Goal: Information Seeking & Learning: Check status

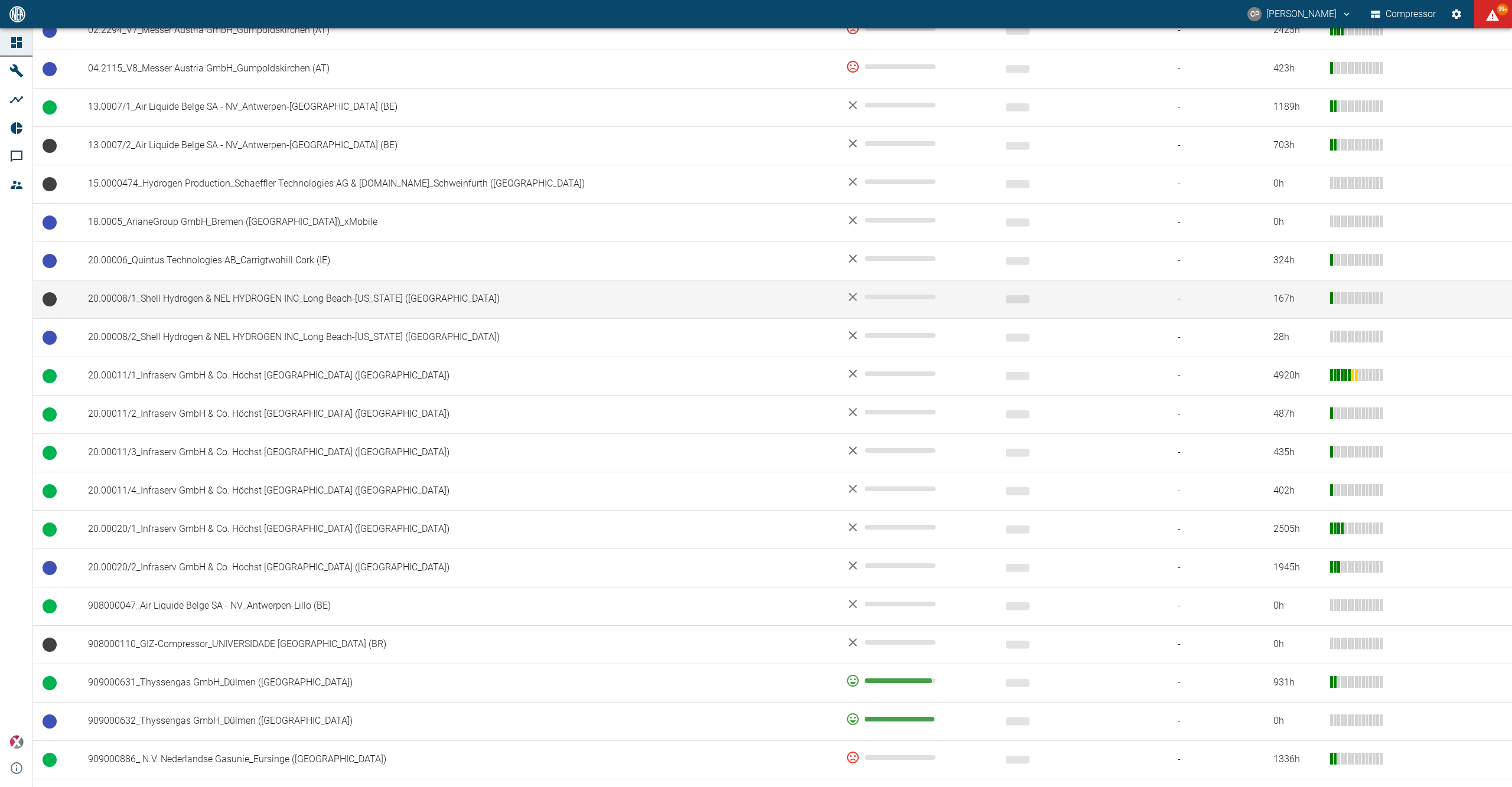
scroll to position [623, 0]
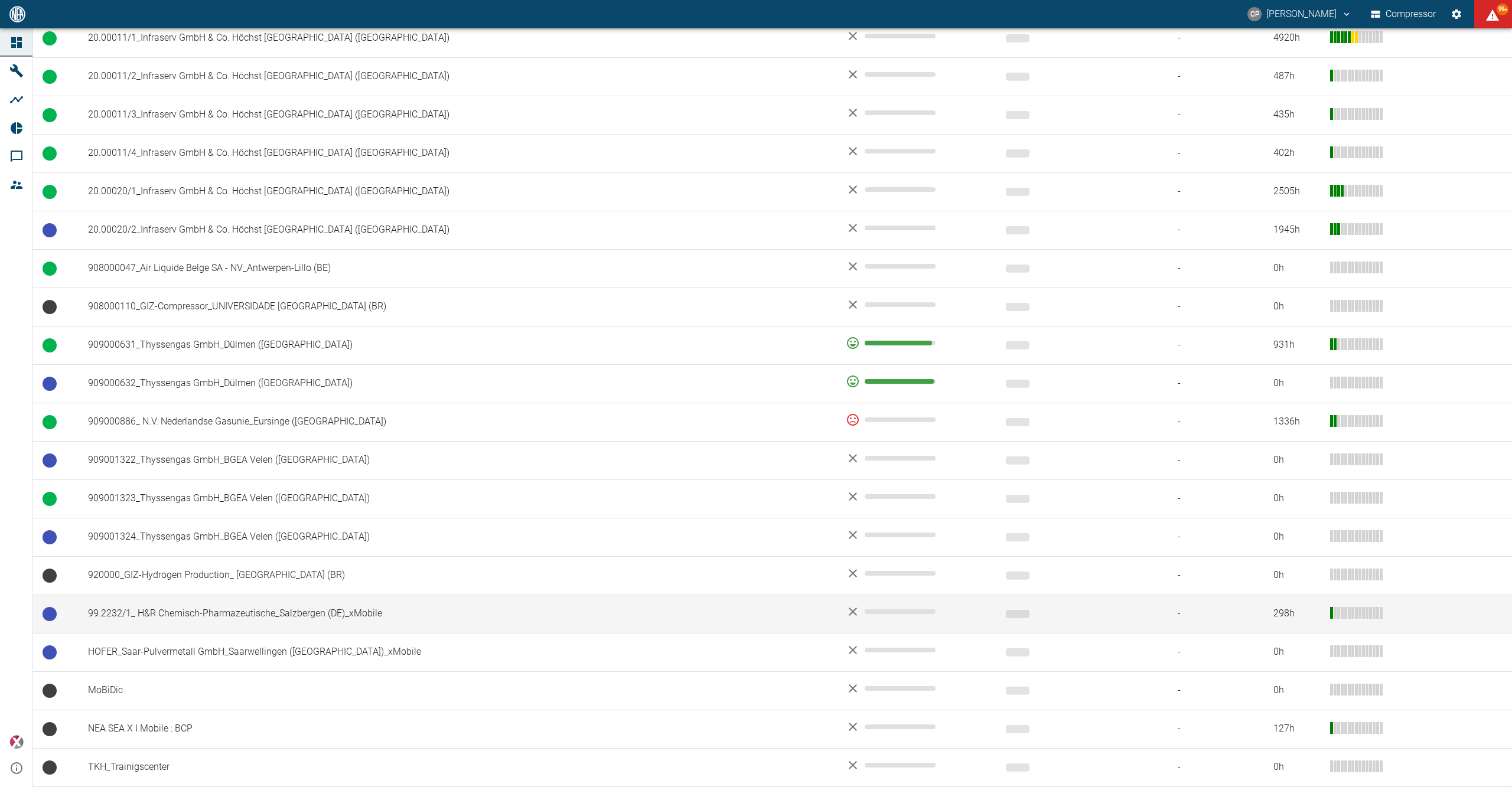
click at [185, 608] on td "99.2232/1_ H&R Chemisch-Pharmazeutische_Salzbergen (DE)_xMobile" at bounding box center [457, 613] width 757 height 38
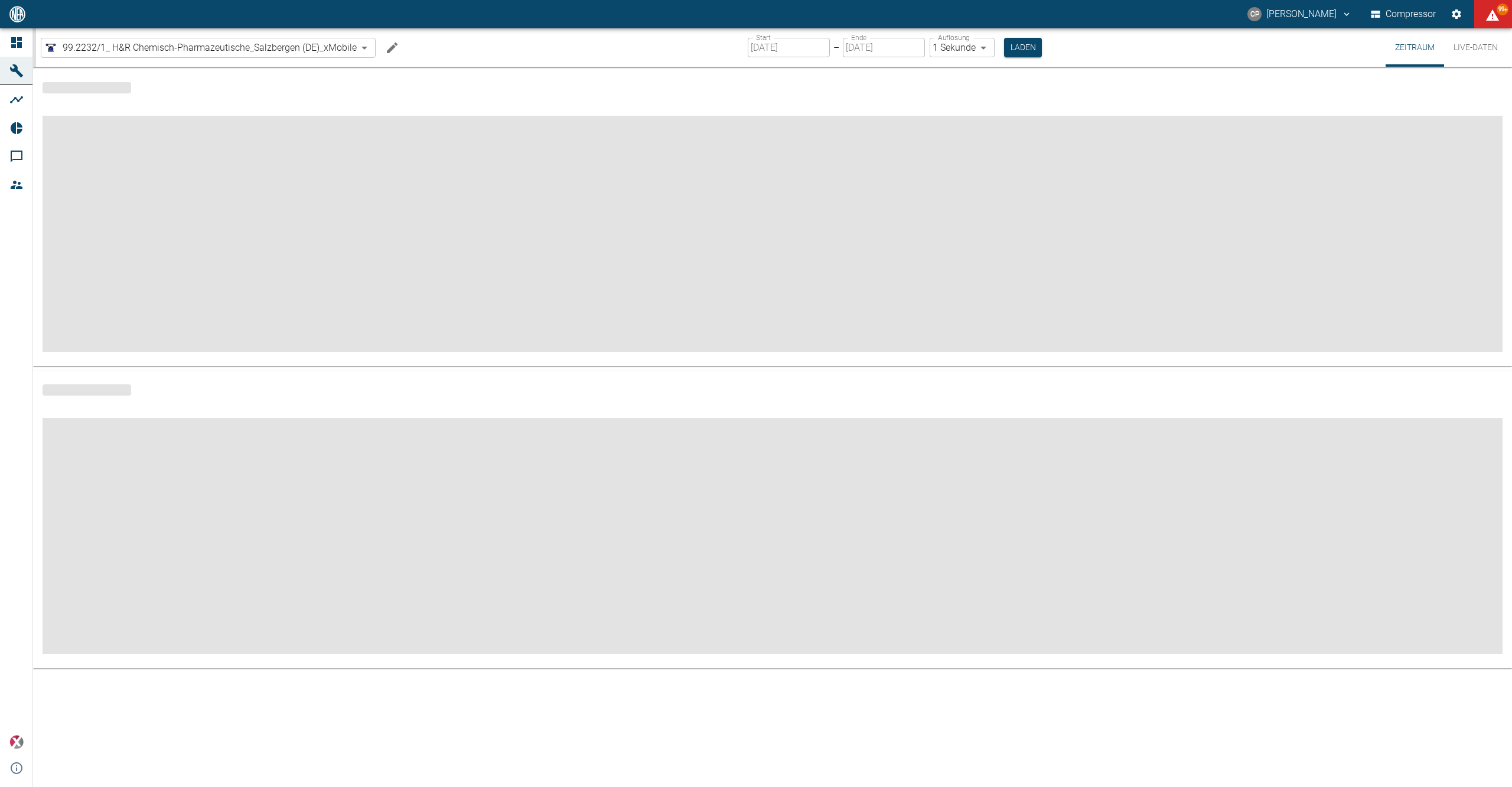
click at [22, 50] on link "Dashboard" at bounding box center [16, 43] width 32 height 28
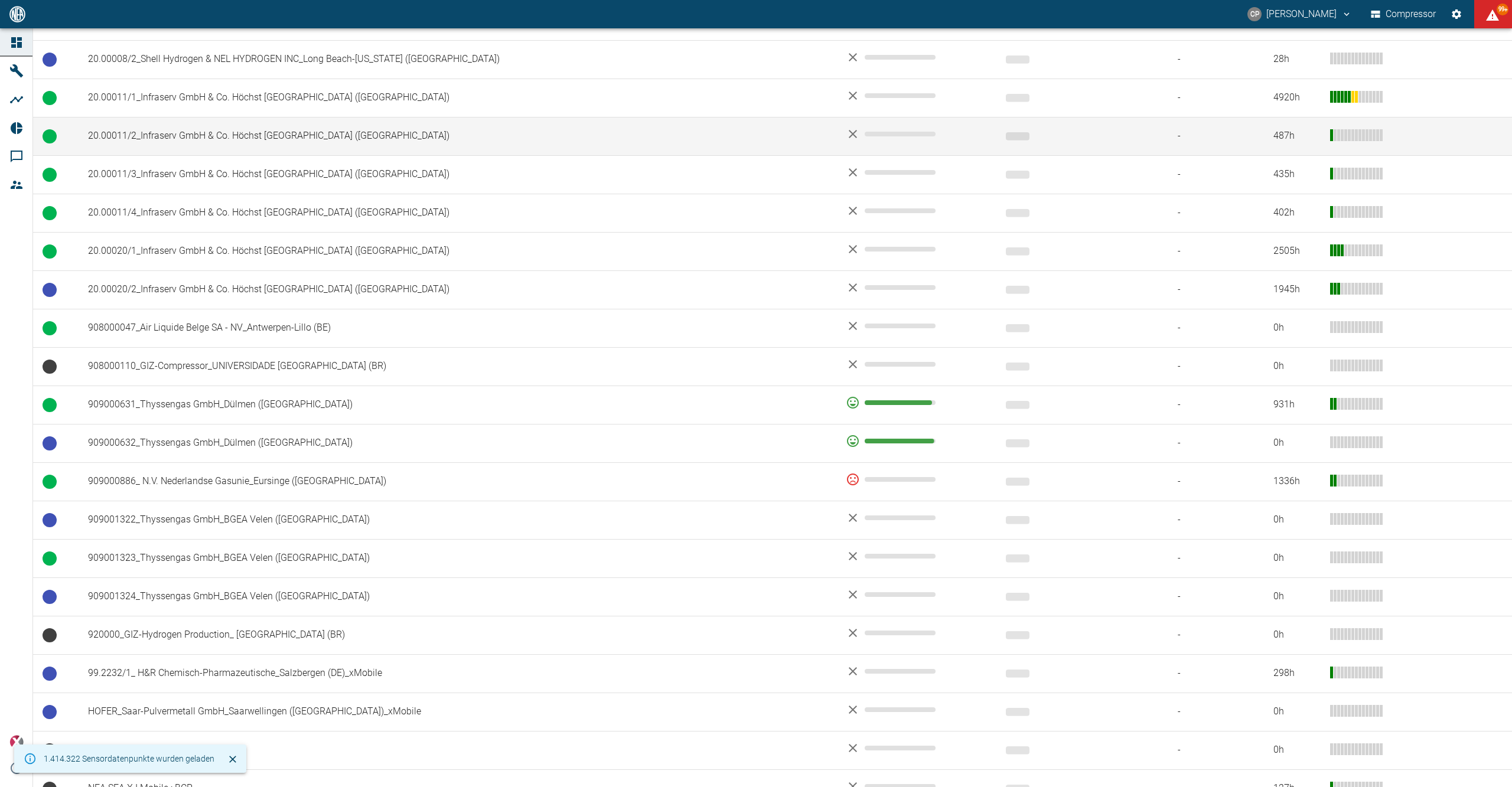
scroll to position [623, 0]
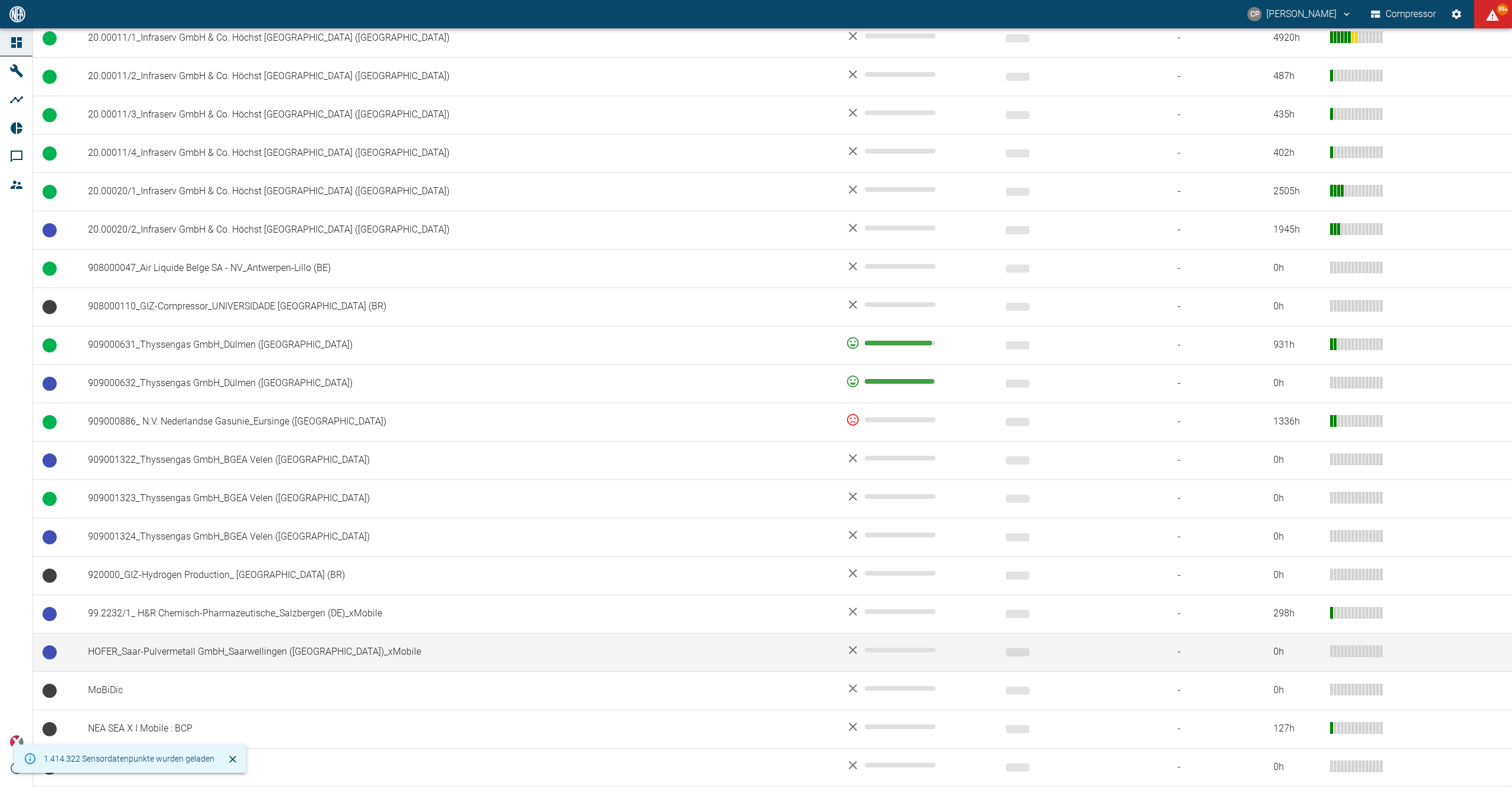
click at [222, 643] on td "HOFER_Saar-Pulvermetall GmbH_Saarwellingen ([GEOGRAPHIC_DATA])_xMobile" at bounding box center [457, 652] width 757 height 38
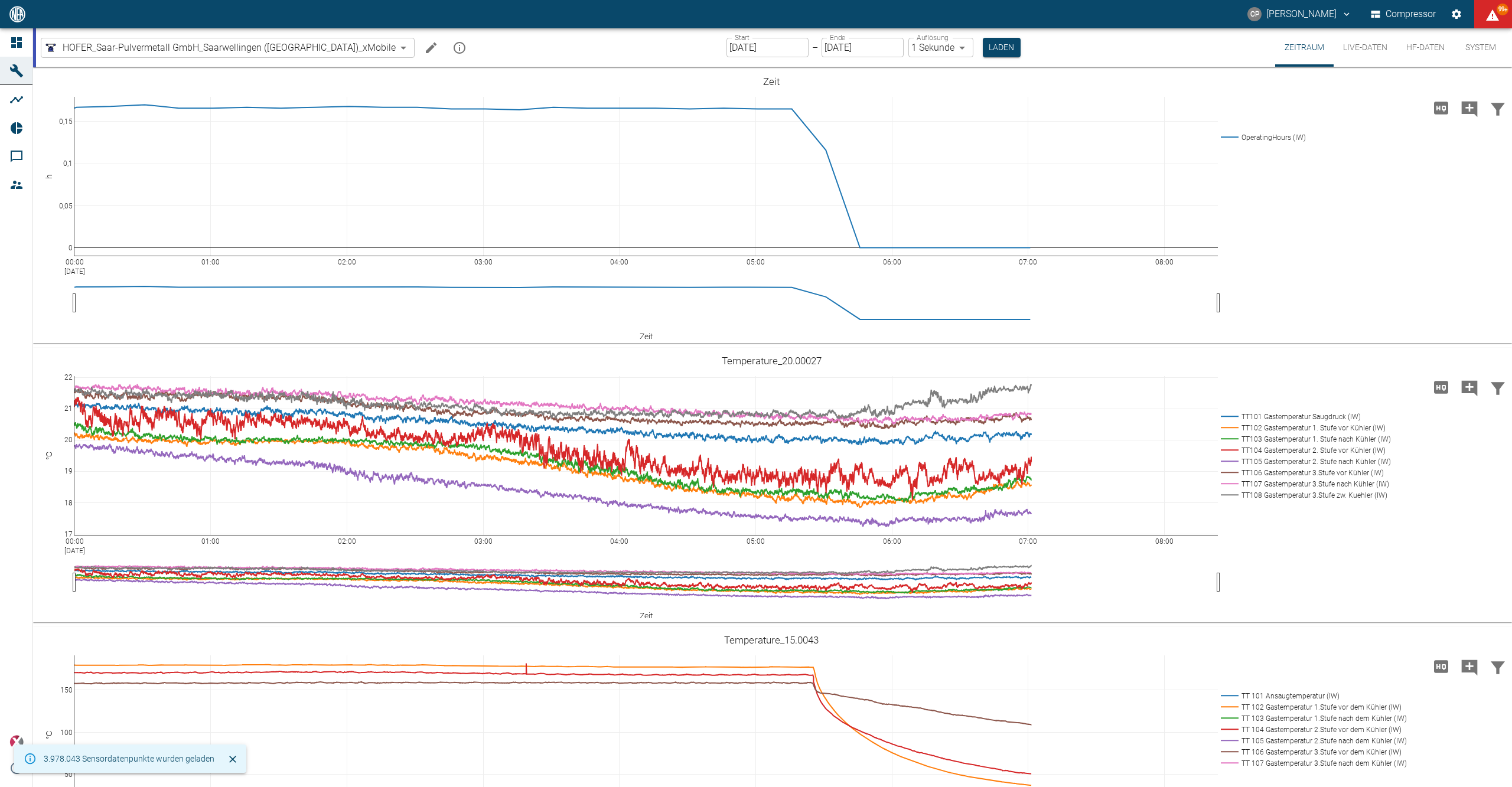
click at [735, 55] on input "[DATE]" at bounding box center [767, 47] width 82 height 19
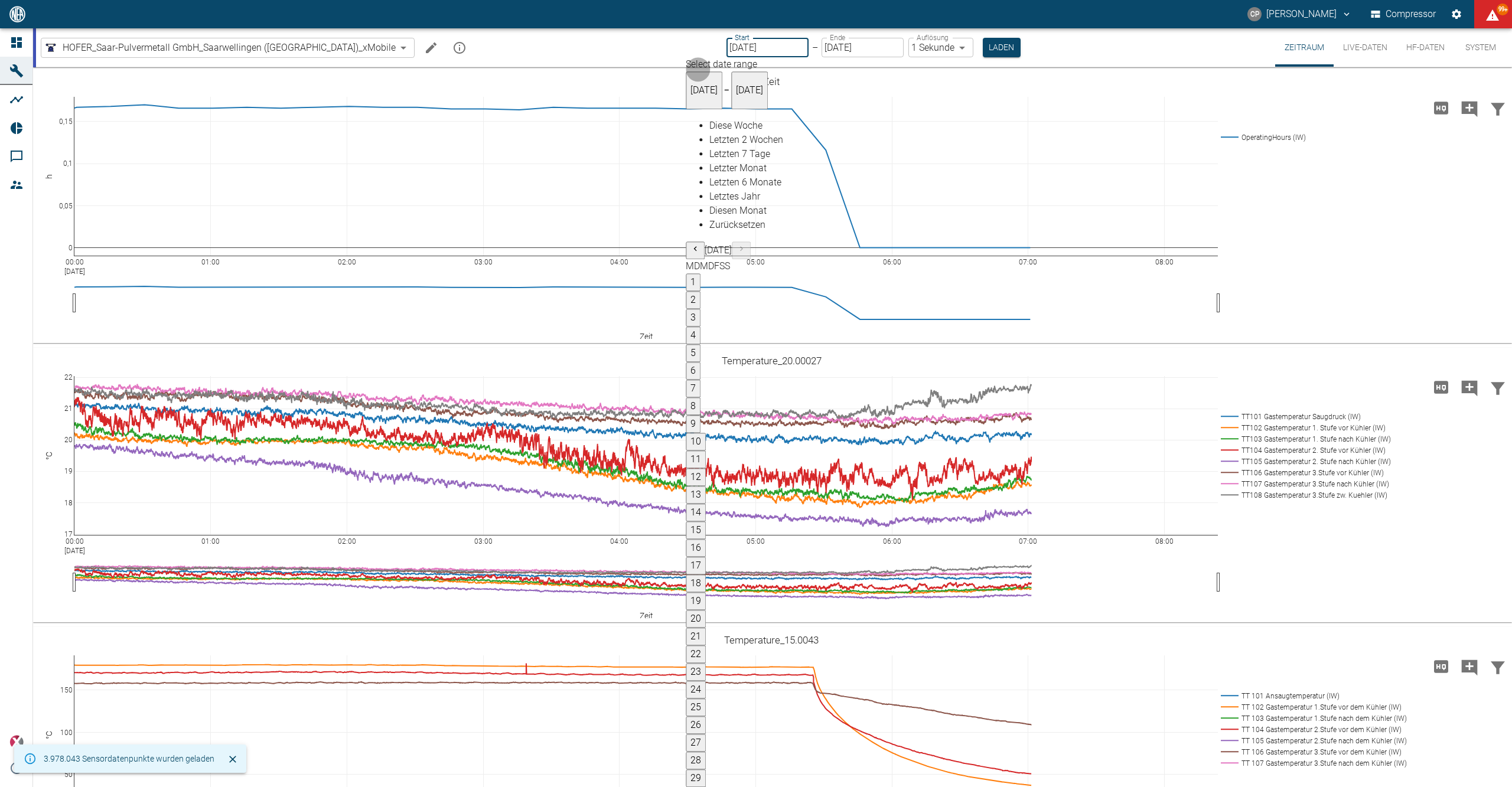
click at [700, 245] on icon "Previous month" at bounding box center [695, 249] width 10 height 10
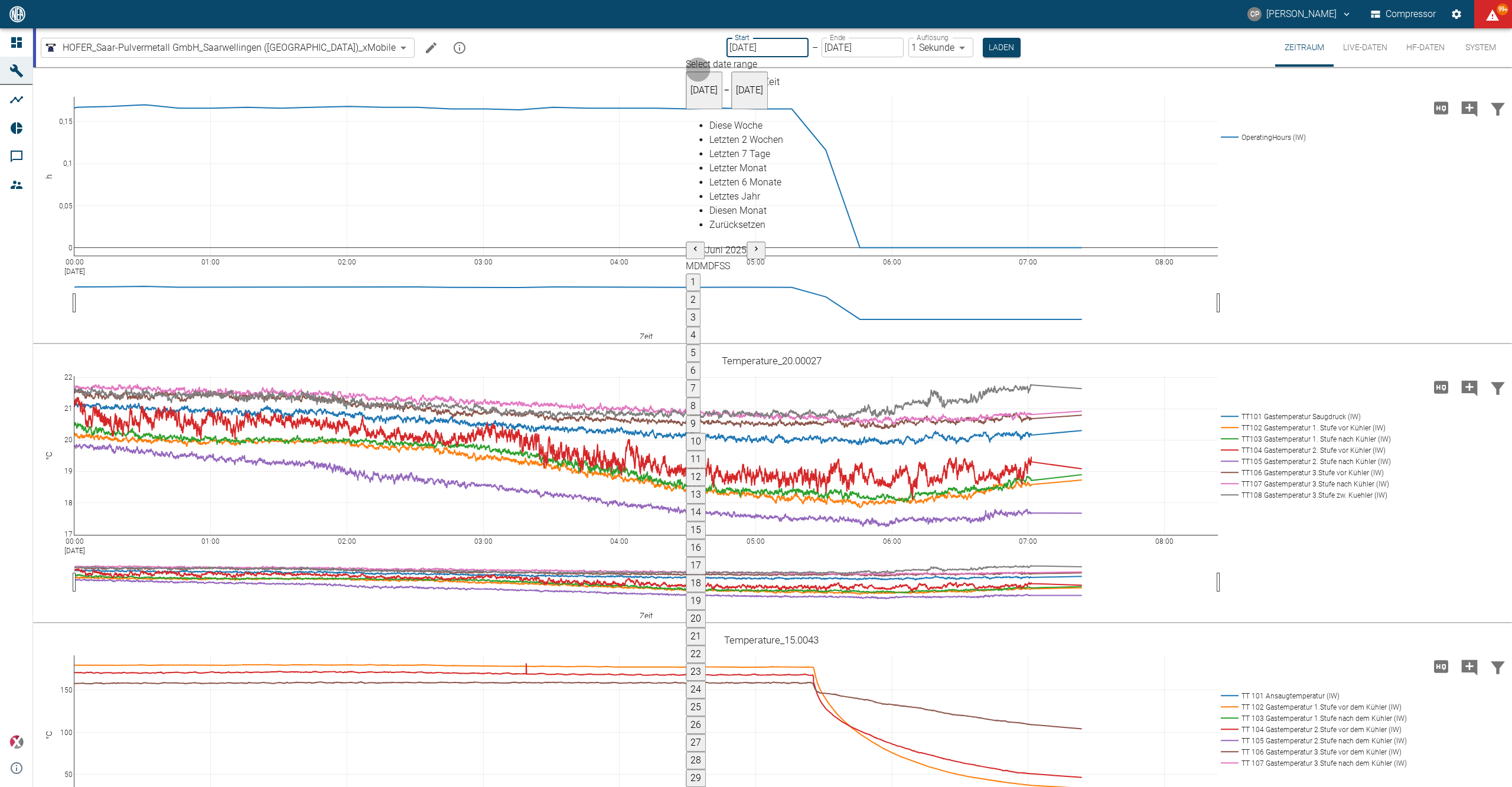
click at [700, 245] on icon "Previous month" at bounding box center [695, 249] width 10 height 10
click at [706, 646] on button "22" at bounding box center [695, 655] width 20 height 18
type input "22.07.2025"
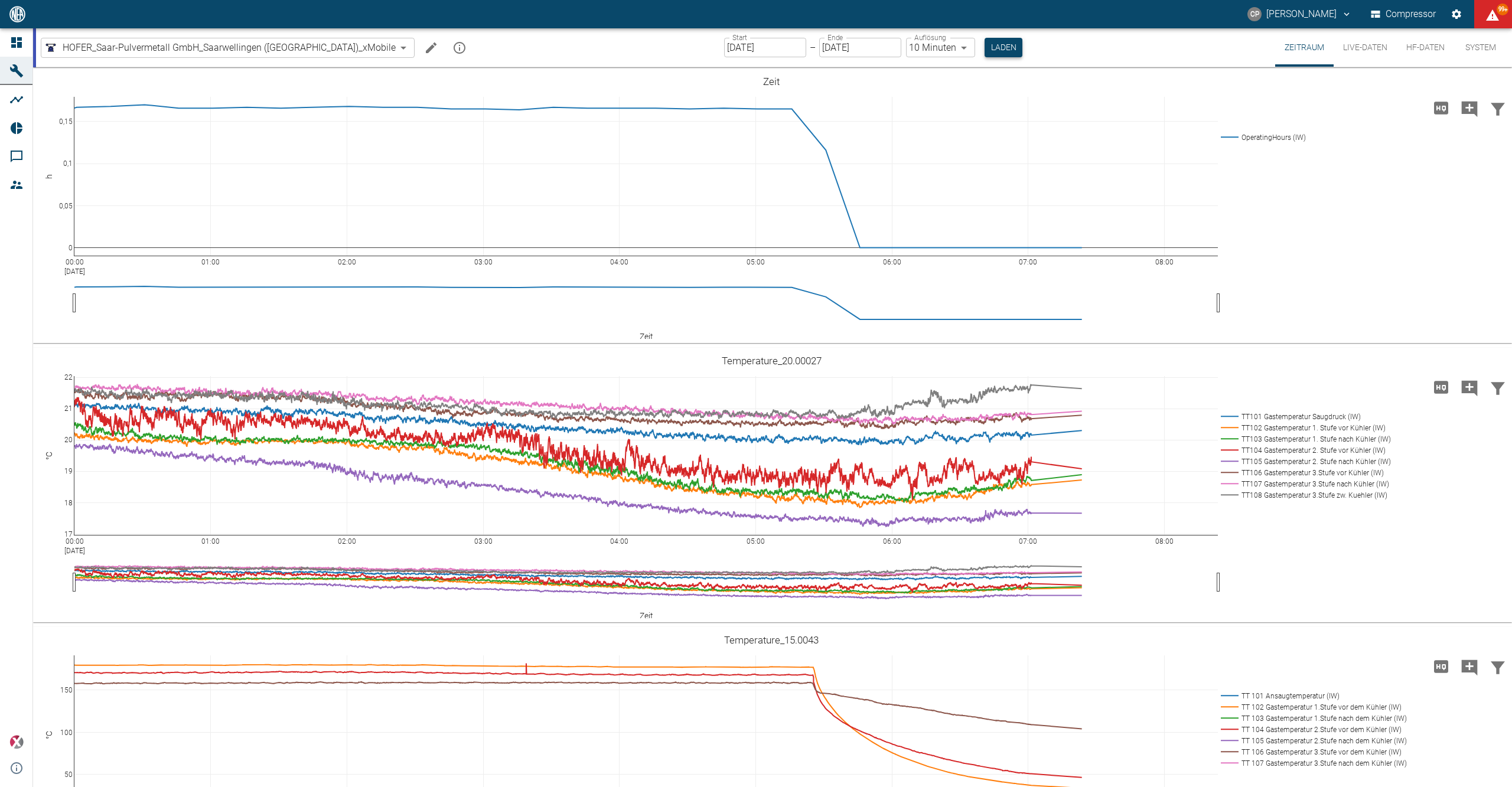
click at [984, 50] on button "Laden" at bounding box center [1003, 47] width 37 height 19
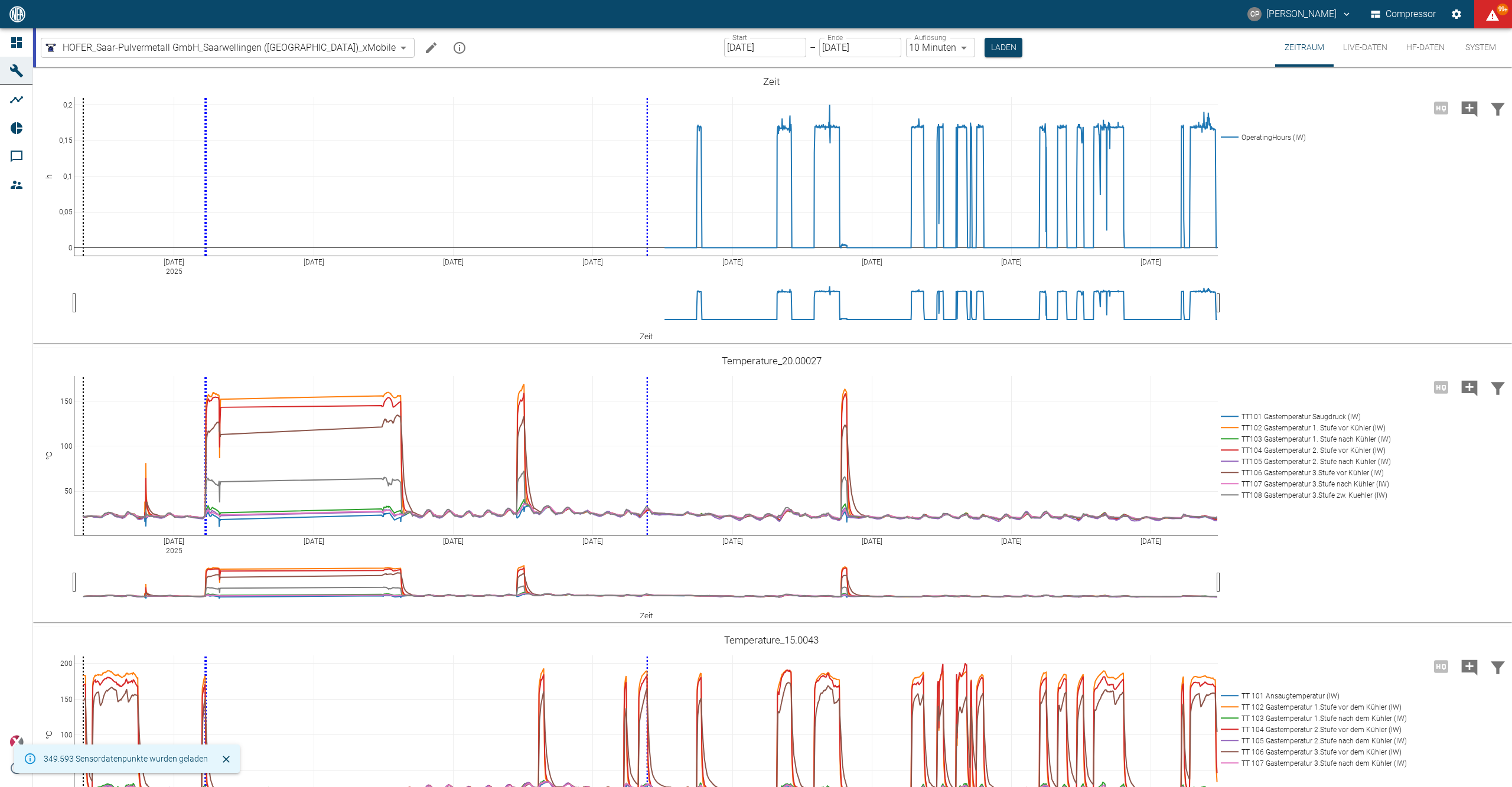
click at [920, 51] on body "CP Christoph Palm Compressor 99+ Dashboard Maschinen Analysen Reports Kommentar…" at bounding box center [756, 394] width 1512 height 787
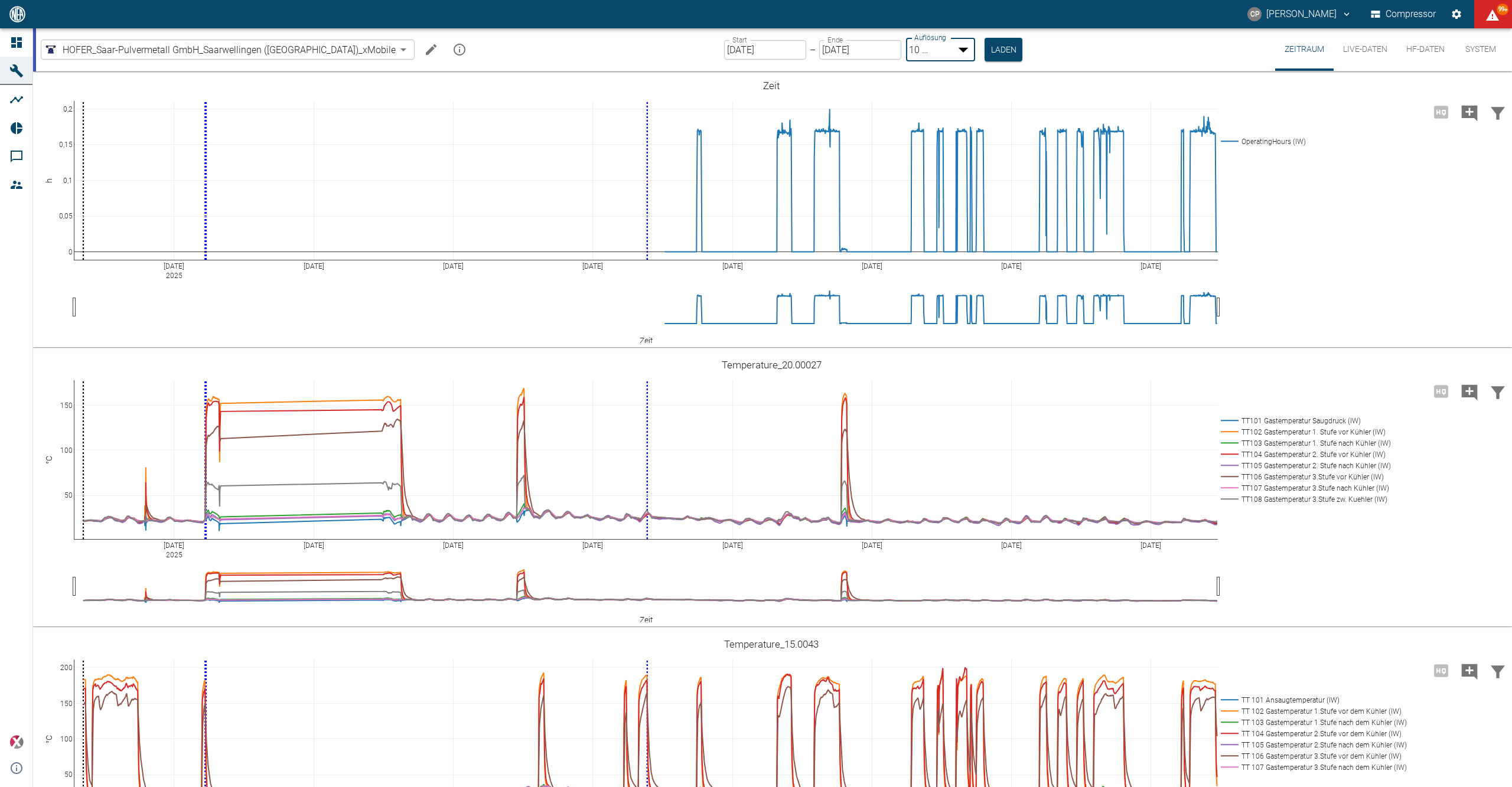
type input "2min"
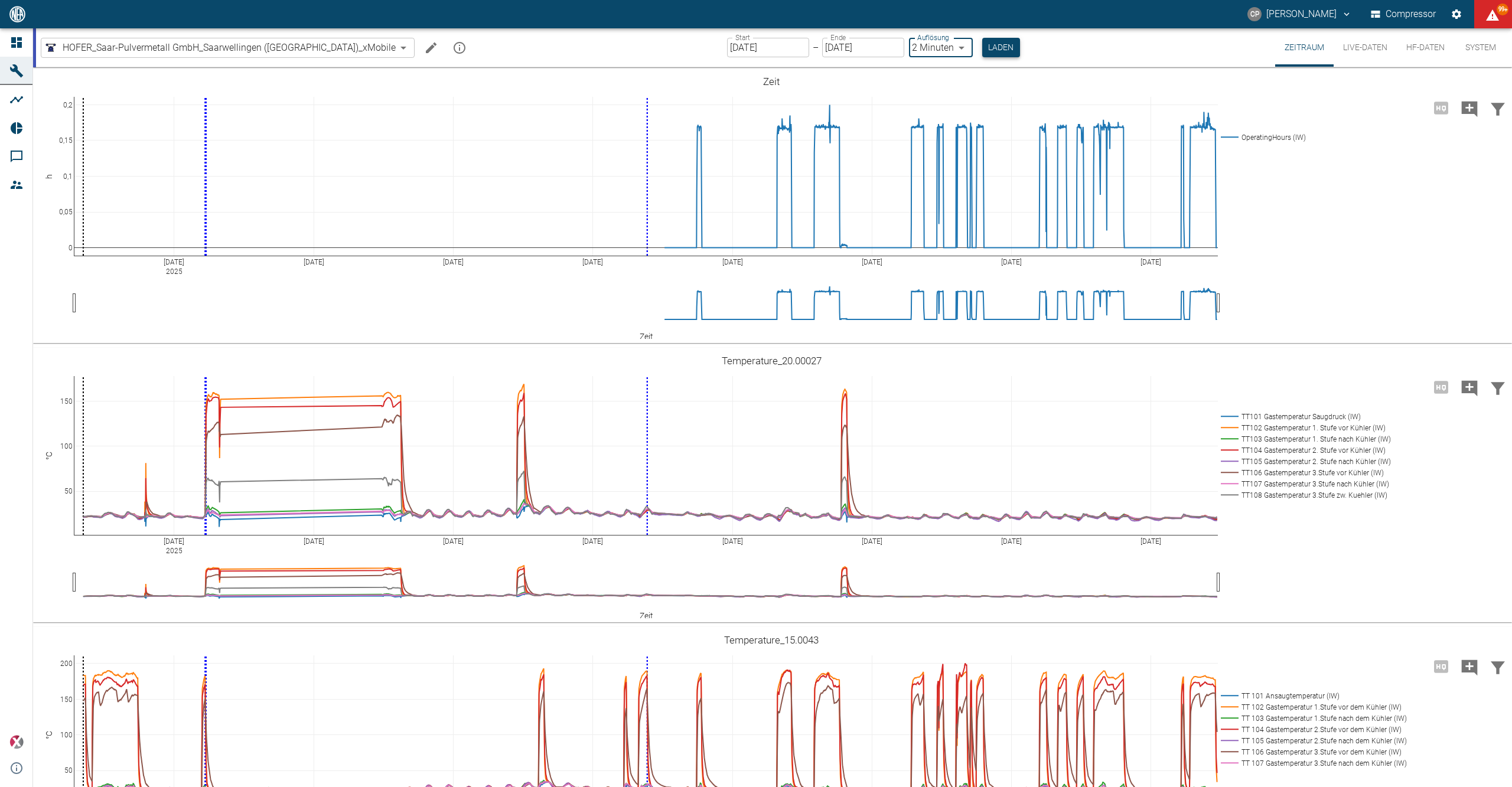
click at [982, 49] on button "Laden" at bounding box center [1001, 47] width 37 height 19
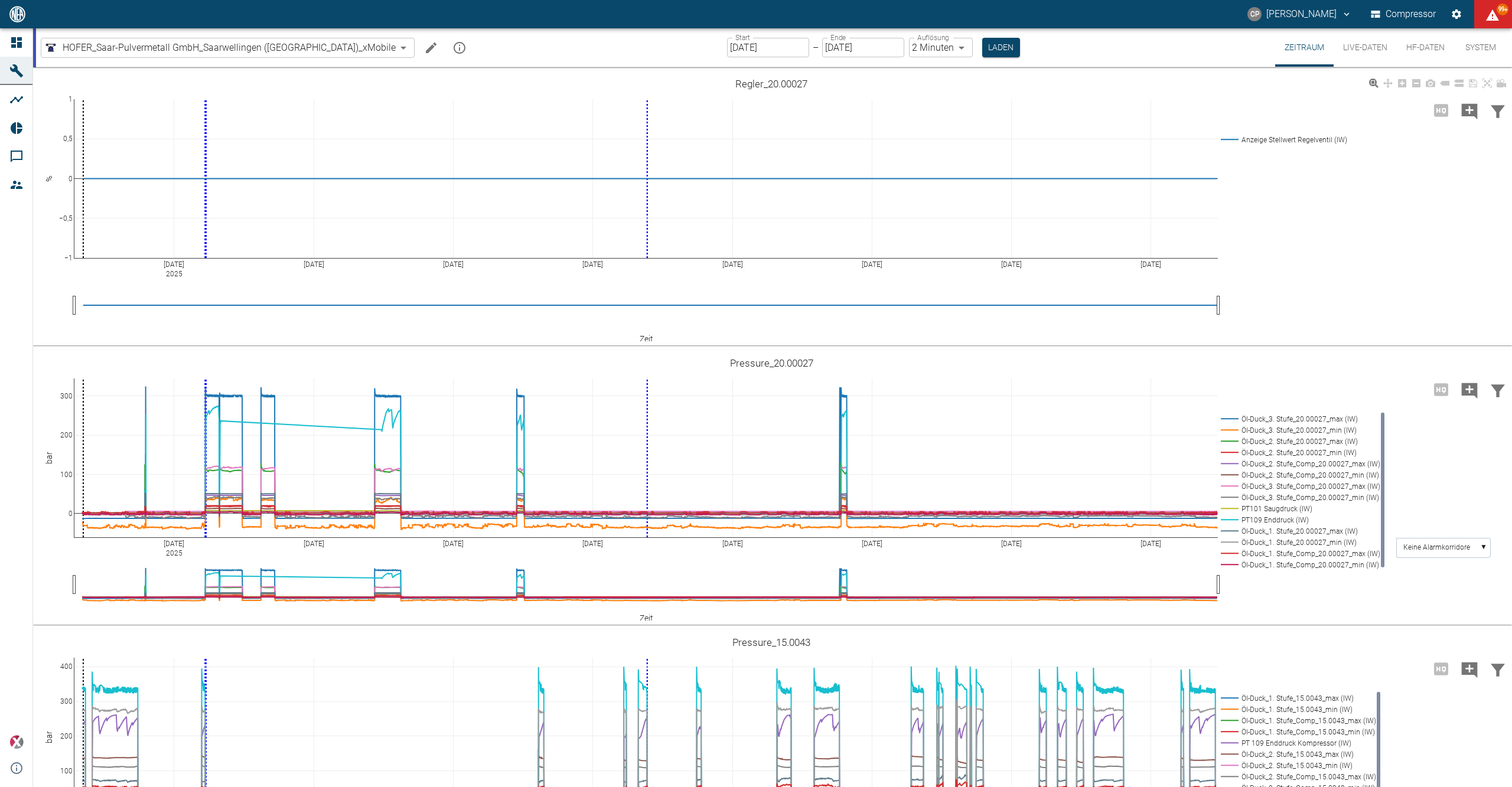
scroll to position [944, 0]
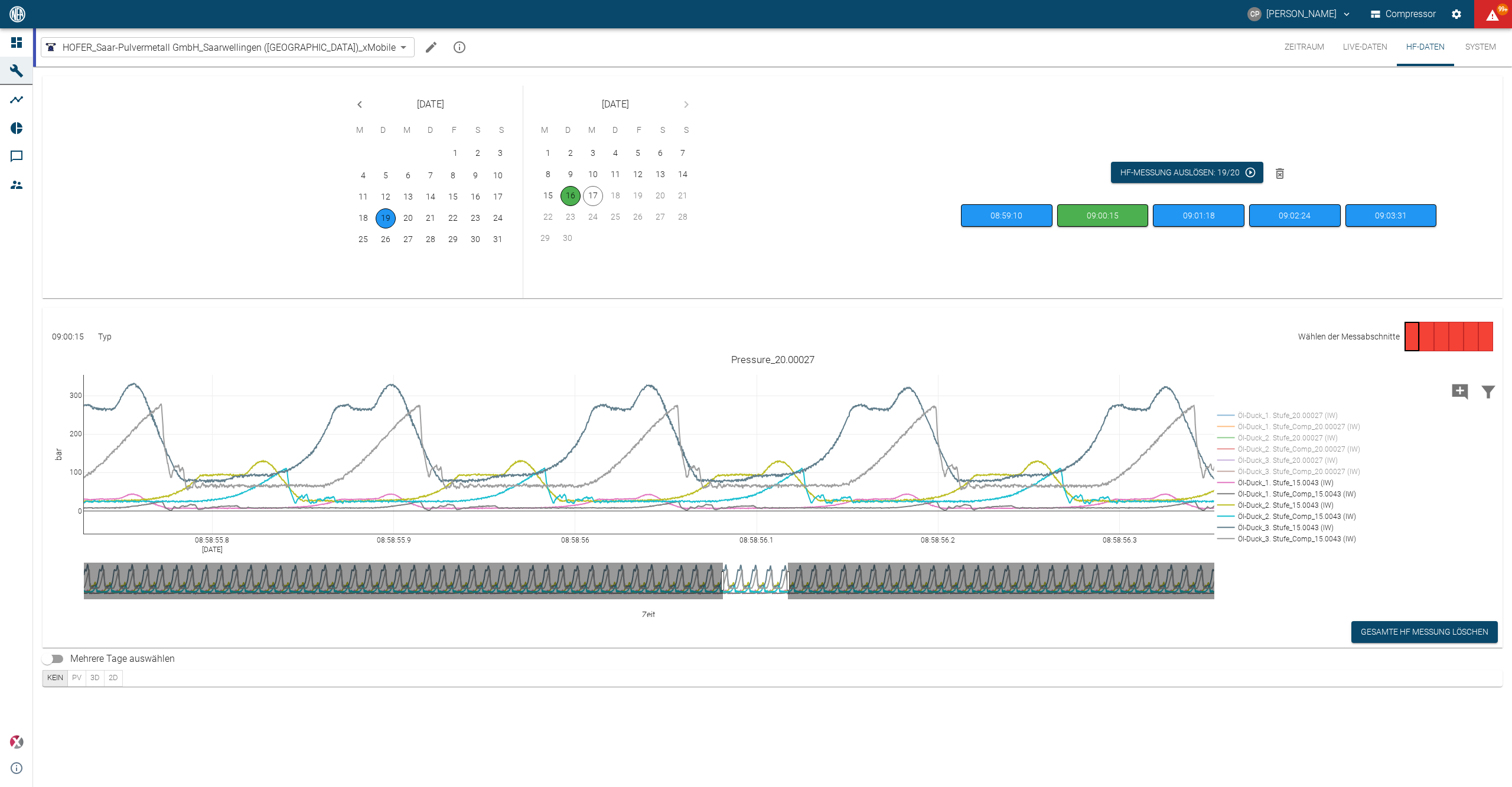
drag, startPoint x: 1312, startPoint y: 43, endPoint x: 1288, endPoint y: 49, distance: 24.7
click at [1312, 41] on button "Zeitraum" at bounding box center [1304, 47] width 58 height 37
click at [1308, 46] on button "Zeitraum" at bounding box center [1304, 47] width 58 height 37
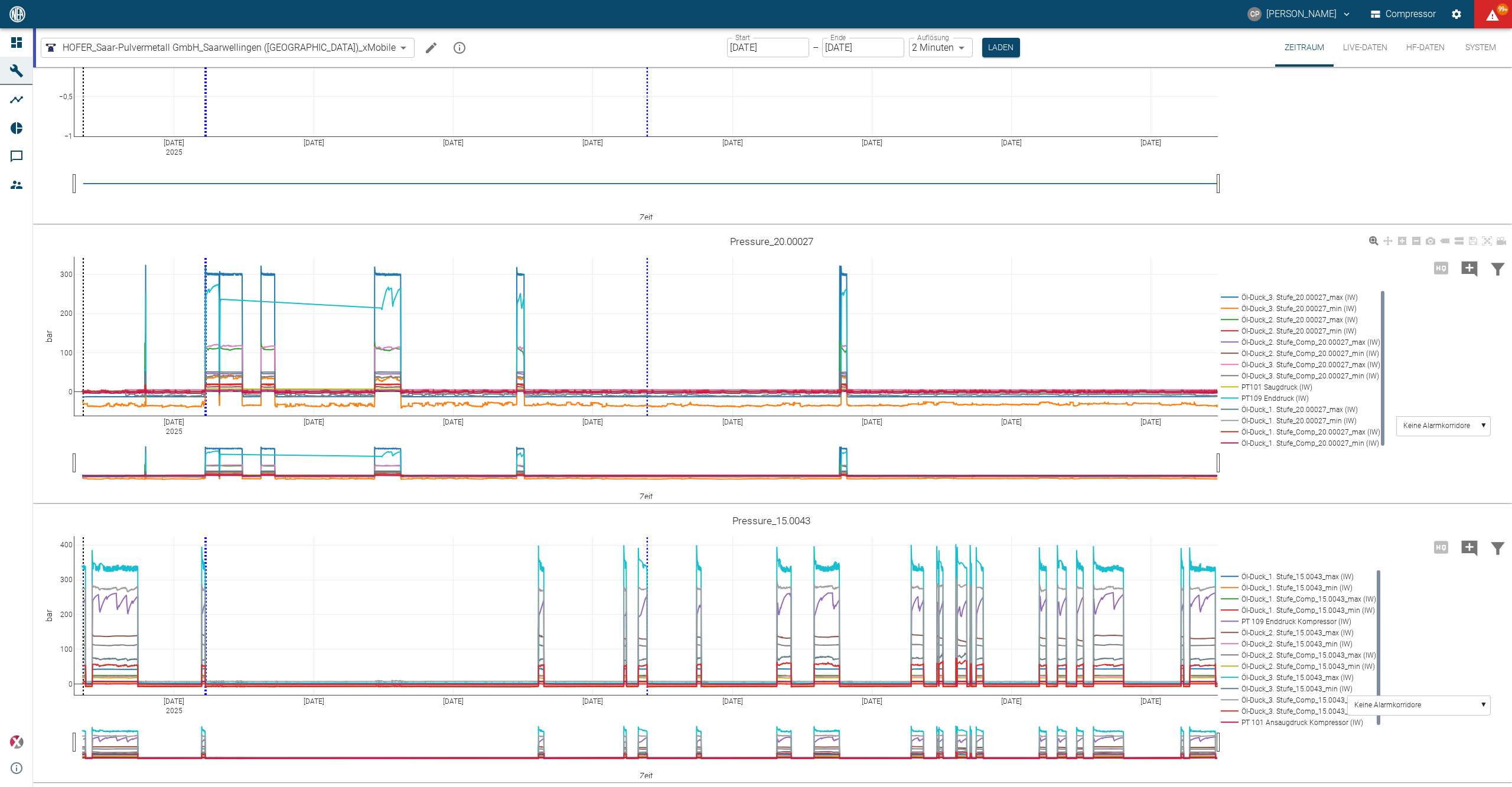
scroll to position [955, 0]
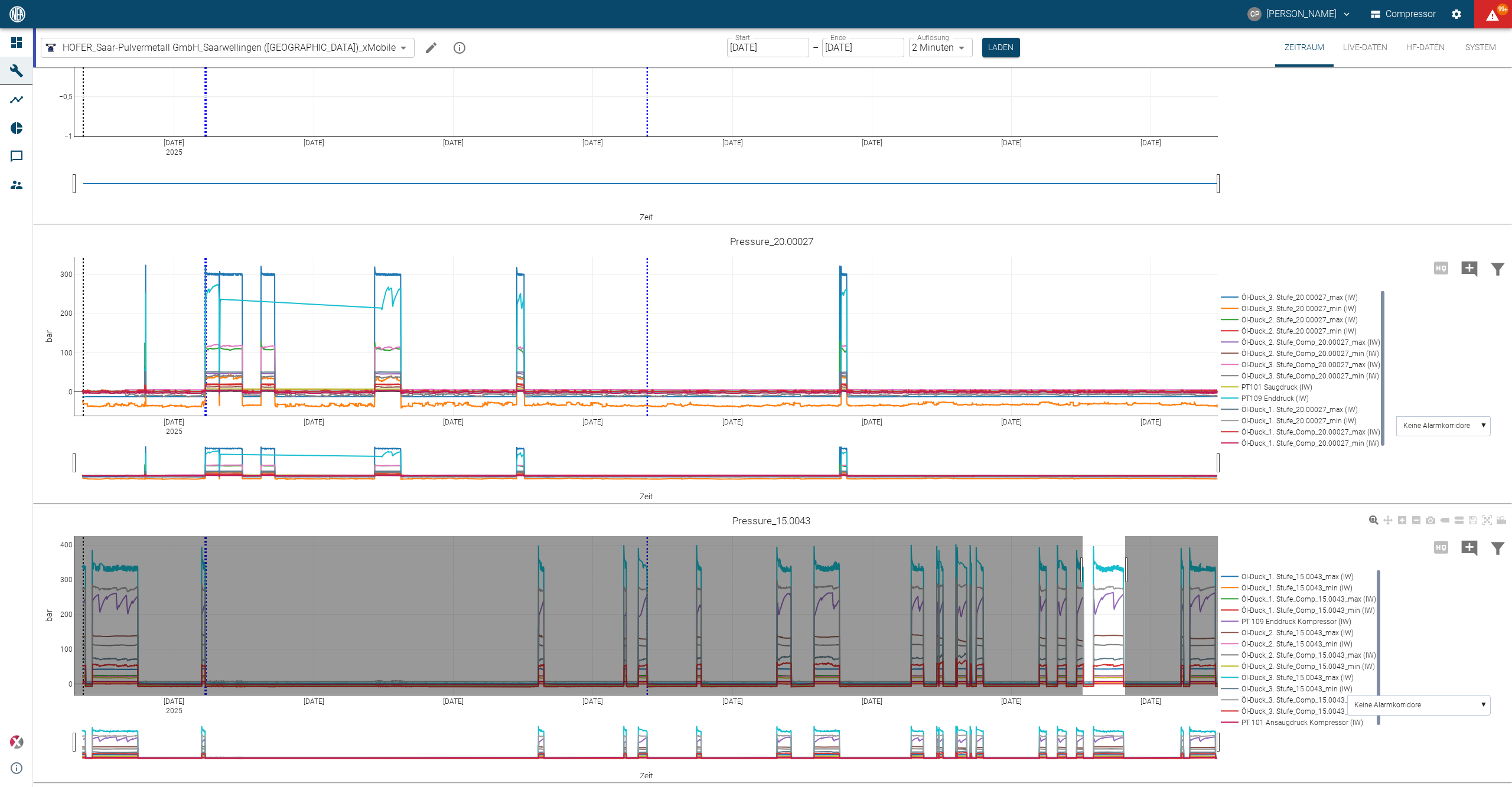
drag, startPoint x: 1082, startPoint y: 570, endPoint x: 1132, endPoint y: 572, distance: 50.0
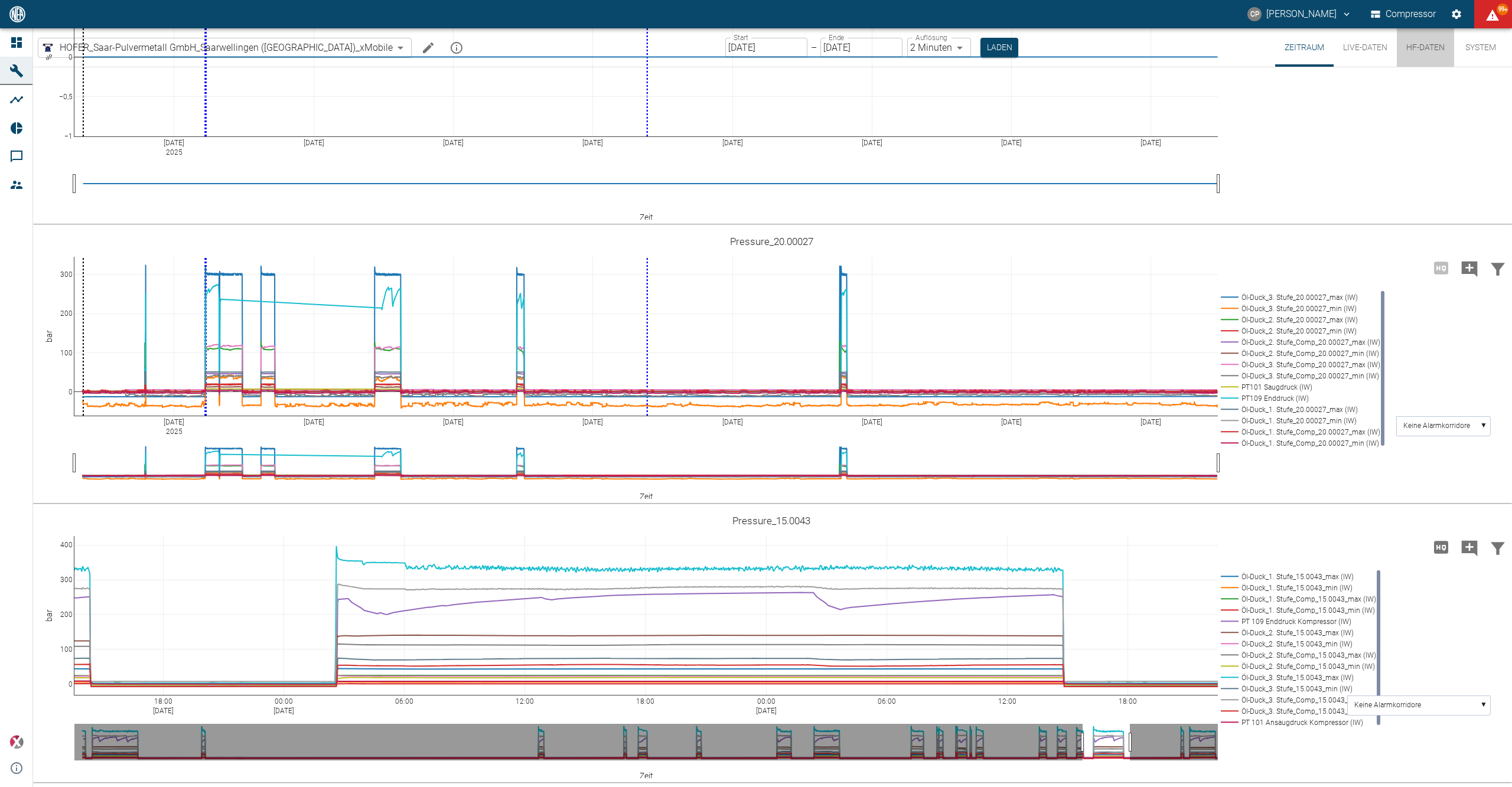
click at [1417, 50] on button "HF-Daten" at bounding box center [1425, 47] width 58 height 38
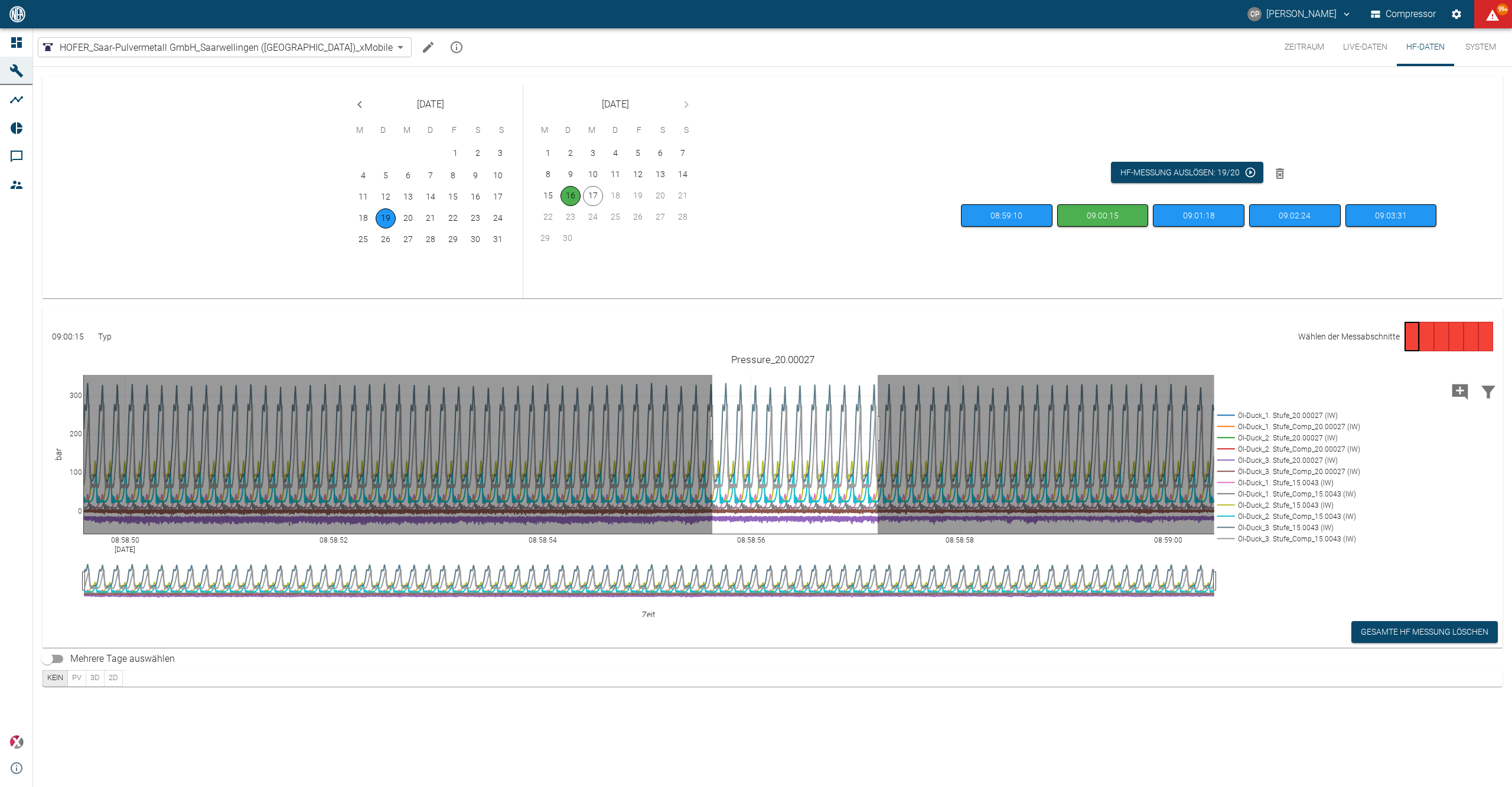
drag, startPoint x: 712, startPoint y: 429, endPoint x: 879, endPoint y: 437, distance: 167.2
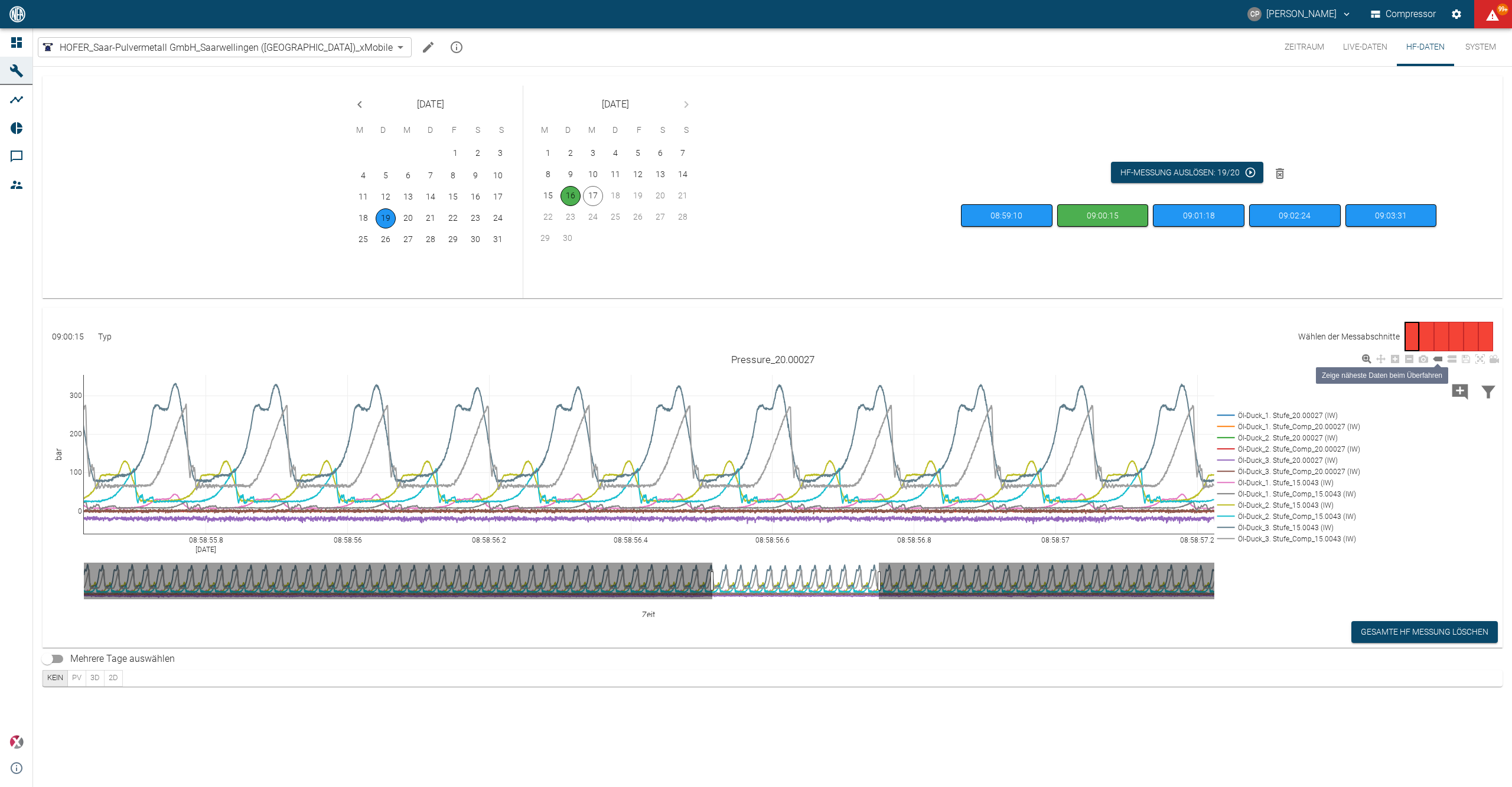
click at [1439, 358] on icon at bounding box center [1437, 359] width 10 height 4
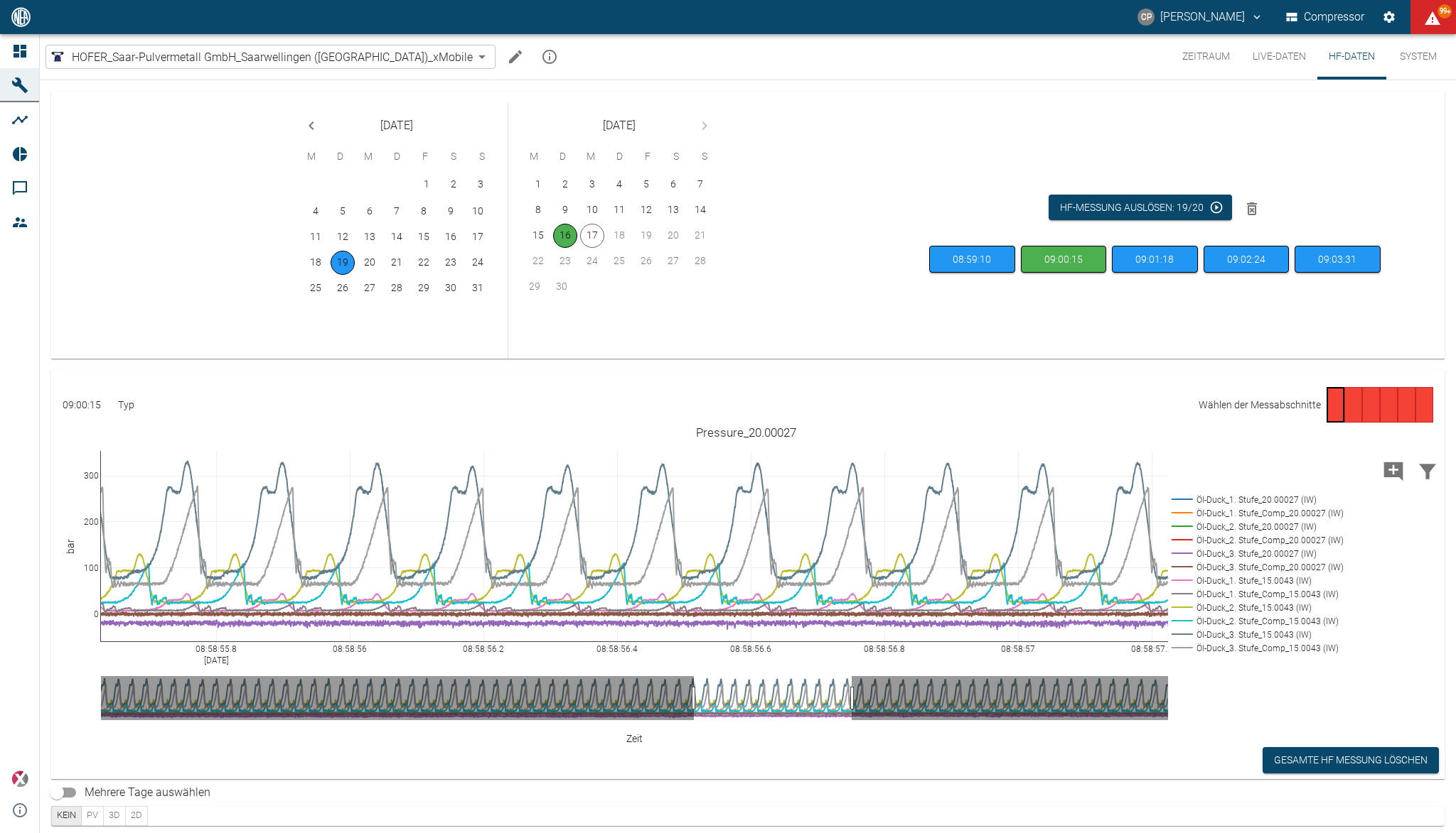
click at [1199, 52] on button "Zeitraum" at bounding box center [1206, 57] width 70 height 45
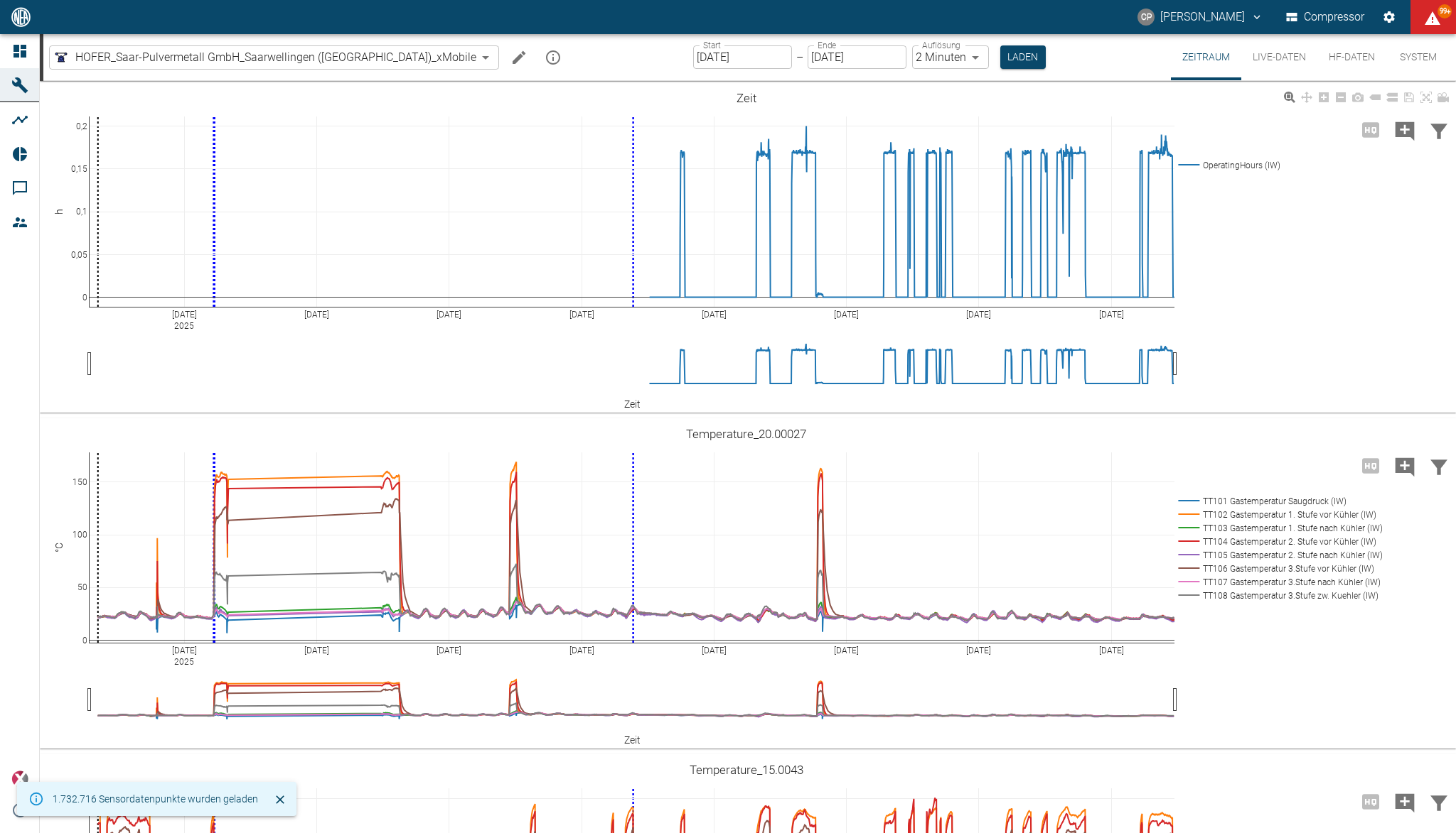
click at [1312, 323] on div "Jul 27 2025 Aug 3 Aug 10 Aug 17 Aug 24 Aug 31 Sep 7 Sep 14 0 0,05 0,1 0,15 0,2 …" at bounding box center [746, 248] width 1413 height 320
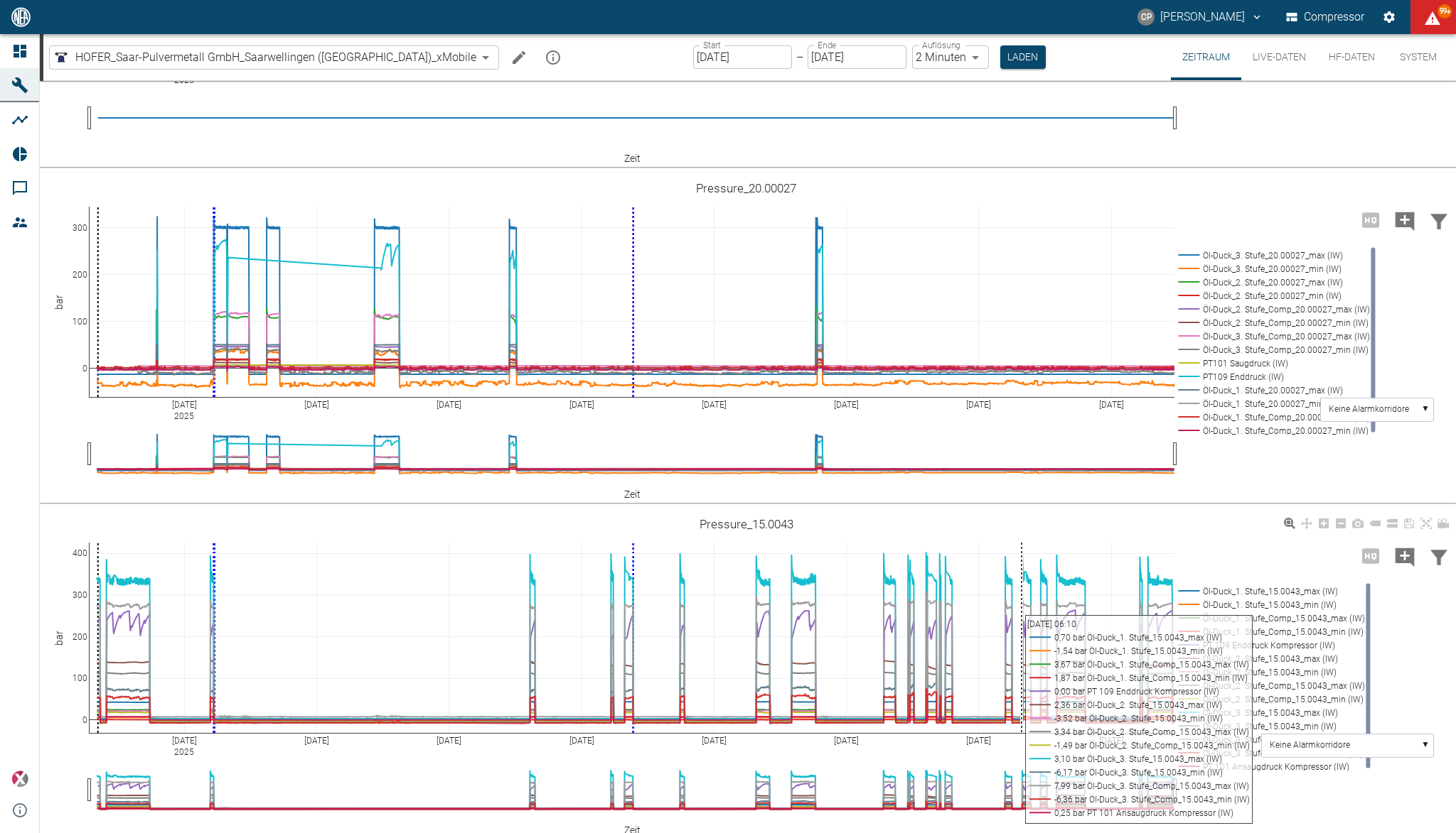
scroll to position [1264, 0]
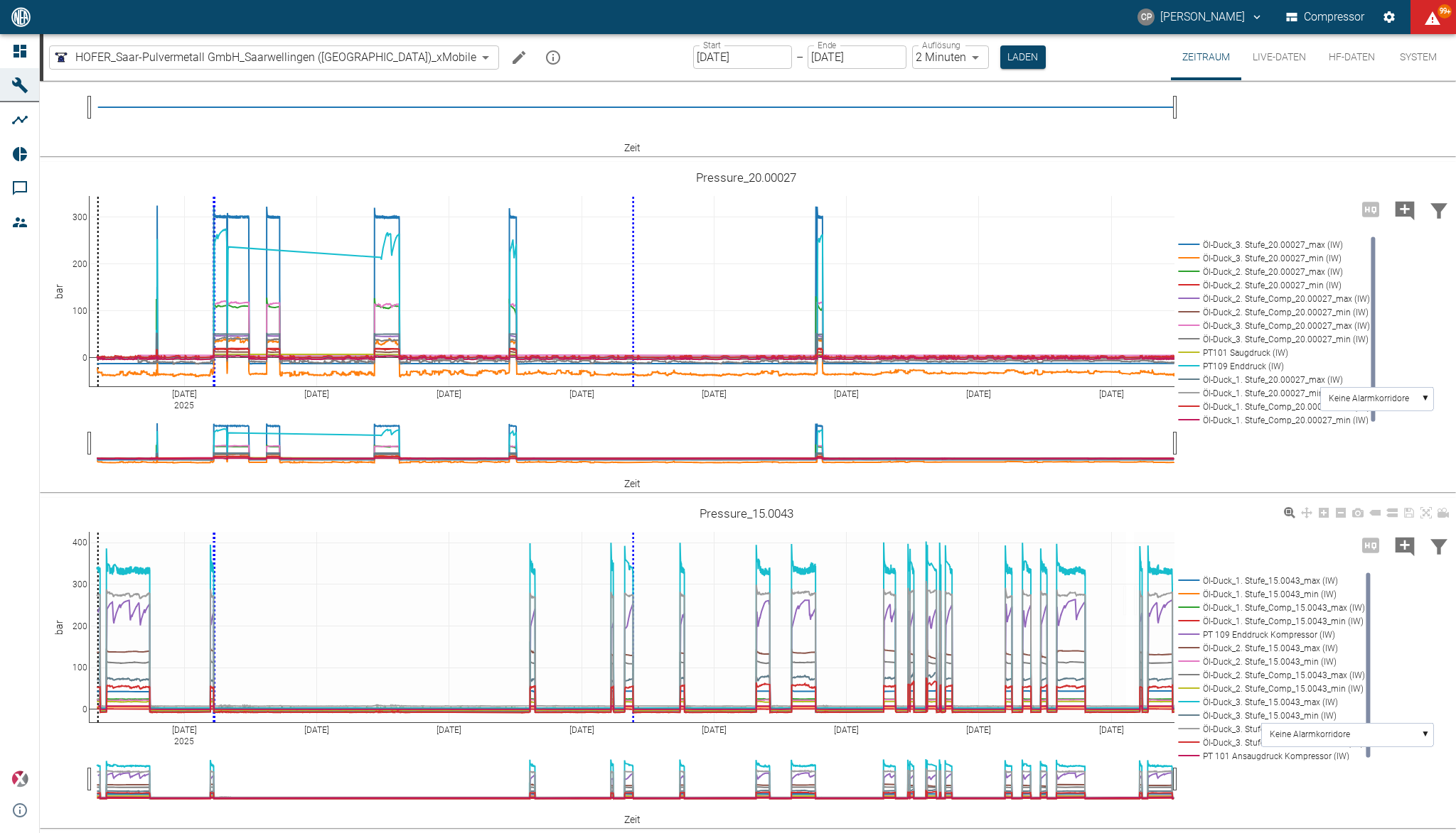
drag, startPoint x: 1126, startPoint y: 601, endPoint x: 942, endPoint y: 523, distance: 199.8
click at [1189, 602] on rect at bounding box center [1268, 607] width 187 height 14
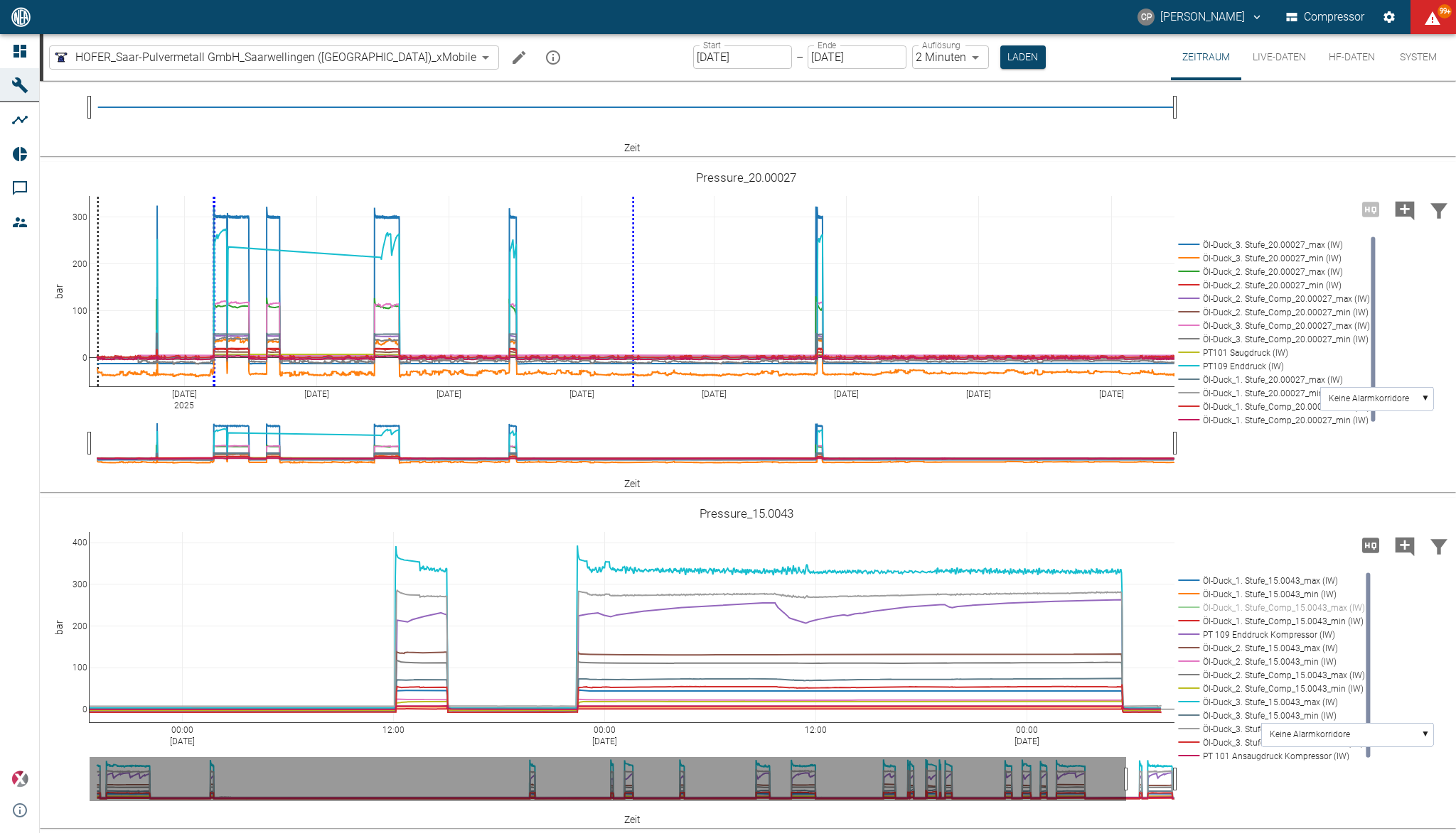
click at [1366, 541] on icon "Hohe Auflösung" at bounding box center [1370, 545] width 17 height 15
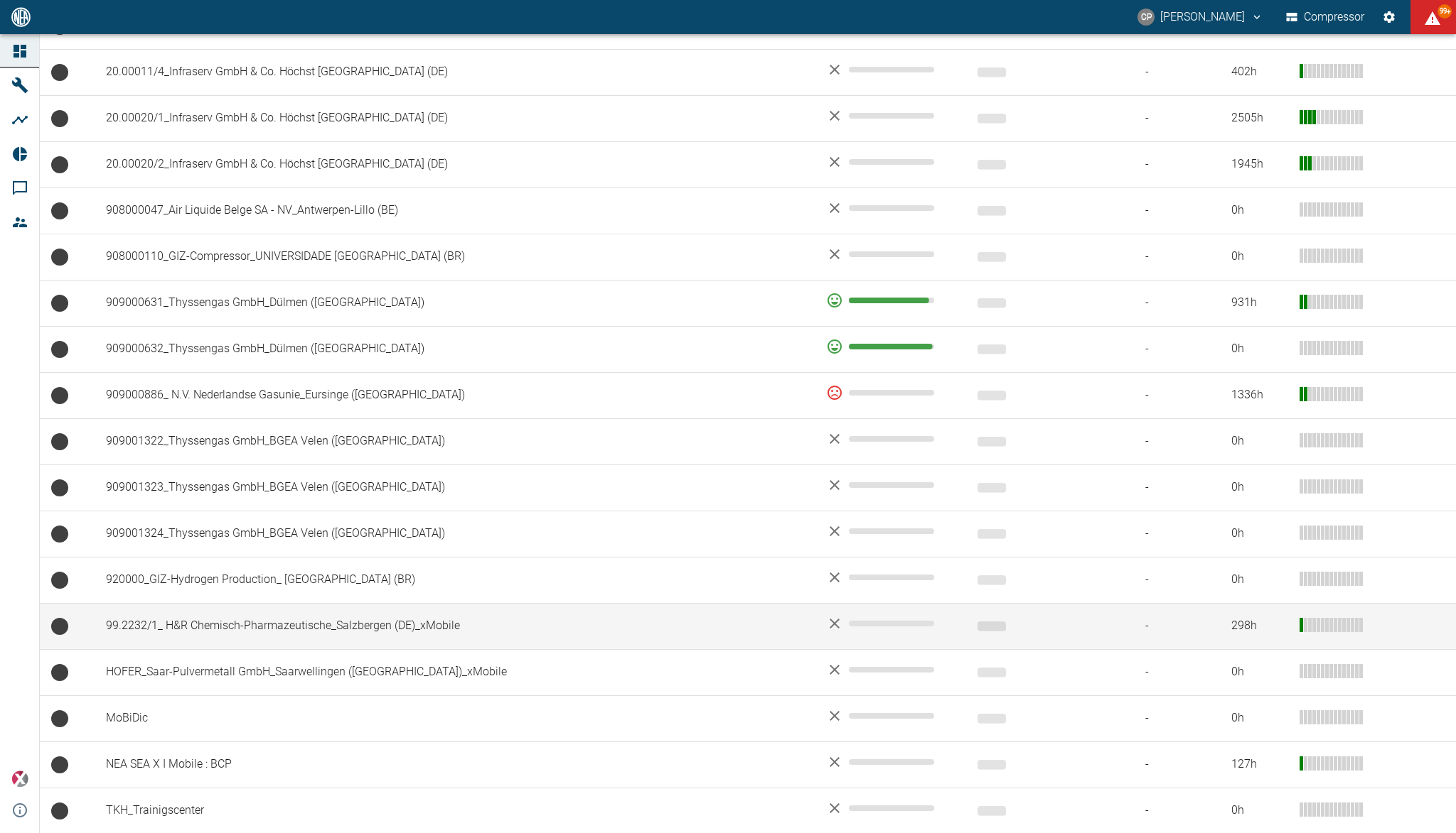
scroll to position [857, 0]
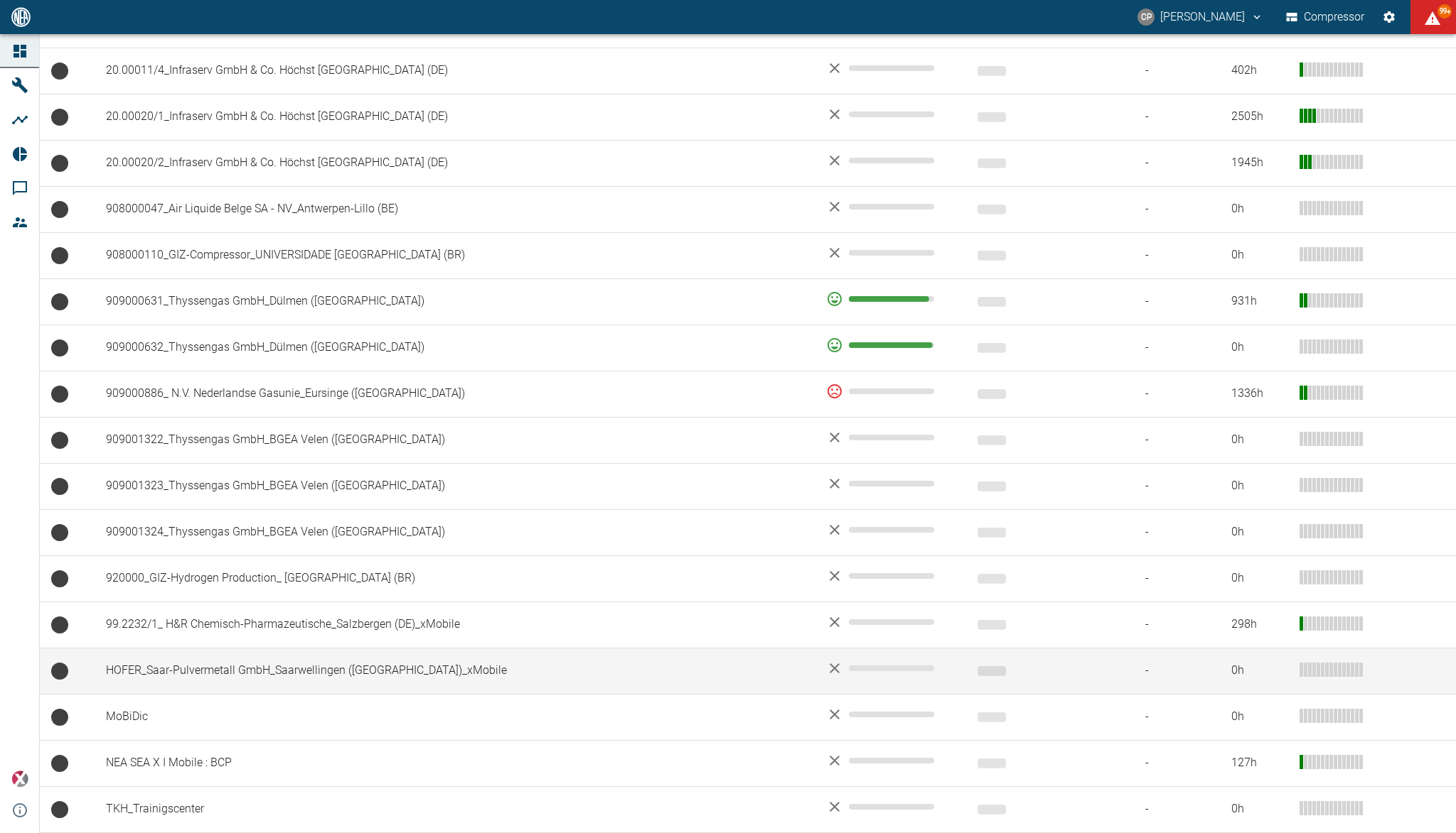
click at [236, 675] on td "HOFER_Saar-Pulvermetall GmbH_Saarwellingen ([GEOGRAPHIC_DATA])_xMobile" at bounding box center [454, 671] width 720 height 46
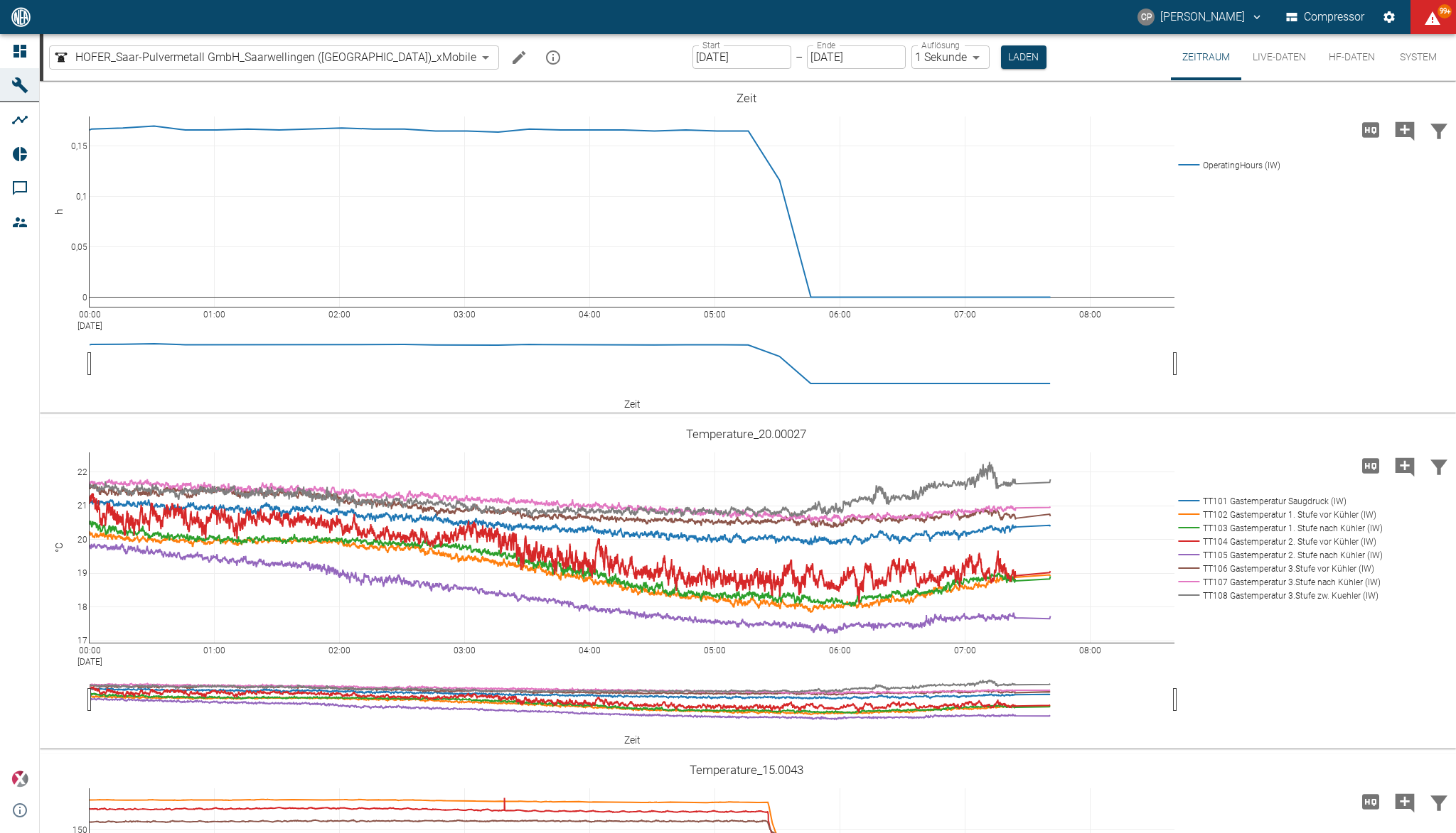
click at [1342, 53] on button "HF-Daten" at bounding box center [1351, 57] width 69 height 46
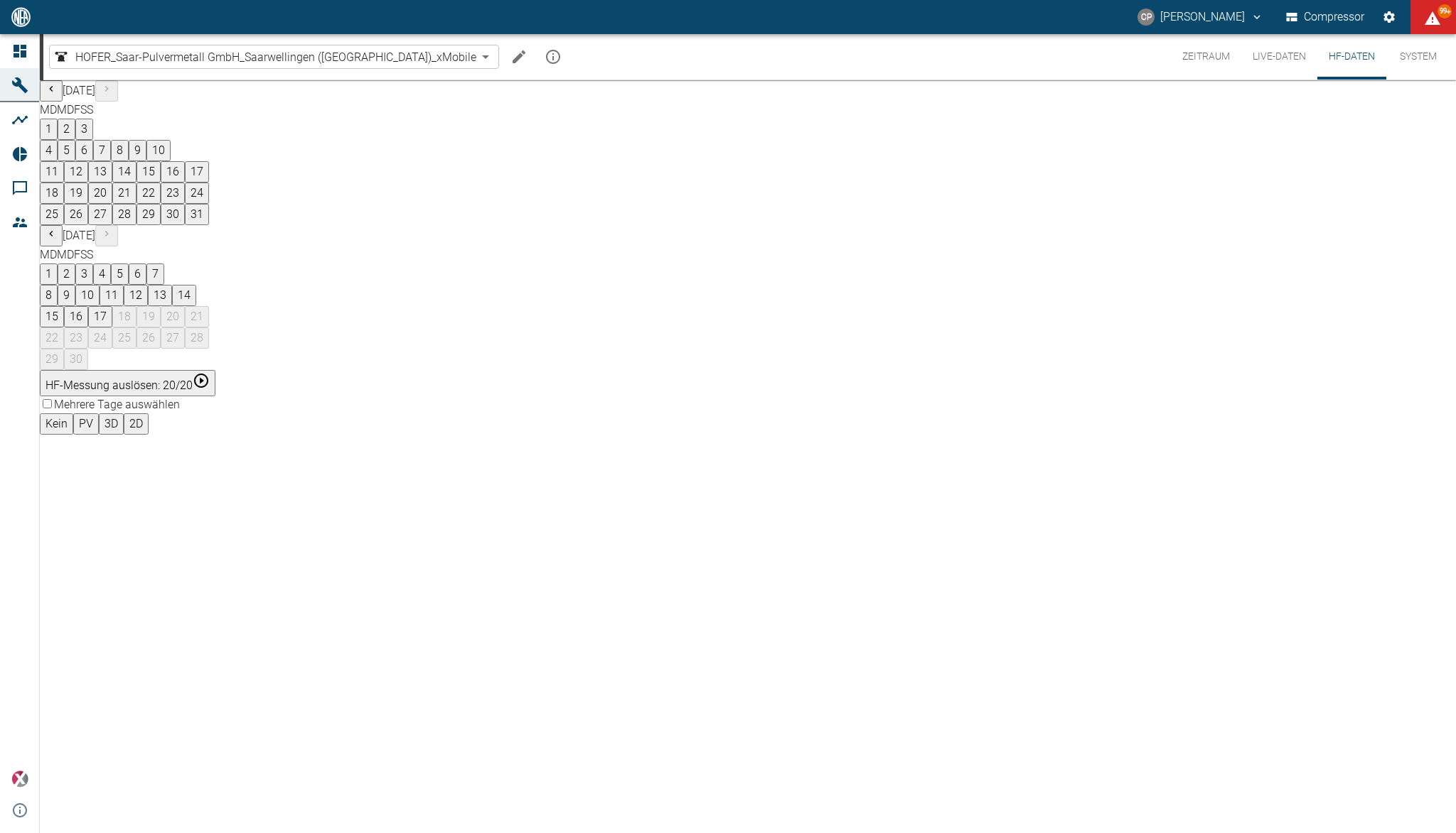
click at [88, 306] on button "16" at bounding box center [76, 317] width 24 height 22
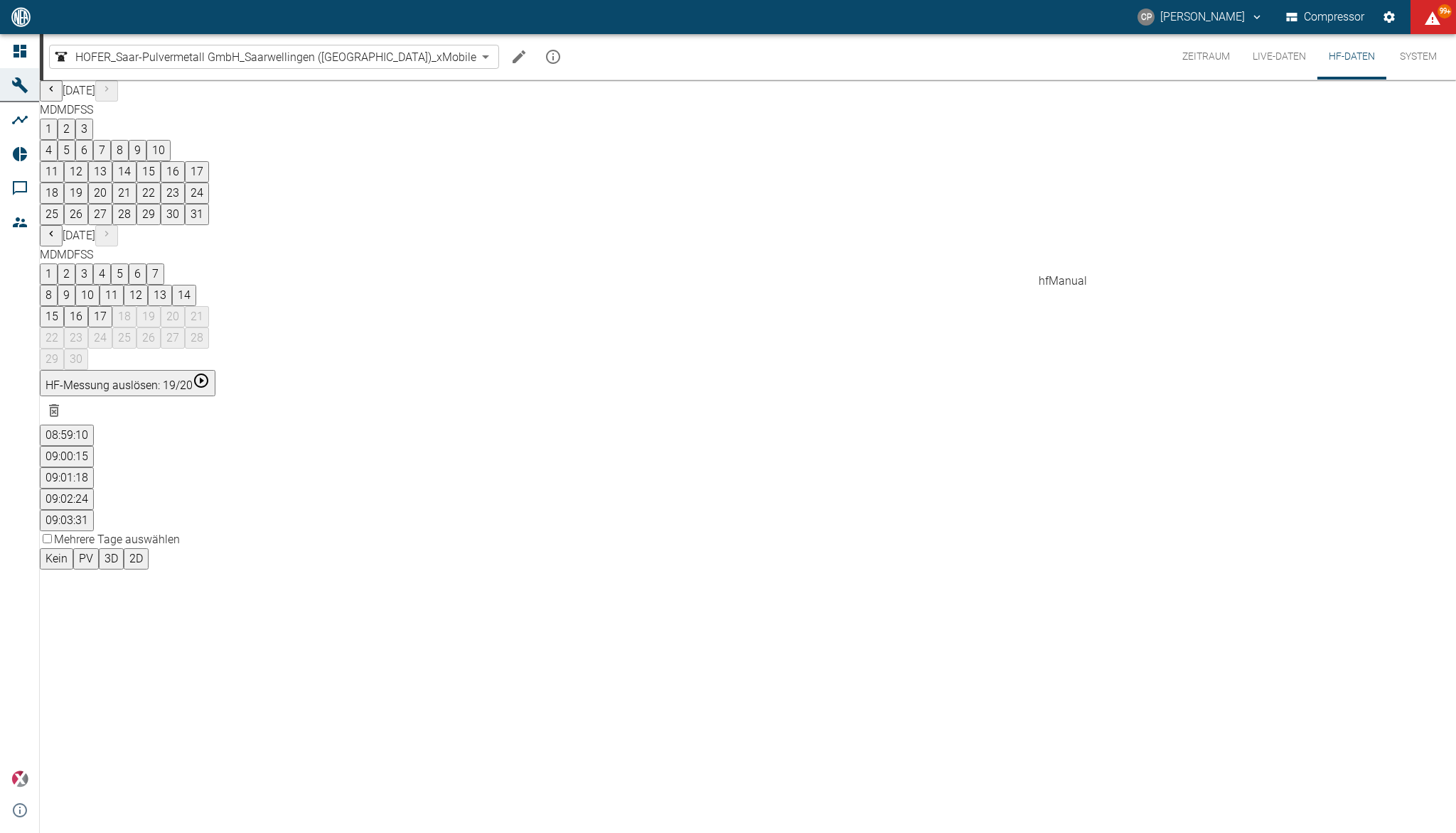
click at [94, 446] on button "09:00:15" at bounding box center [67, 457] width 54 height 22
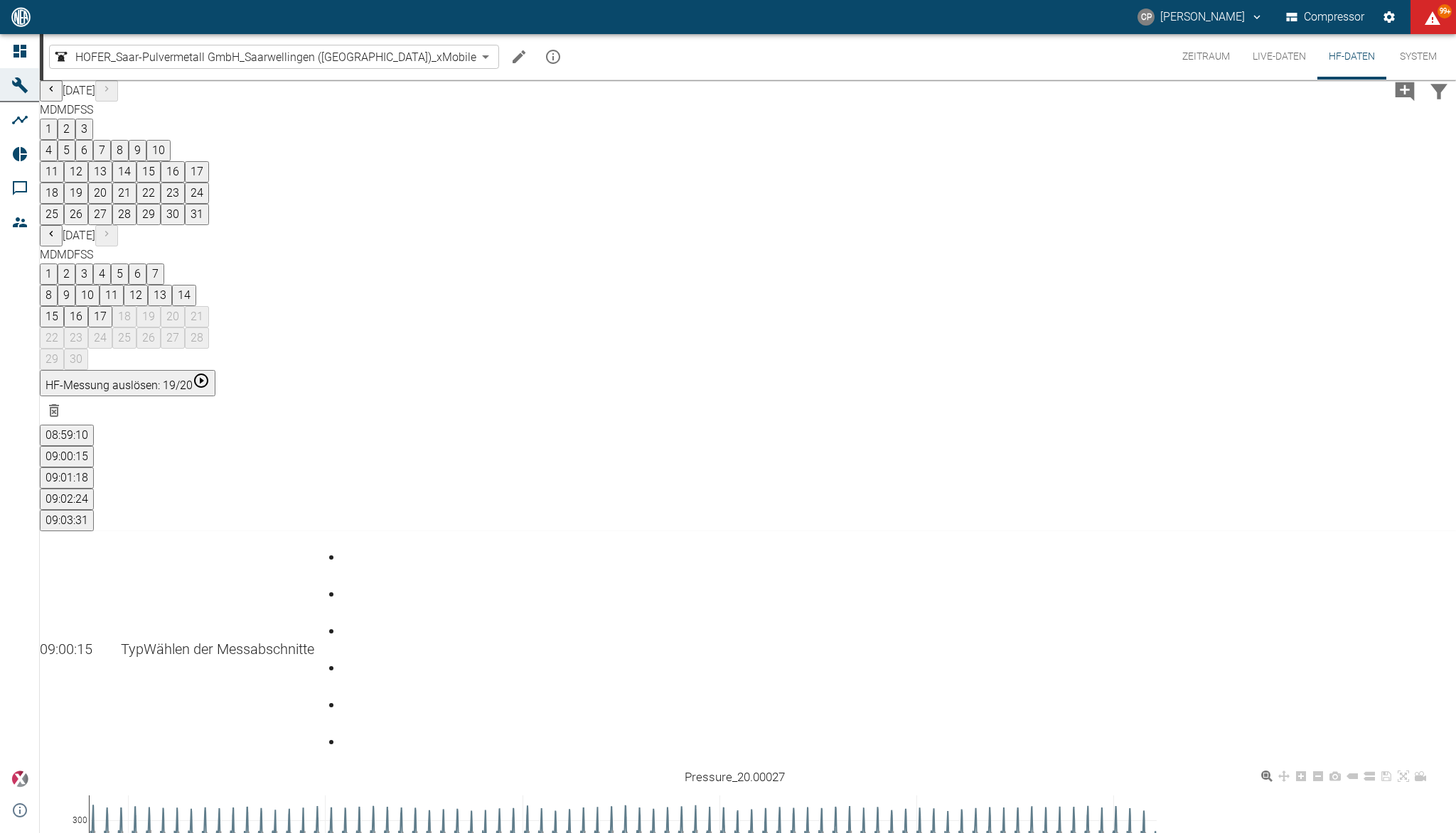
click at [1230, 833] on rect at bounding box center [1243, 844] width 173 height 14
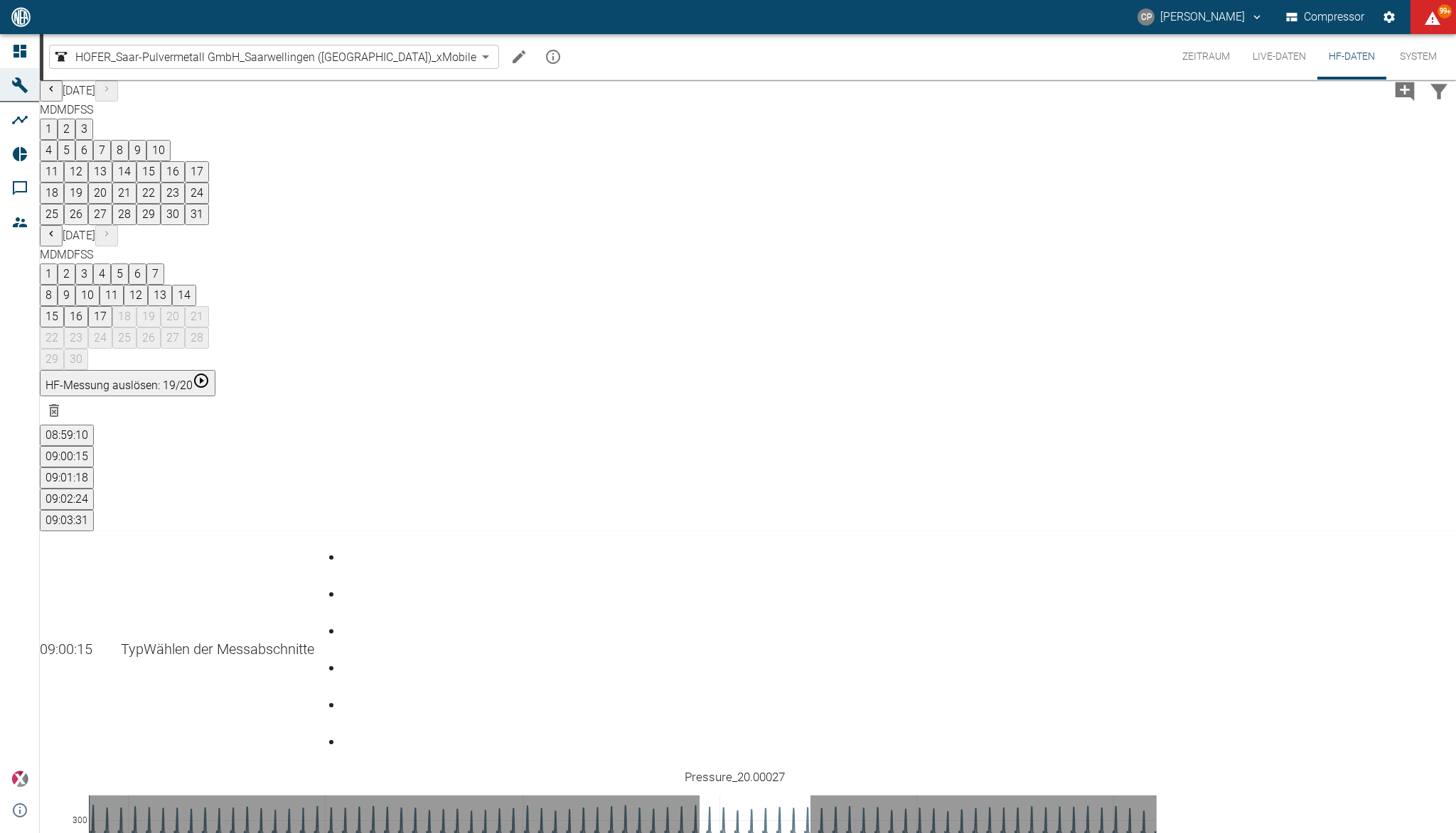
drag, startPoint x: 711, startPoint y: 541, endPoint x: 822, endPoint y: 543, distance: 111.0
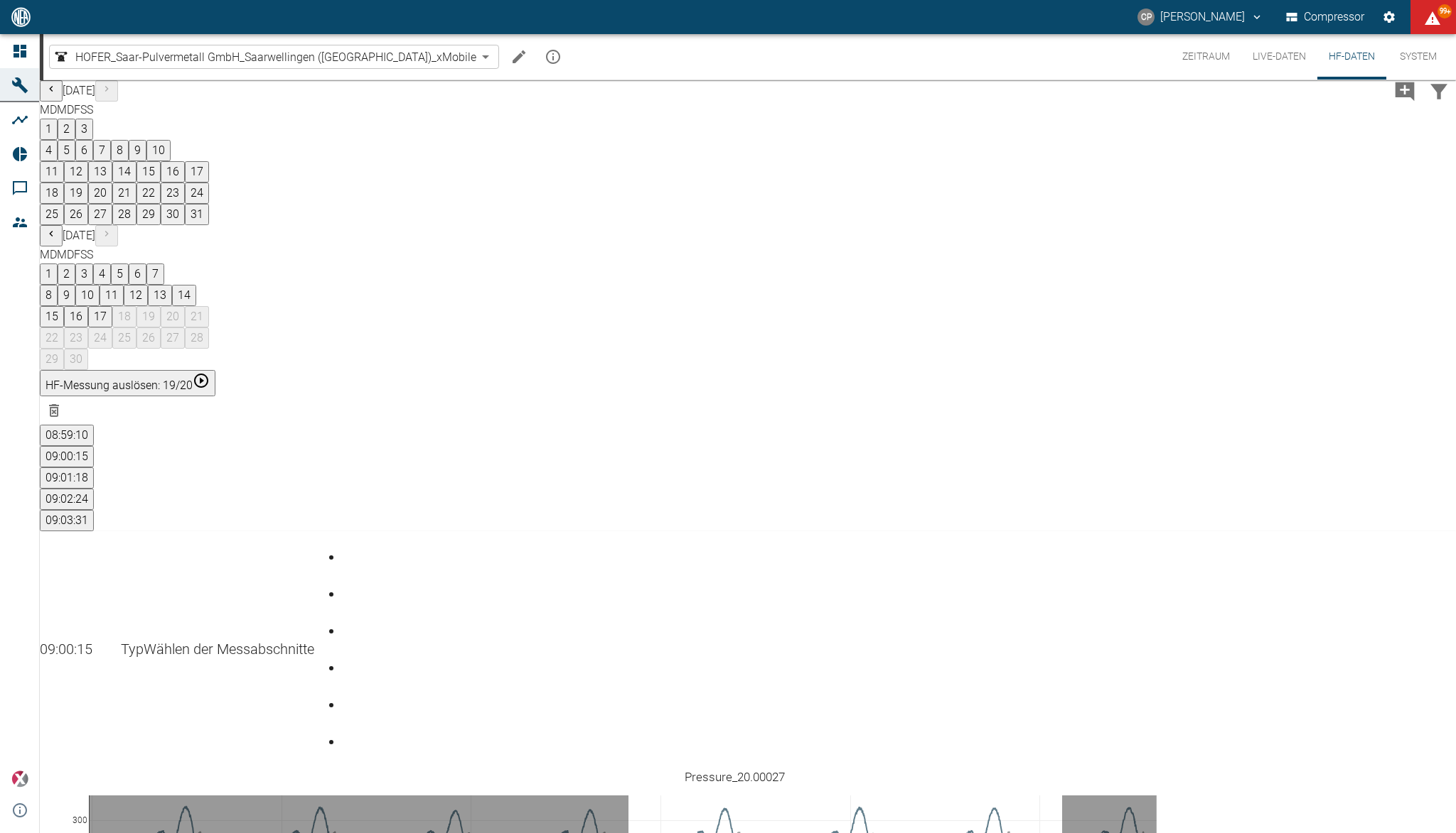
drag, startPoint x: 640, startPoint y: 526, endPoint x: 1073, endPoint y: 530, distance: 433.0
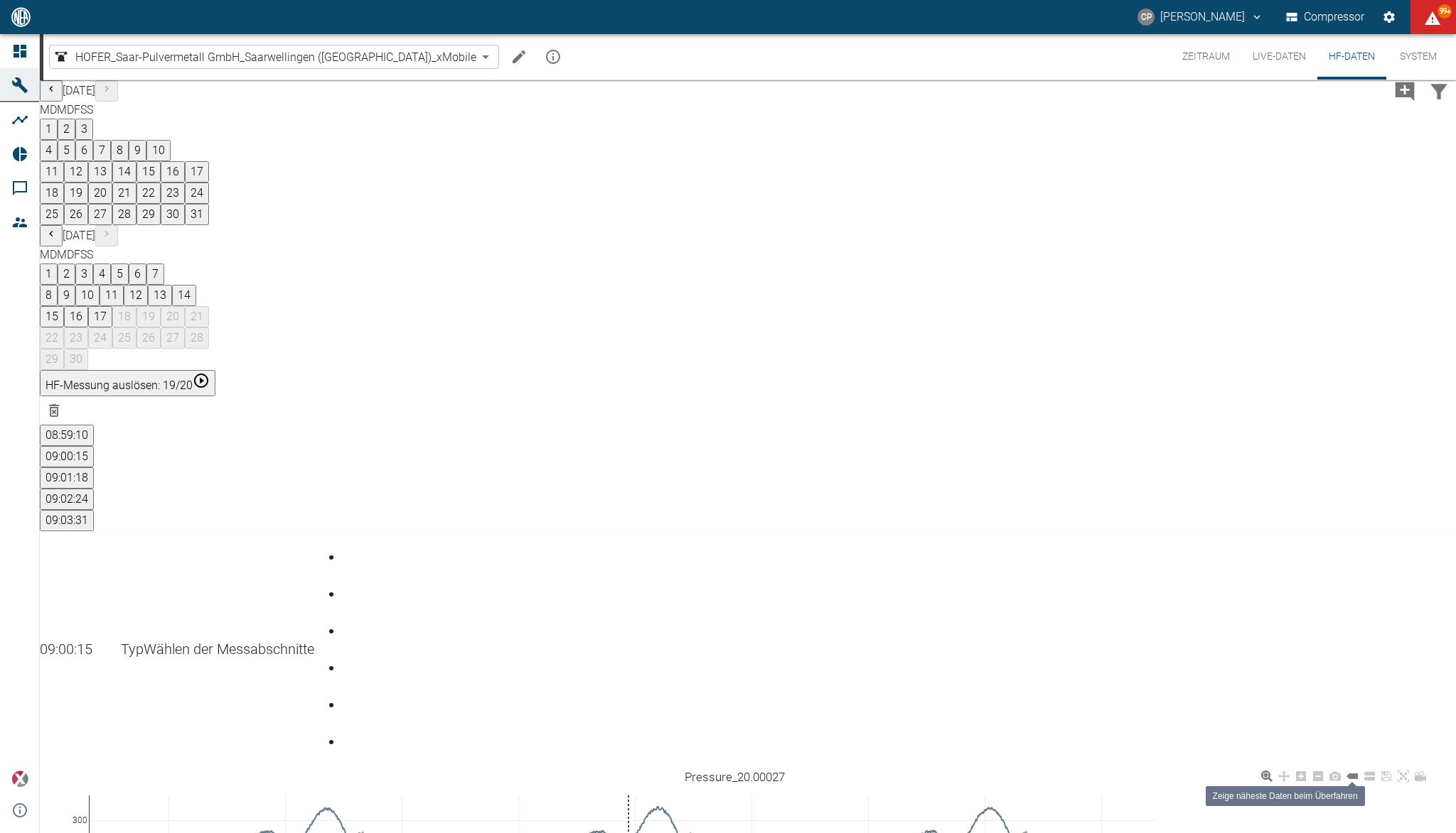
click at [1358, 771] on icon at bounding box center [1351, 776] width 12 height 12
click at [1240, 833] on rect at bounding box center [1243, 844] width 173 height 14
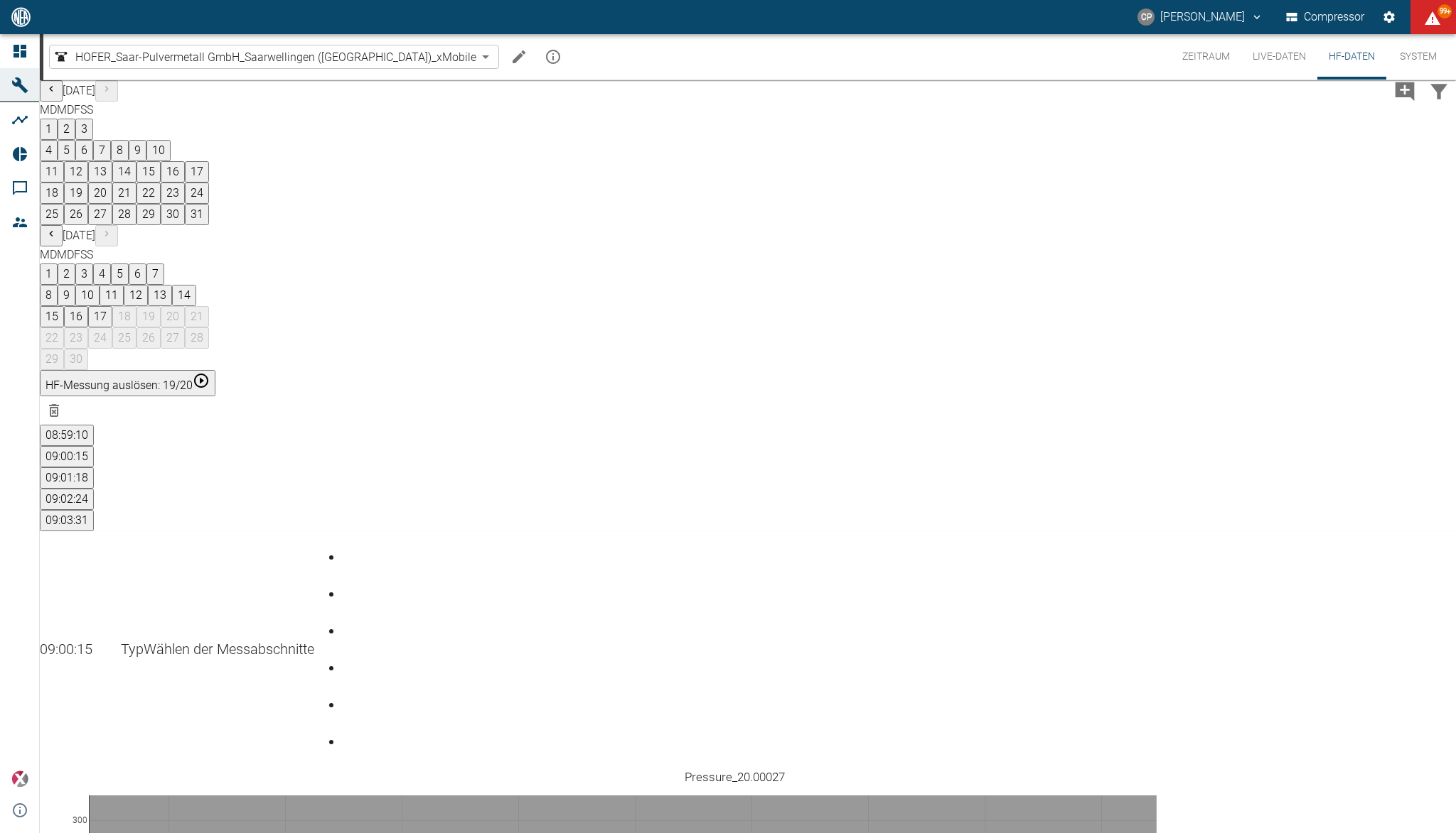
drag, startPoint x: 558, startPoint y: 576, endPoint x: 1179, endPoint y: 640, distance: 624.3
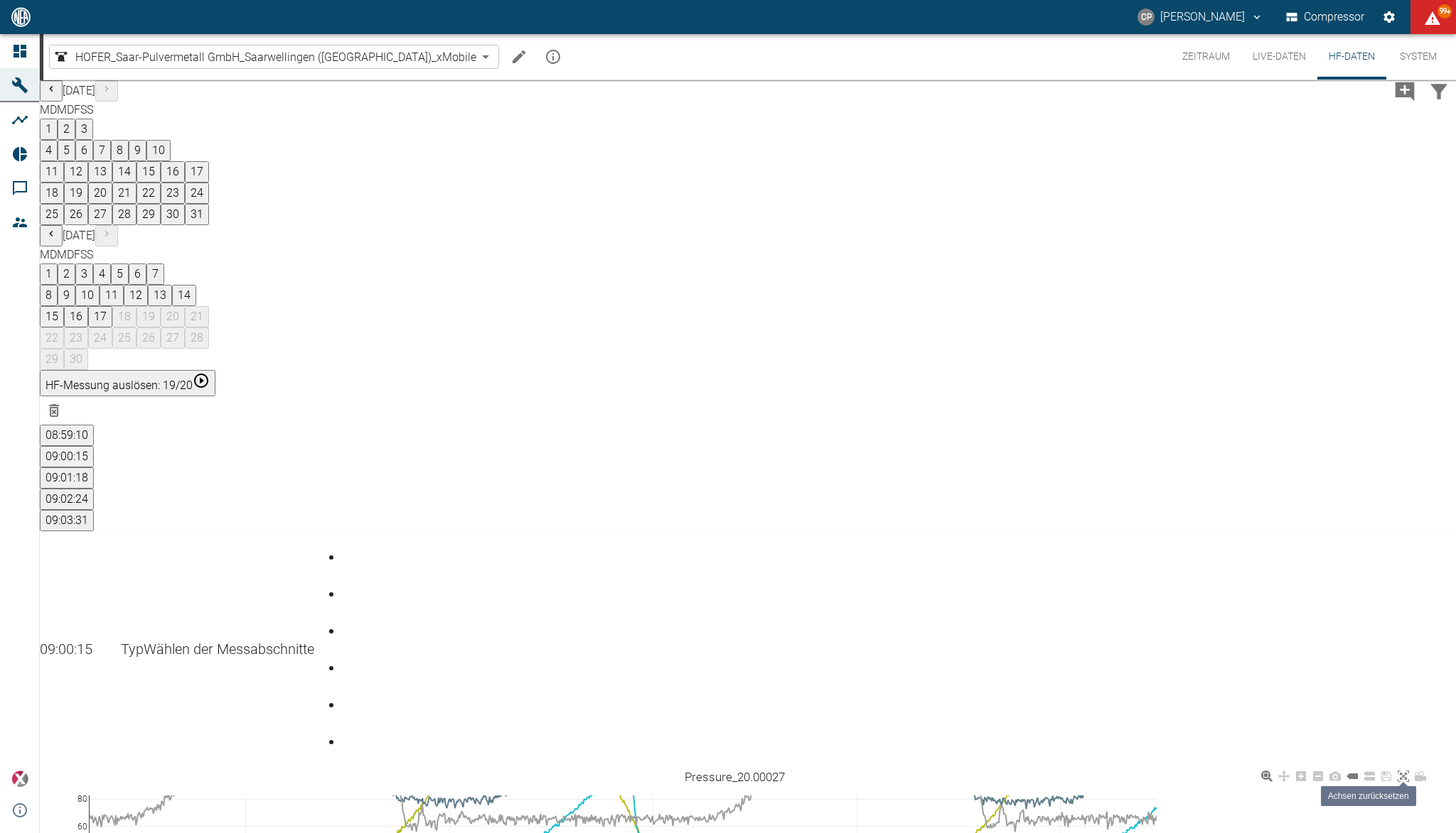
click at [1409, 771] on icon at bounding box center [1403, 776] width 12 height 12
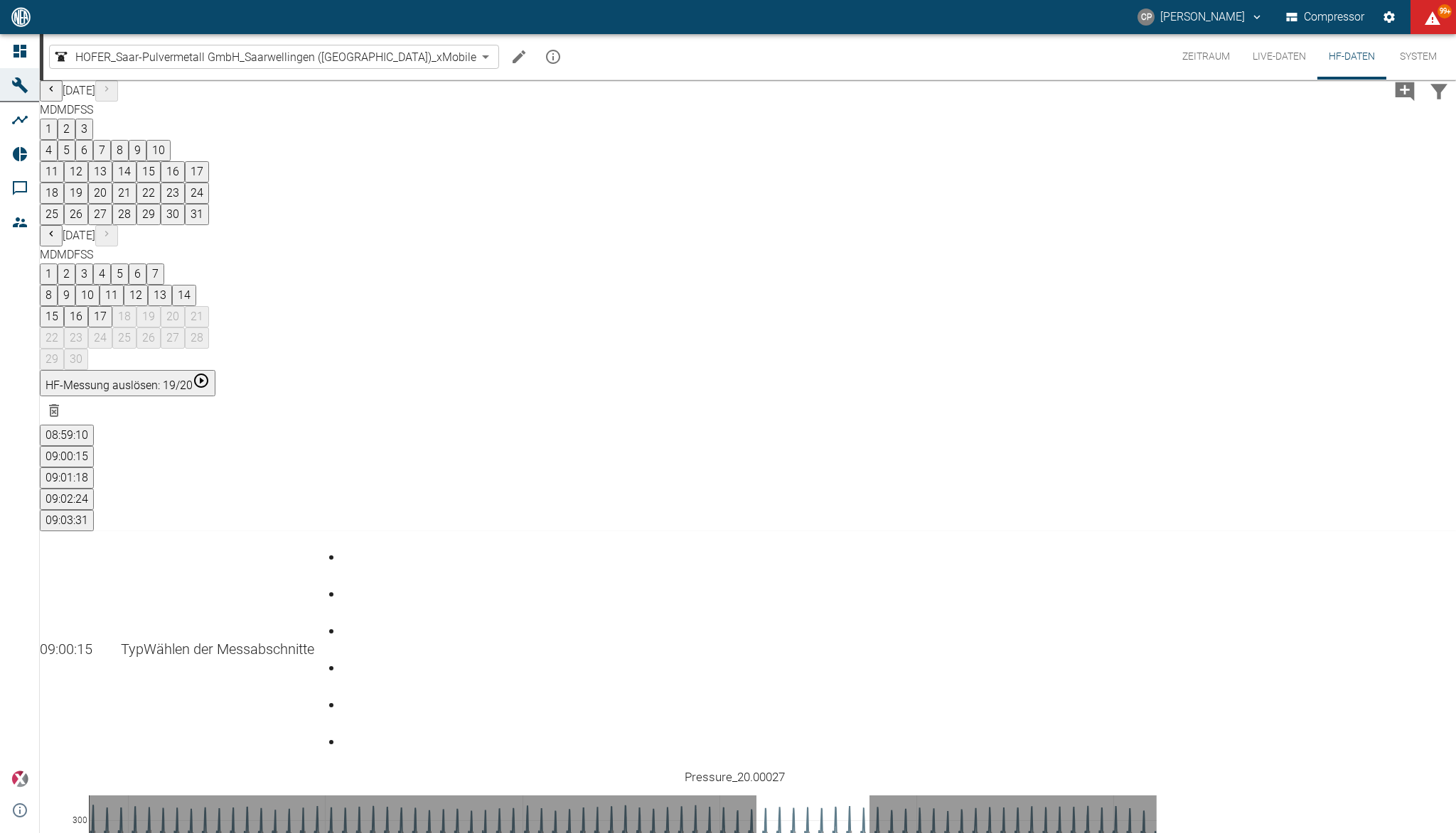
drag, startPoint x: 768, startPoint y: 558, endPoint x: 880, endPoint y: 558, distance: 112.0
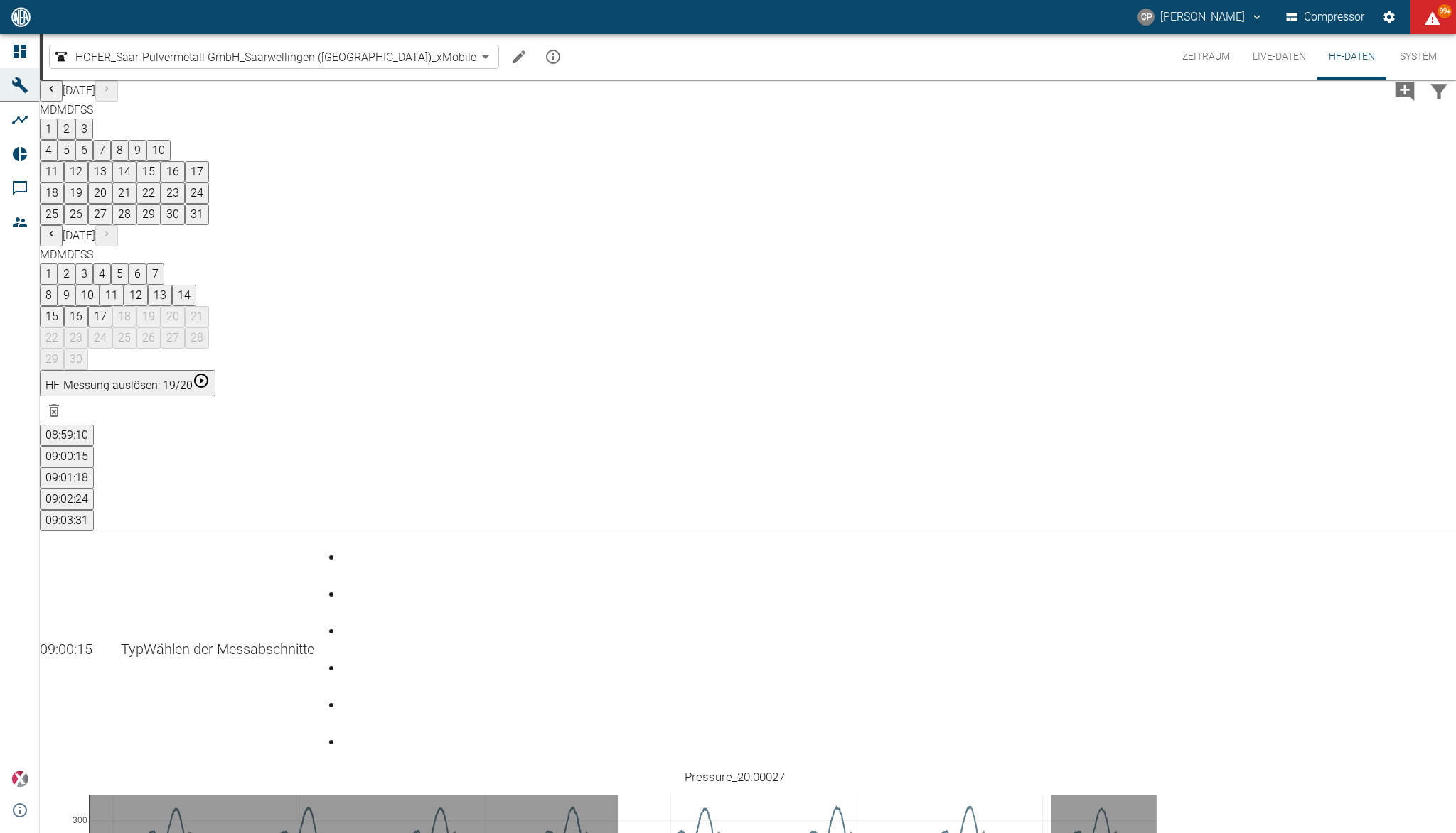
drag, startPoint x: 629, startPoint y: 547, endPoint x: 1062, endPoint y: 548, distance: 433.0
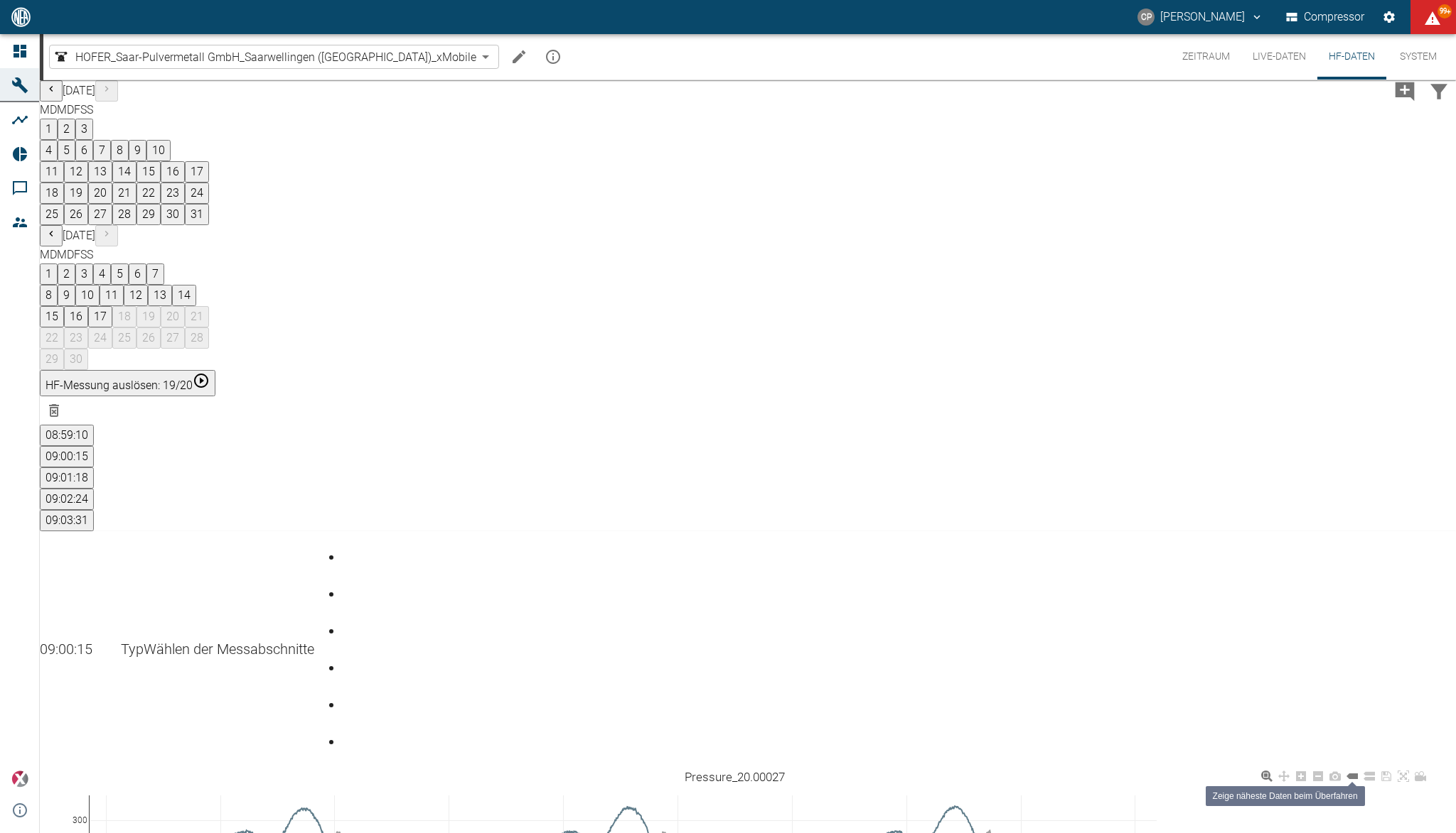
click at [1358, 771] on icon at bounding box center [1351, 776] width 12 height 12
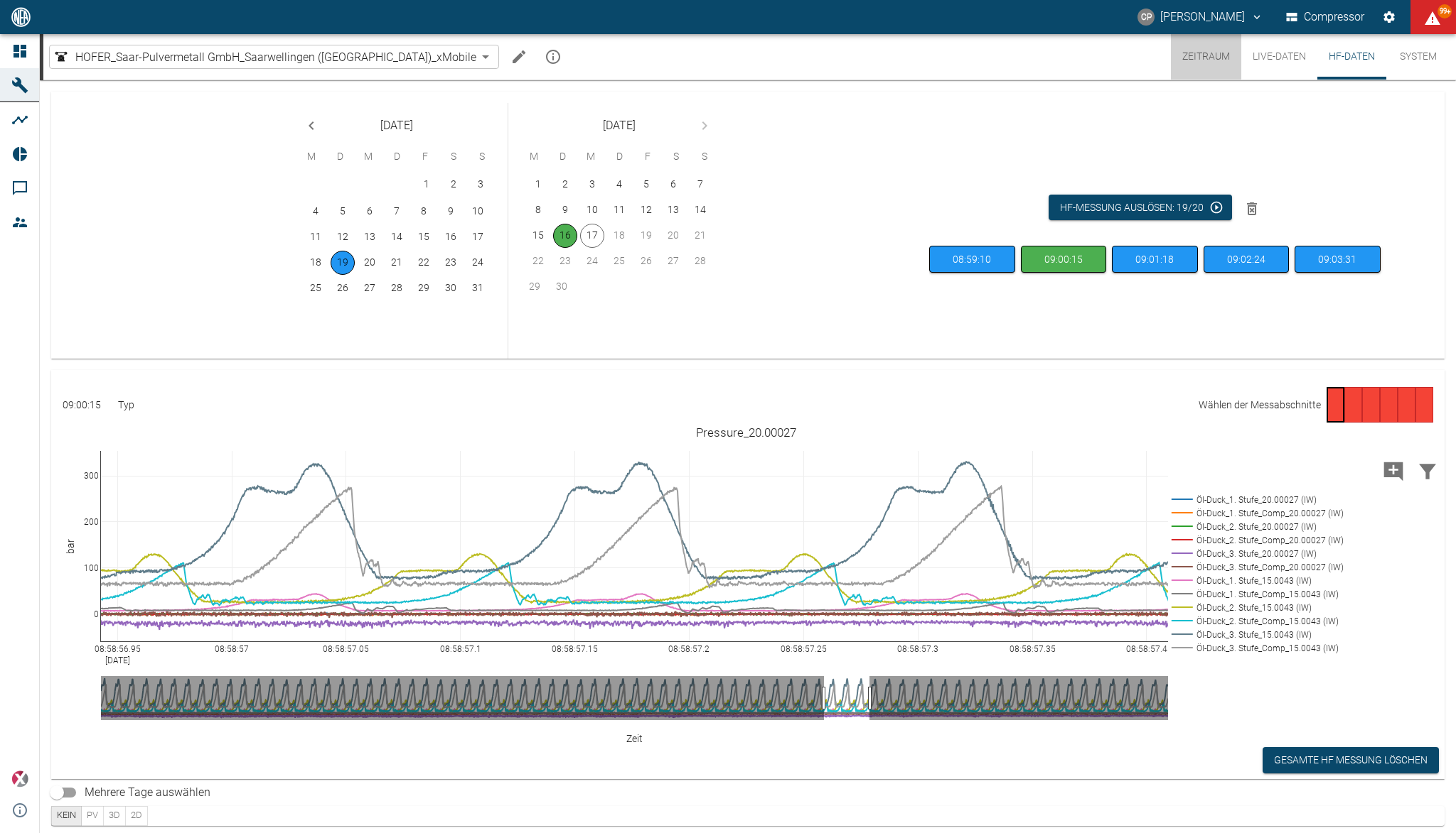
click at [1221, 56] on button "Zeitraum" at bounding box center [1206, 57] width 70 height 45
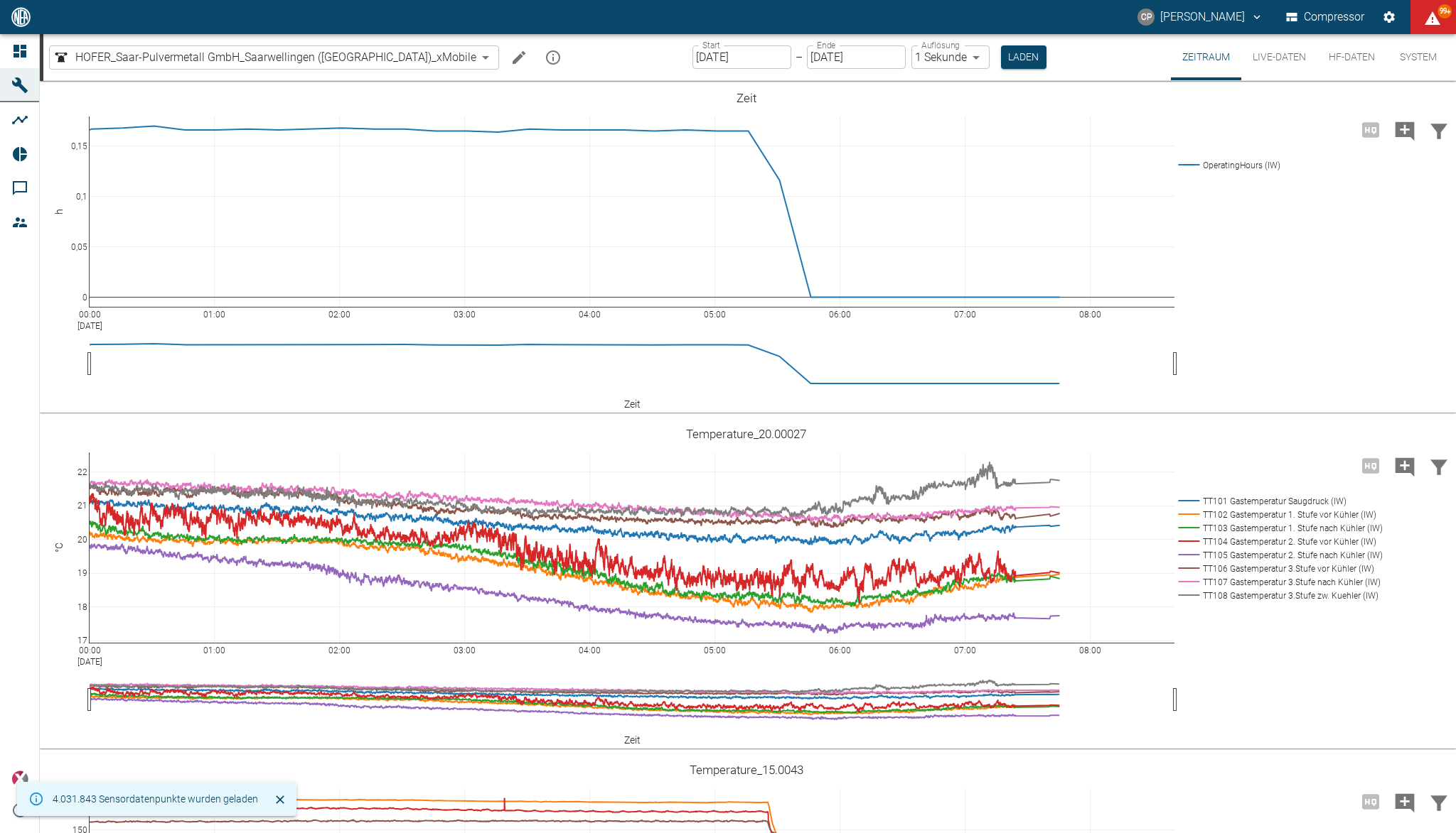
click at [692, 54] on input "[DATE]" at bounding box center [742, 57] width 99 height 23
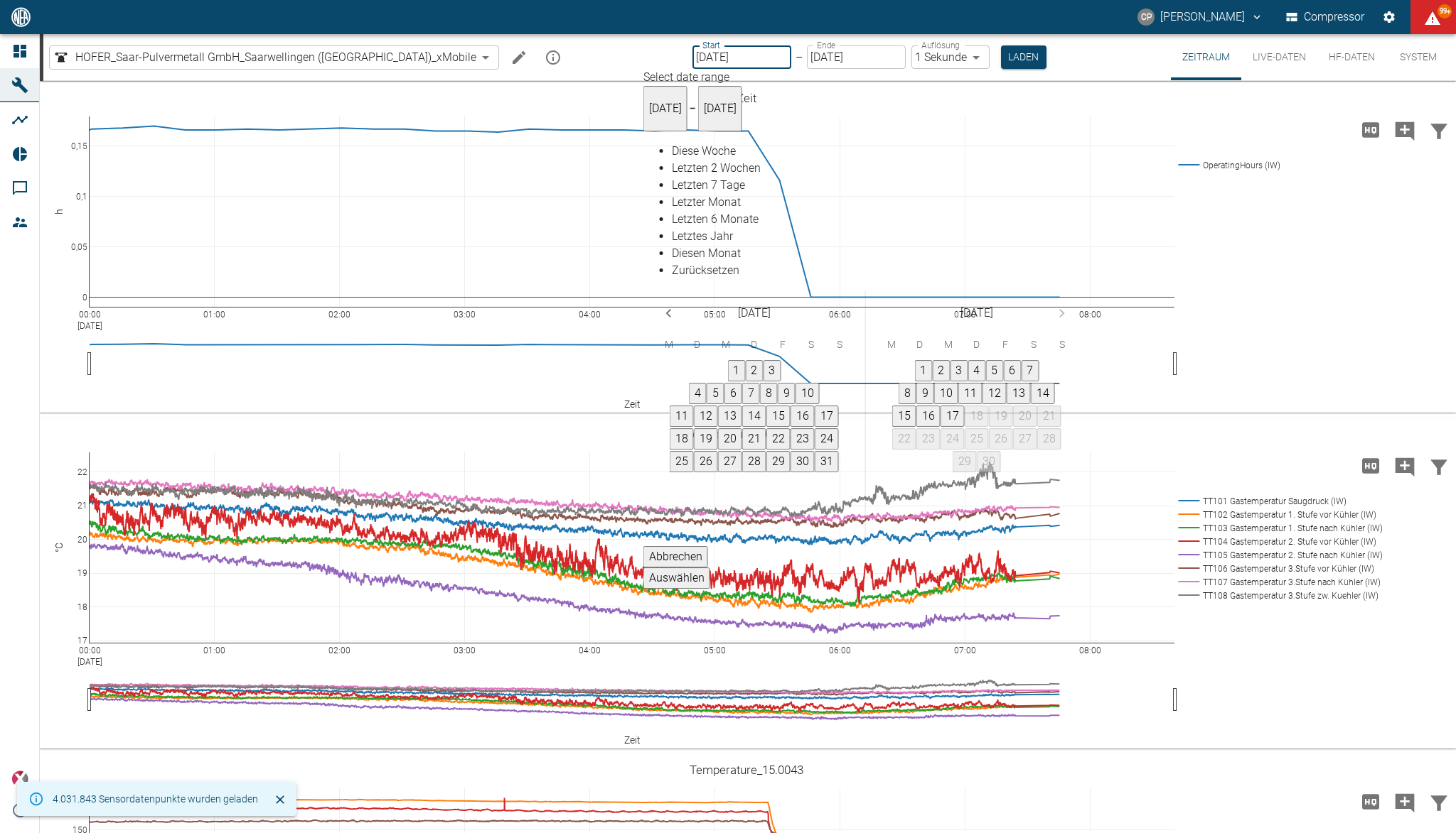
click at [678, 304] on icon "Previous month" at bounding box center [669, 312] width 17 height 17
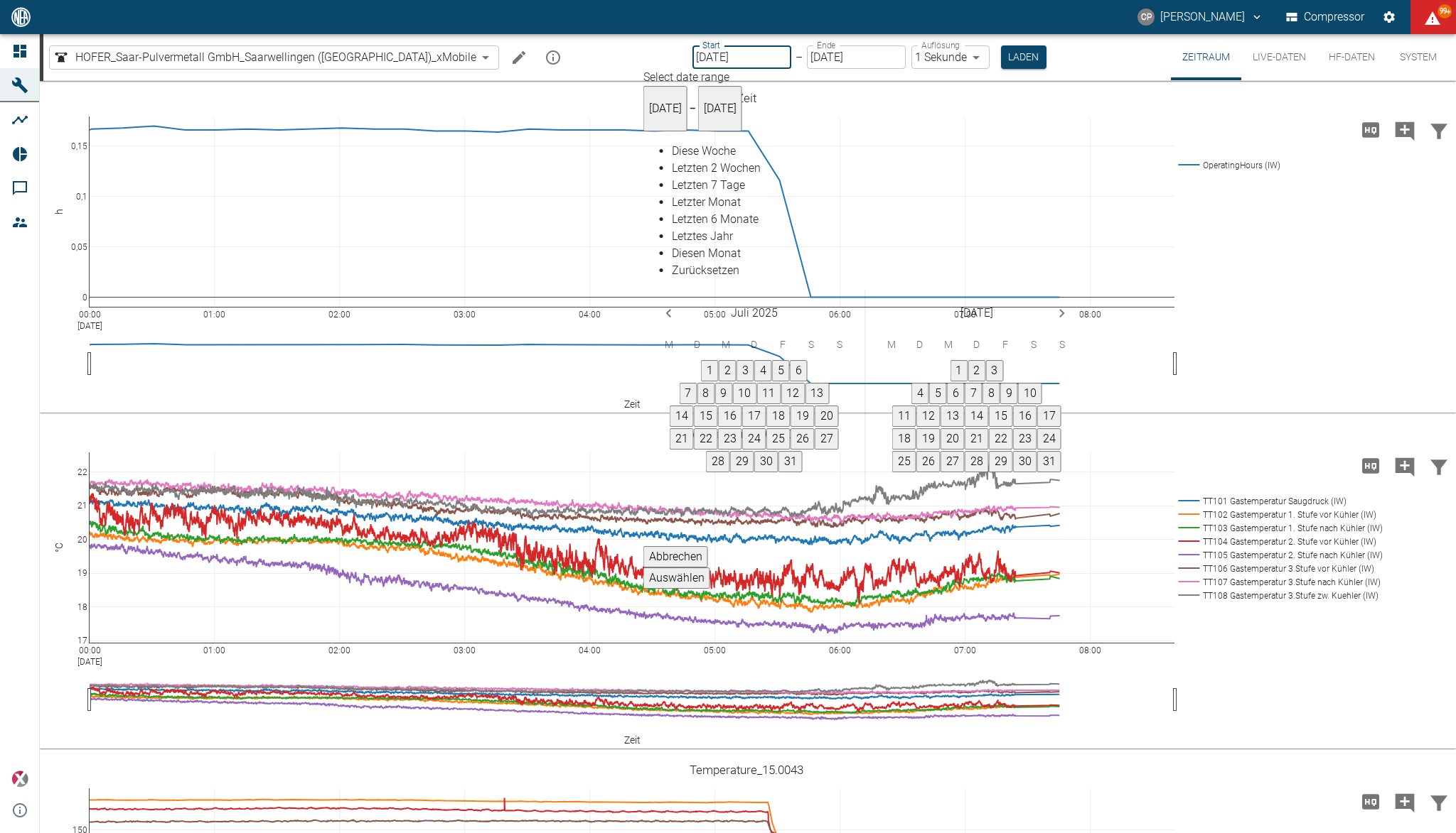
click at [678, 304] on icon "Previous month" at bounding box center [669, 312] width 17 height 17
click at [762, 360] on button "1" at bounding box center [754, 370] width 16 height 20
type input "01.06.2025"
type input "10min"
click at [707, 567] on button "Auswählen" at bounding box center [674, 578] width 67 height 22
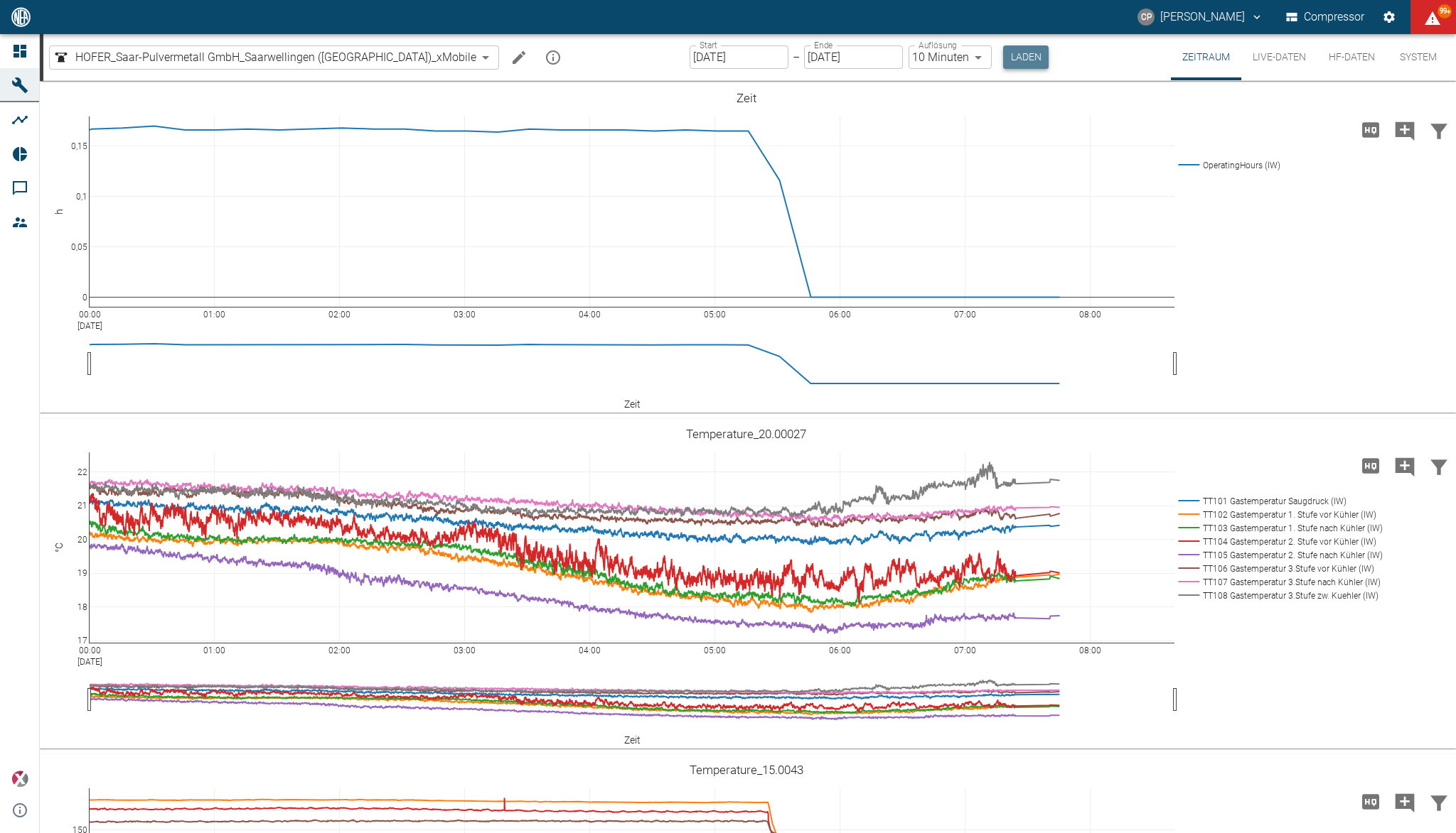
click at [1003, 59] on button "Laden" at bounding box center [1025, 57] width 45 height 23
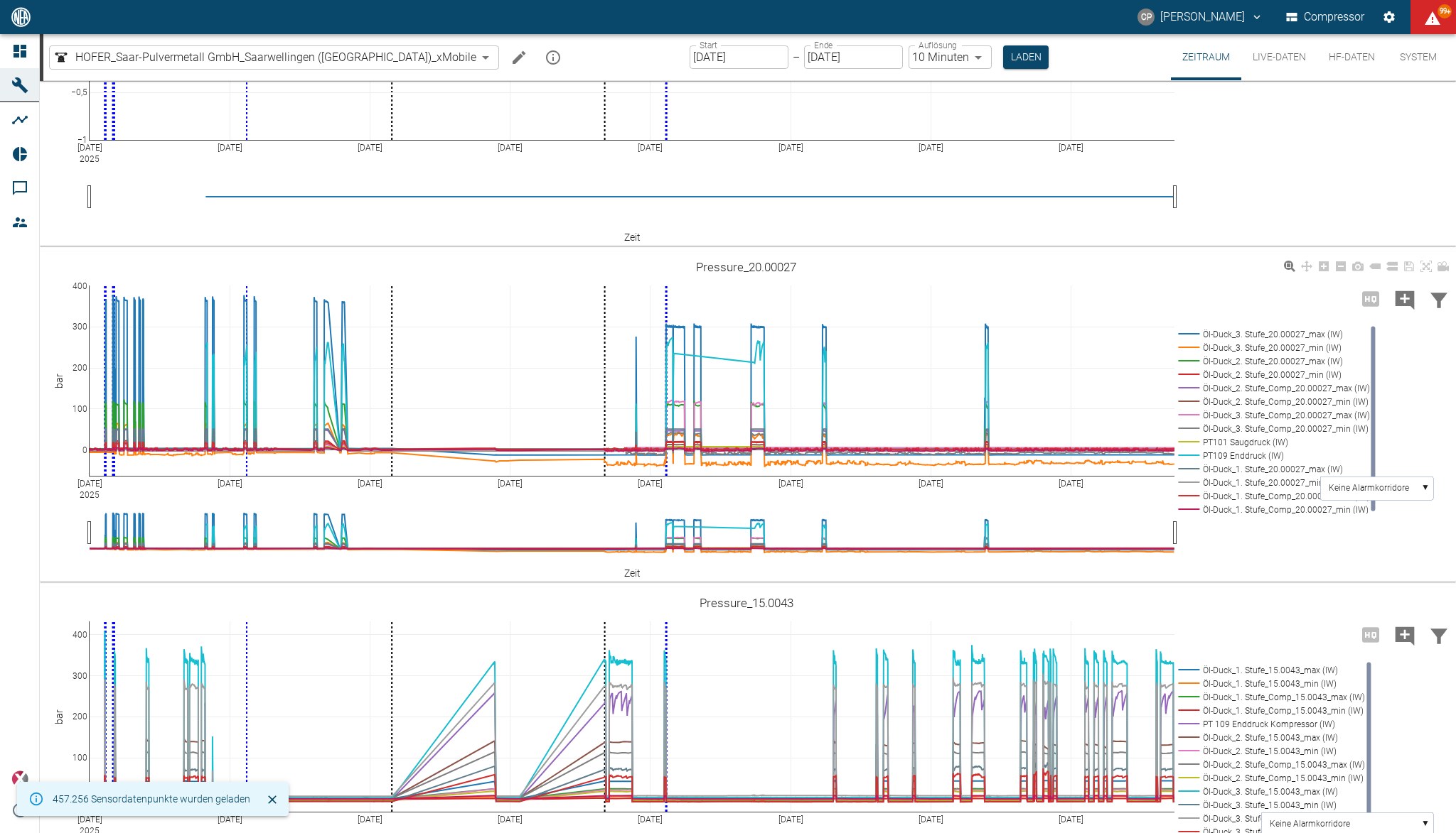
scroll to position [1136, 0]
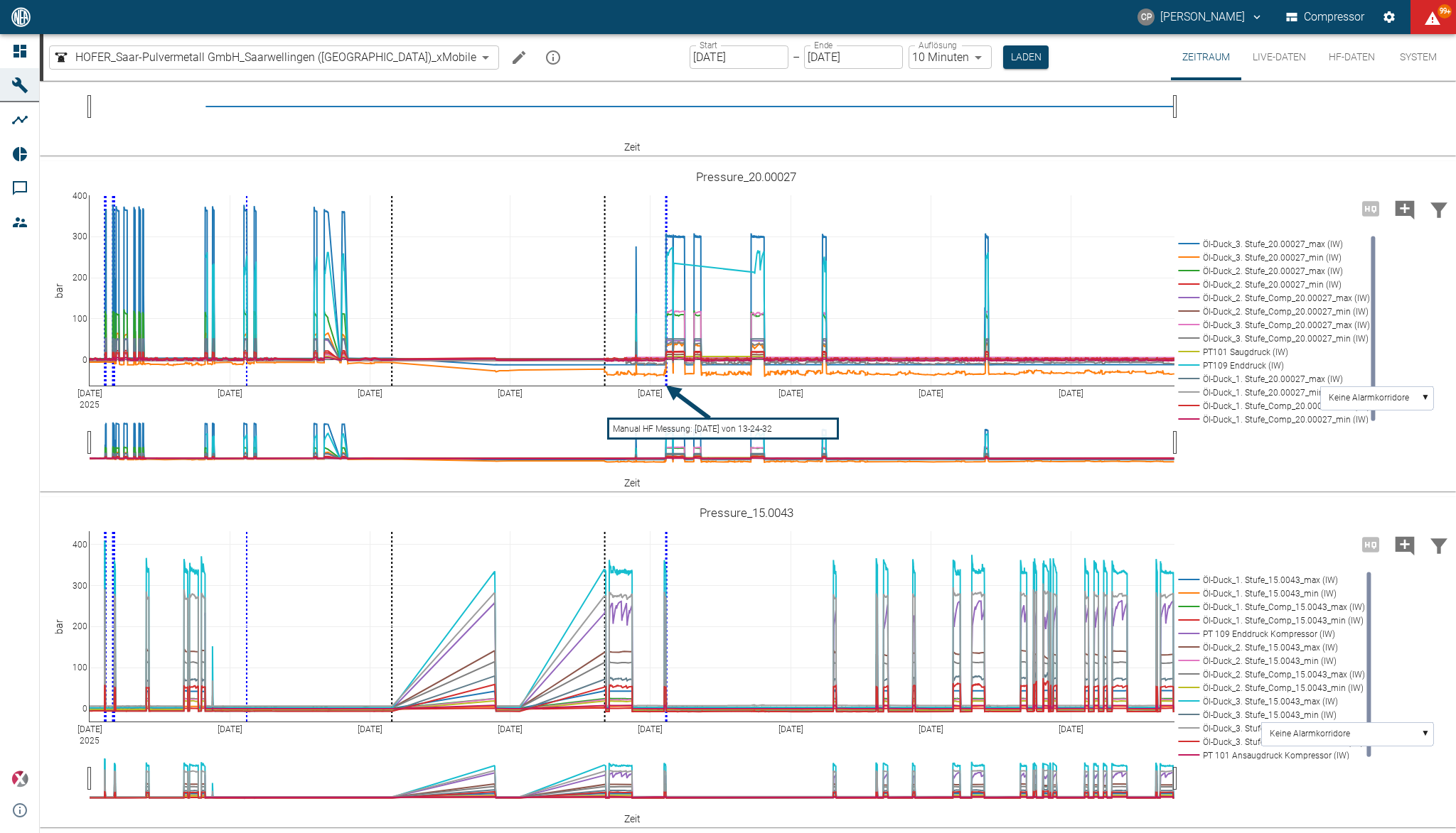
click at [1346, 59] on button "HF-Daten" at bounding box center [1351, 57] width 69 height 46
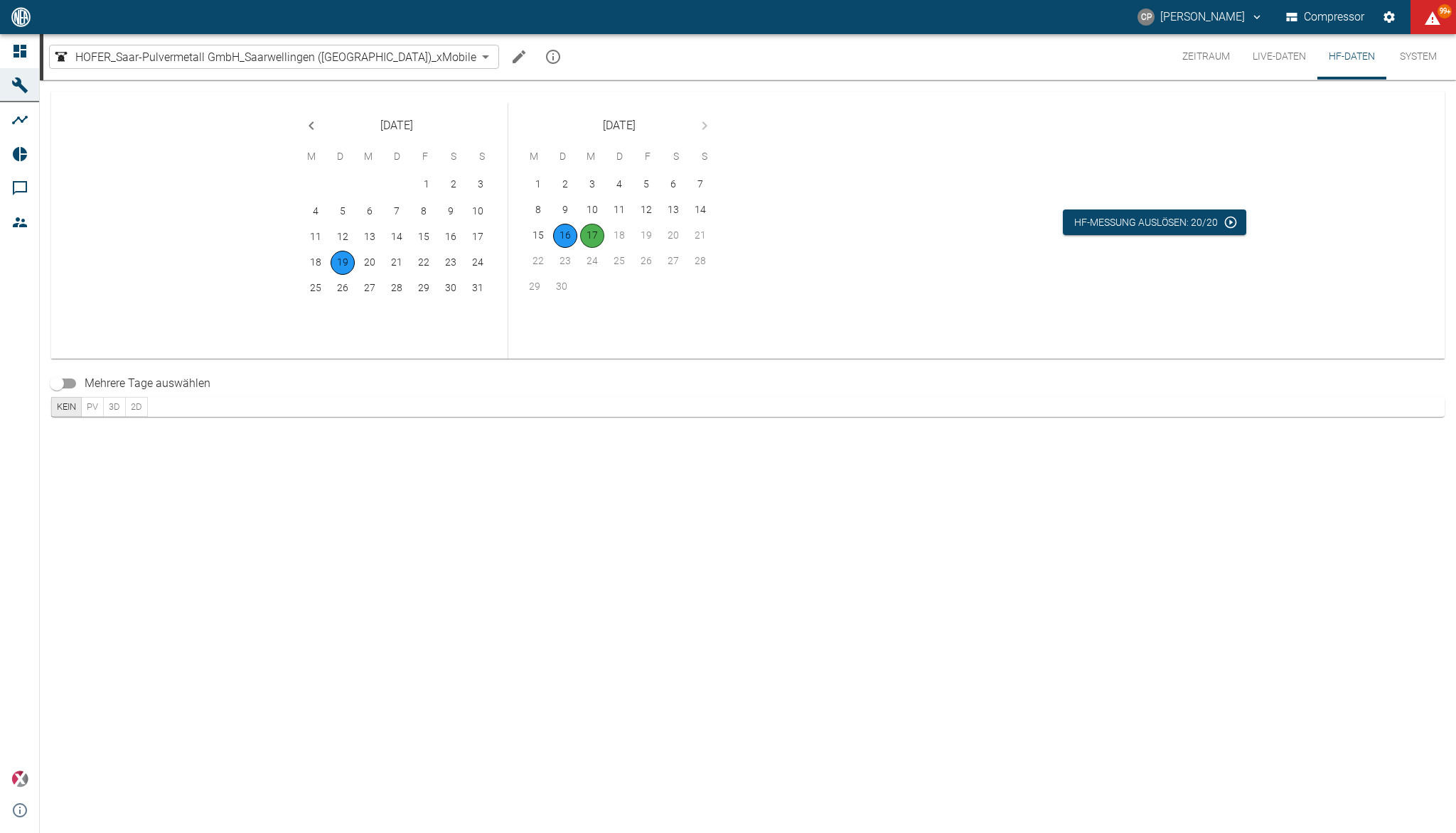
click at [305, 123] on icon "Previous month" at bounding box center [311, 125] width 17 height 17
click at [318, 289] on button "28" at bounding box center [314, 288] width 24 height 24
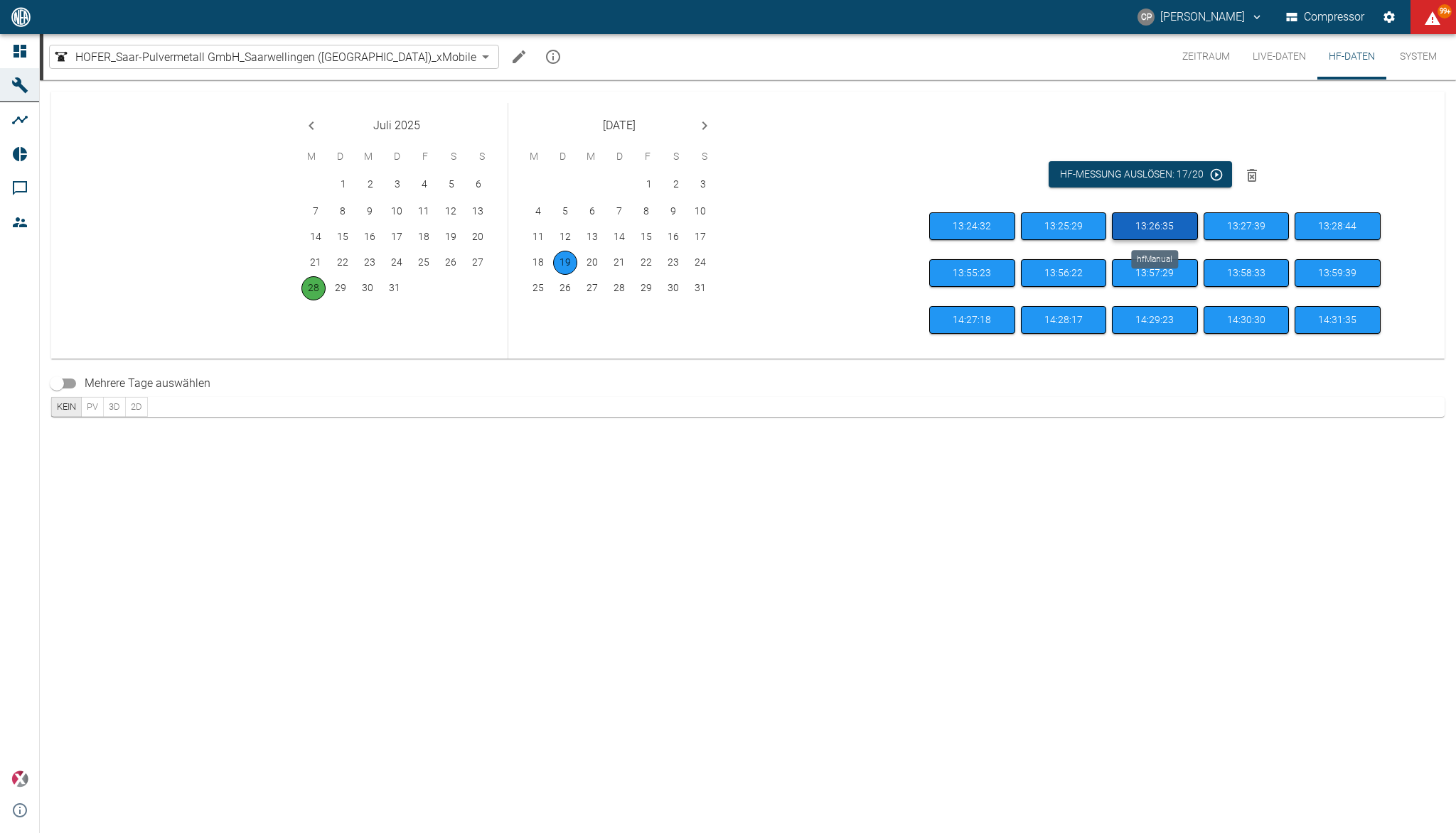
click at [1145, 224] on button "13:26:35" at bounding box center [1154, 226] width 86 height 28
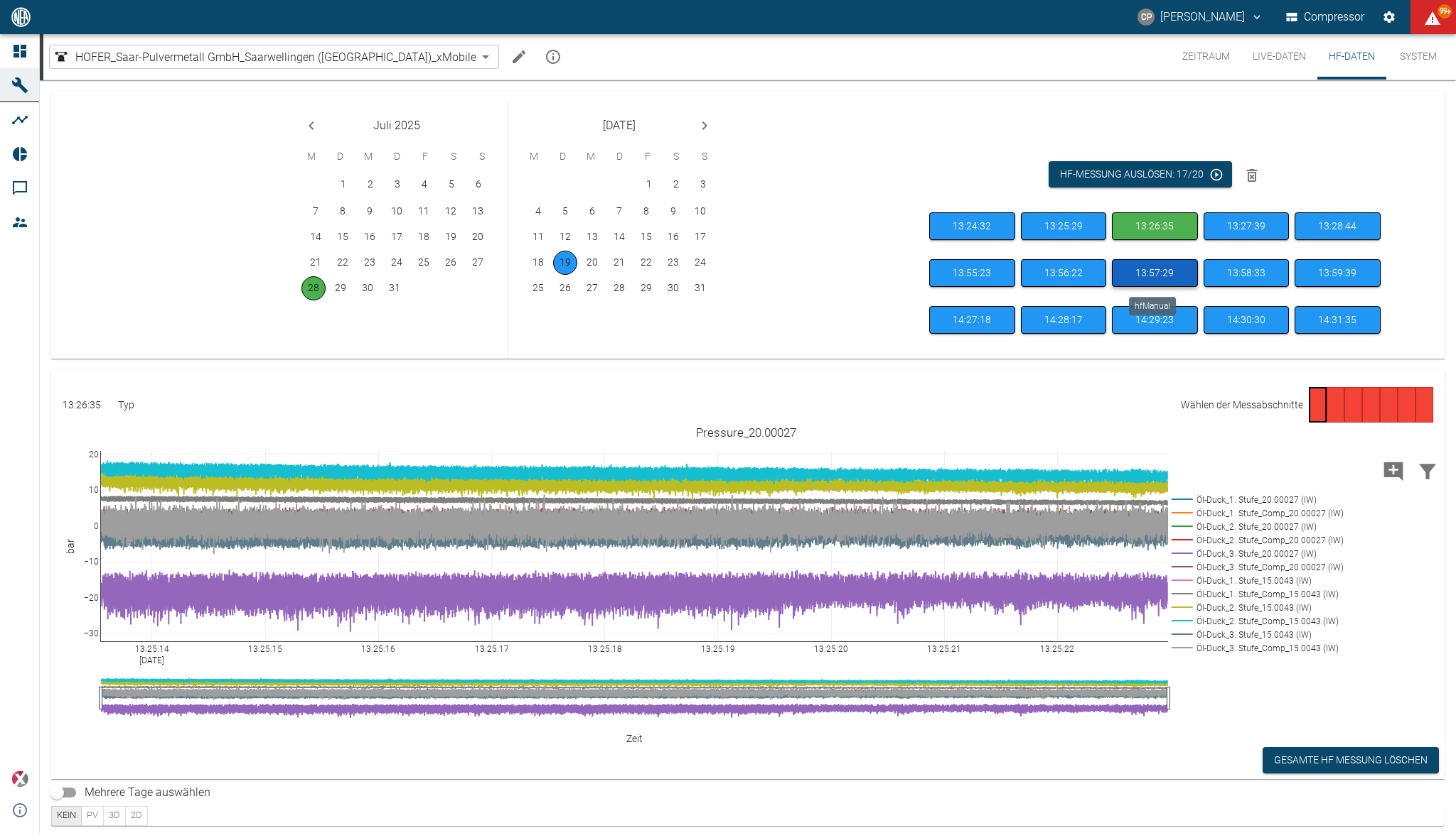
click at [1156, 277] on button "13:57:29" at bounding box center [1154, 273] width 86 height 28
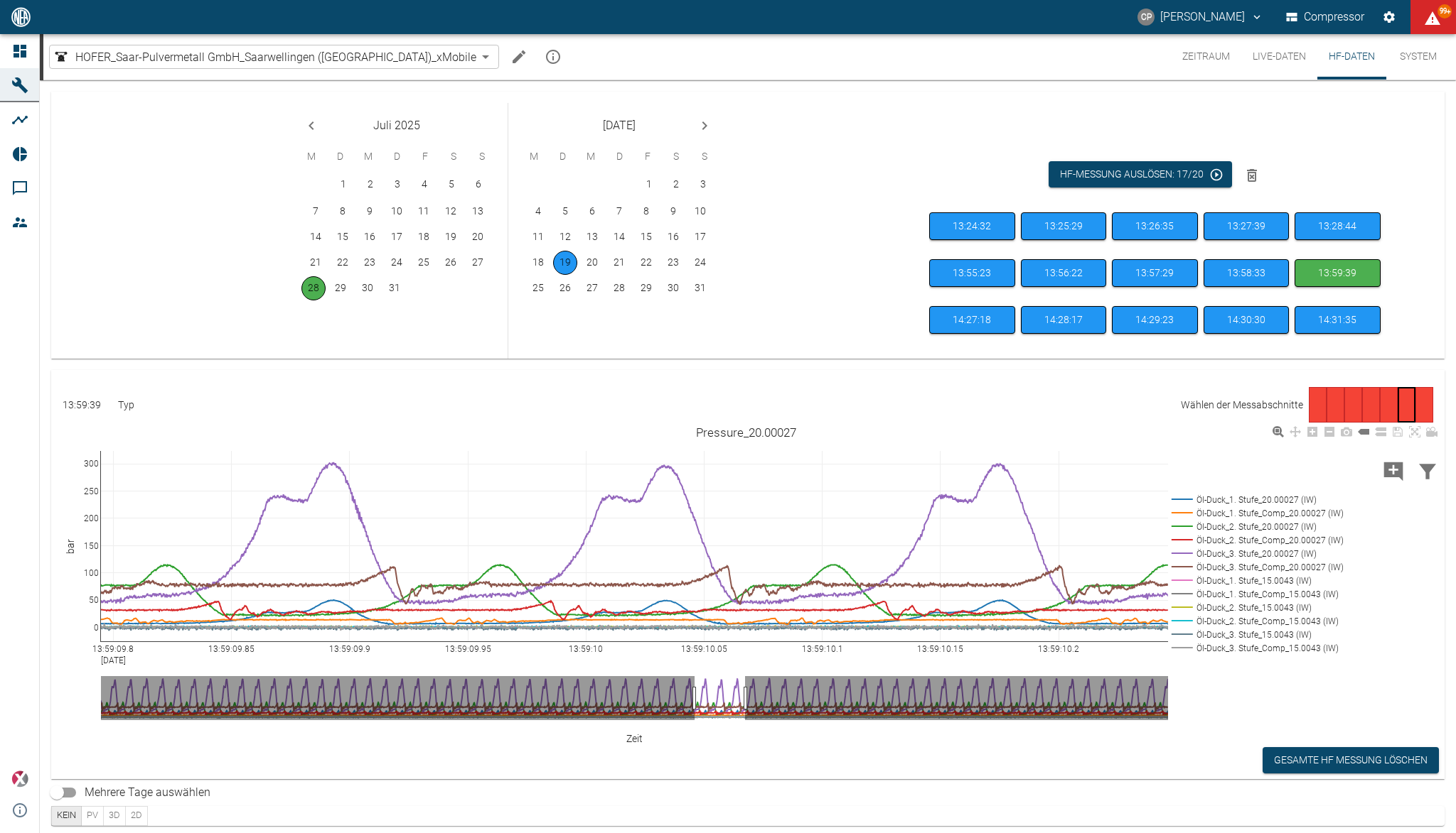
click at [1256, 648] on rect at bounding box center [1254, 647] width 173 height 14
click at [1258, 635] on rect at bounding box center [1254, 634] width 173 height 14
click at [1258, 620] on rect at bounding box center [1254, 620] width 173 height 14
click at [1258, 607] on rect at bounding box center [1254, 607] width 173 height 14
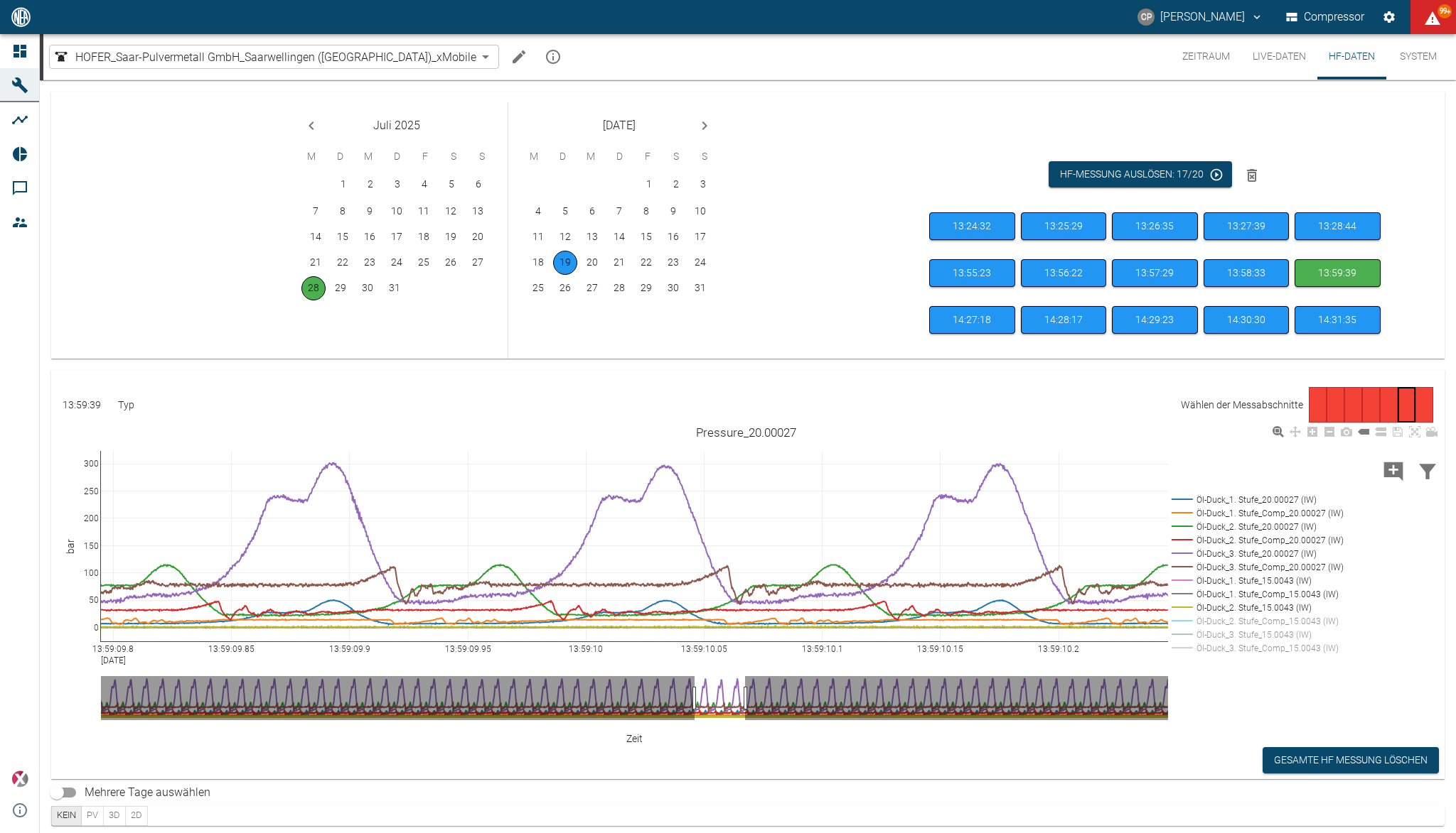
click at [1258, 596] on rect at bounding box center [1254, 593] width 173 height 14
click at [1257, 583] on rect at bounding box center [1254, 580] width 173 height 14
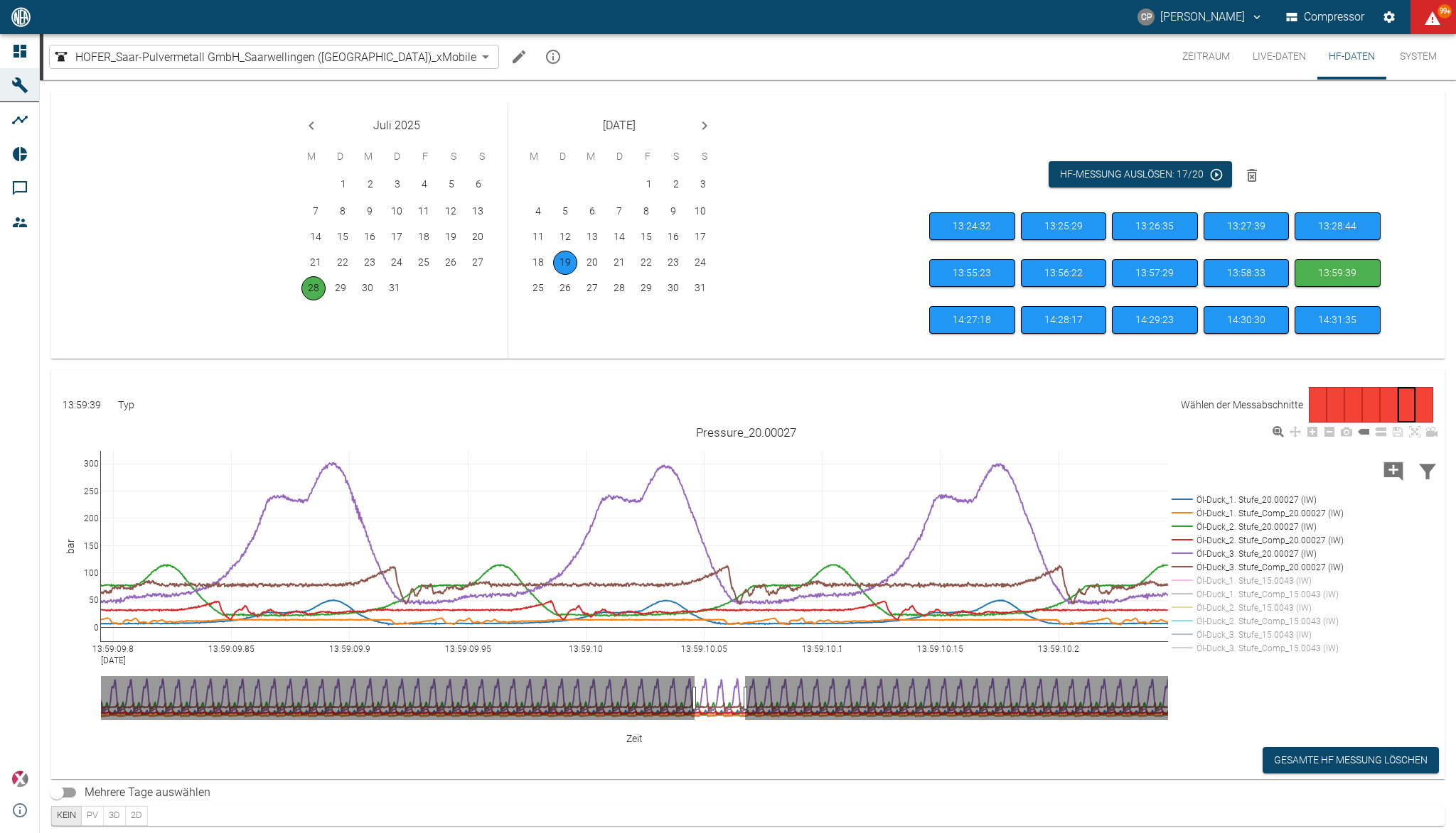
click at [1255, 566] on rect at bounding box center [1254, 566] width 173 height 14
click at [1256, 555] on rect at bounding box center [1254, 553] width 173 height 14
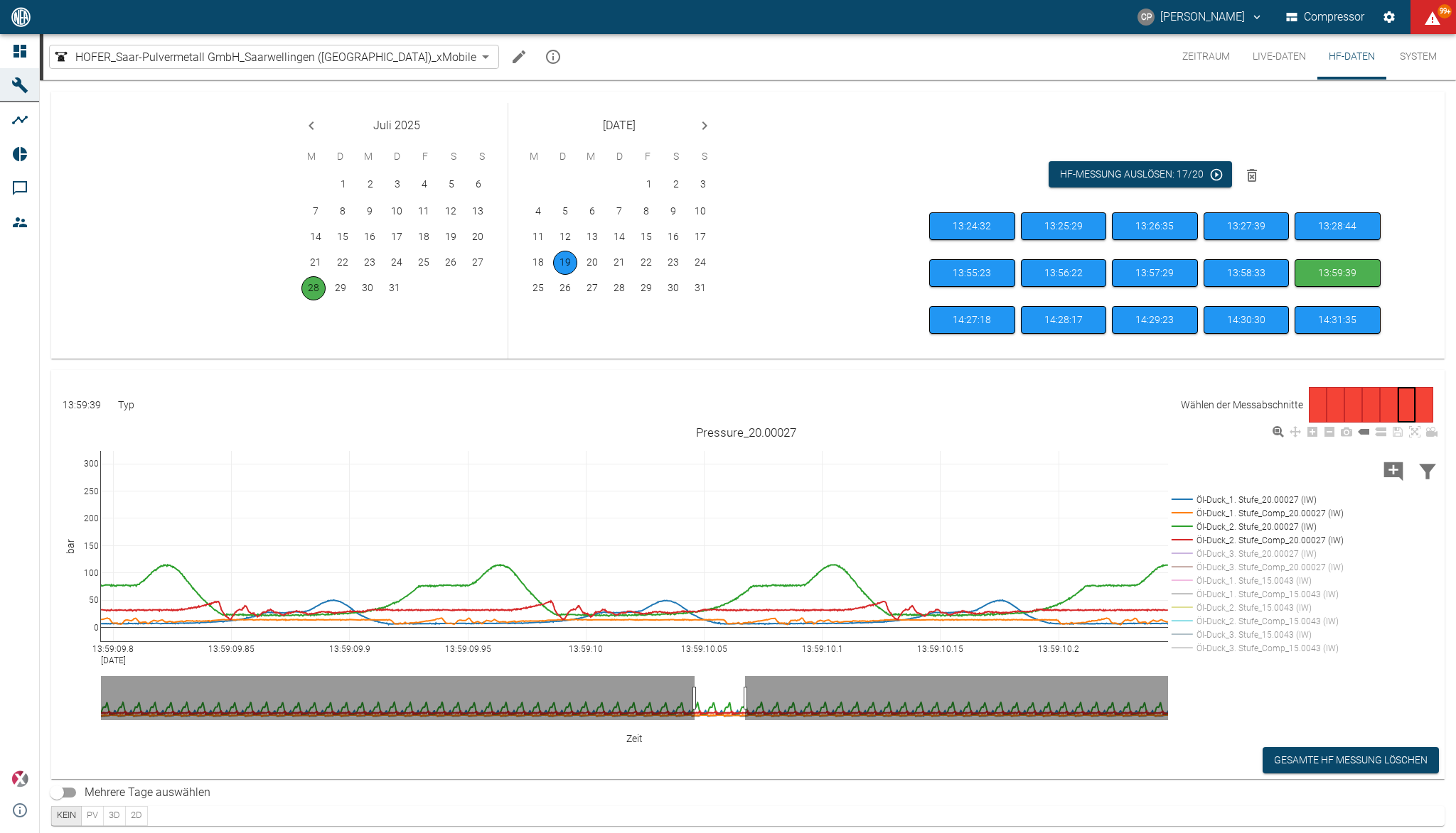
click at [1242, 515] on rect at bounding box center [1254, 513] width 173 height 14
click at [1241, 502] on rect at bounding box center [1254, 500] width 173 height 14
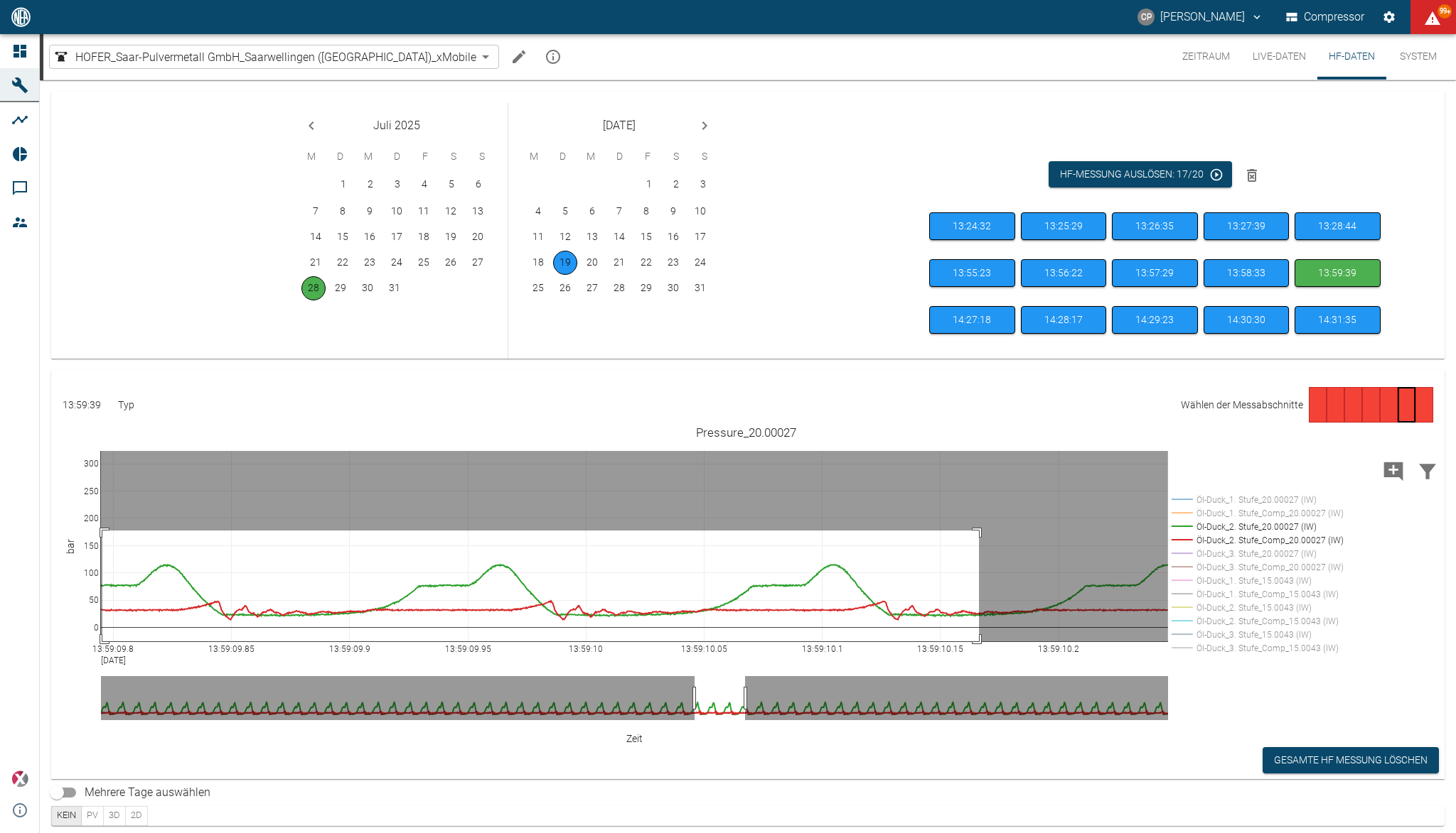
drag, startPoint x: 103, startPoint y: 530, endPoint x: 978, endPoint y: 693, distance: 890.1
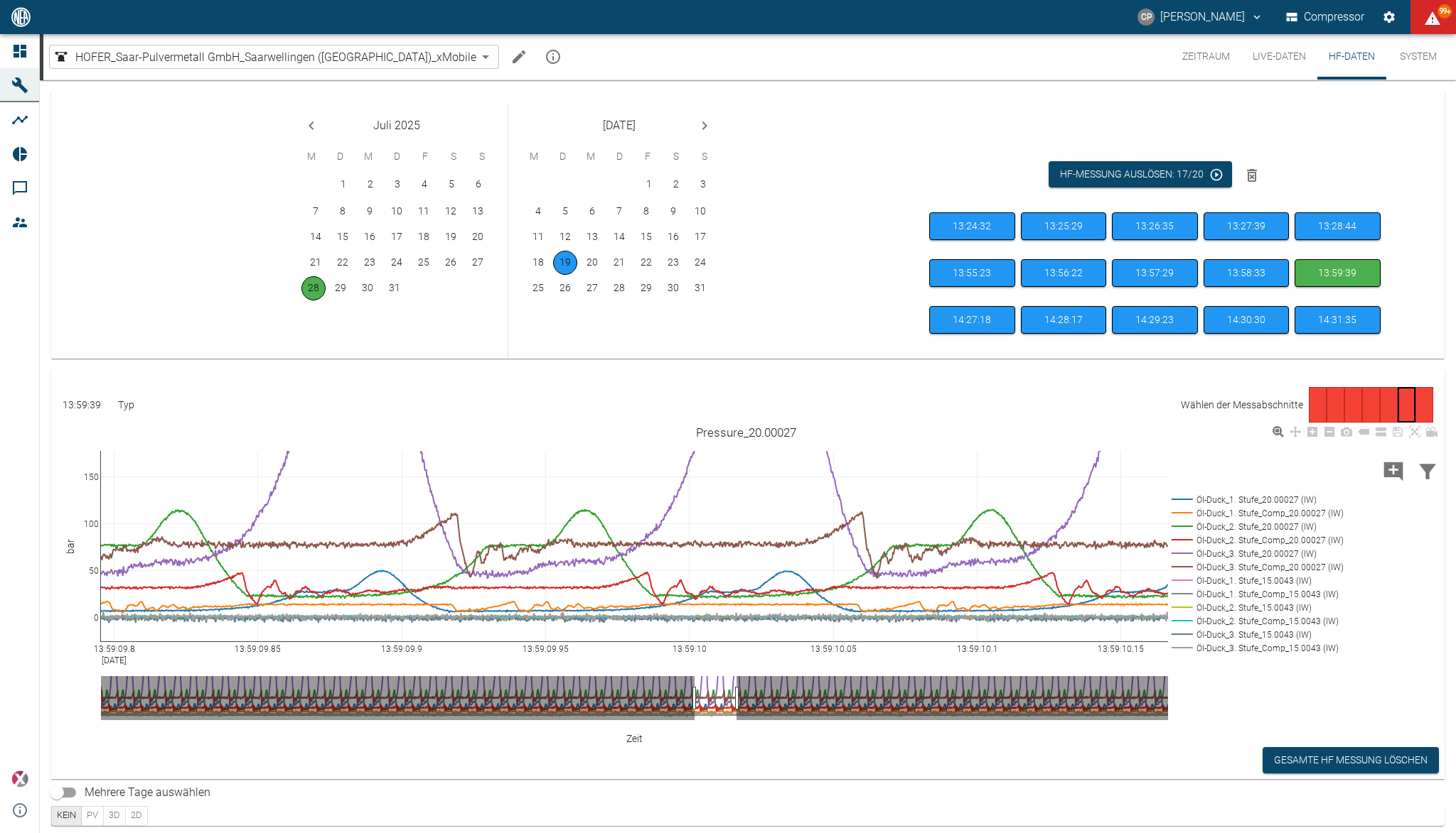
click at [1244, 649] on rect at bounding box center [1254, 647] width 173 height 14
click at [1248, 635] on rect at bounding box center [1254, 634] width 173 height 14
click at [1247, 621] on rect at bounding box center [1254, 620] width 173 height 14
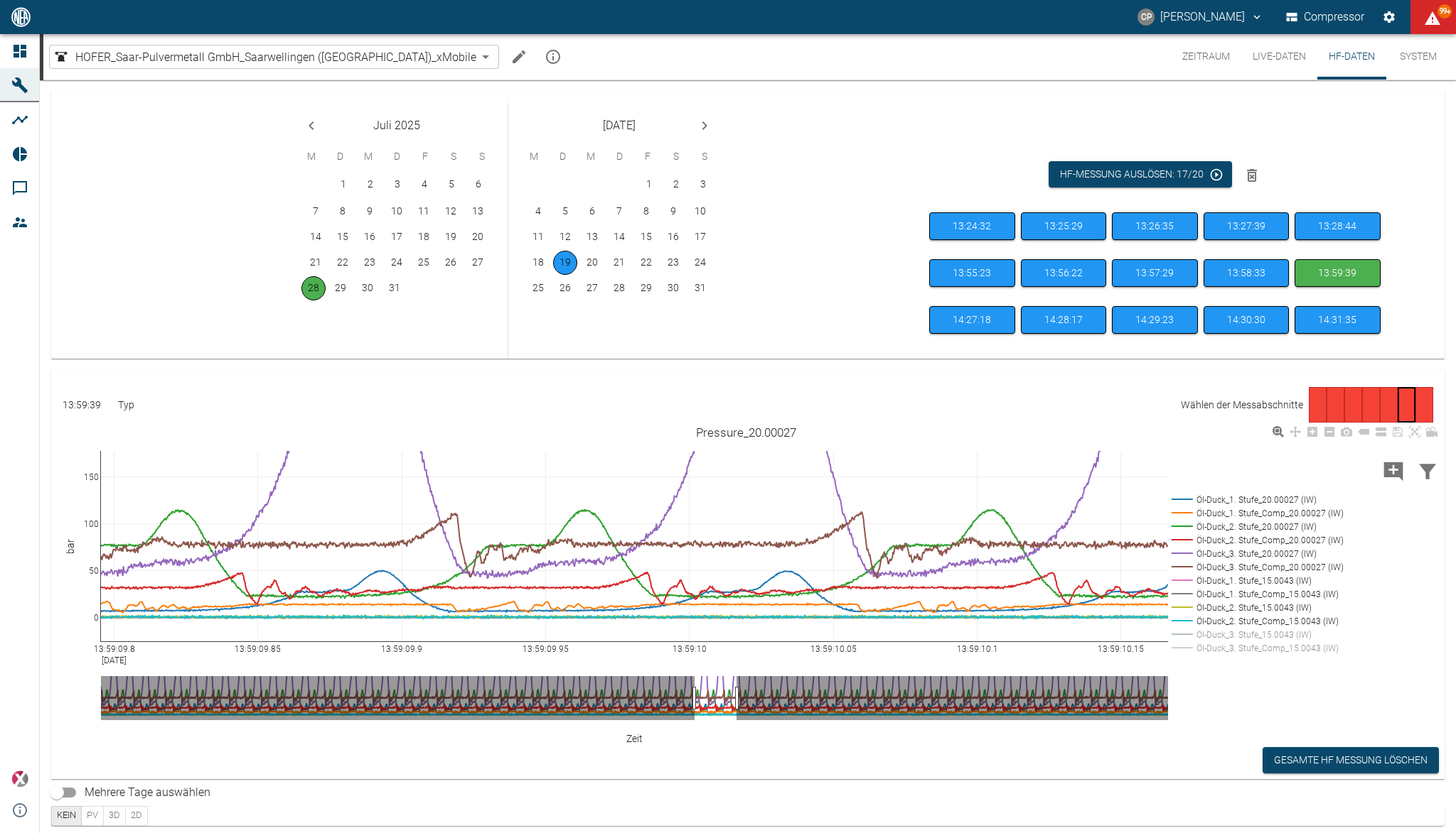
click at [1244, 609] on rect at bounding box center [1254, 607] width 173 height 14
click at [1244, 593] on rect at bounding box center [1254, 593] width 173 height 14
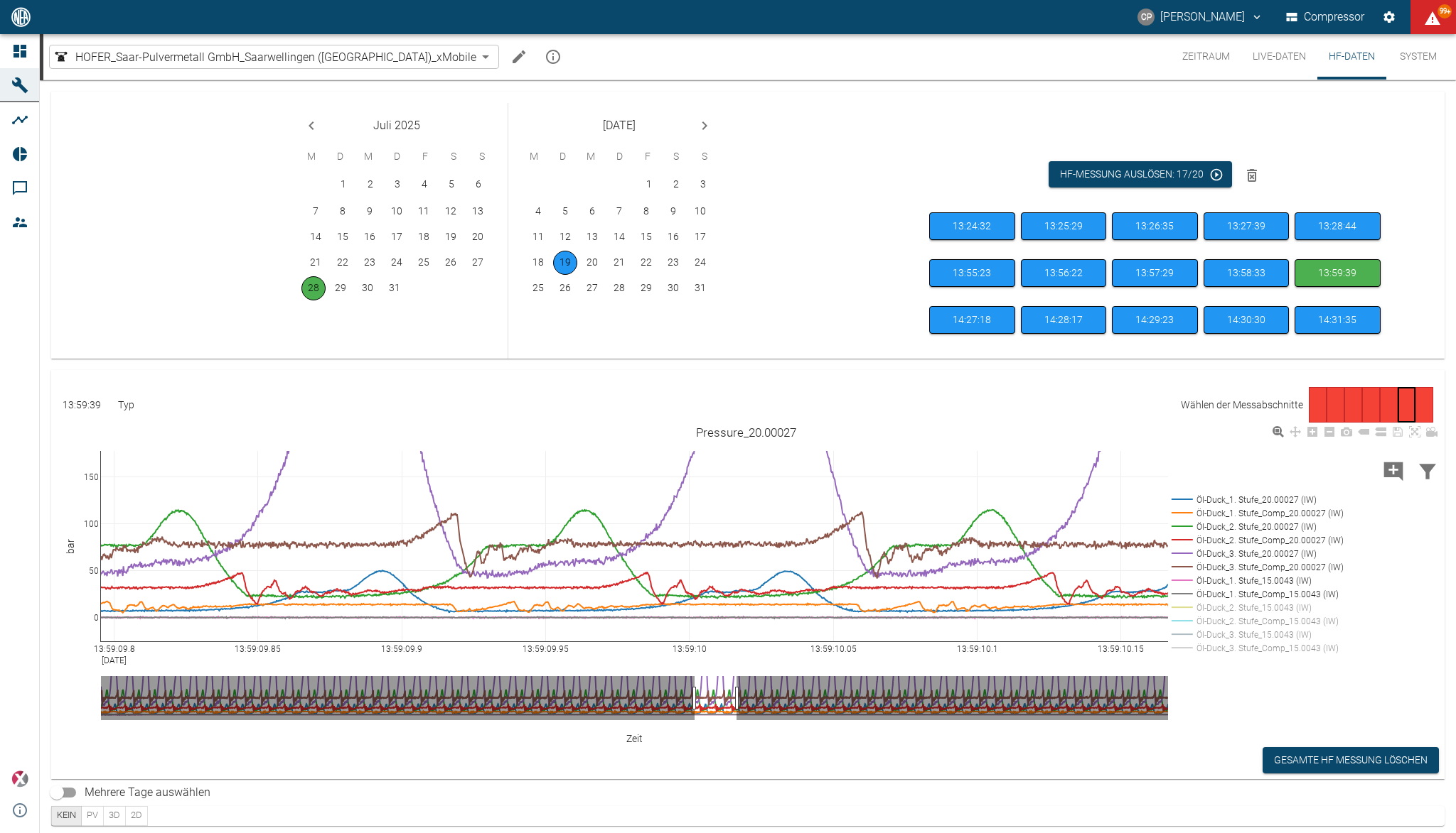
click at [1244, 583] on rect at bounding box center [1254, 580] width 173 height 14
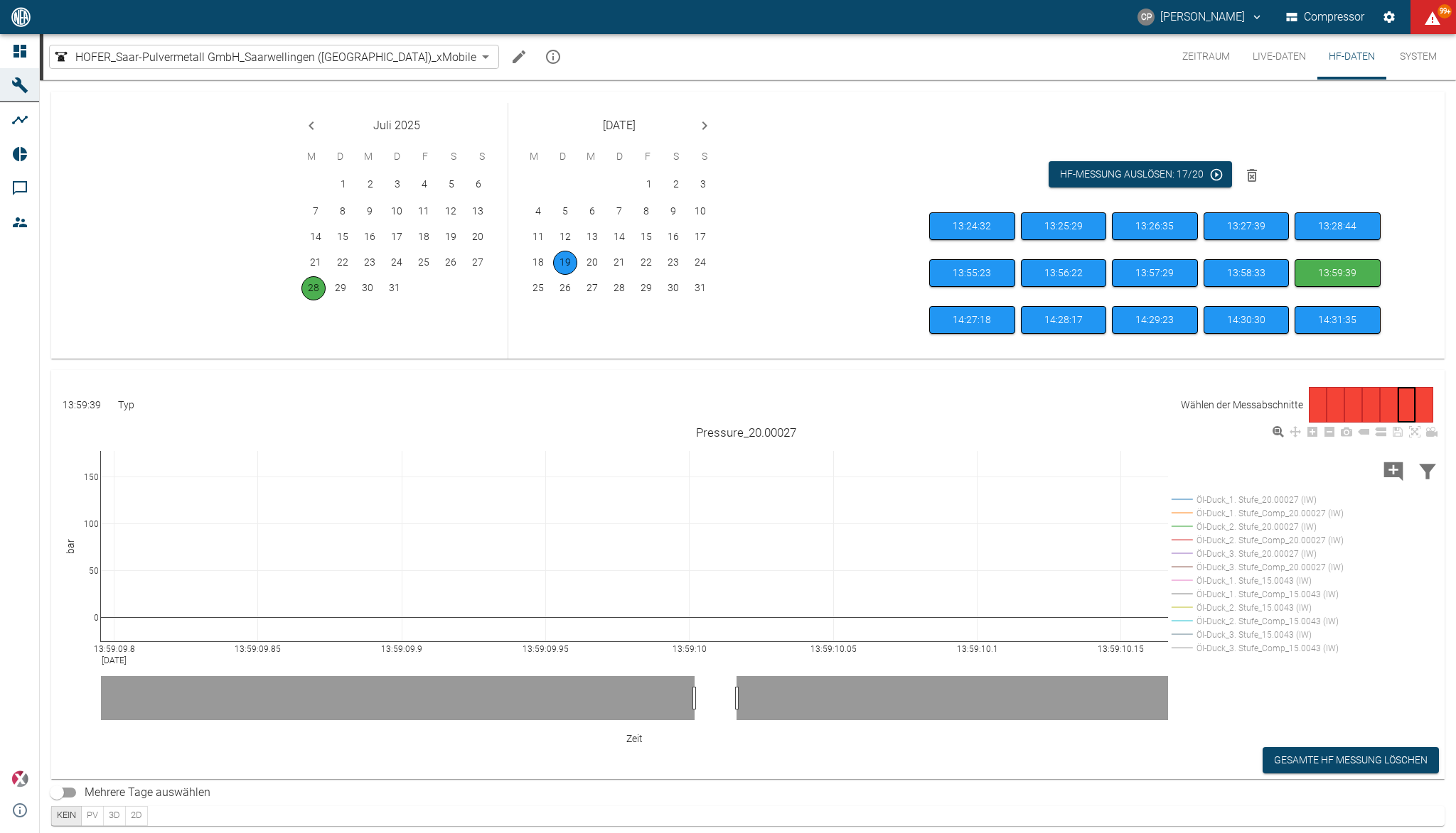
click at [1243, 501] on rect at bounding box center [1254, 500] width 173 height 14
click at [1243, 518] on rect at bounding box center [1254, 513] width 173 height 14
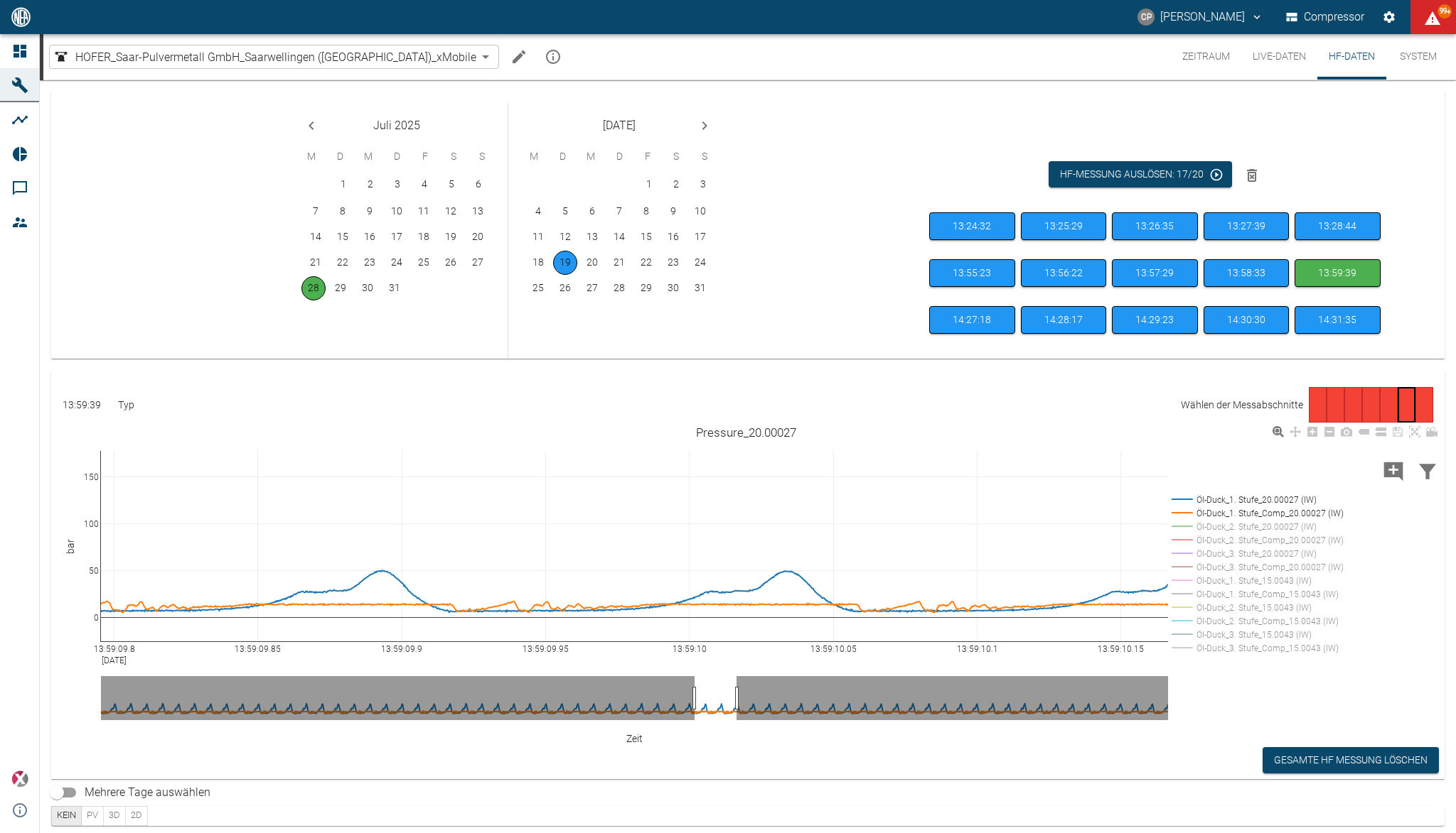
click at [1242, 527] on rect at bounding box center [1254, 526] width 173 height 14
click at [1242, 540] on rect at bounding box center [1254, 539] width 173 height 14
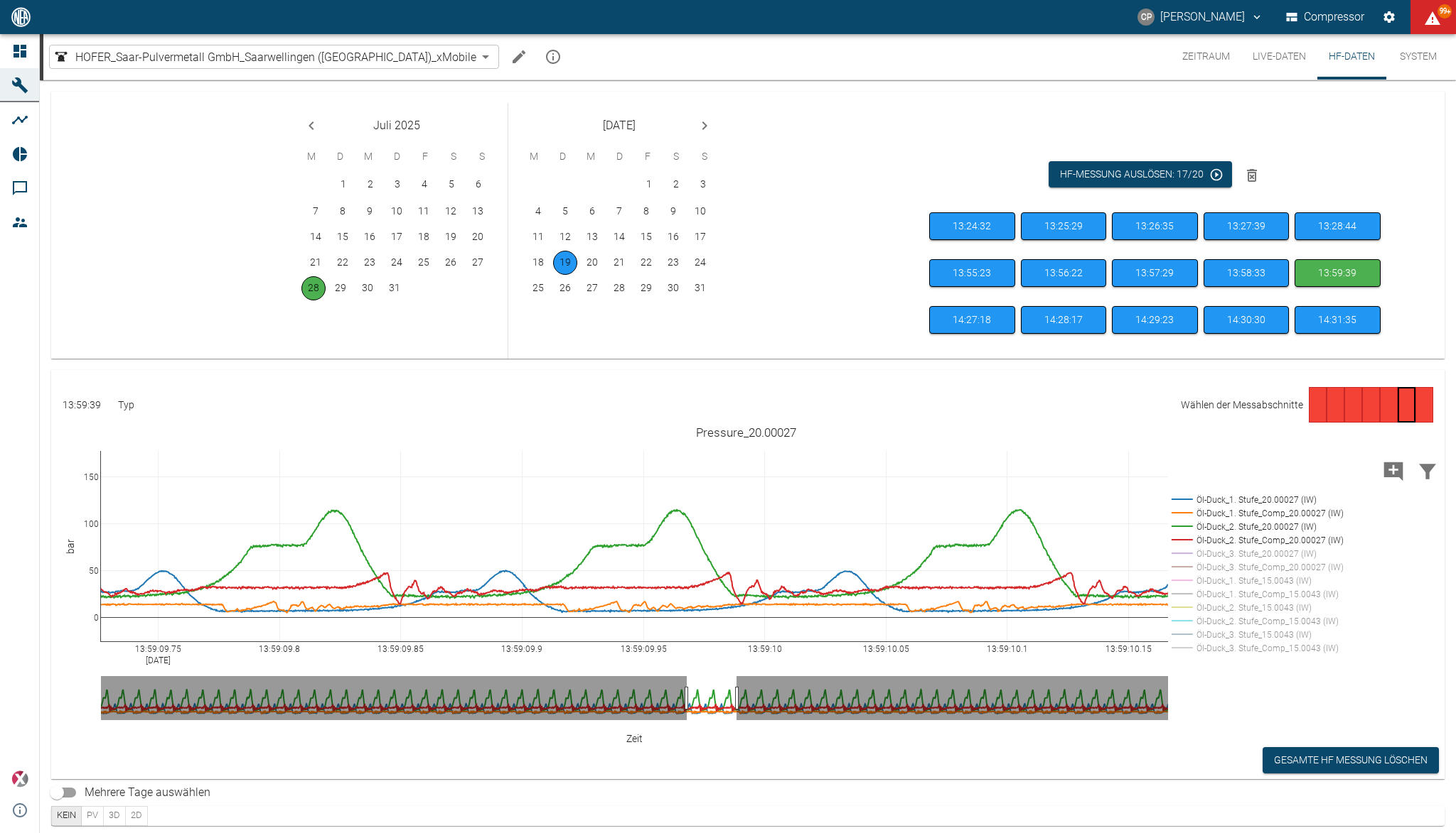
drag, startPoint x: 692, startPoint y: 700, endPoint x: 685, endPoint y: 698, distance: 7.3
click at [1252, 539] on rect at bounding box center [1254, 539] width 173 height 14
click at [1256, 527] on rect at bounding box center [1254, 526] width 173 height 14
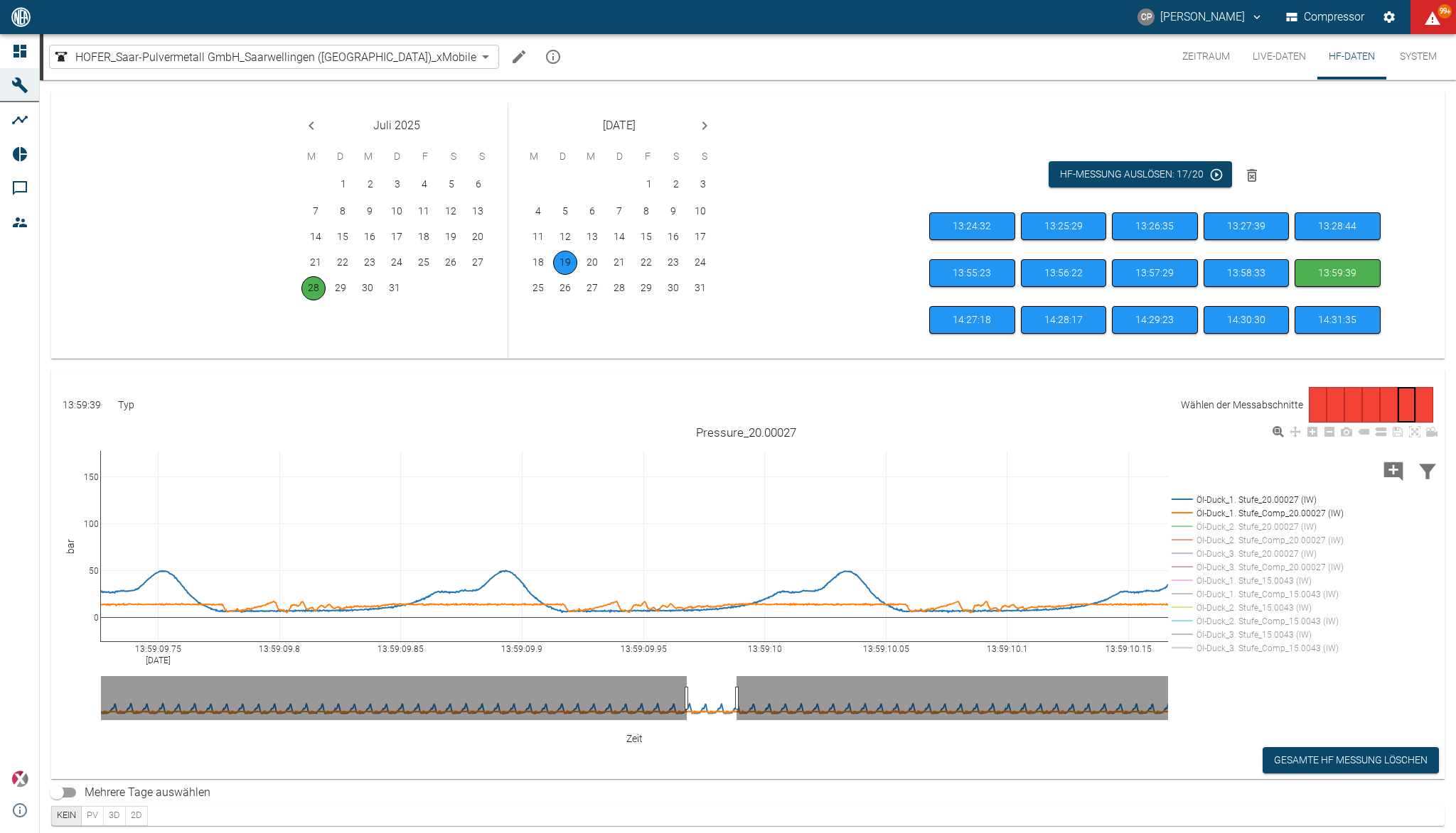
click at [1260, 523] on rect at bounding box center [1254, 526] width 173 height 14
click at [1262, 543] on rect at bounding box center [1254, 539] width 173 height 14
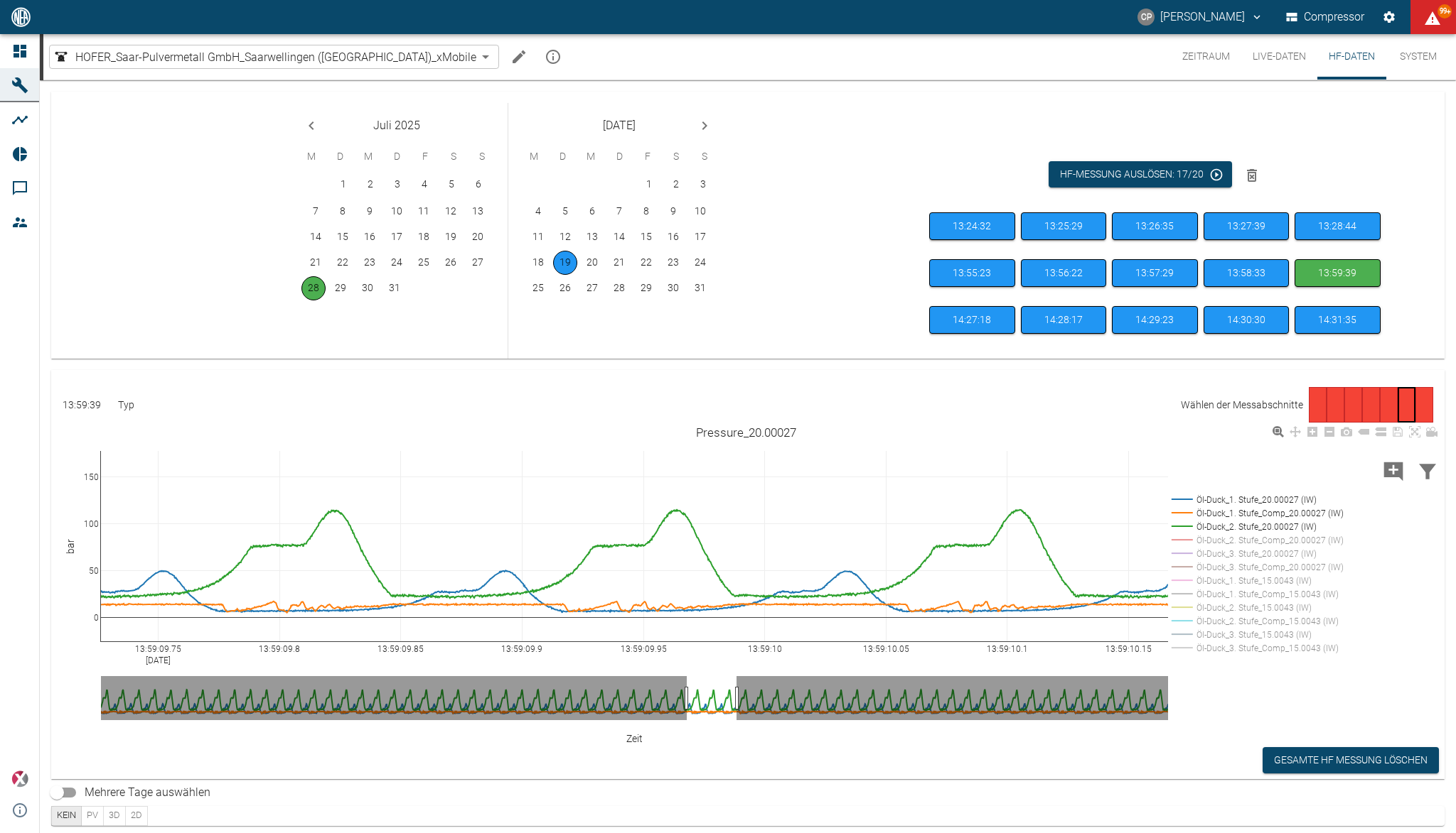
click at [1265, 515] on rect at bounding box center [1254, 513] width 173 height 14
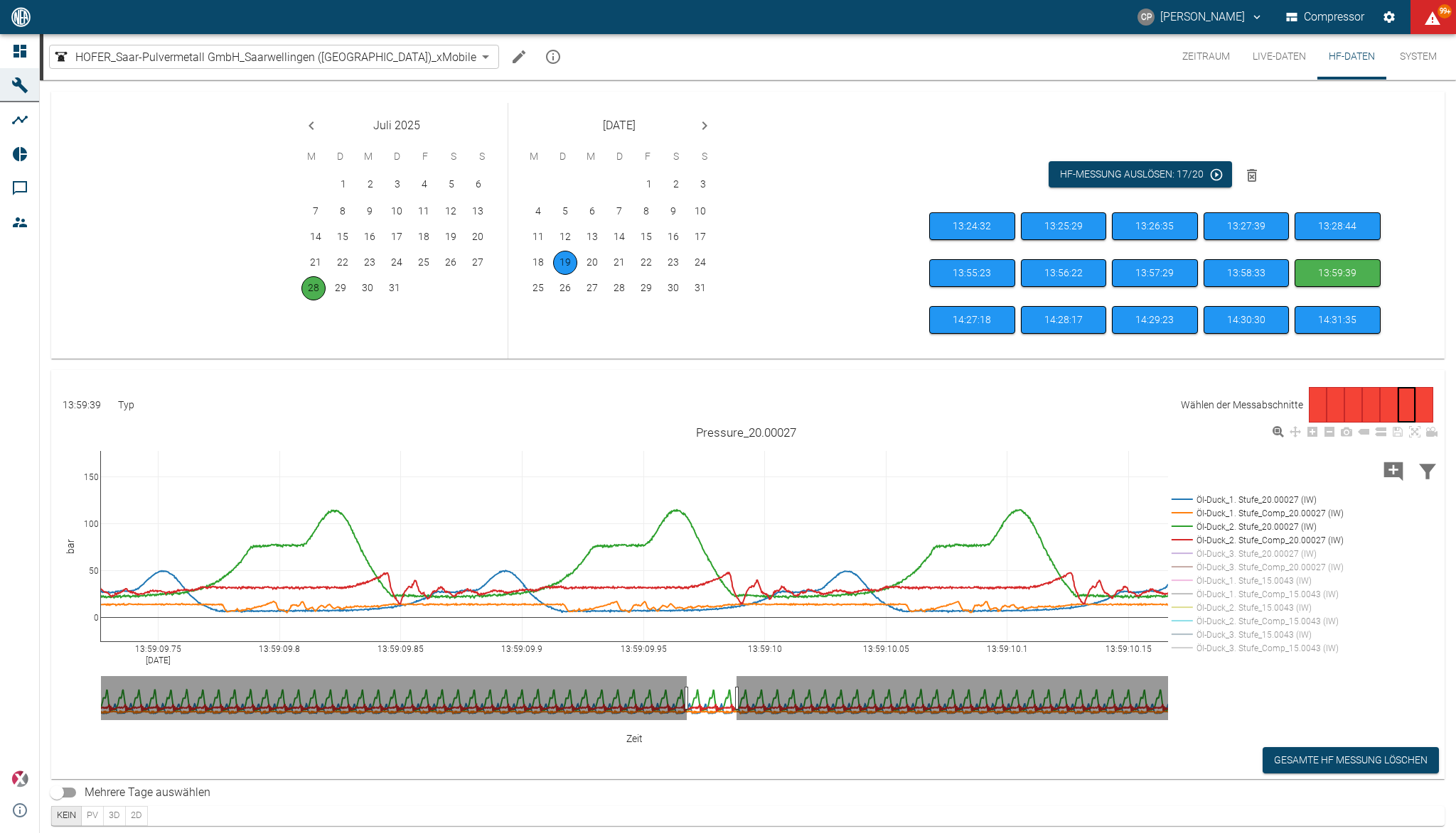
click at [1265, 496] on rect at bounding box center [1254, 500] width 173 height 14
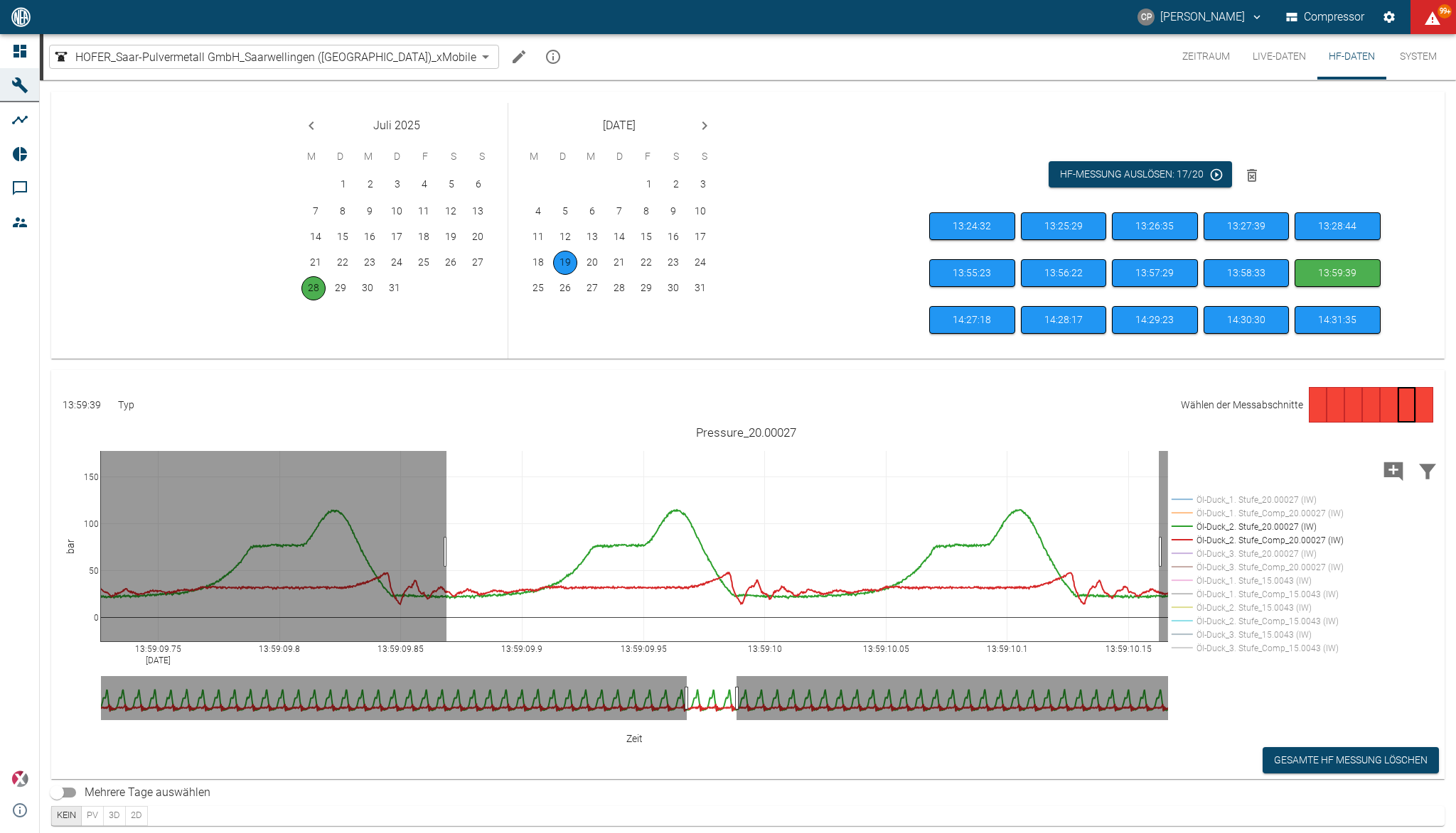
drag, startPoint x: 446, startPoint y: 552, endPoint x: 1159, endPoint y: 557, distance: 713.0
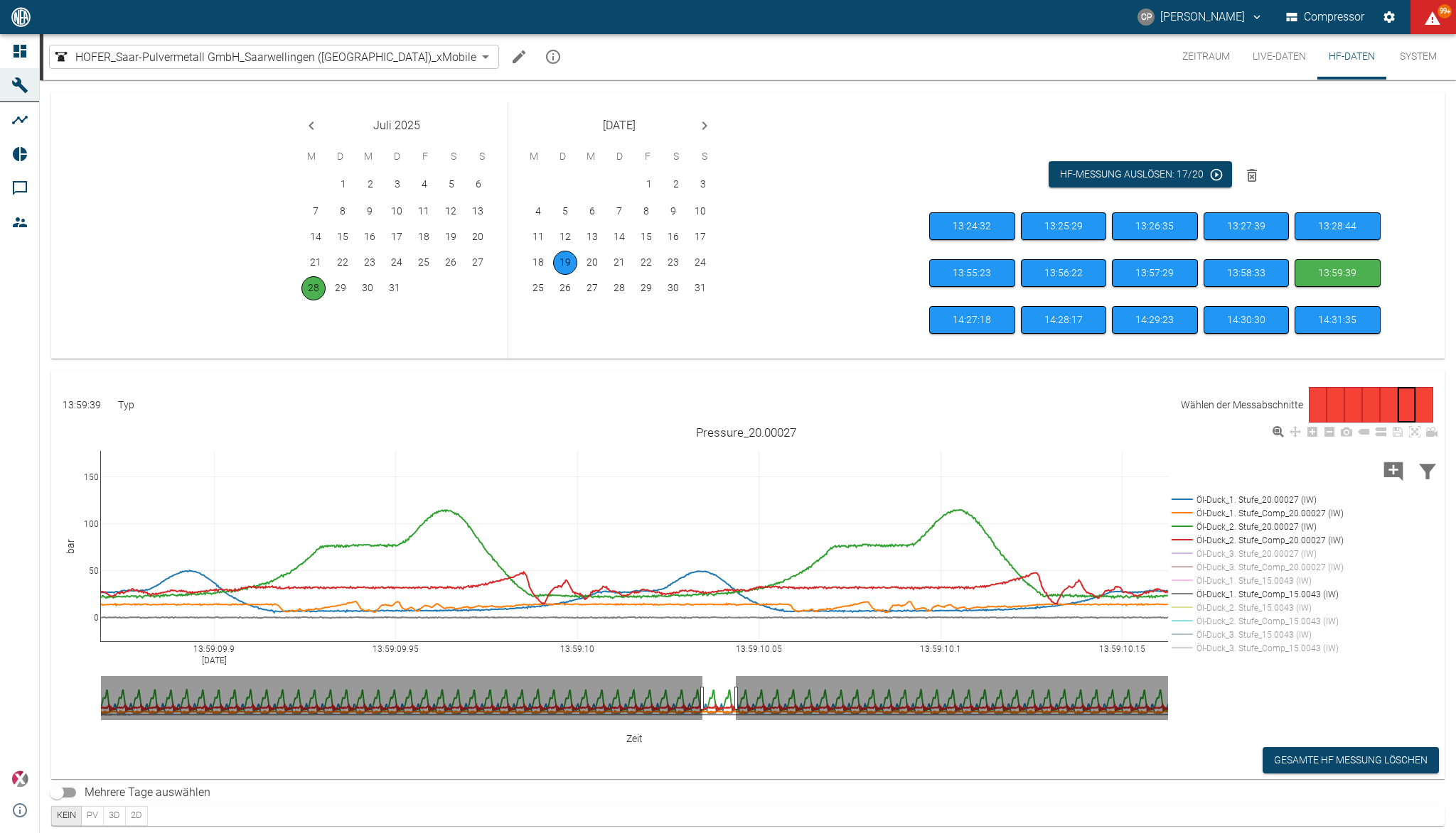
click at [1249, 595] on rect at bounding box center [1254, 593] width 173 height 14
click at [1244, 516] on rect at bounding box center [1254, 513] width 173 height 14
click at [1244, 500] on rect at bounding box center [1254, 500] width 173 height 14
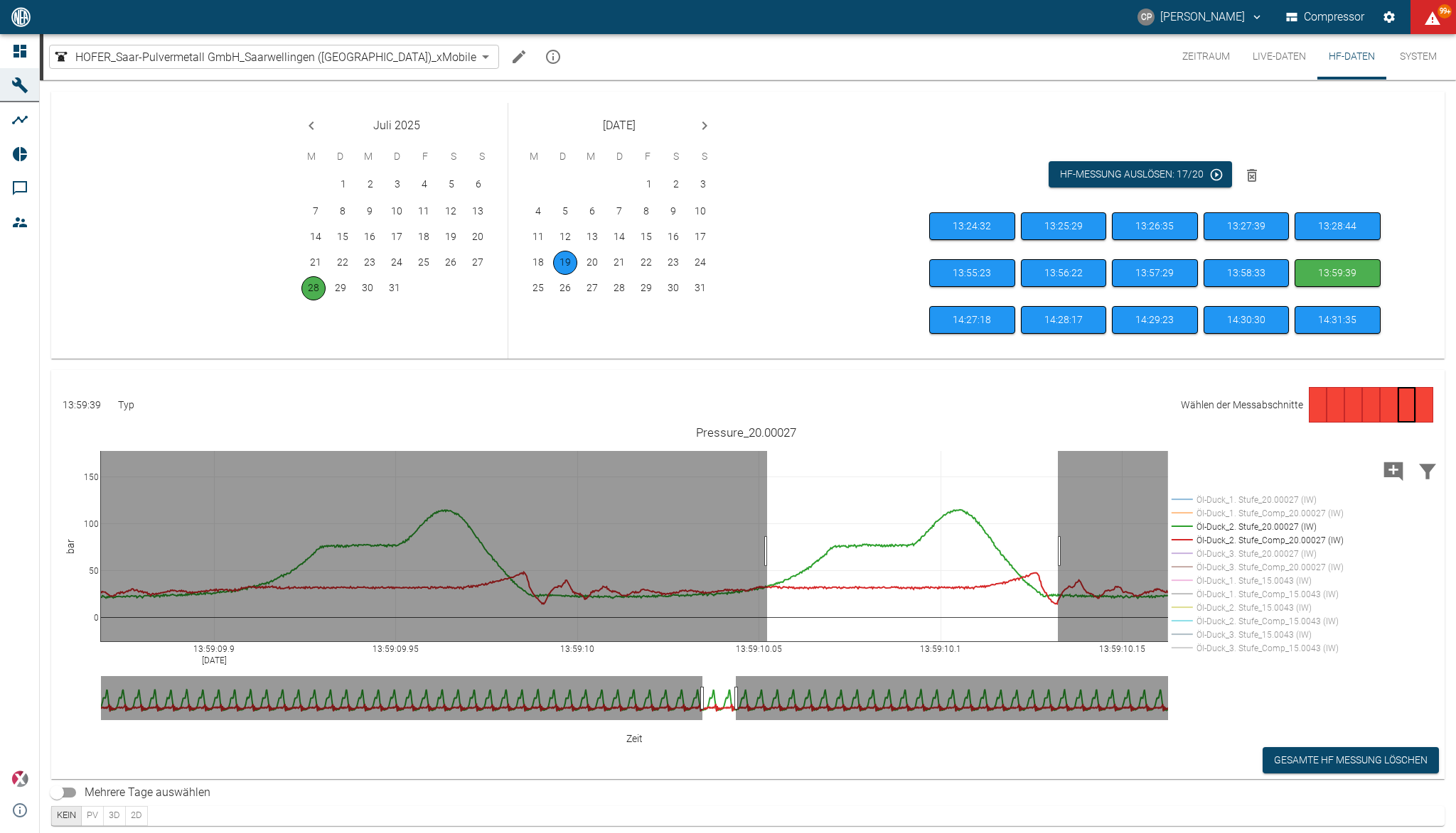
drag, startPoint x: 767, startPoint y: 551, endPoint x: 1058, endPoint y: 554, distance: 291.0
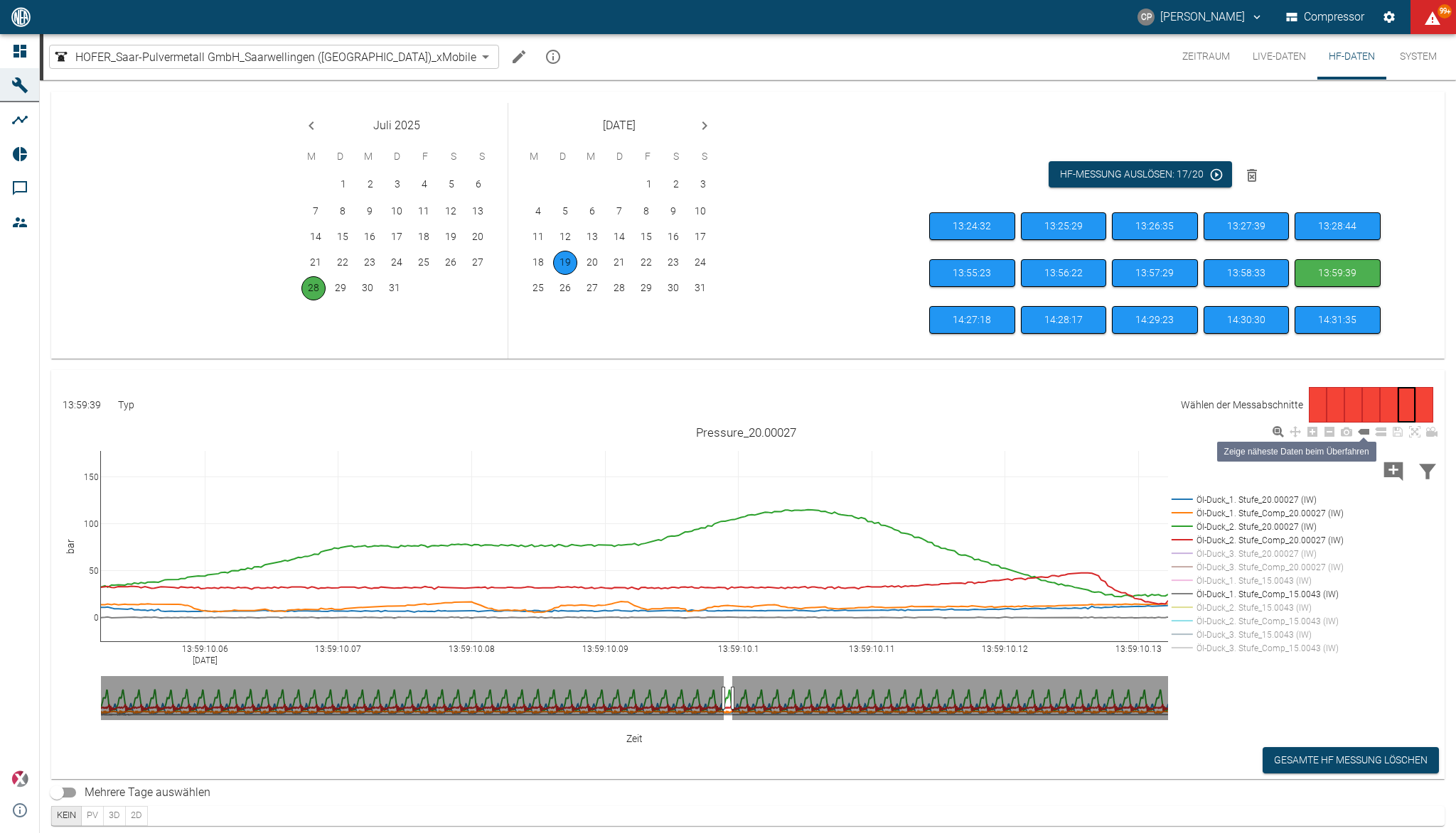
click at [1361, 430] on icon at bounding box center [1363, 431] width 12 height 12
click at [702, 128] on icon "Next month" at bounding box center [704, 125] width 17 height 17
click at [333, 264] on button "19" at bounding box center [342, 262] width 24 height 24
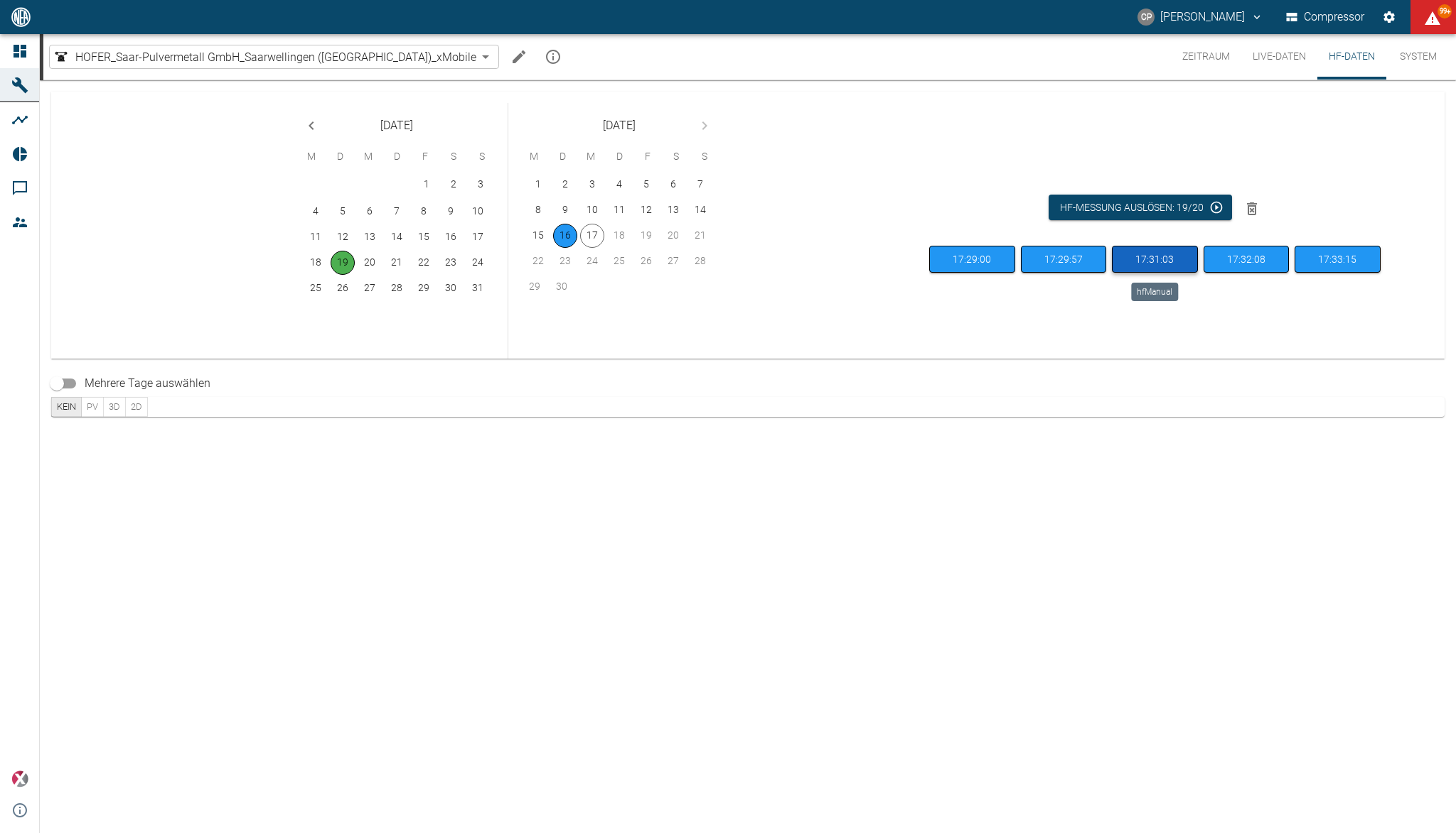
click at [1156, 256] on button "17:31:03" at bounding box center [1154, 259] width 86 height 28
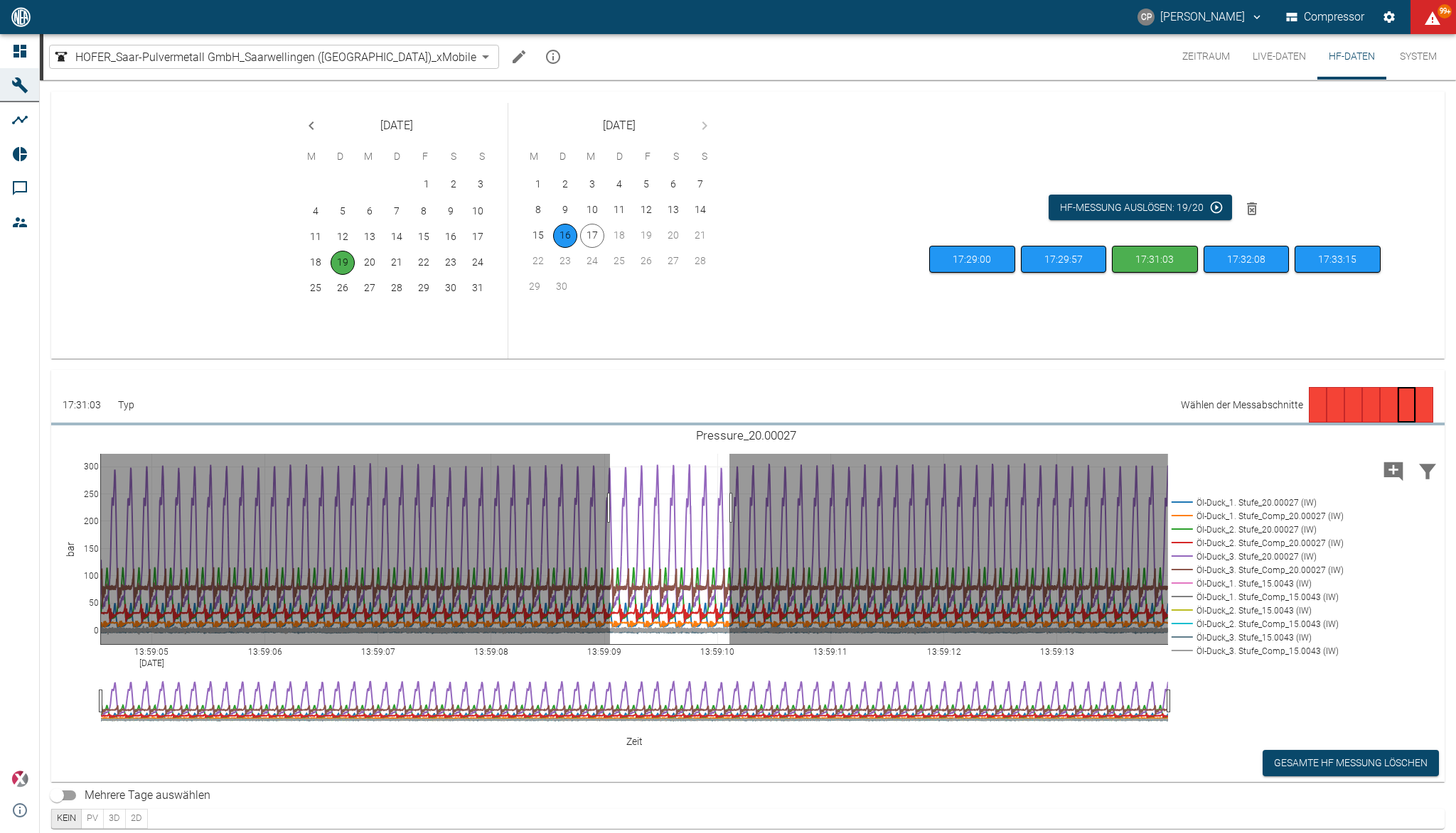
drag, startPoint x: 611, startPoint y: 507, endPoint x: 729, endPoint y: 508, distance: 118.0
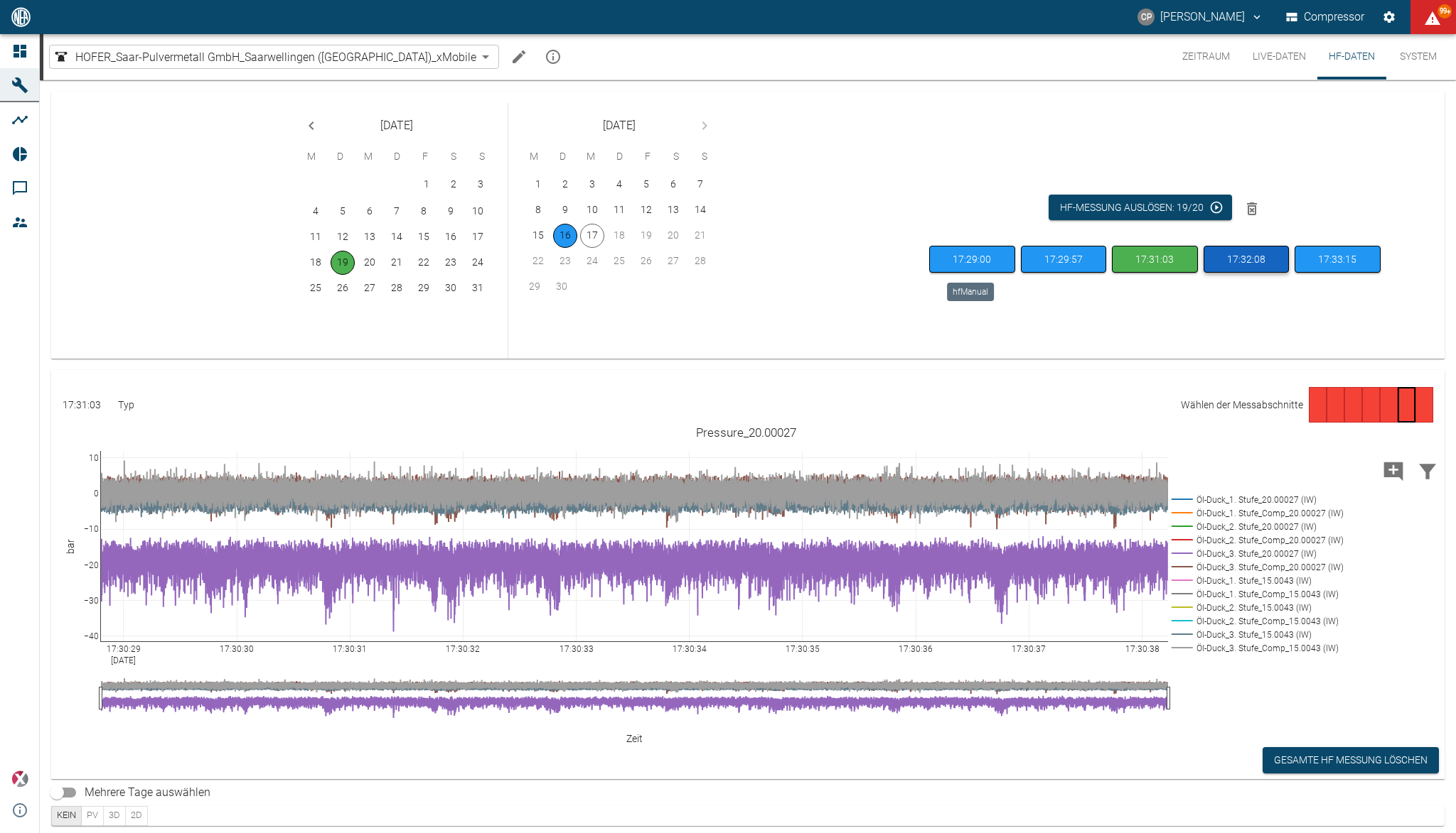
click at [1042, 248] on button "17:29:57" at bounding box center [1063, 259] width 86 height 28
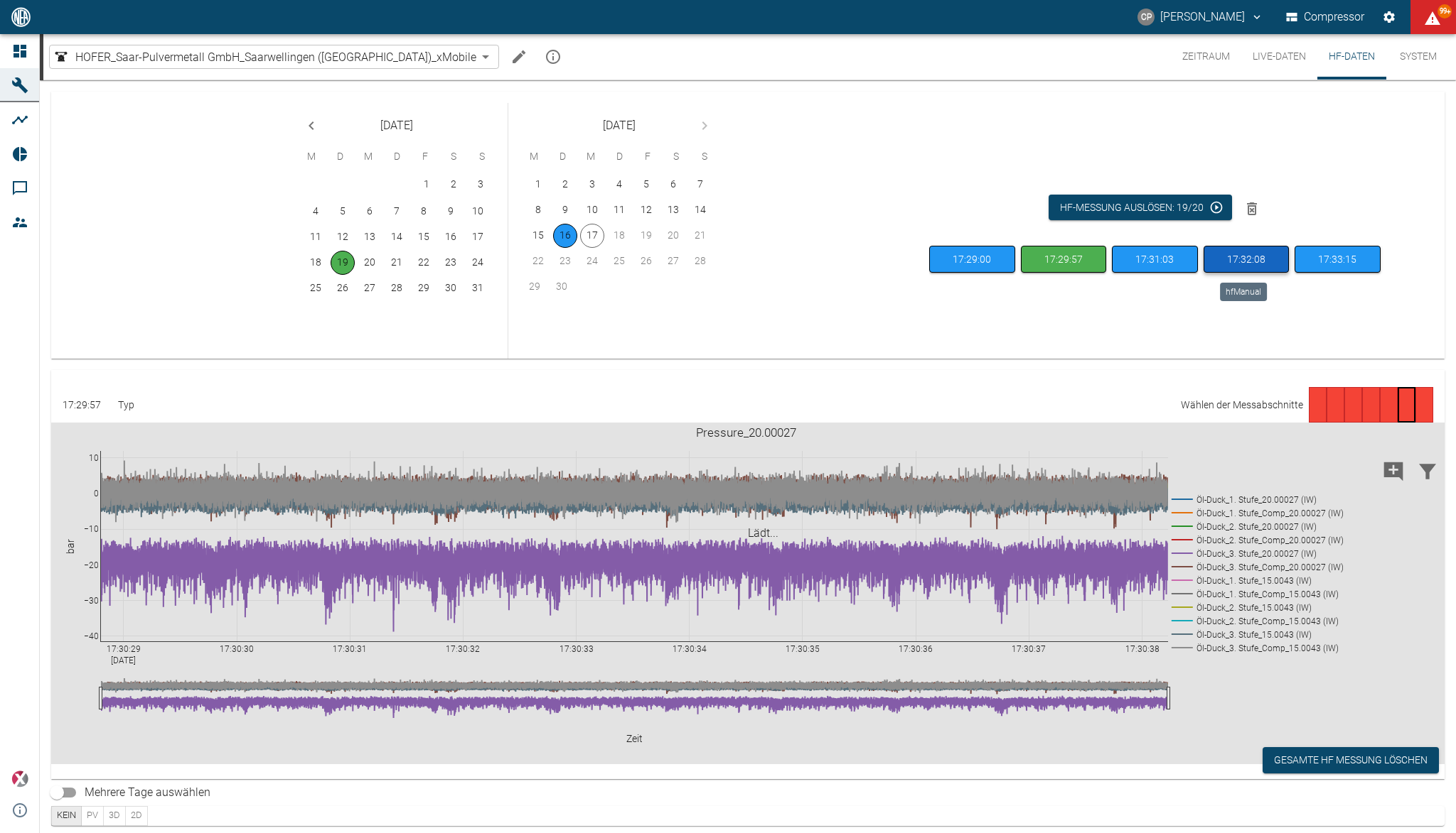
click at [1260, 259] on button "17:32:08" at bounding box center [1246, 259] width 86 height 28
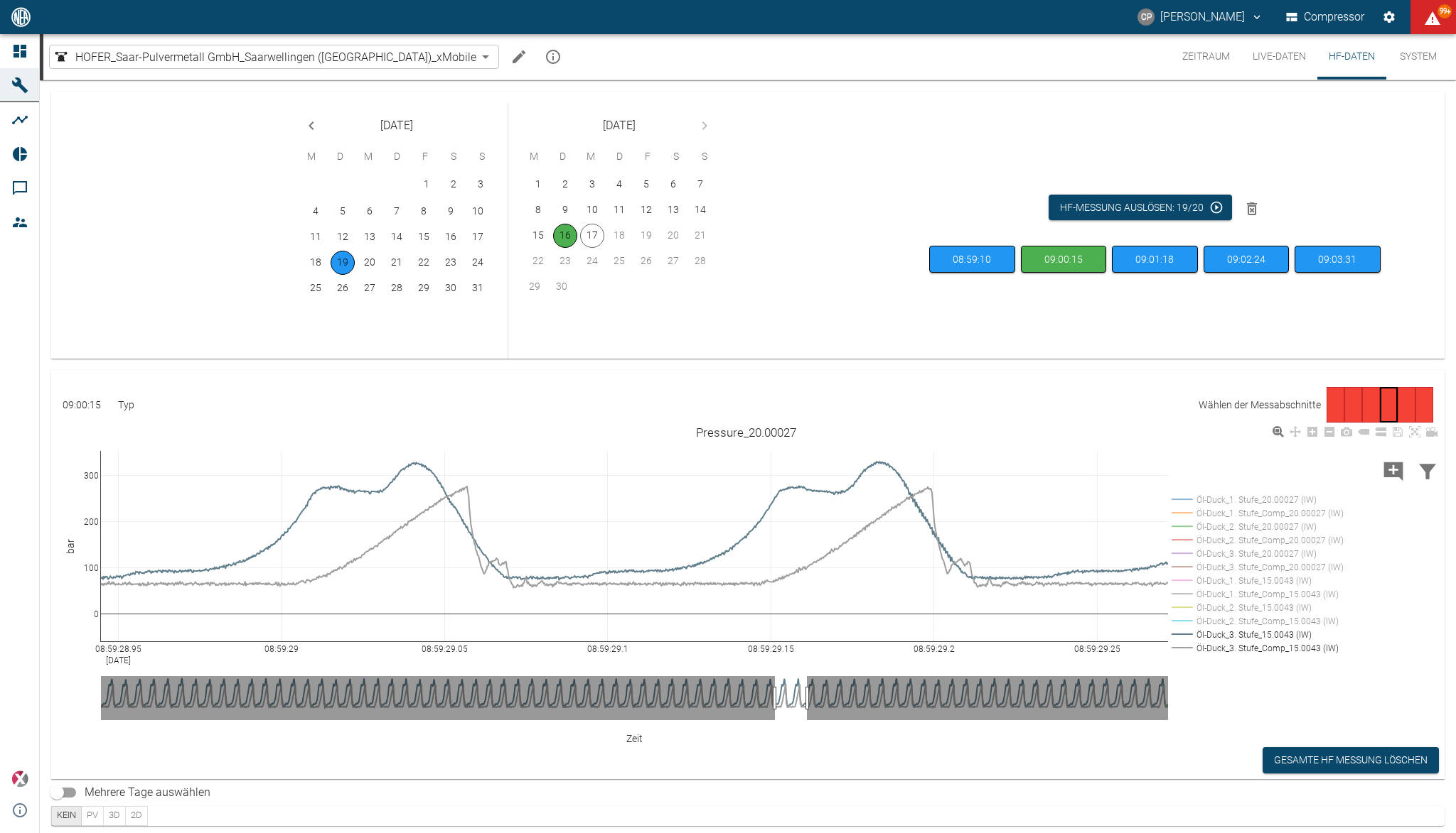
click at [1231, 554] on rect at bounding box center [1254, 553] width 173 height 14
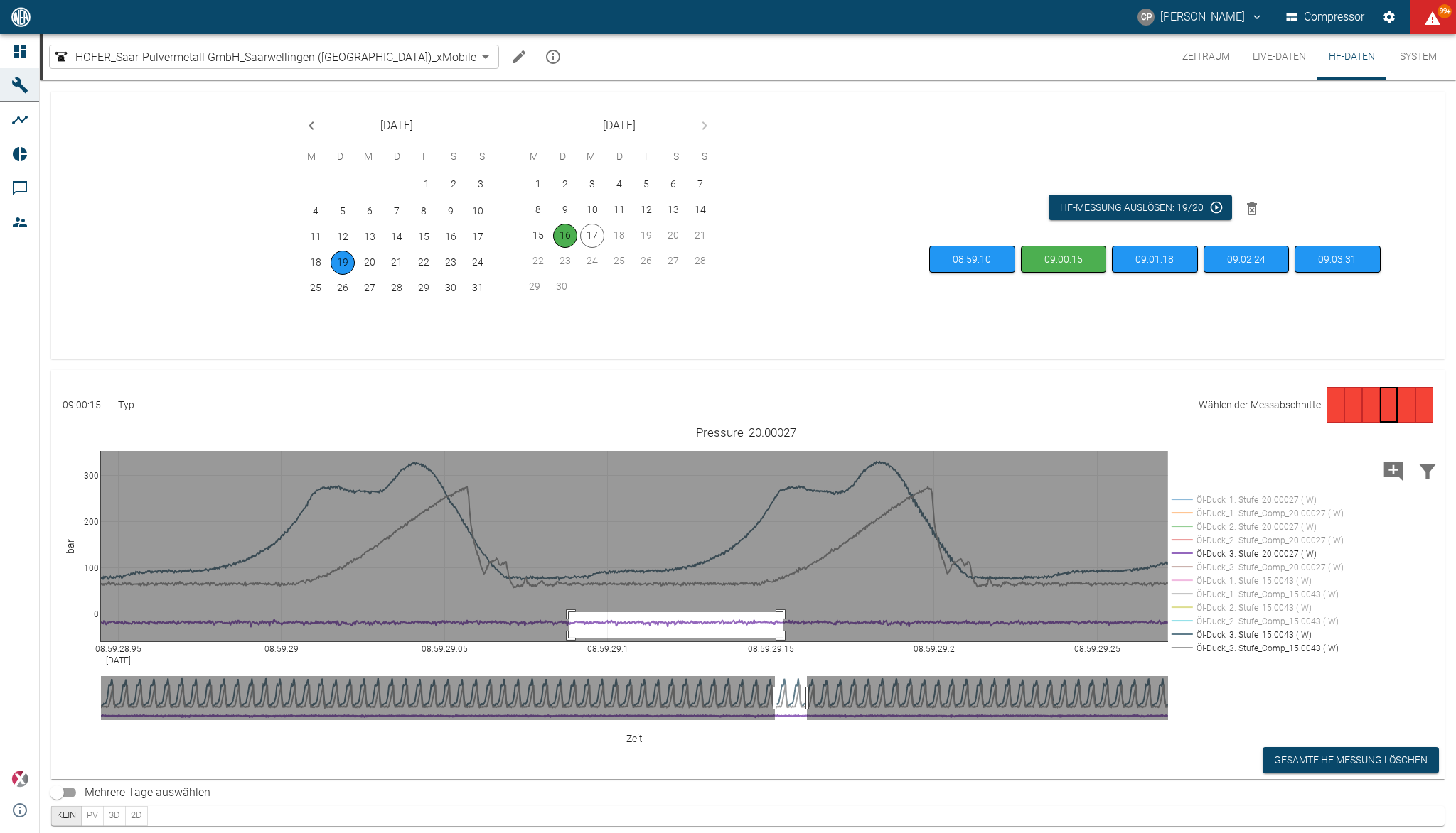
drag, startPoint x: 569, startPoint y: 638, endPoint x: 783, endPoint y: 612, distance: 215.6
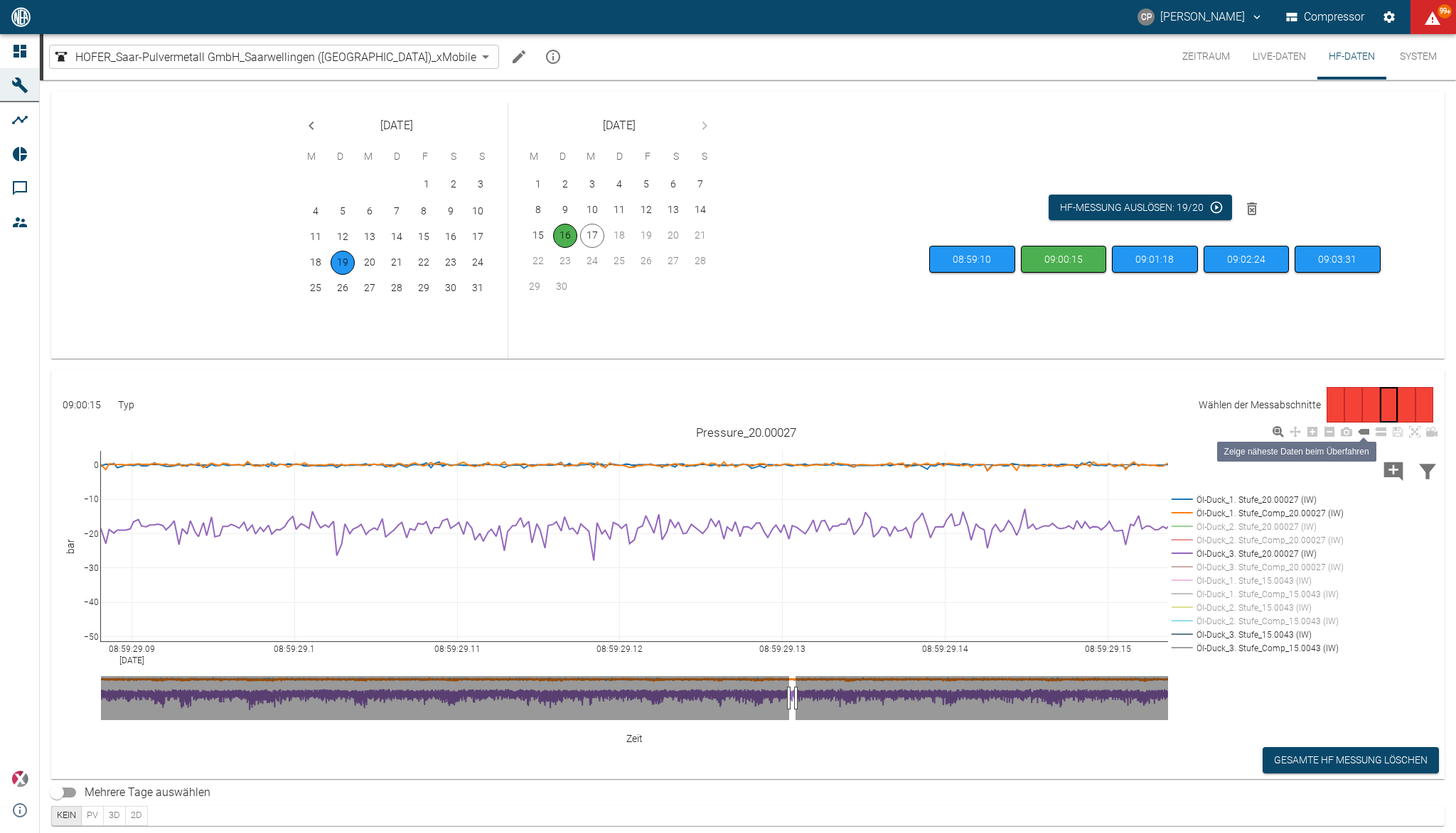
click at [1366, 435] on icon at bounding box center [1363, 432] width 12 height 5
click at [1360, 434] on icon at bounding box center [1363, 432] width 12 height 5
click at [1248, 550] on rect at bounding box center [1254, 553] width 173 height 14
click at [1253, 583] on rect at bounding box center [1254, 580] width 173 height 14
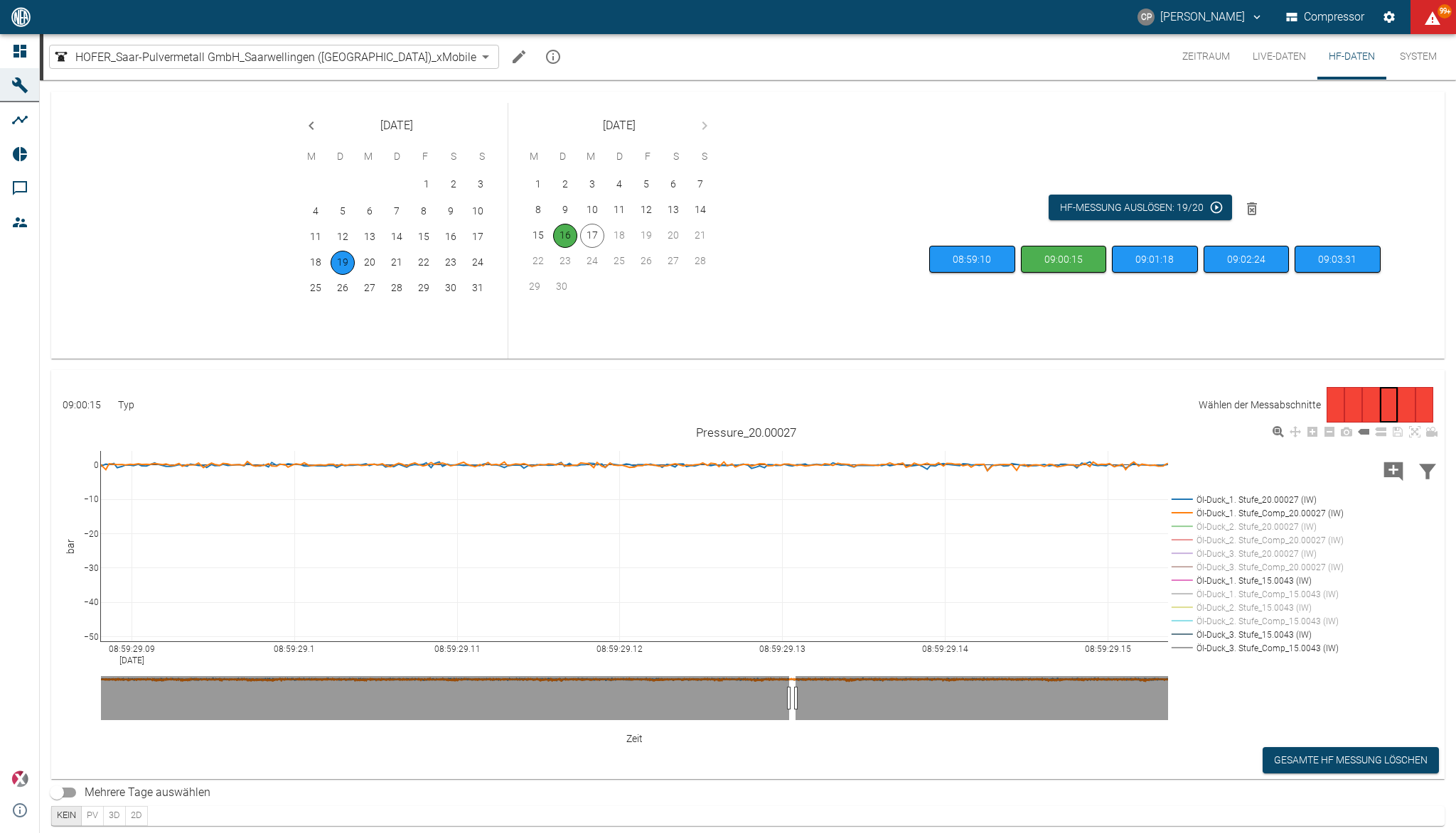
click at [1251, 580] on rect at bounding box center [1254, 580] width 173 height 14
click at [1246, 540] on rect at bounding box center [1254, 539] width 173 height 14
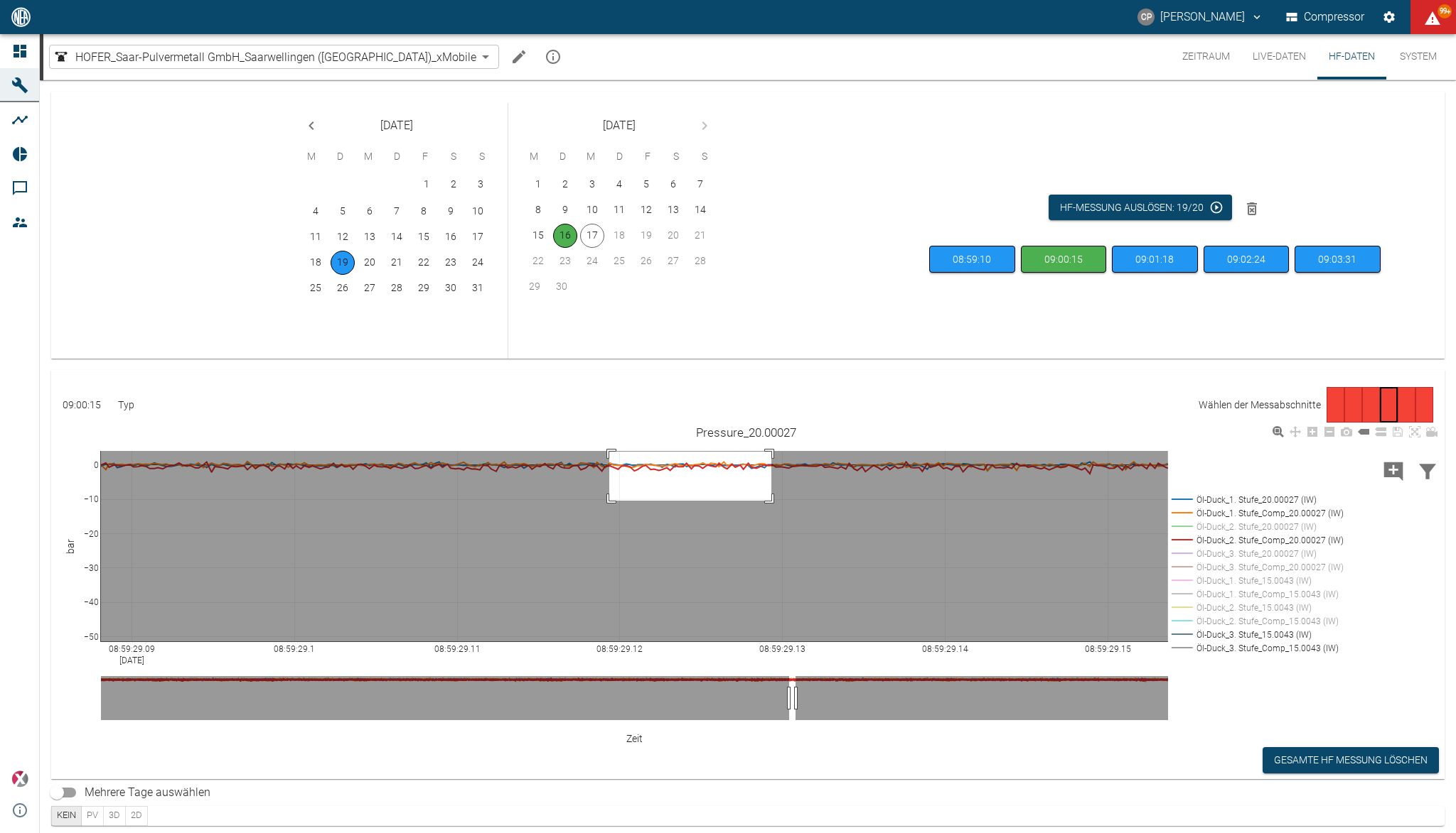
drag, startPoint x: 609, startPoint y: 501, endPoint x: 772, endPoint y: 452, distance: 170.2
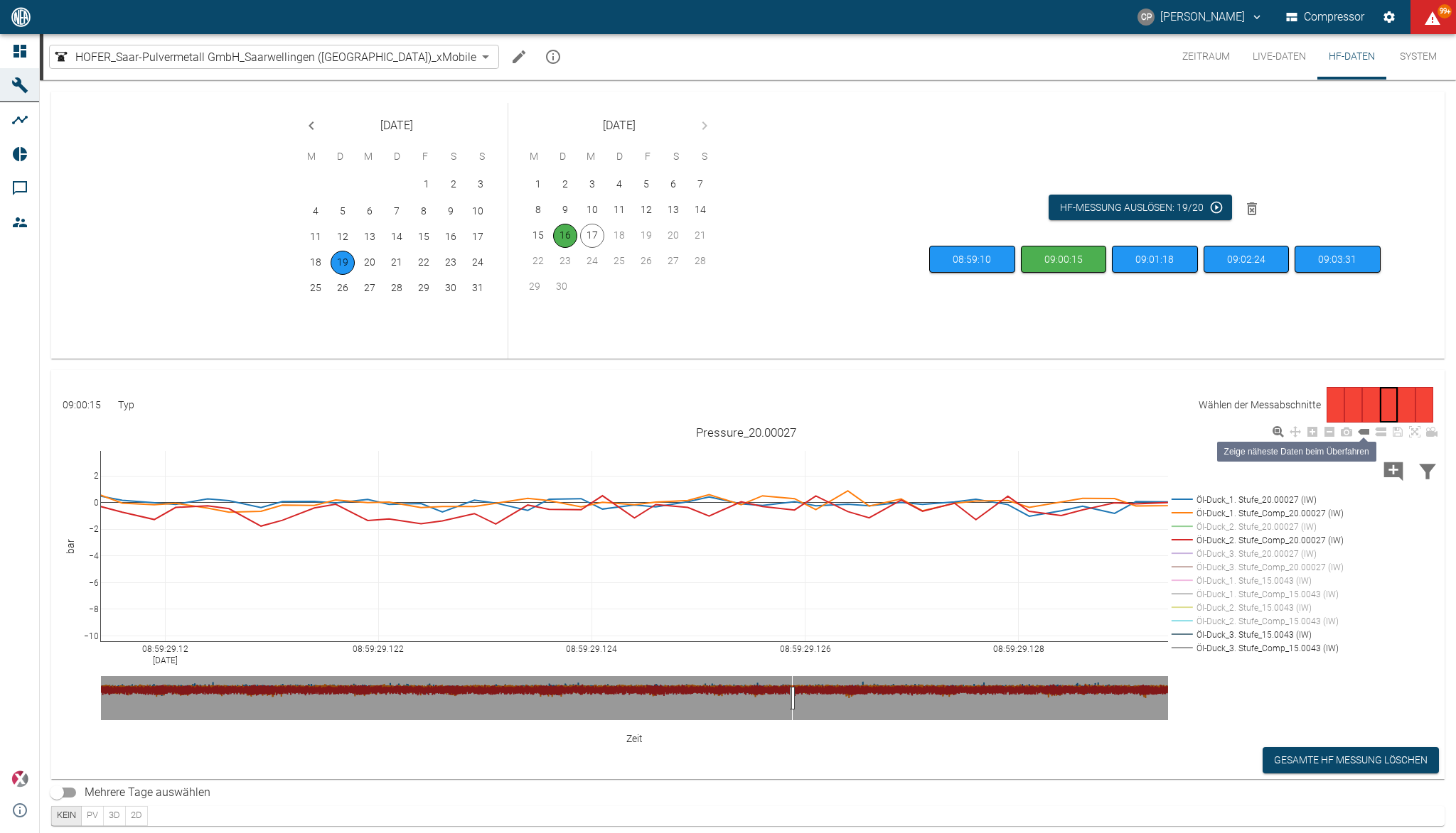
click at [1363, 430] on icon at bounding box center [1363, 432] width 12 height 5
click at [314, 126] on icon "Previous month" at bounding box center [311, 125] width 17 height 17
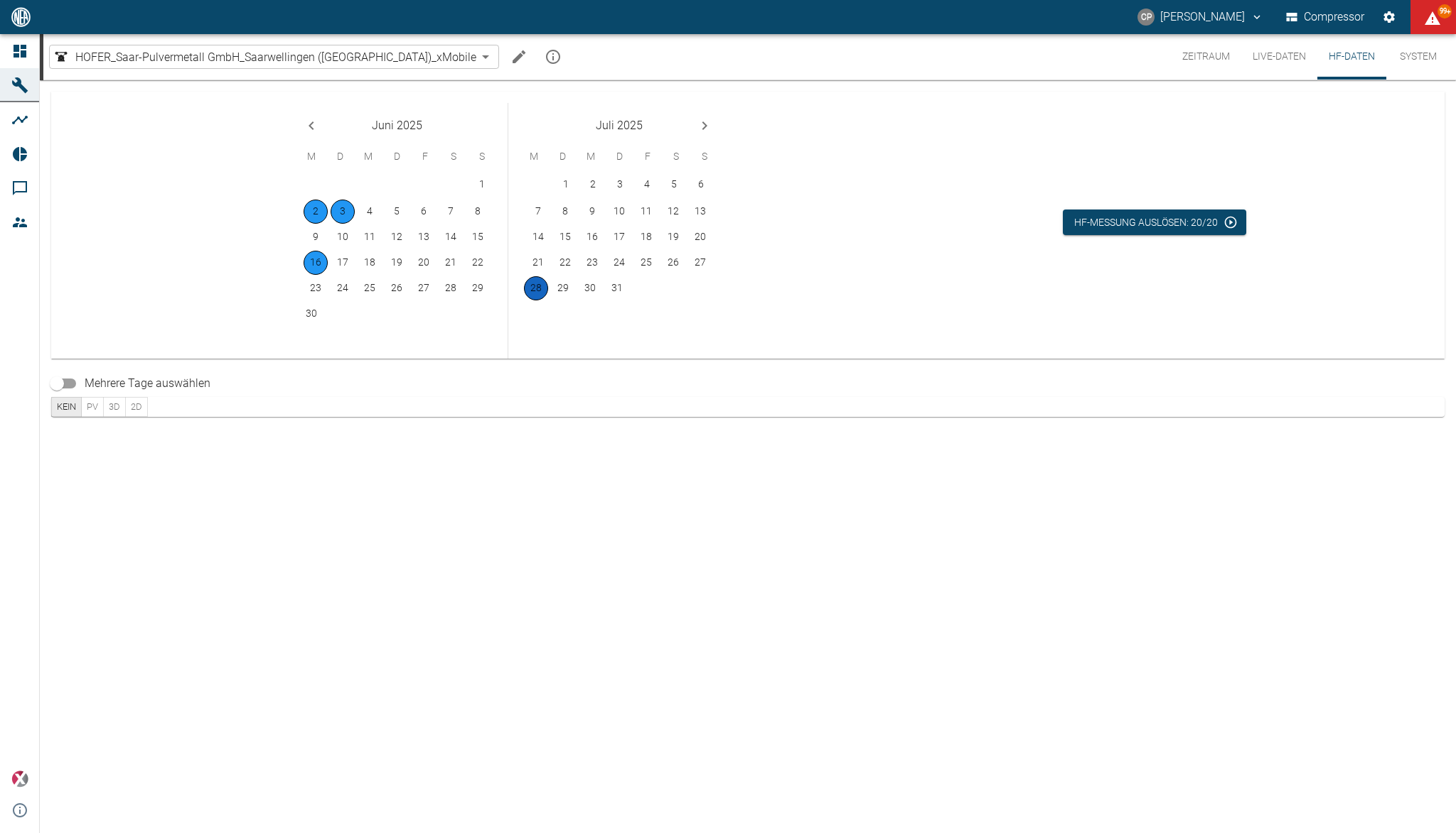
click at [540, 288] on button "28" at bounding box center [535, 288] width 24 height 24
click at [534, 290] on button "28" at bounding box center [535, 288] width 24 height 24
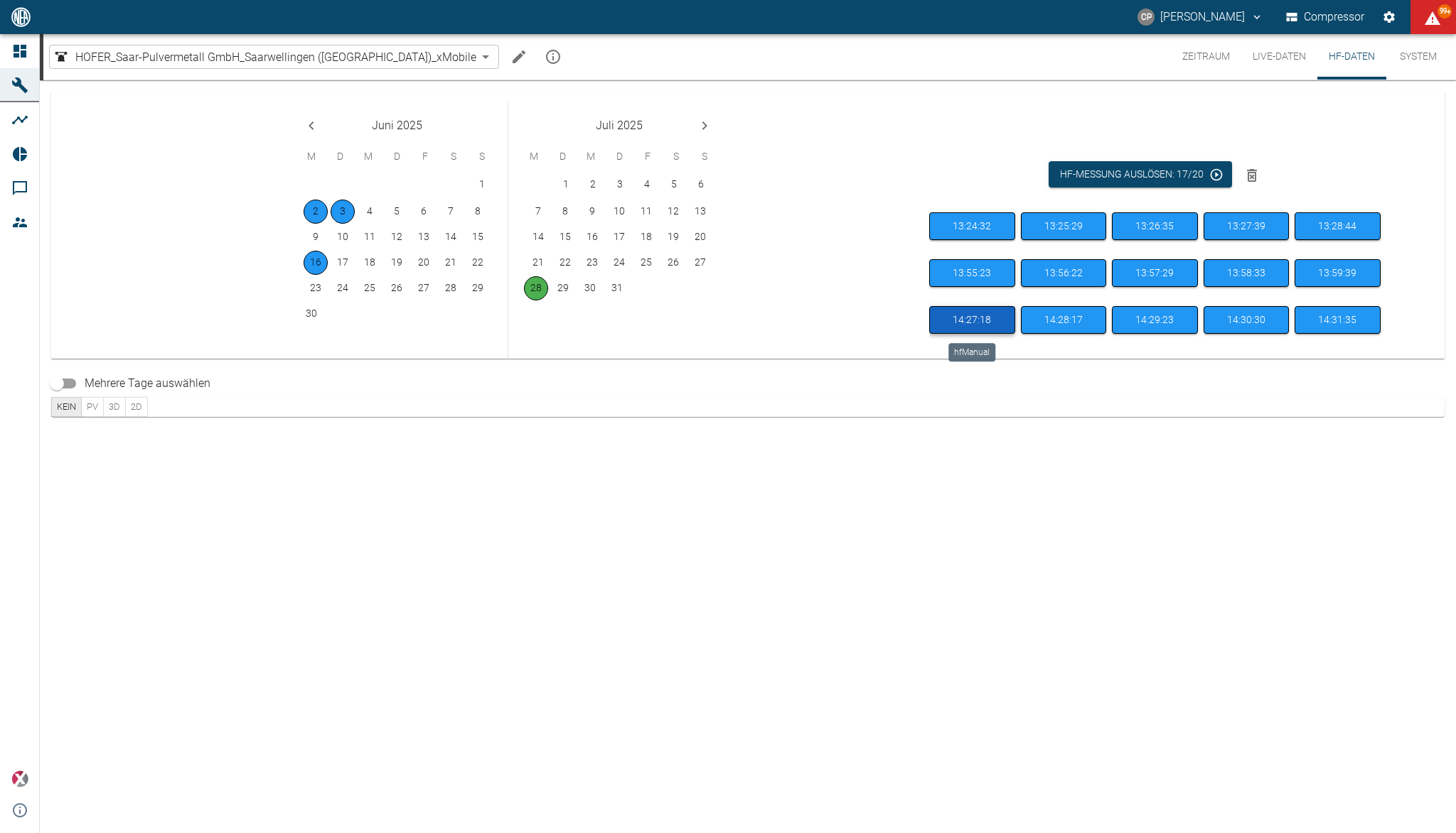
click at [975, 312] on button "14:27:18" at bounding box center [971, 320] width 86 height 28
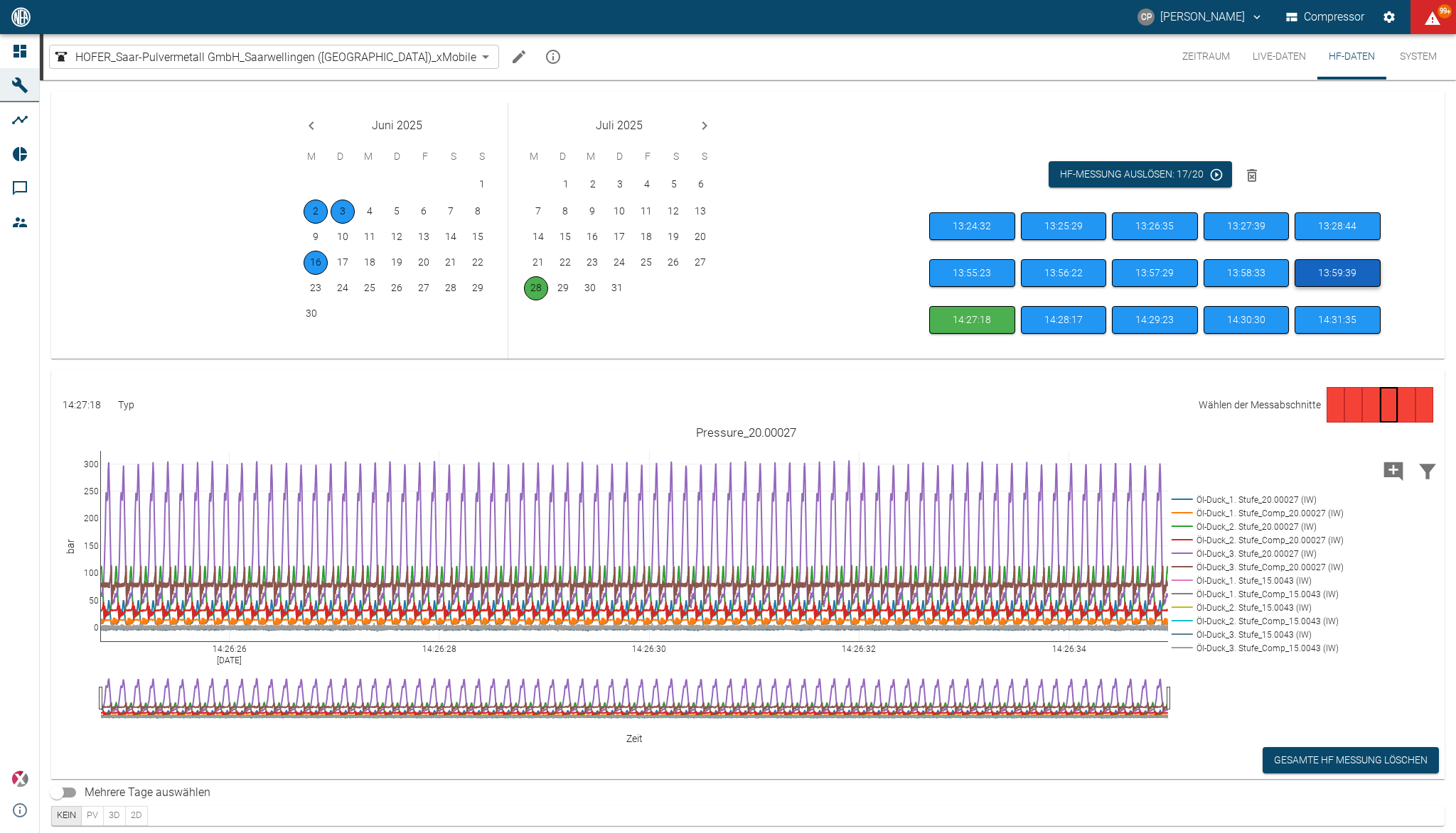
click at [1326, 277] on button "13:59:39" at bounding box center [1337, 273] width 86 height 28
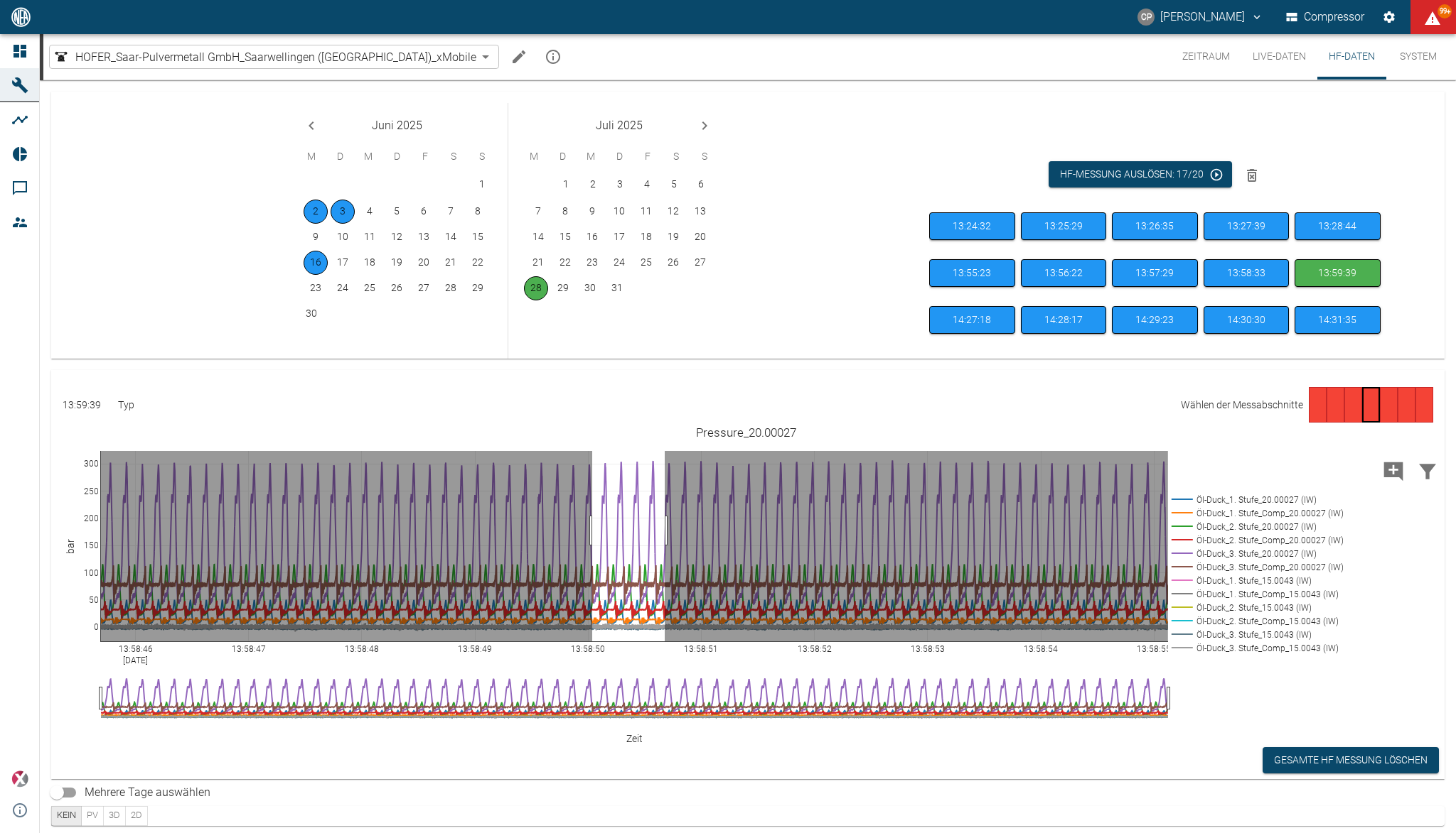
drag, startPoint x: 592, startPoint y: 530, endPoint x: 665, endPoint y: 527, distance: 73.1
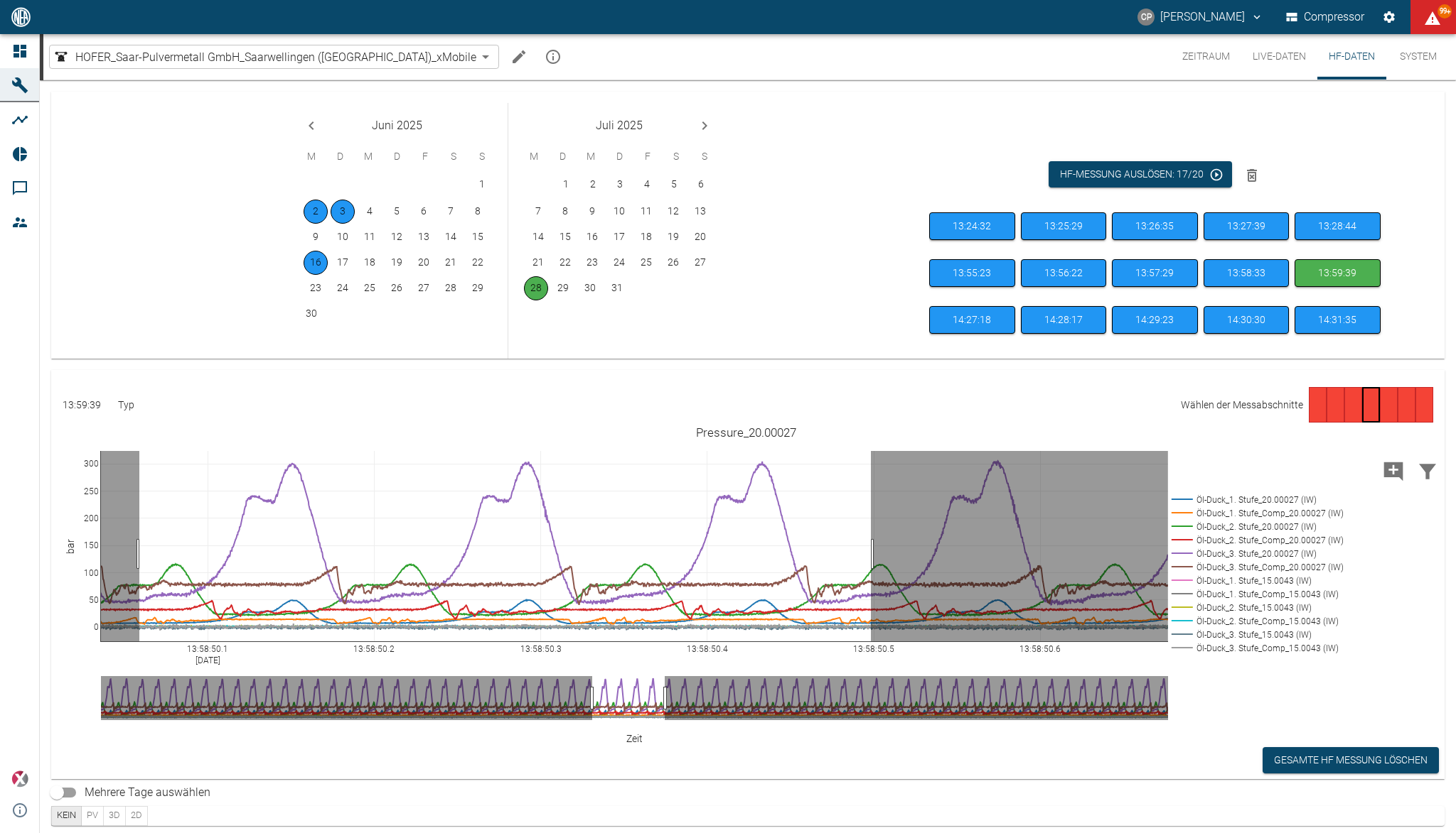
drag, startPoint x: 140, startPoint y: 554, endPoint x: 871, endPoint y: 559, distance: 731.0
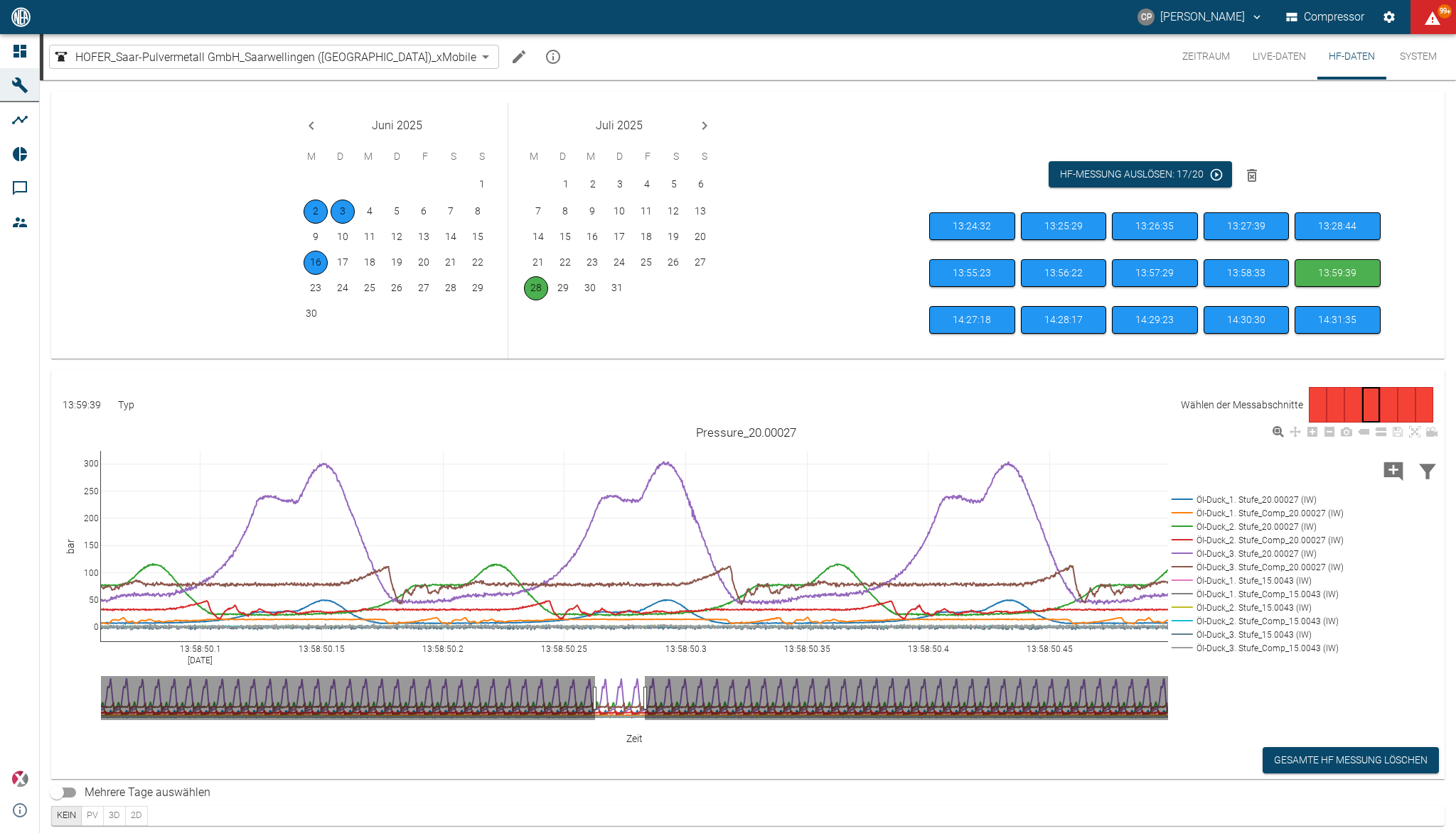
click at [1270, 648] on rect at bounding box center [1254, 647] width 173 height 14
click at [1269, 638] on rect at bounding box center [1254, 634] width 173 height 14
click at [1269, 621] on rect at bounding box center [1254, 620] width 173 height 14
click at [1269, 609] on rect at bounding box center [1254, 607] width 173 height 14
click at [1268, 594] on rect at bounding box center [1254, 593] width 173 height 14
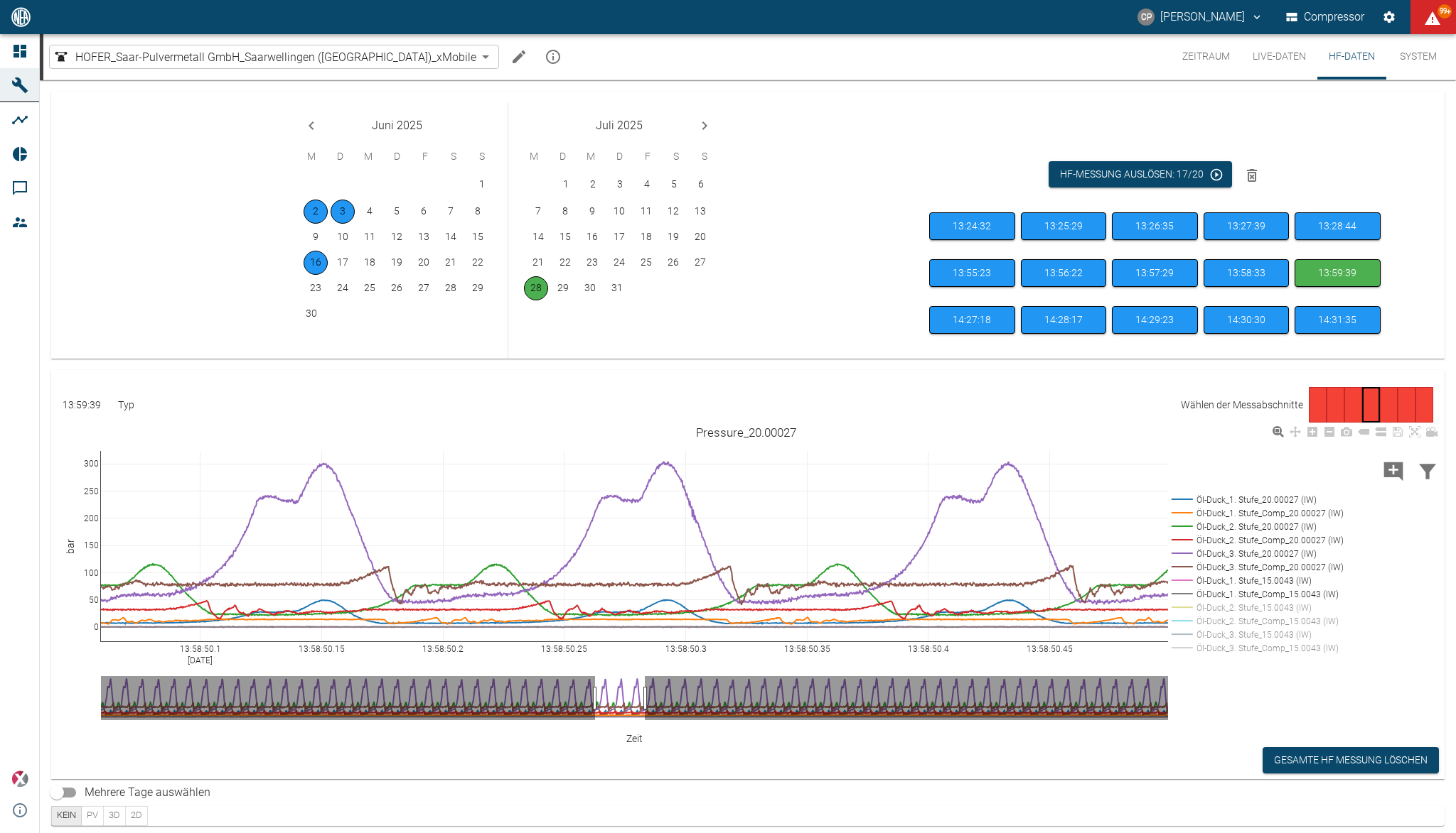
click at [1264, 578] on rect at bounding box center [1254, 580] width 173 height 14
click at [1260, 541] on rect at bounding box center [1254, 539] width 173 height 14
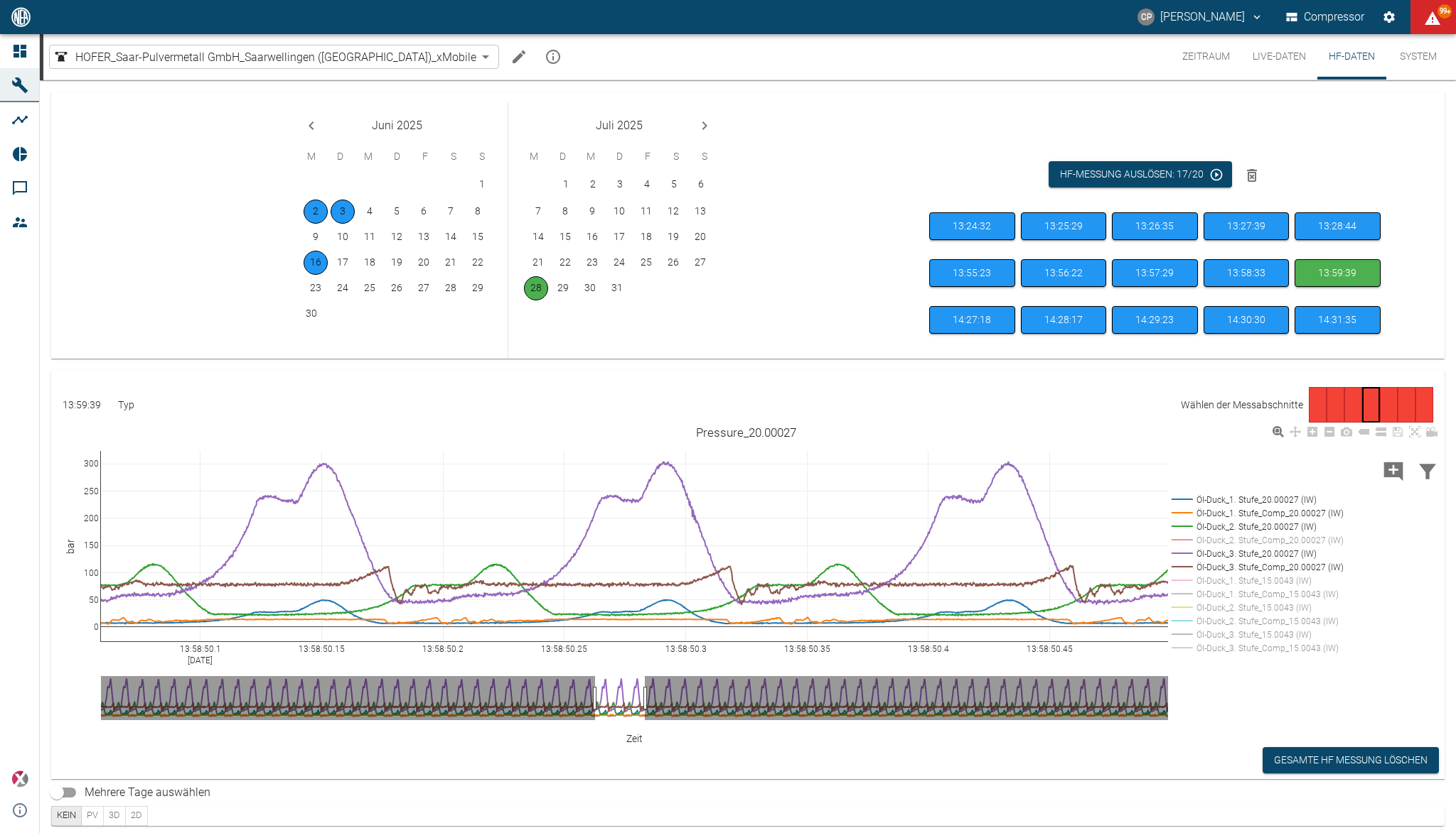
click at [1255, 527] on rect at bounding box center [1254, 526] width 173 height 14
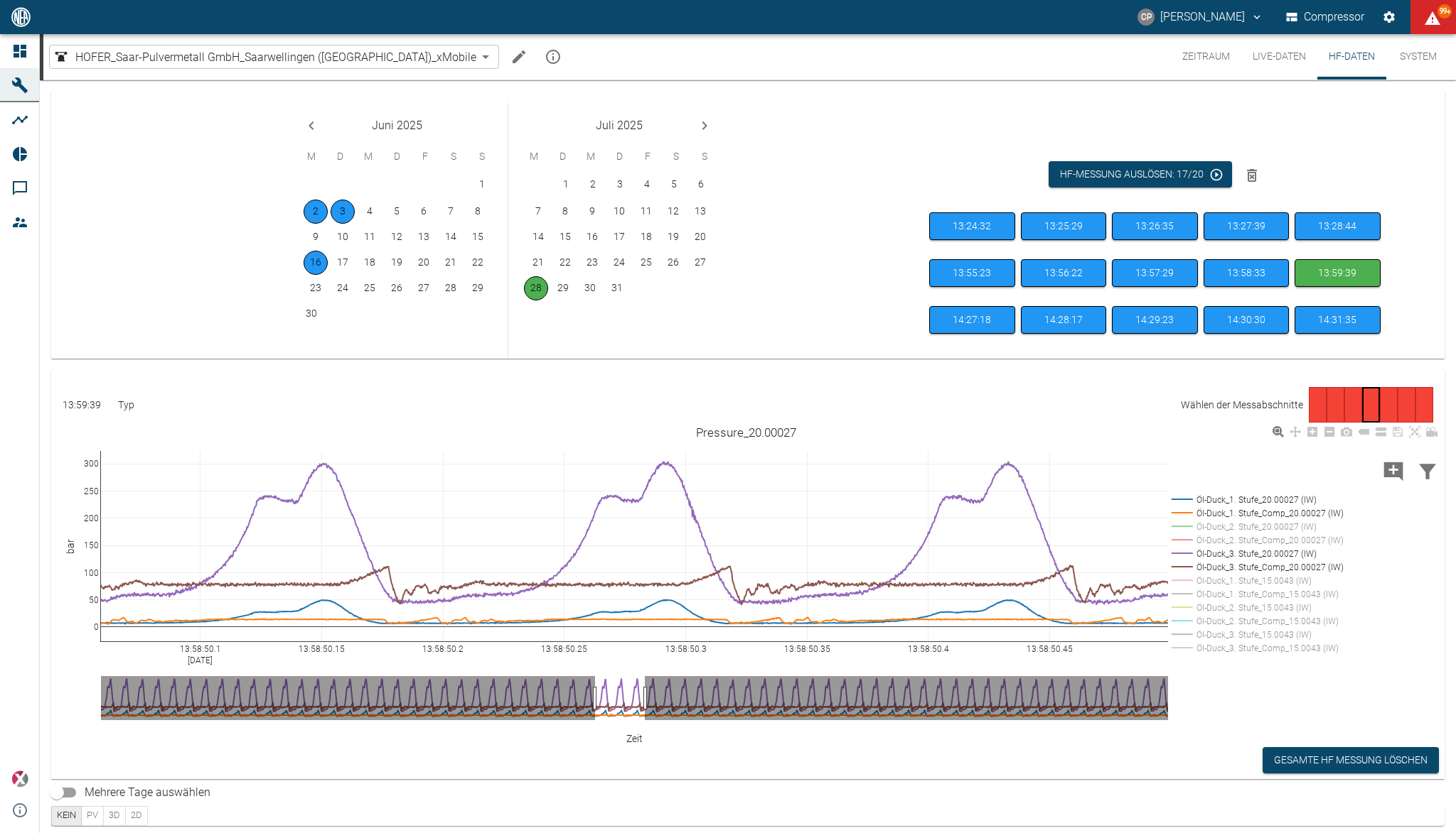
click at [1255, 512] on rect at bounding box center [1254, 513] width 173 height 14
click at [1254, 496] on rect at bounding box center [1254, 500] width 173 height 14
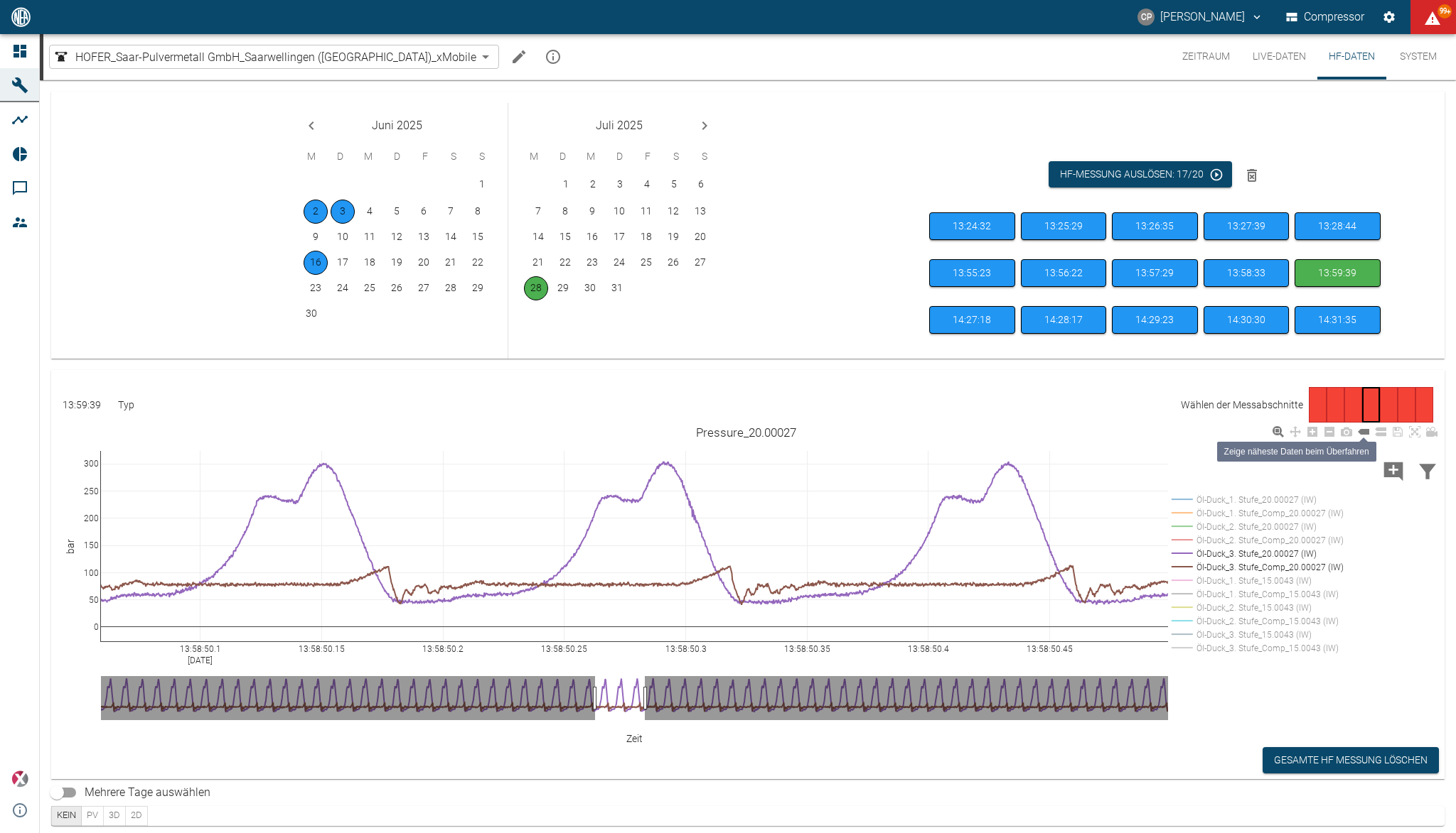
click at [1363, 434] on icon at bounding box center [1363, 432] width 12 height 5
click at [1246, 540] on rect at bounding box center [1254, 539] width 173 height 14
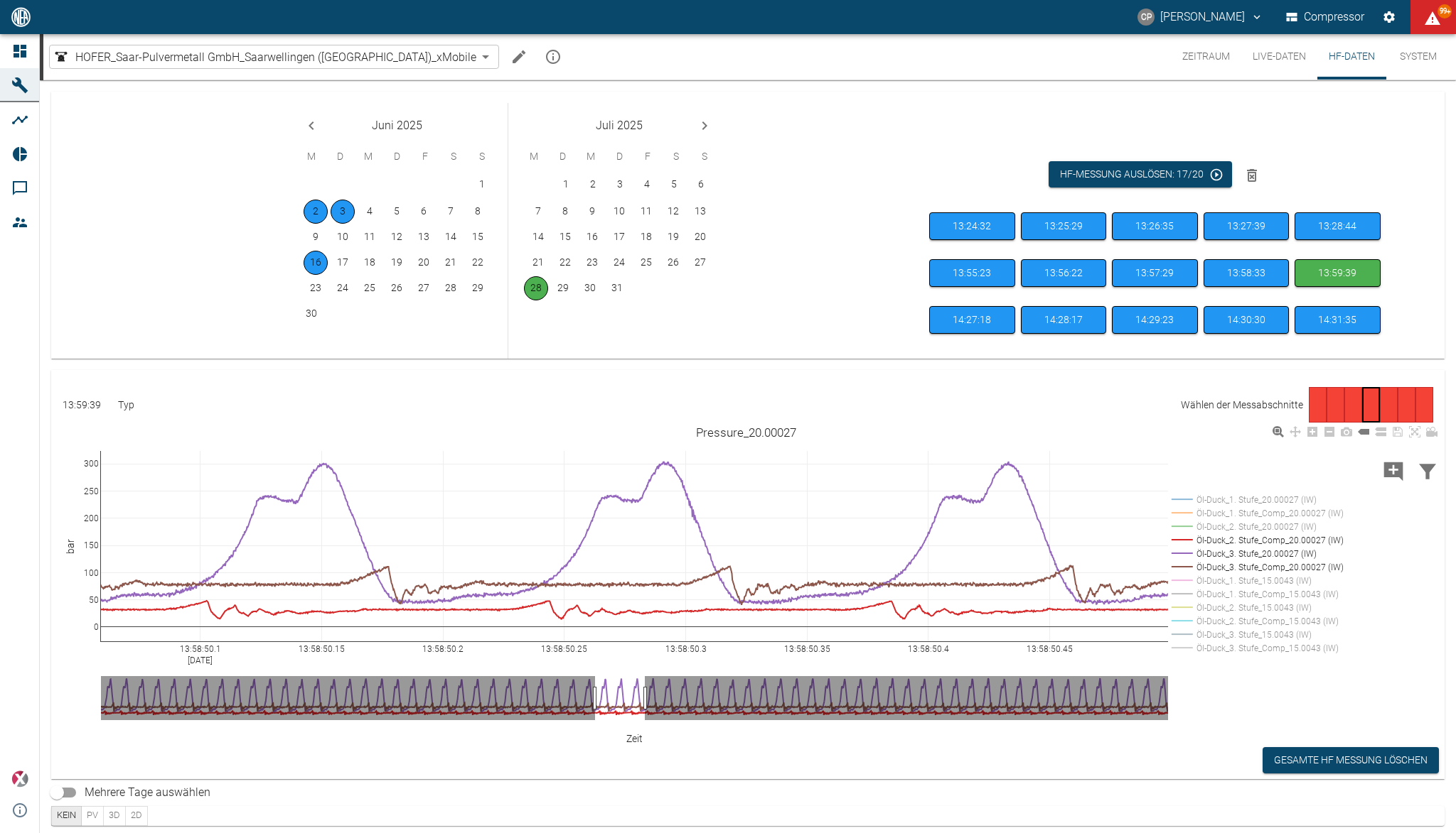
click at [1241, 521] on rect at bounding box center [1254, 526] width 173 height 14
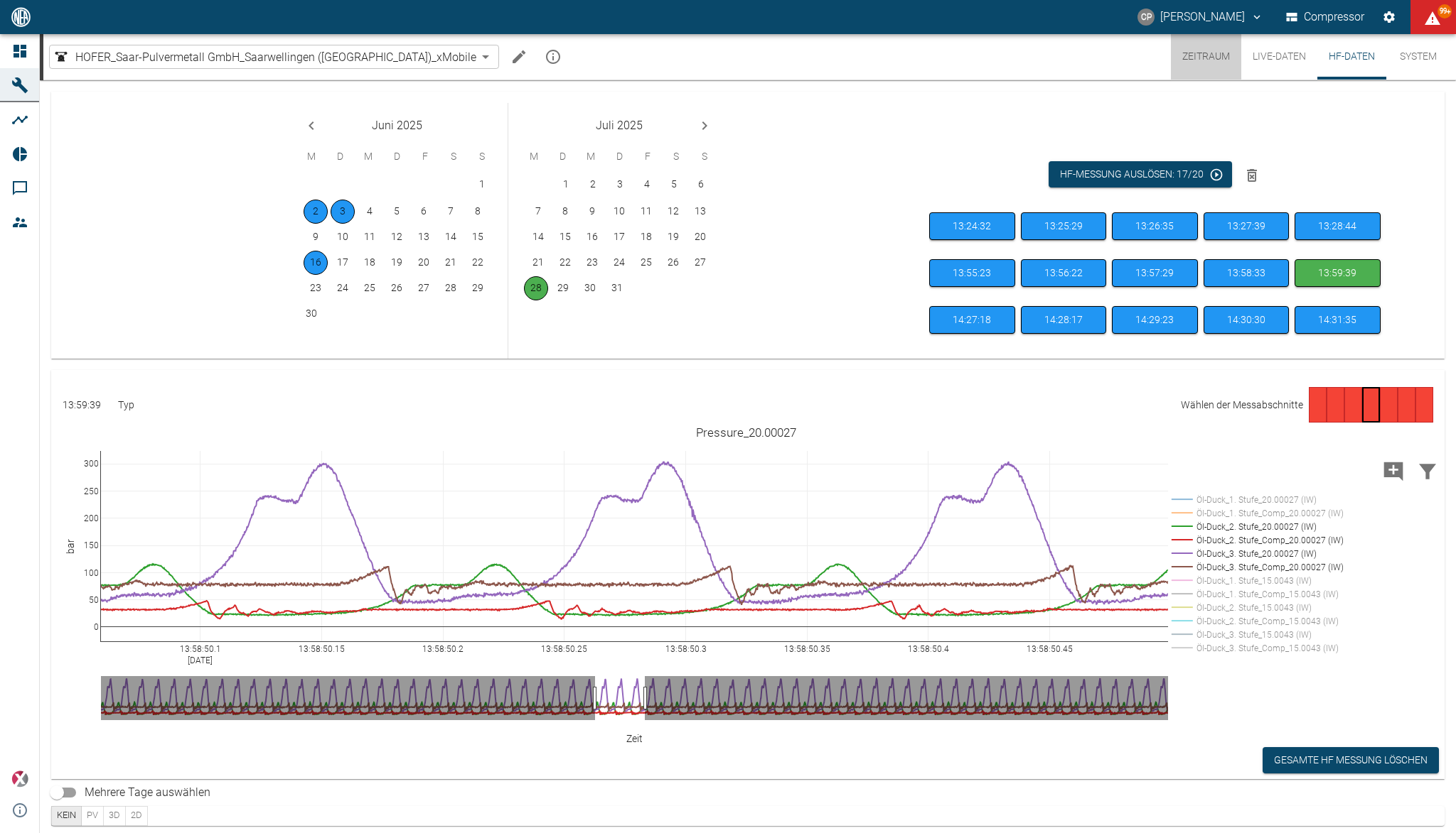
click at [1197, 62] on button "Zeitraum" at bounding box center [1206, 57] width 70 height 45
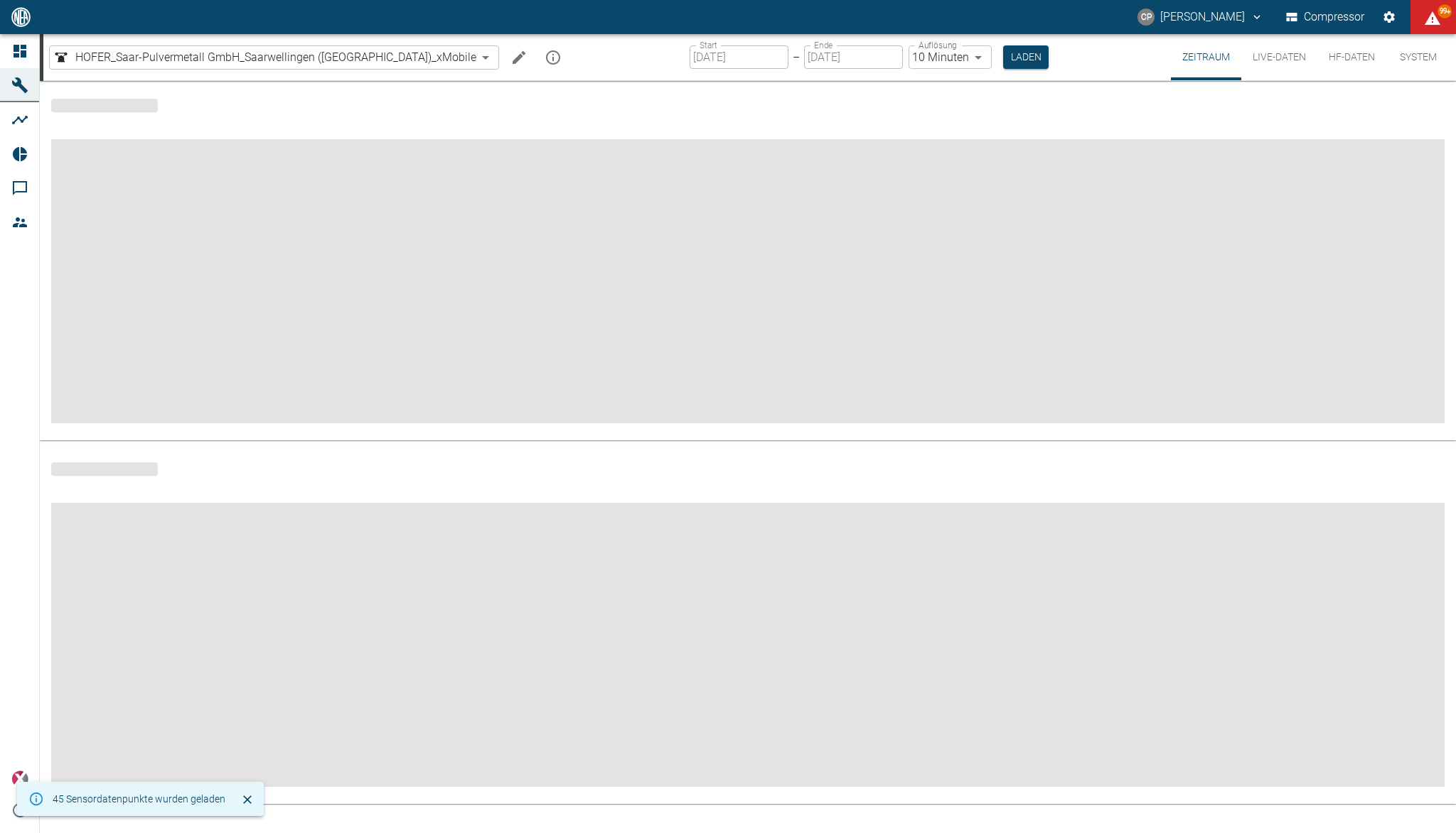
click at [702, 51] on input "01.06.2025" at bounding box center [739, 57] width 99 height 23
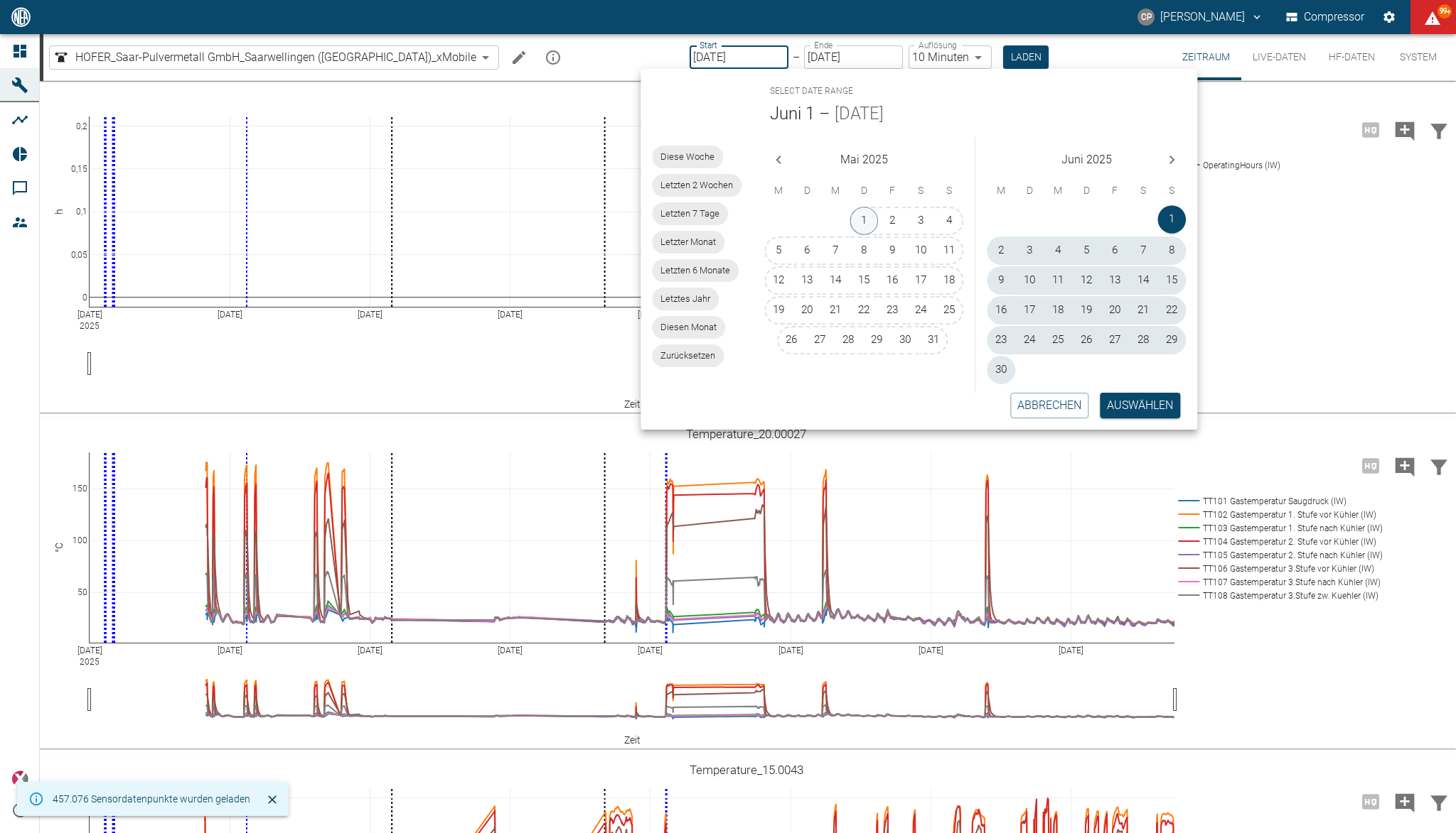
click at [860, 222] on button "1" at bounding box center [865, 222] width 29 height 29
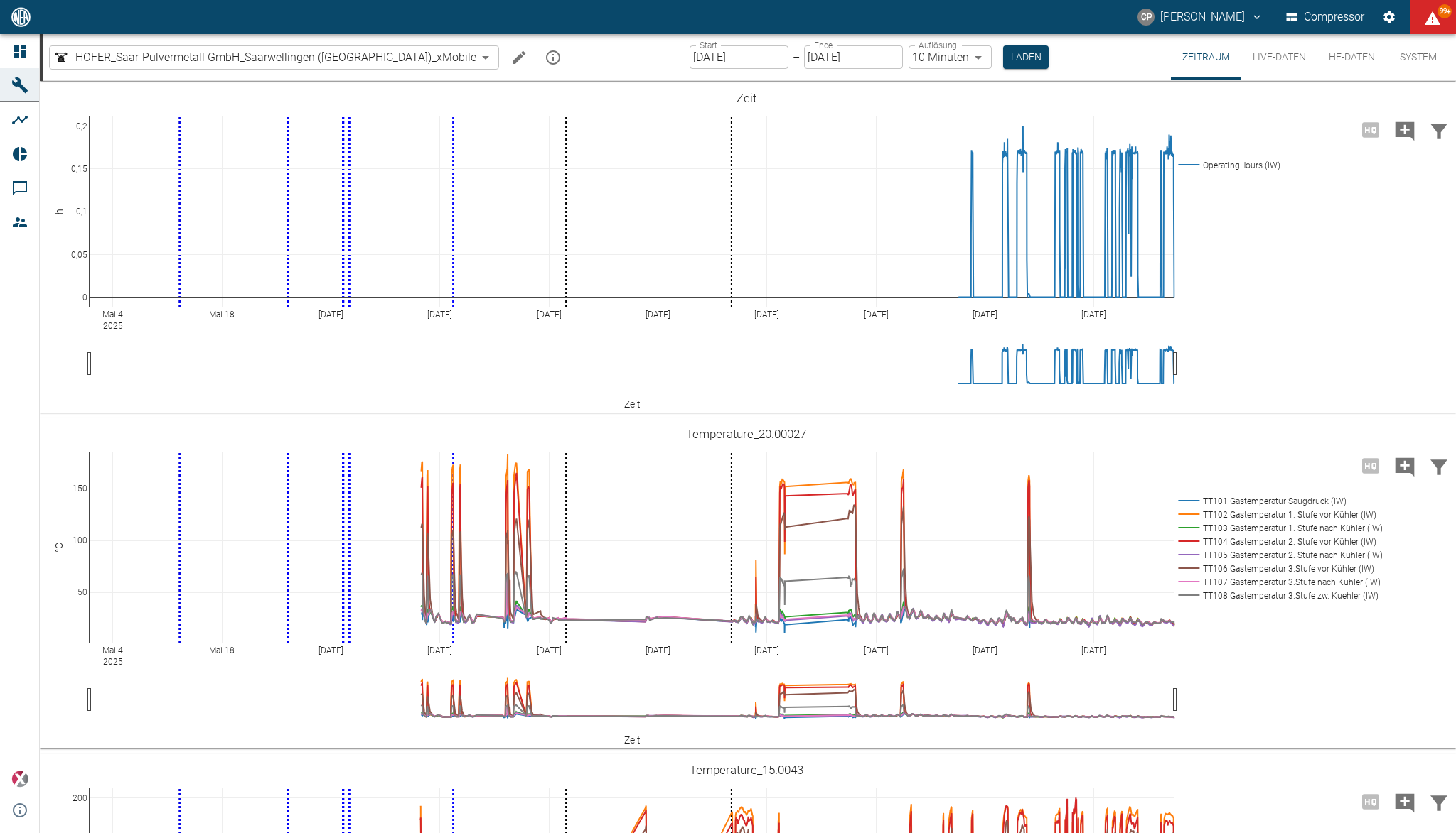
scroll to position [1042, 0]
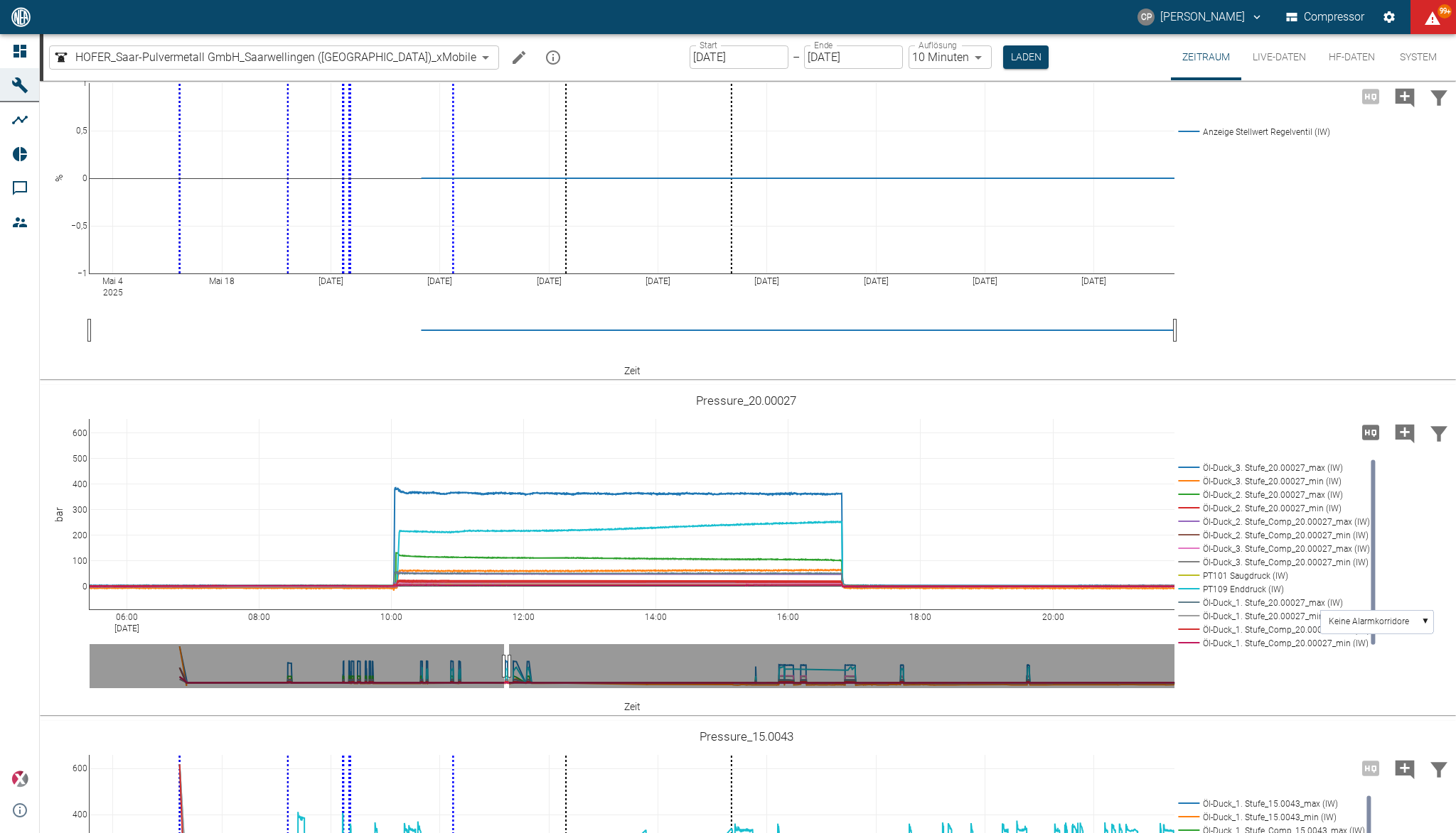
click at [1377, 400] on icon at bounding box center [1374, 400] width 12 height 5
click at [1375, 398] on icon at bounding box center [1374, 400] width 12 height 5
click at [1395, 403] on icon at bounding box center [1391, 399] width 12 height 8
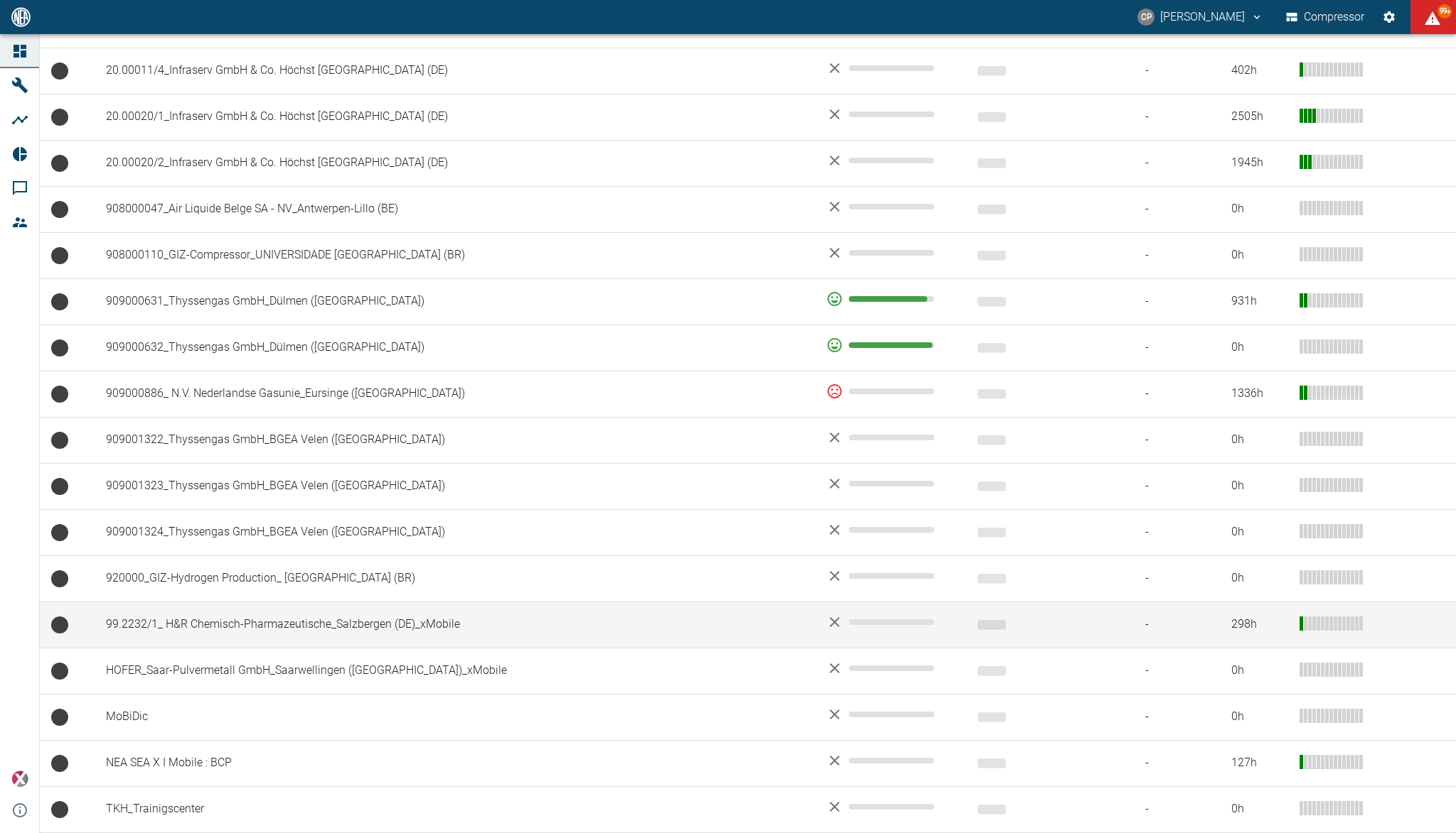
scroll to position [857, 0]
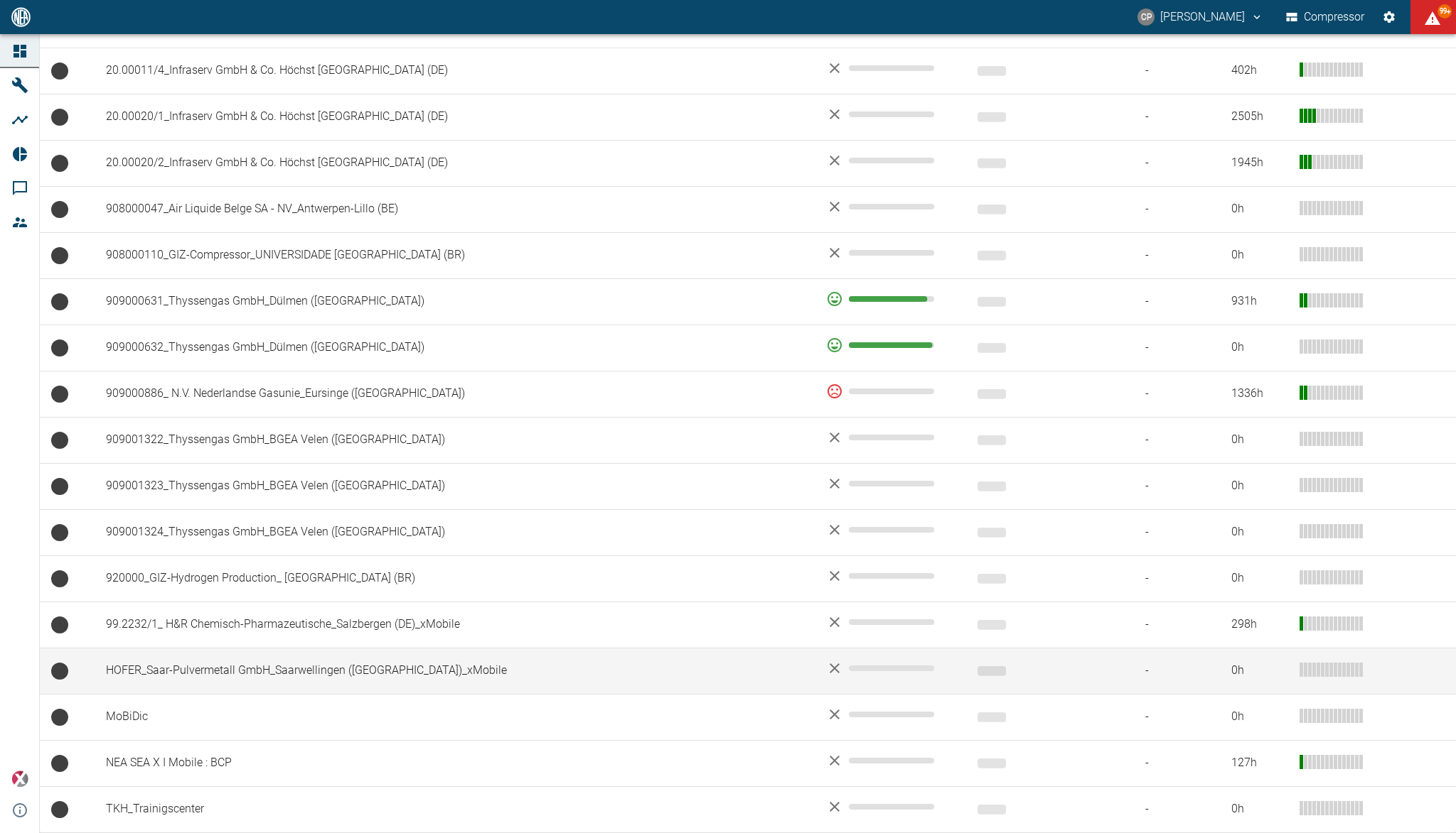
click at [241, 673] on td "HOFER_Saar-Pulvermetall GmbH_Saarwellingen ([GEOGRAPHIC_DATA])_xMobile" at bounding box center [454, 671] width 720 height 46
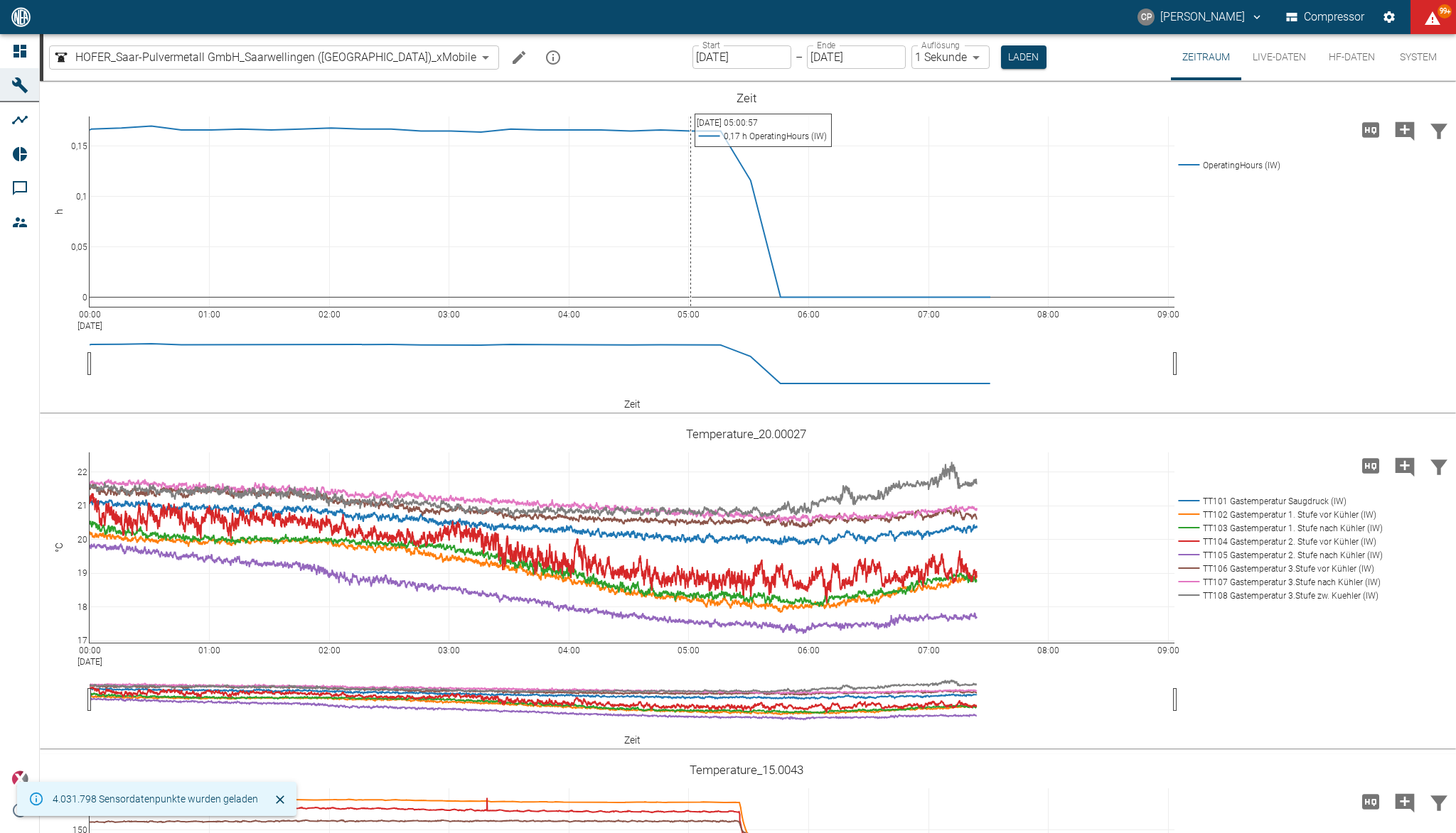
click at [702, 52] on input "[DATE]" at bounding box center [742, 57] width 99 height 23
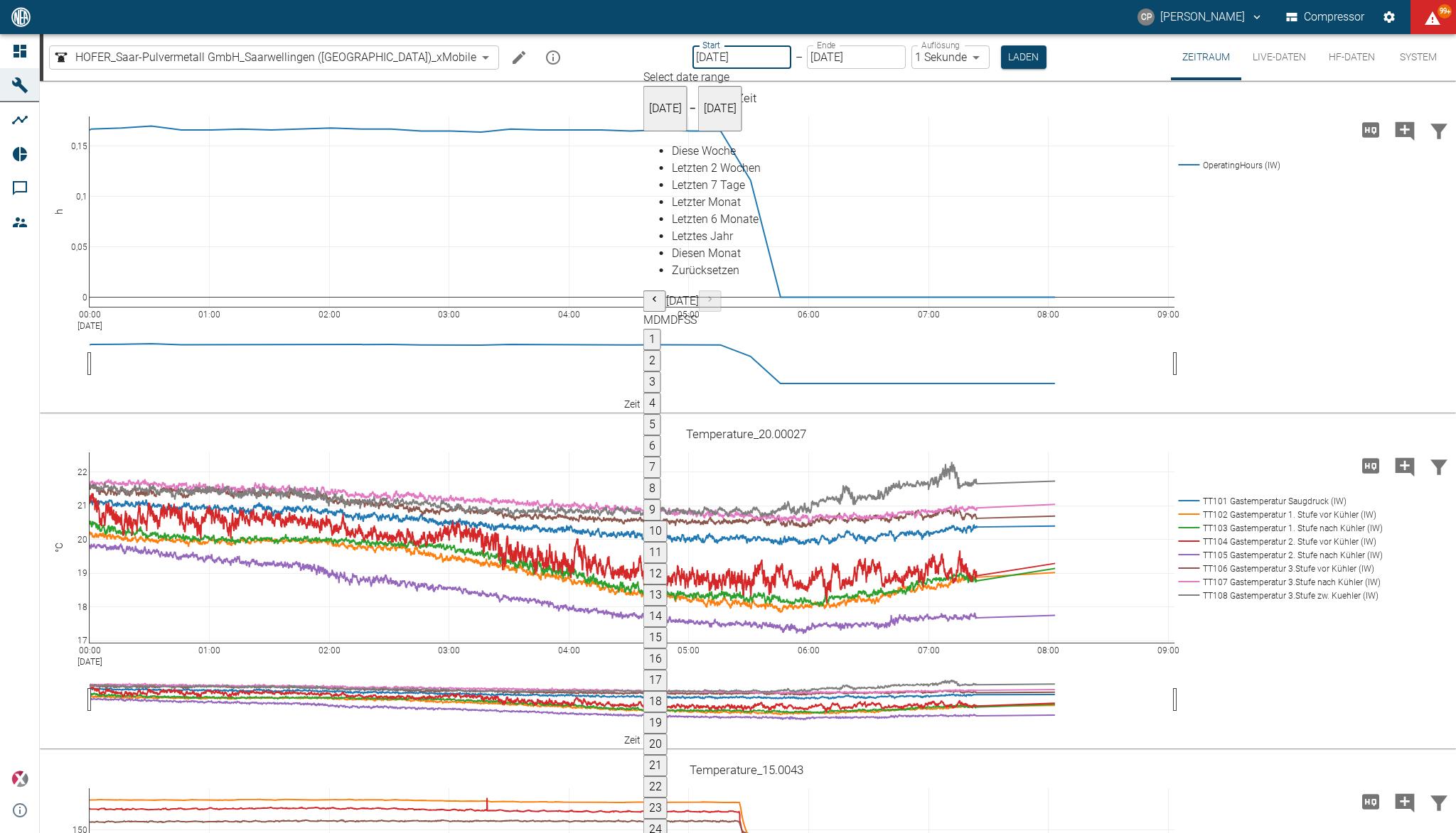
click at [661, 329] on button "1" at bounding box center [652, 340] width 18 height 22
type input "[DATE]"
type input "10min"
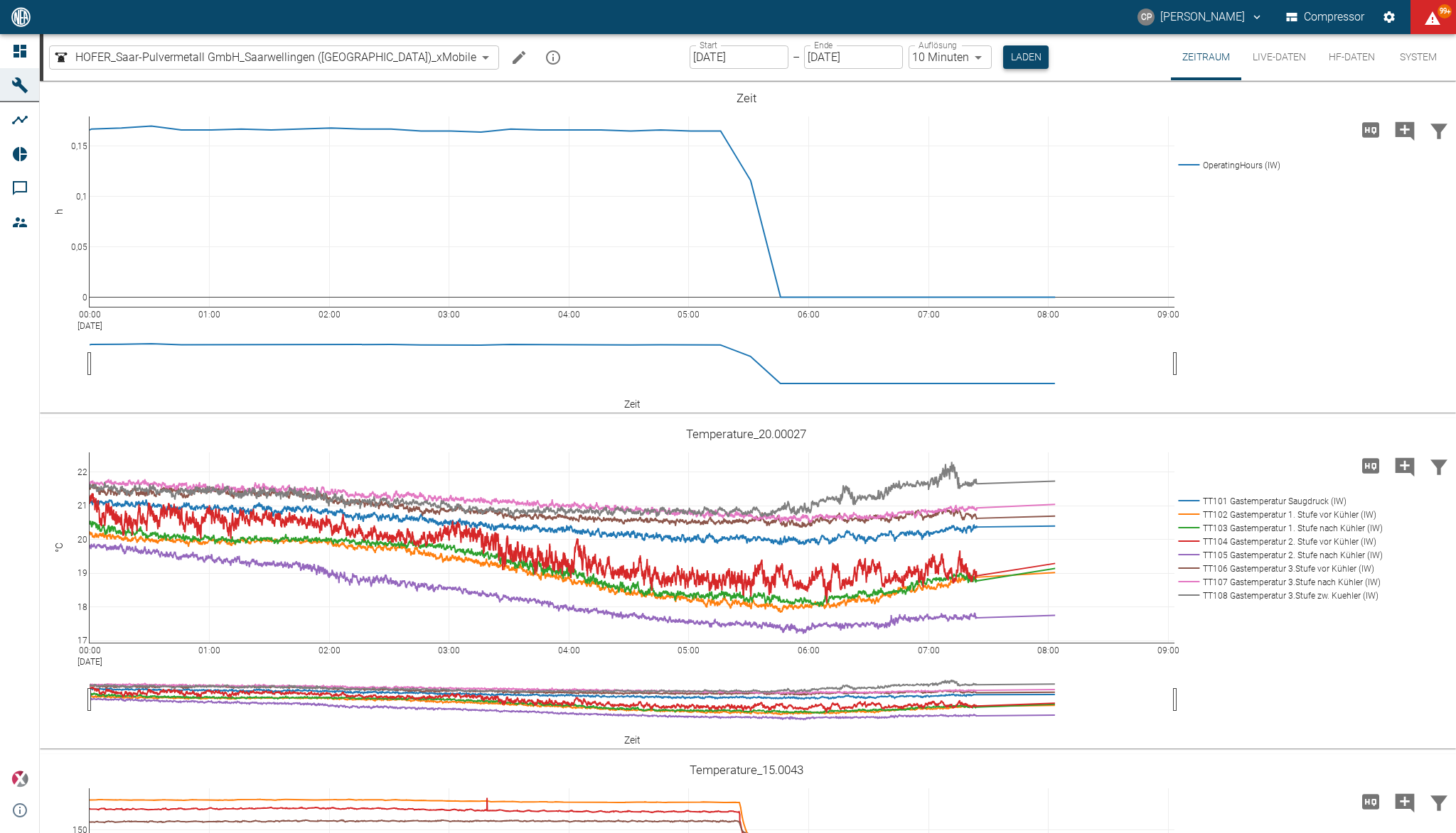
click at [1003, 59] on button "Laden" at bounding box center [1025, 57] width 45 height 23
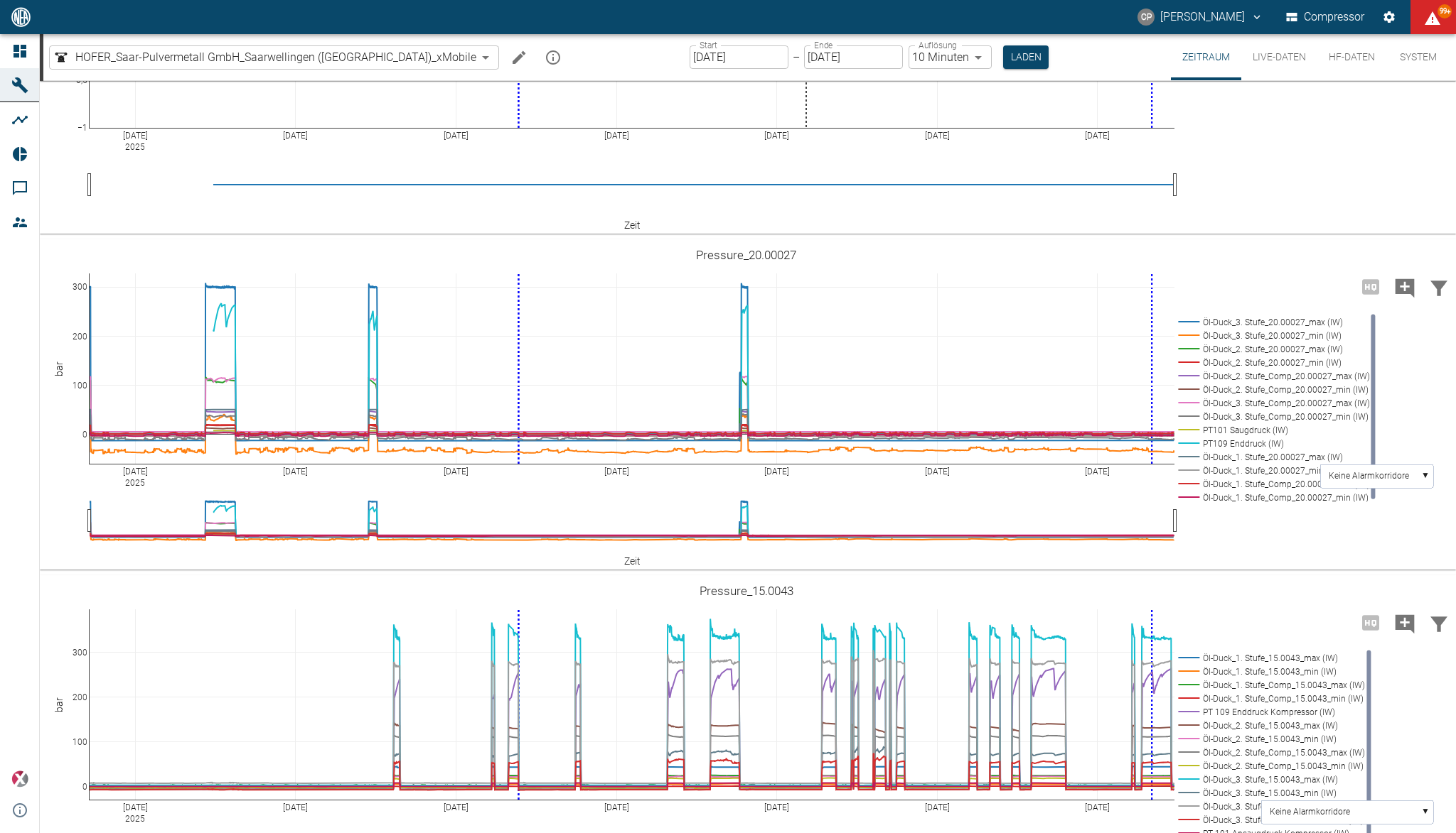
scroll to position [1042, 0]
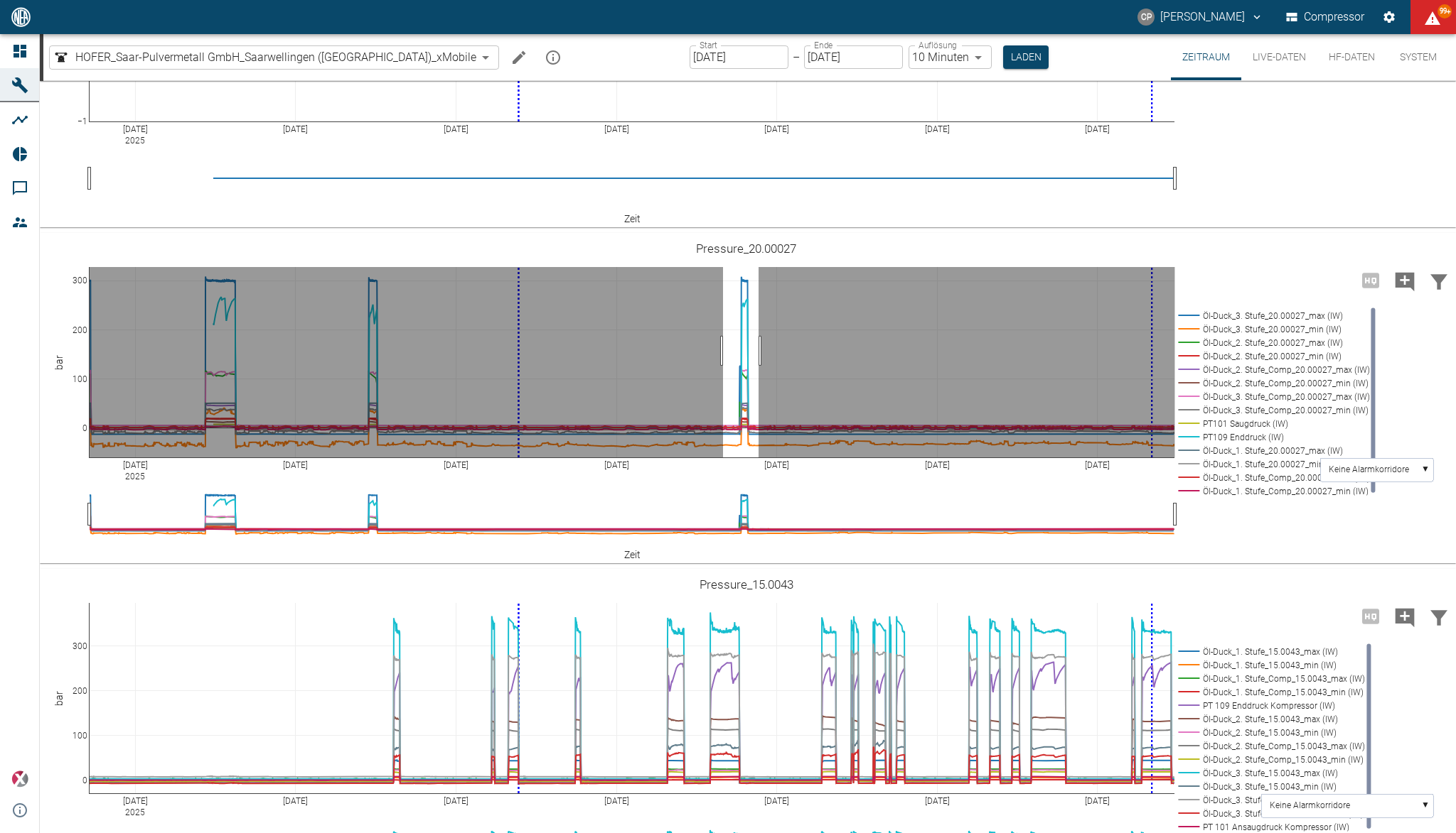
drag, startPoint x: 723, startPoint y: 503, endPoint x: 759, endPoint y: 507, distance: 36.2
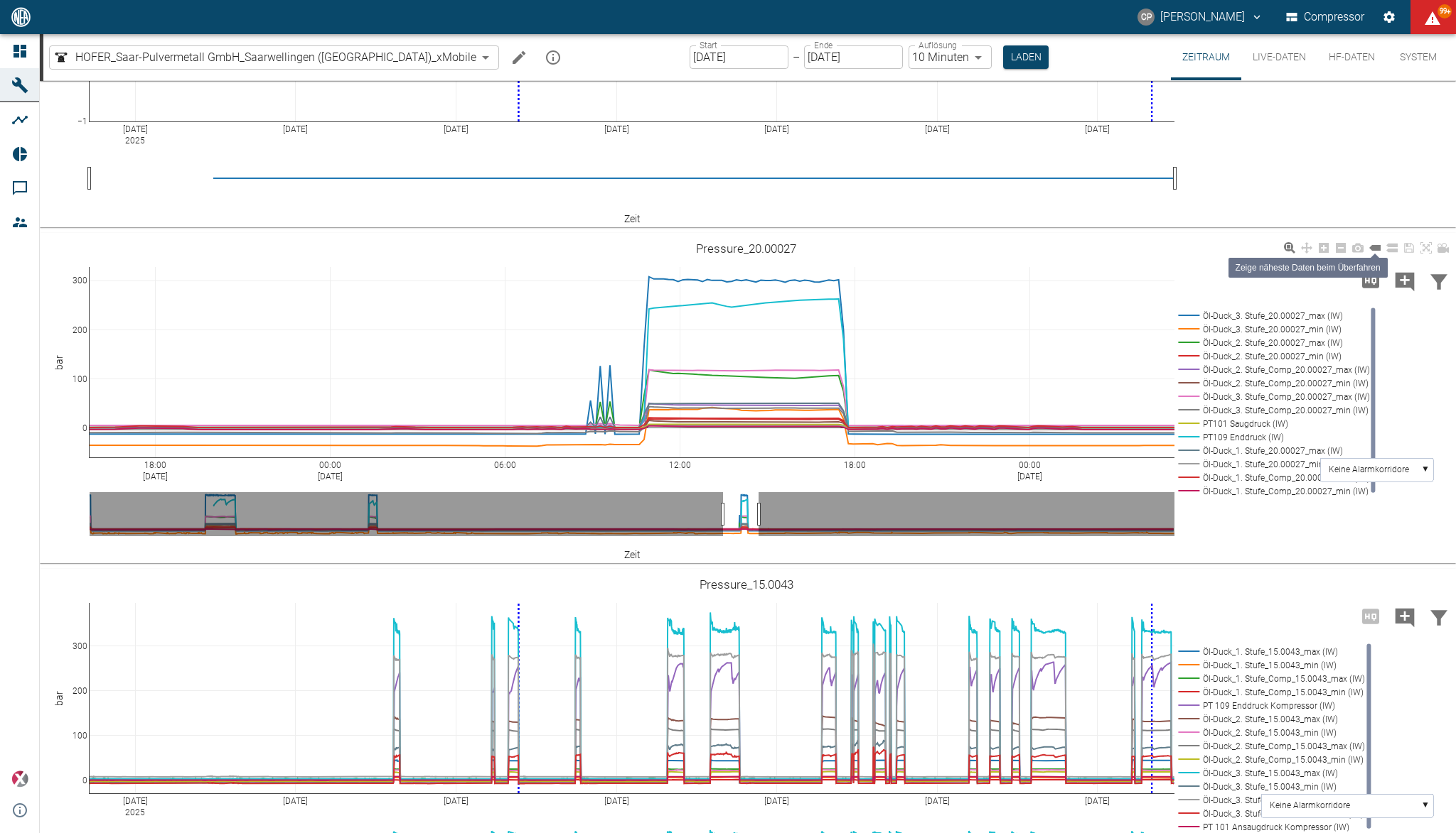
click at [1377, 250] on icon at bounding box center [1374, 248] width 12 height 5
click at [1426, 254] on icon at bounding box center [1425, 248] width 12 height 12
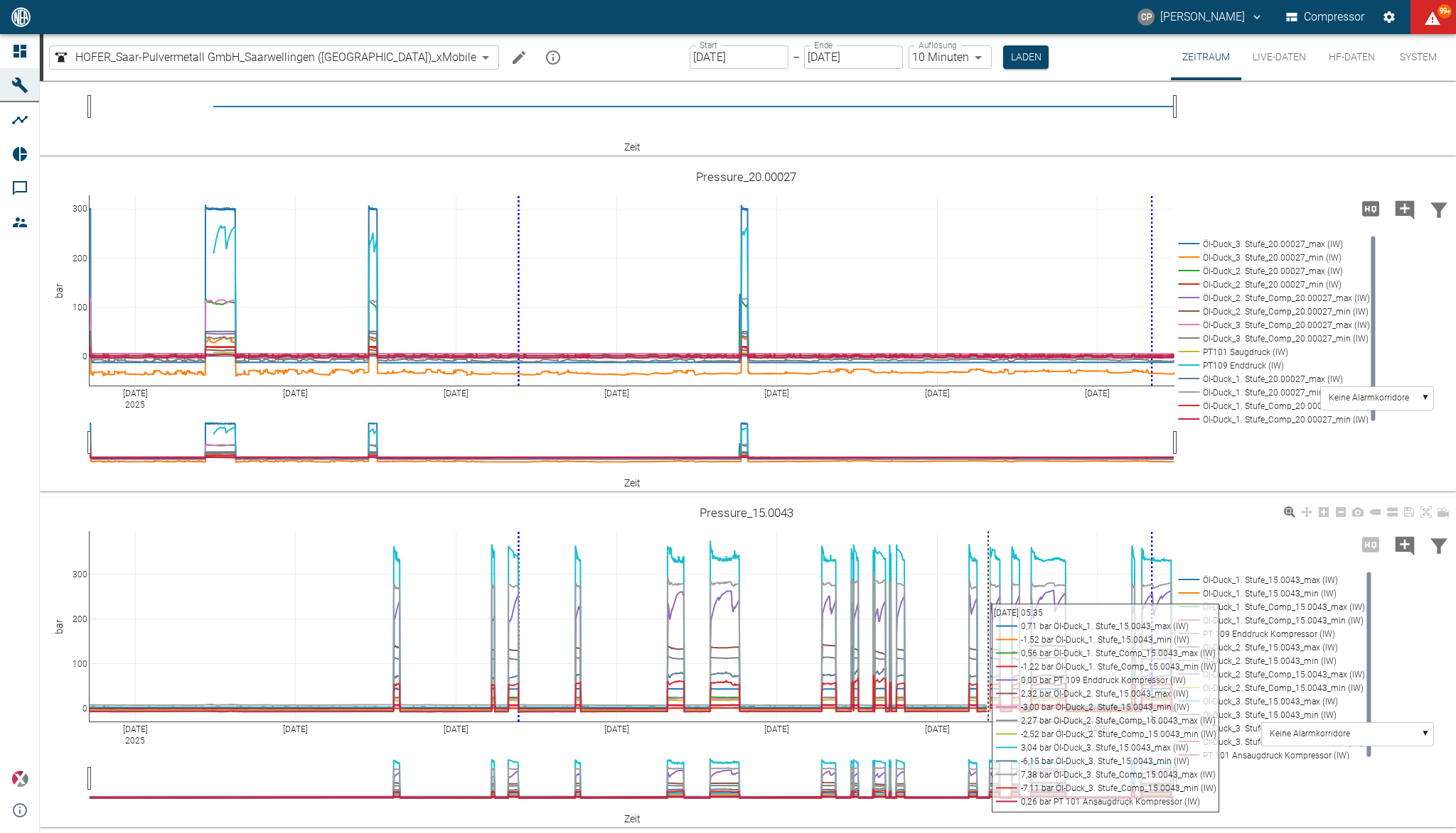
scroll to position [1231, 0]
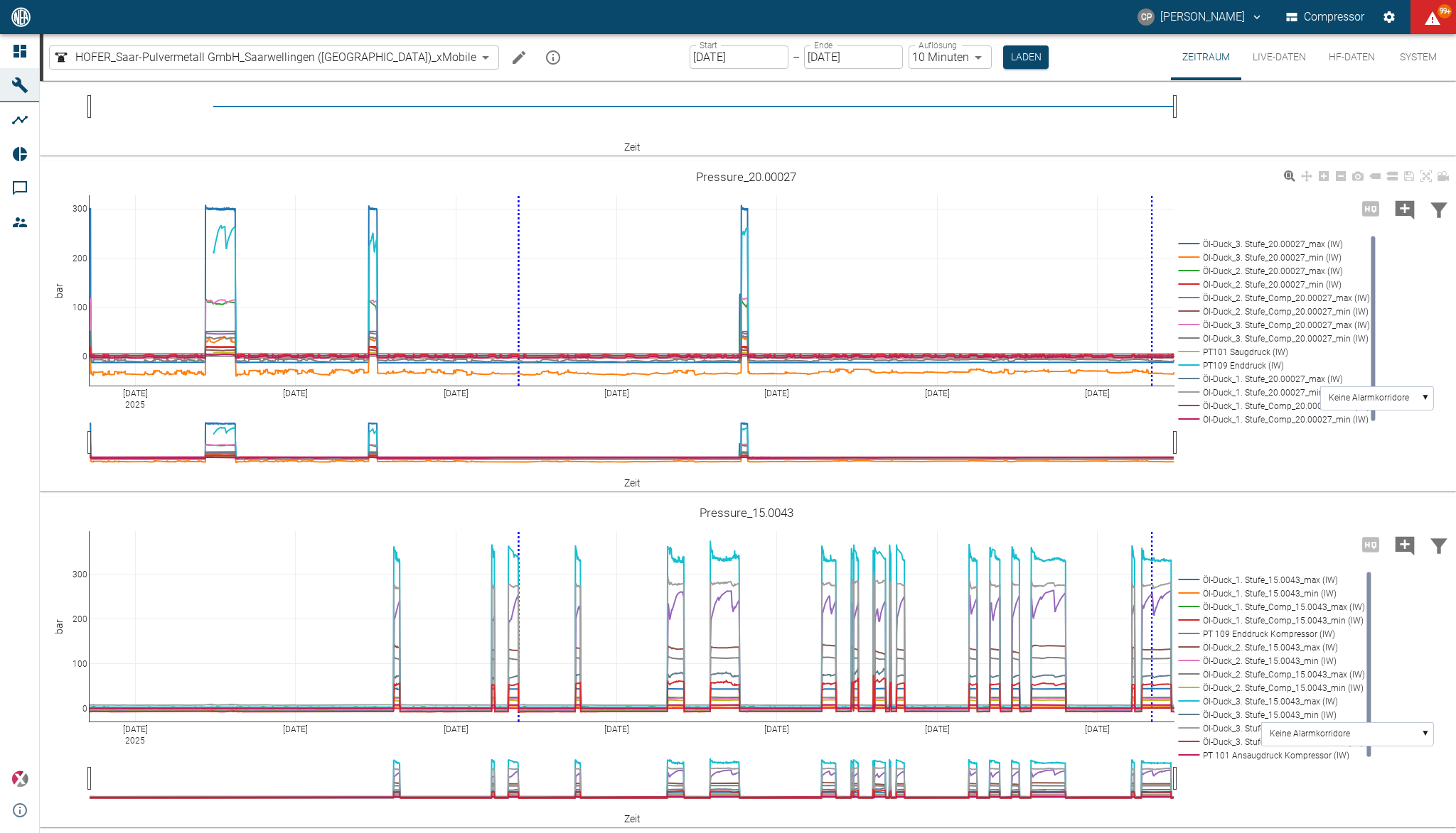
drag, startPoint x: 721, startPoint y: 305, endPoint x: 773, endPoint y: 313, distance: 52.6
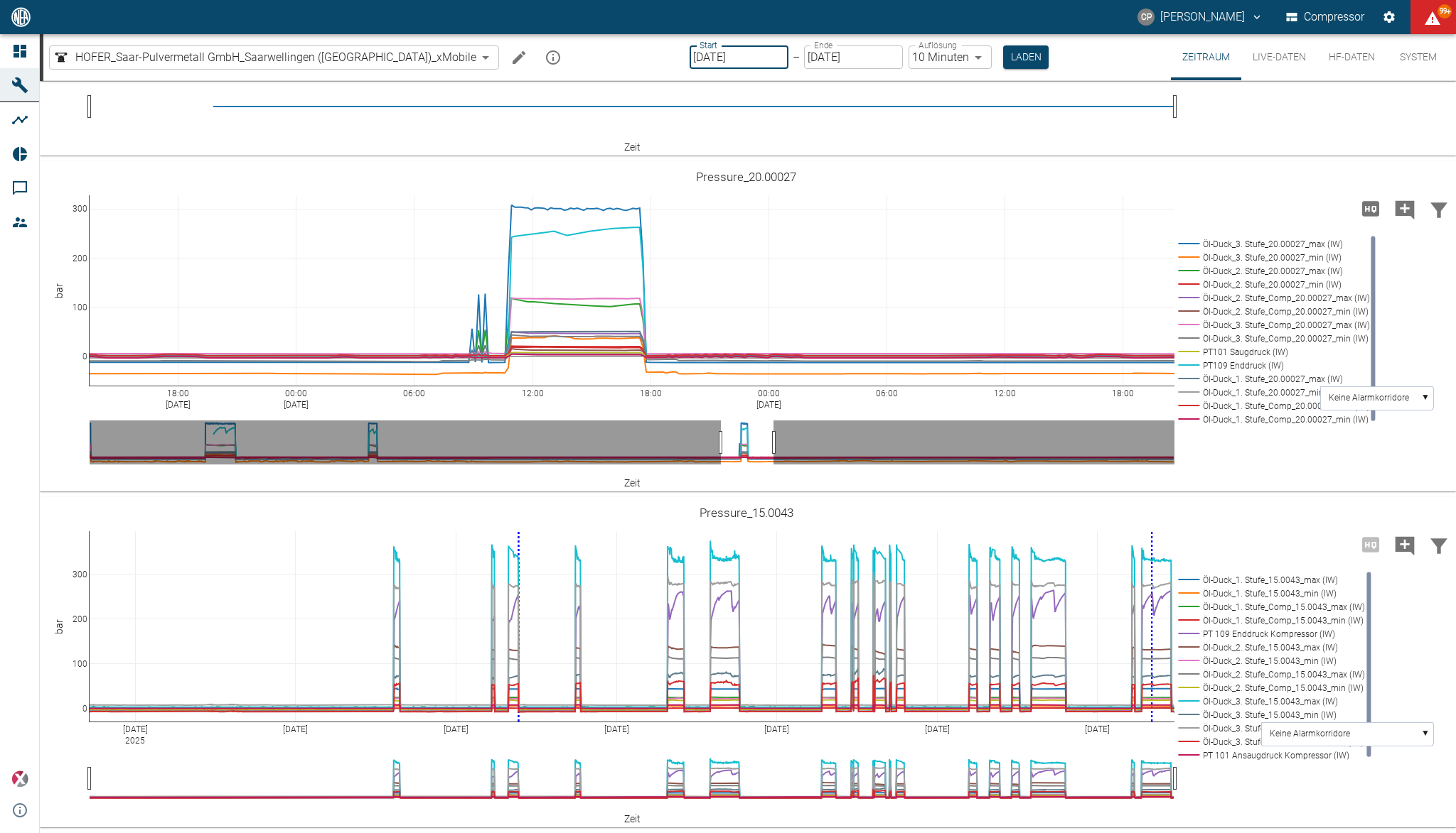
click at [696, 60] on input "01.08.2025" at bounding box center [739, 57] width 99 height 23
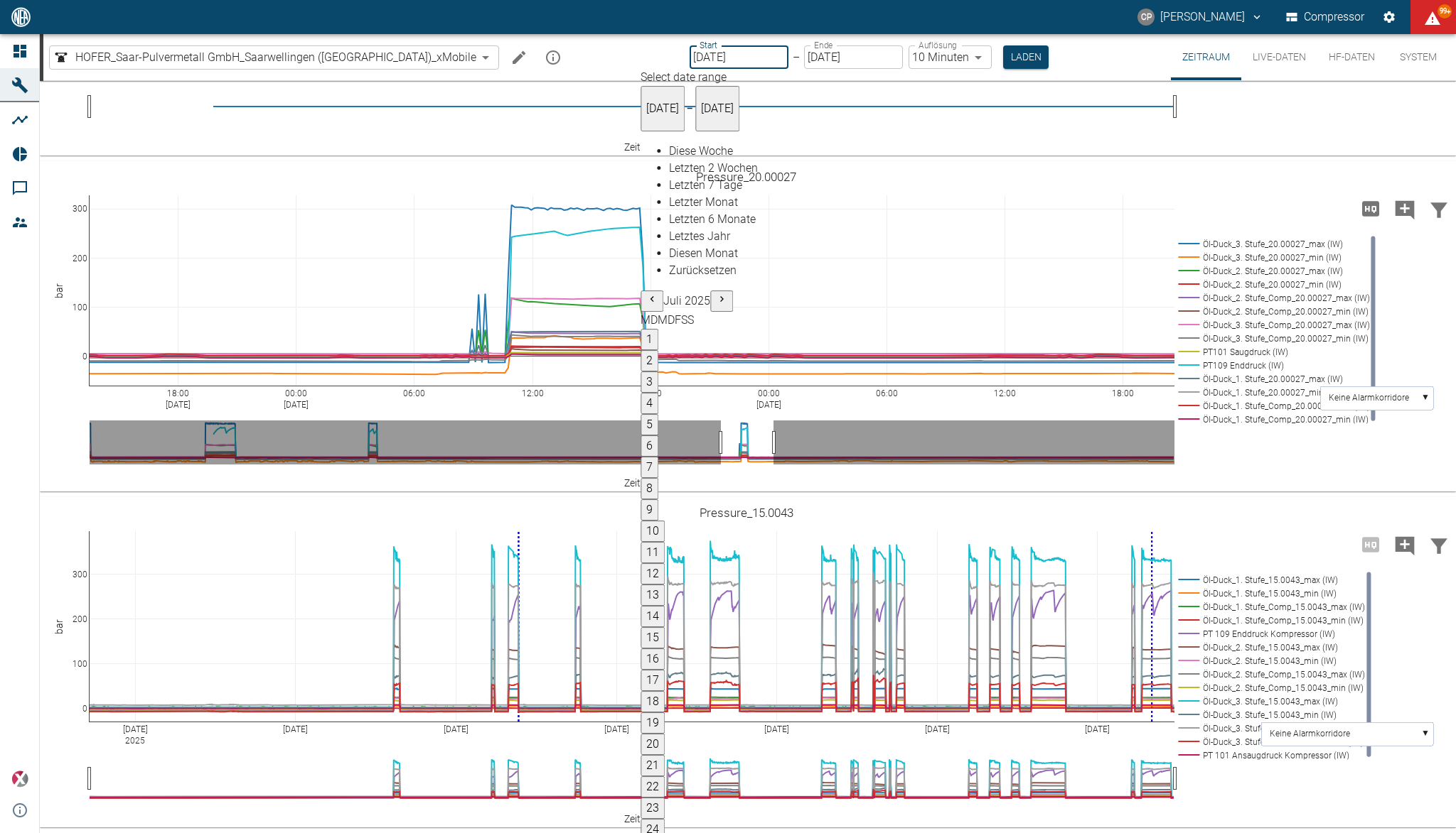
type input "[DATE]"
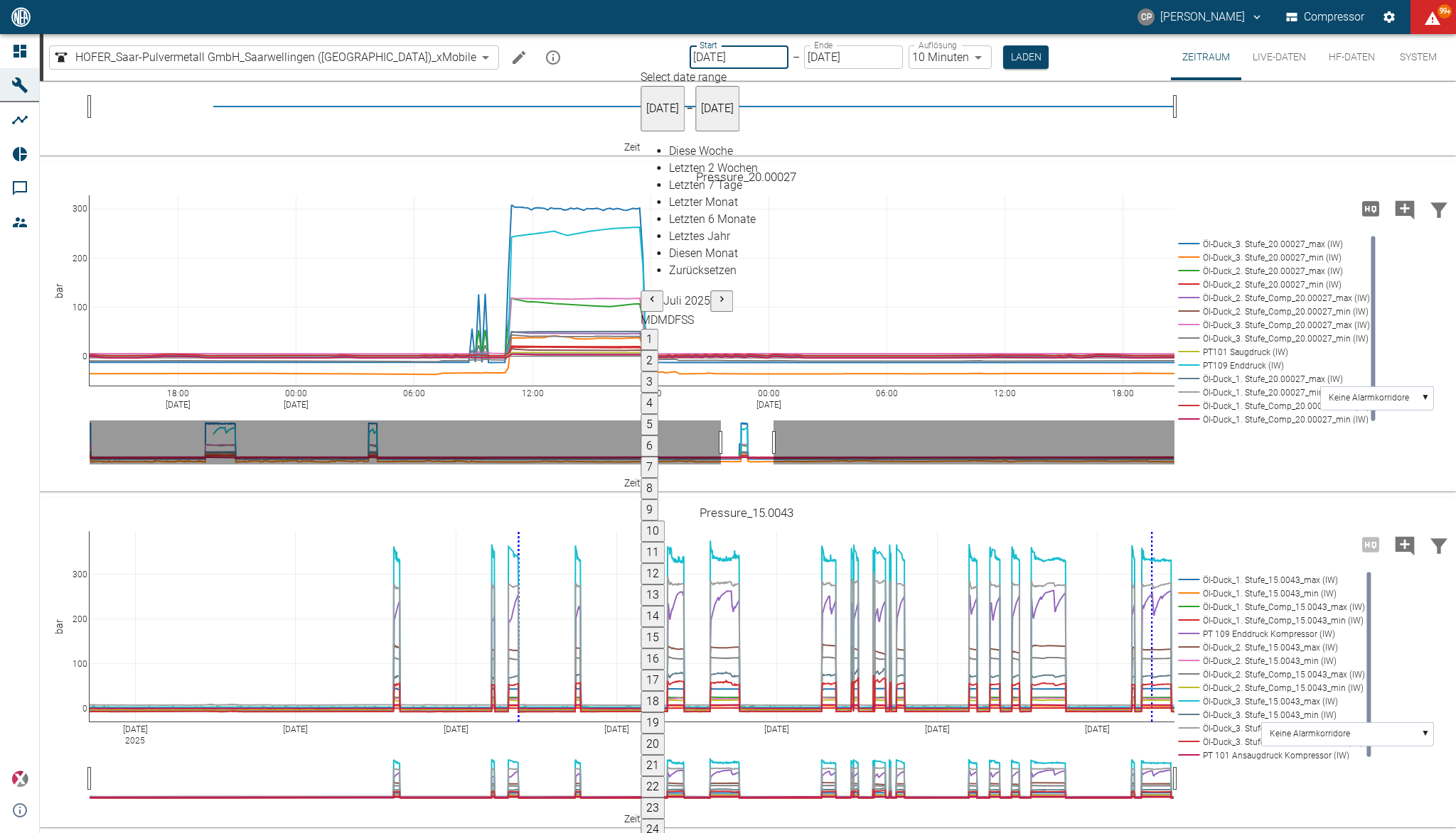
type input "1sec"
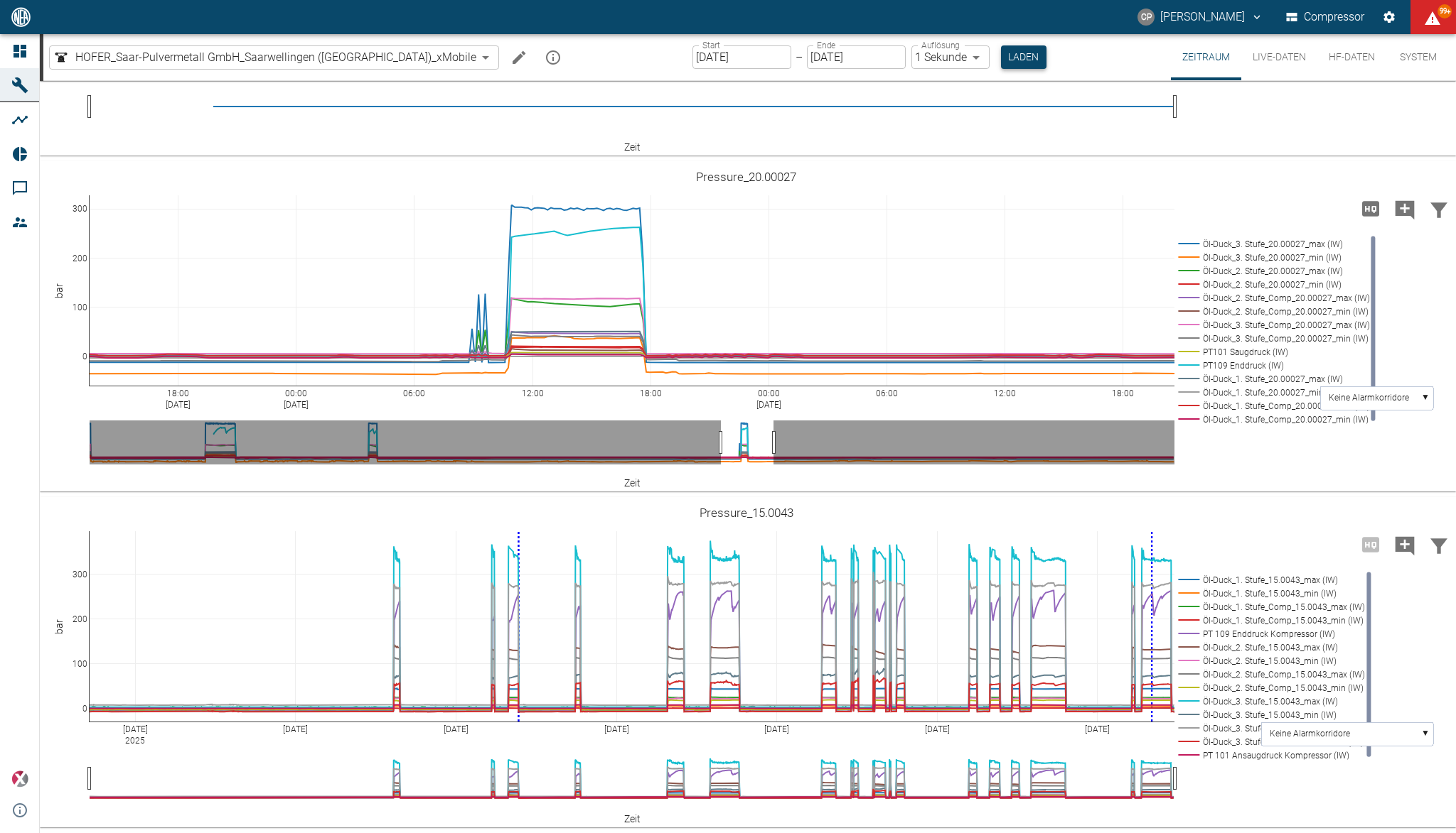
click at [1001, 58] on button "Laden" at bounding box center [1024, 57] width 45 height 23
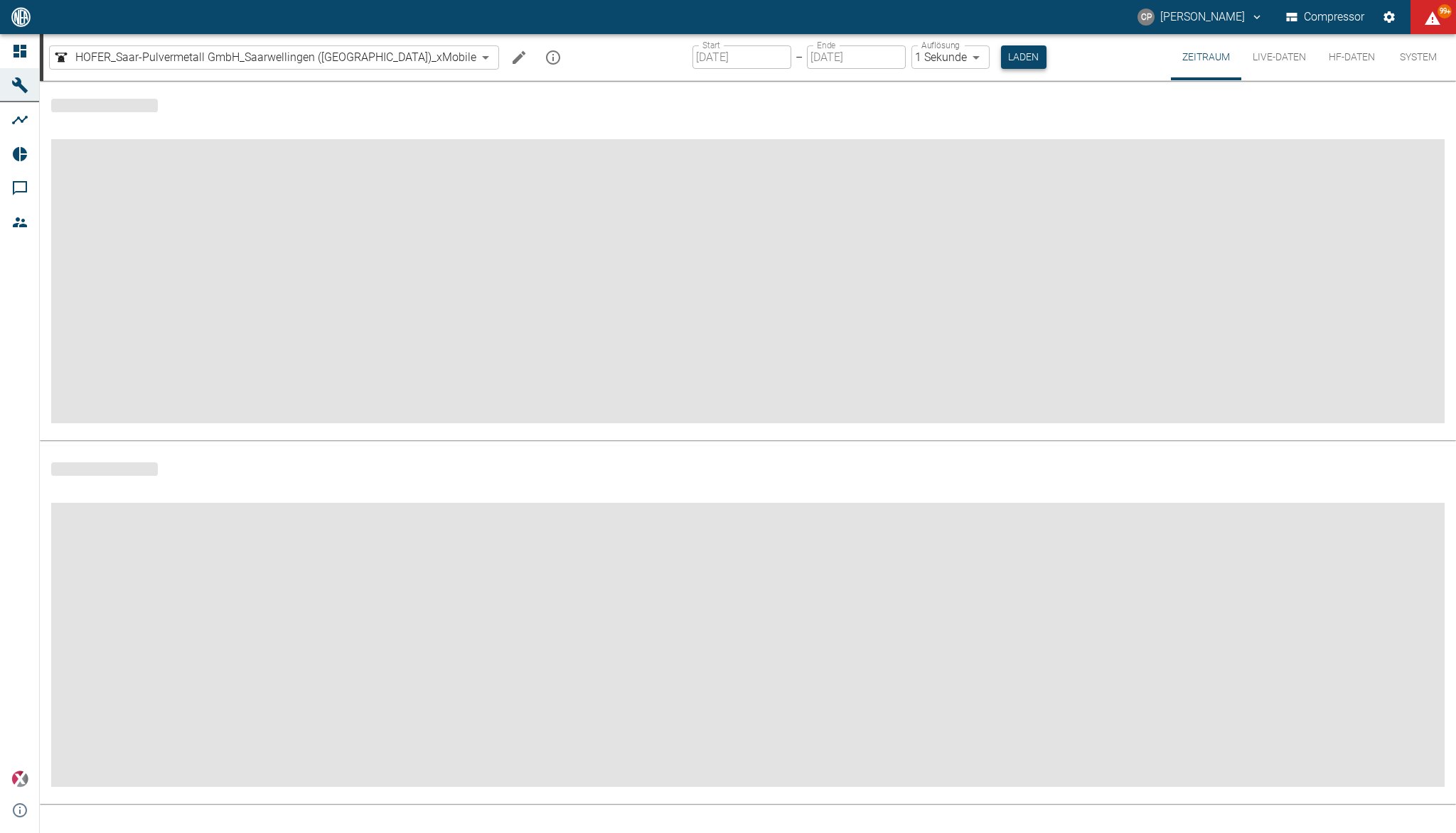
click at [1001, 61] on button "Laden" at bounding box center [1024, 57] width 45 height 23
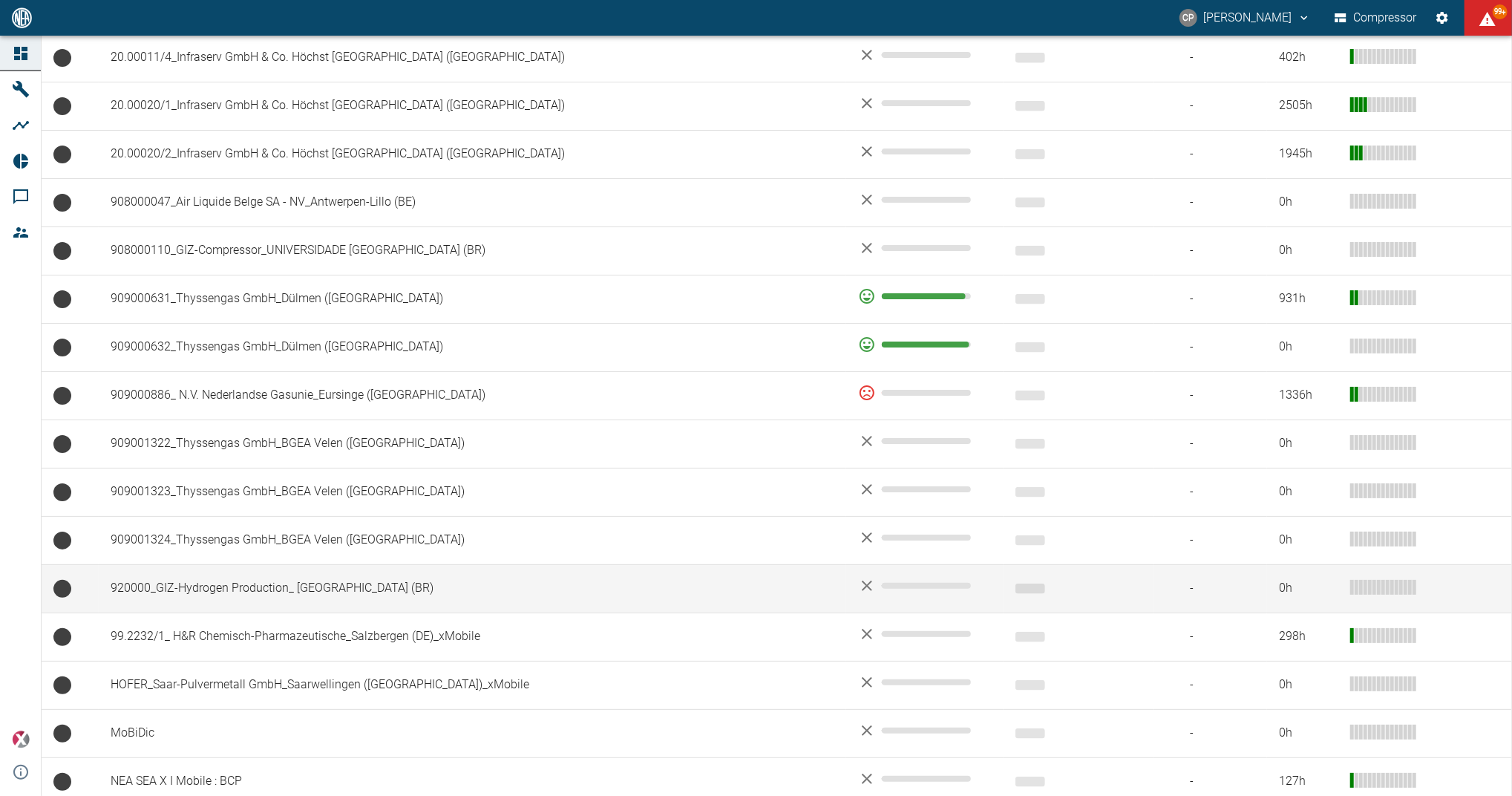
scroll to position [971, 0]
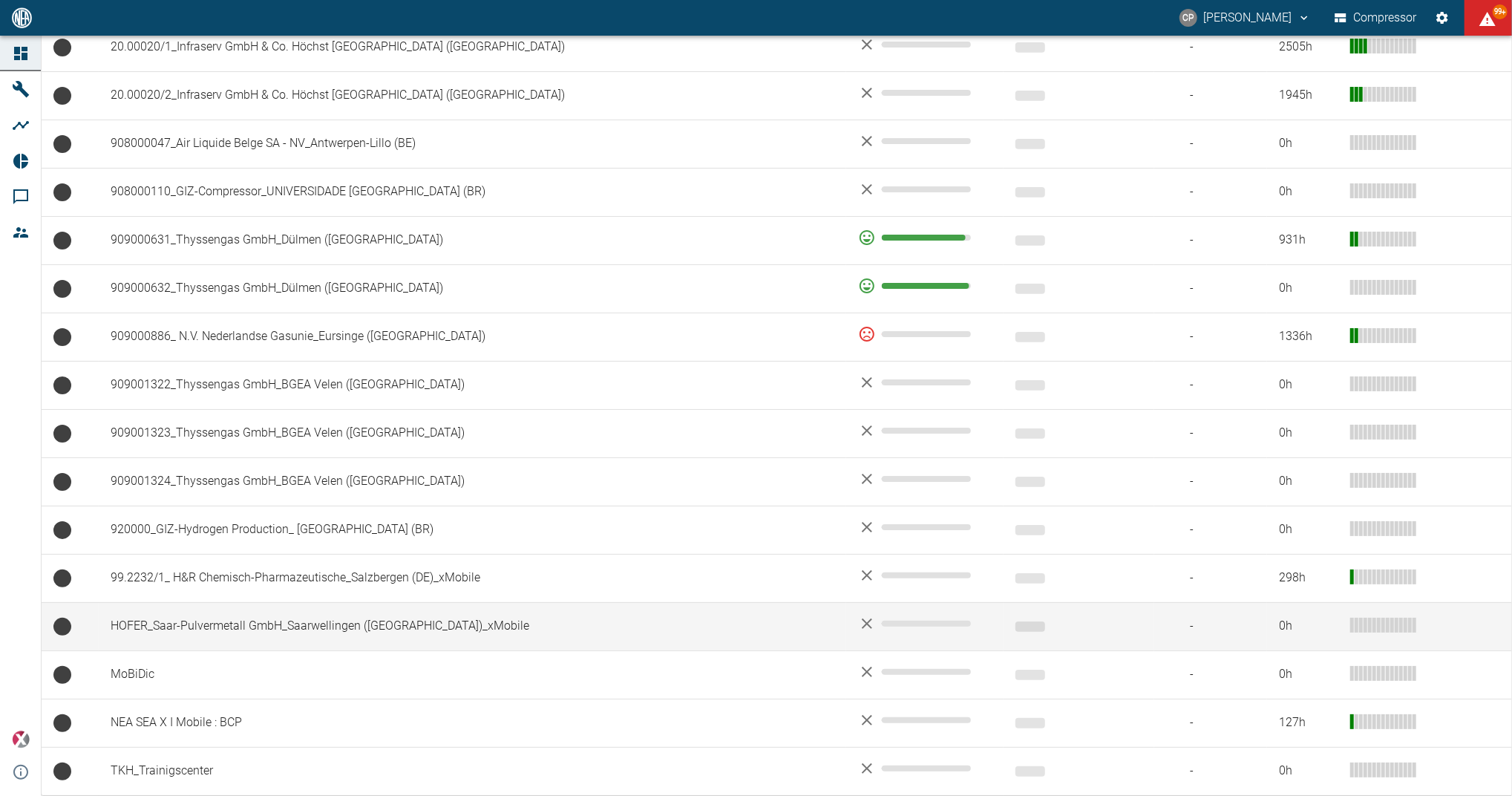
click at [322, 627] on td "HOFER_Saar-Pulvermetall GmbH_Saarwellingen ([GEOGRAPHIC_DATA])_xMobile" at bounding box center [472, 626] width 747 height 48
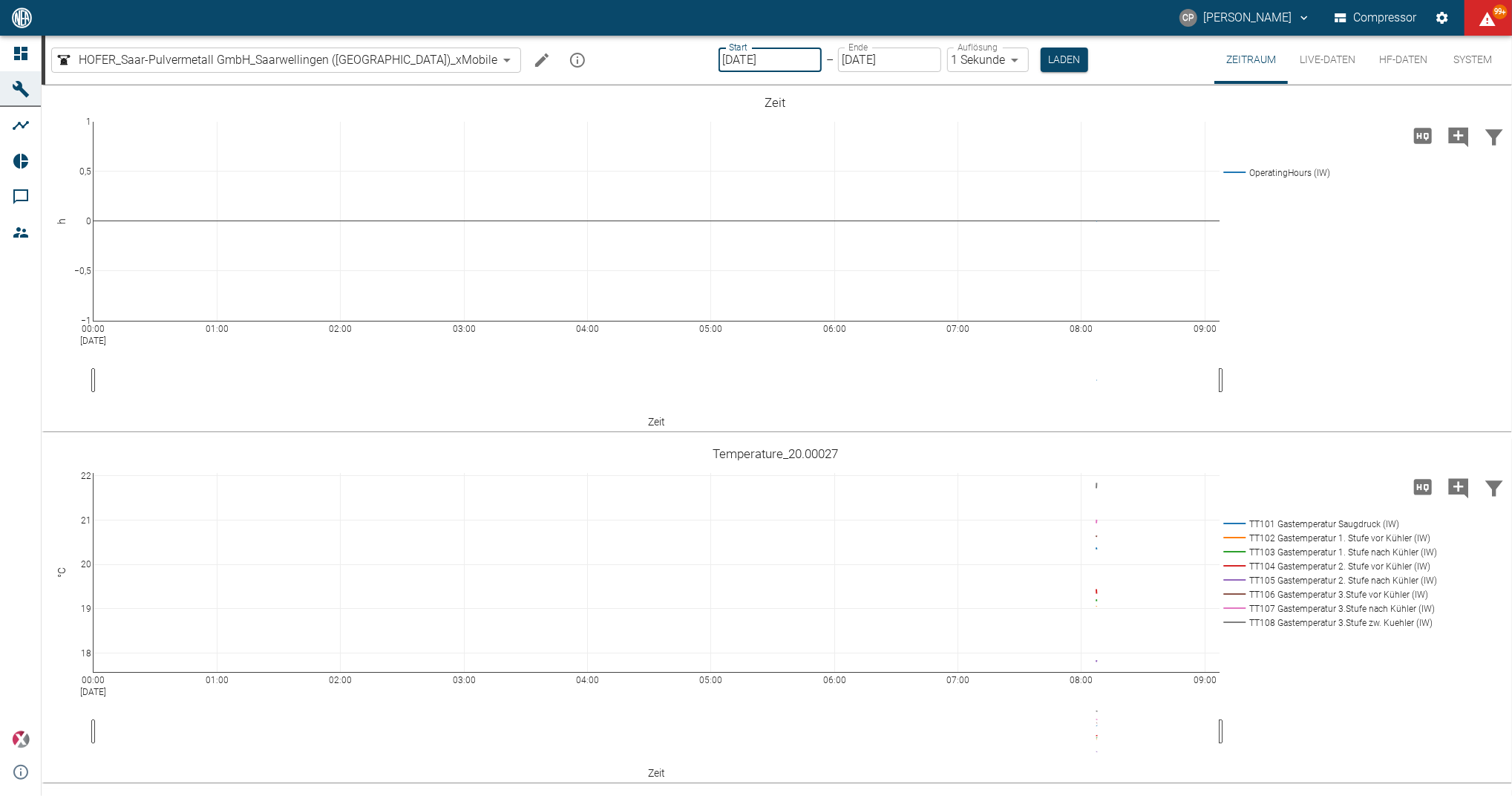
click at [733, 57] on input "[DATE]" at bounding box center [771, 59] width 103 height 24
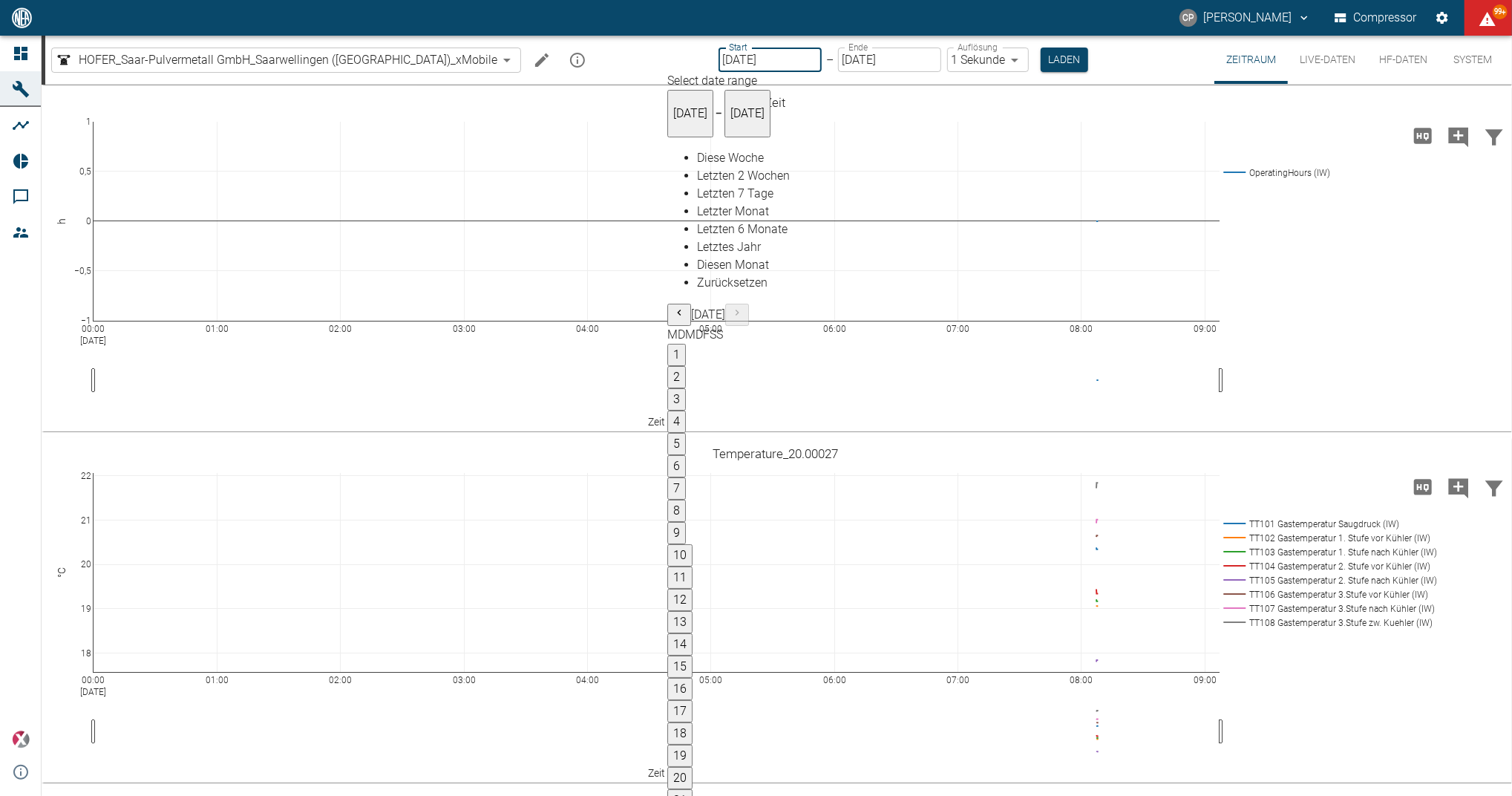
type input "[DATE]"
type input "2min"
type input "[DATE]"
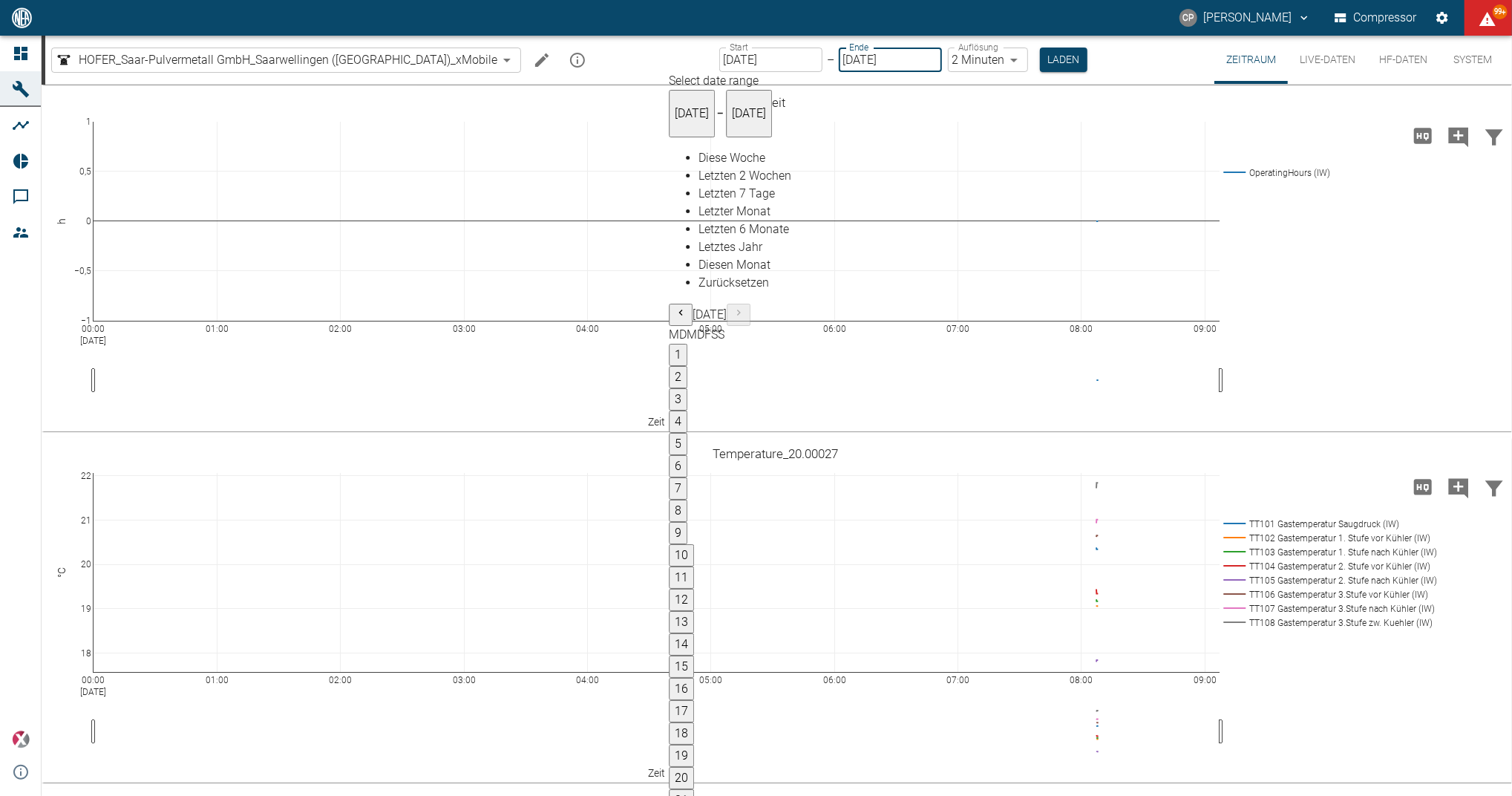
type input "1sec"
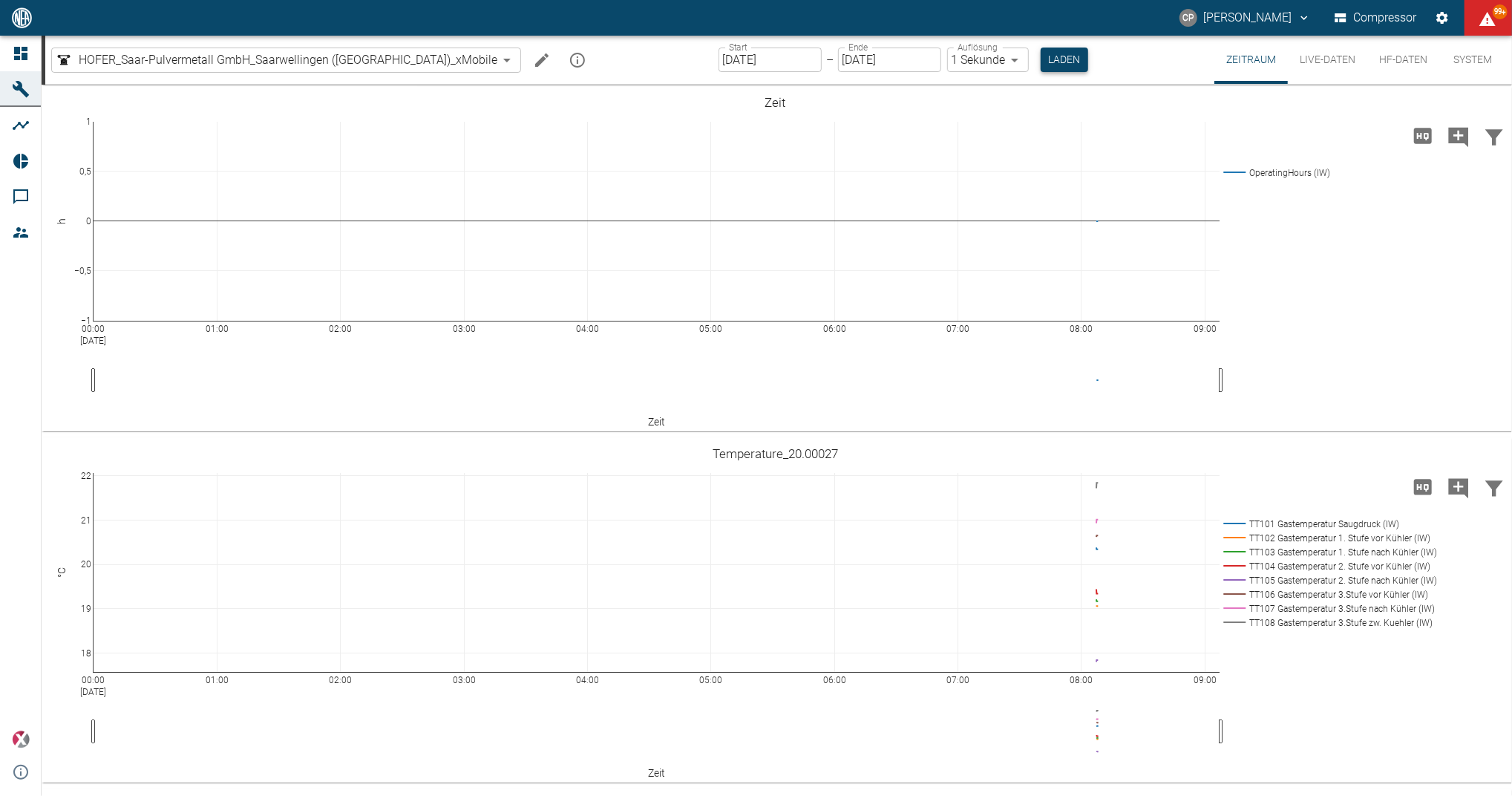
click at [1041, 53] on button "Laden" at bounding box center [1064, 59] width 47 height 24
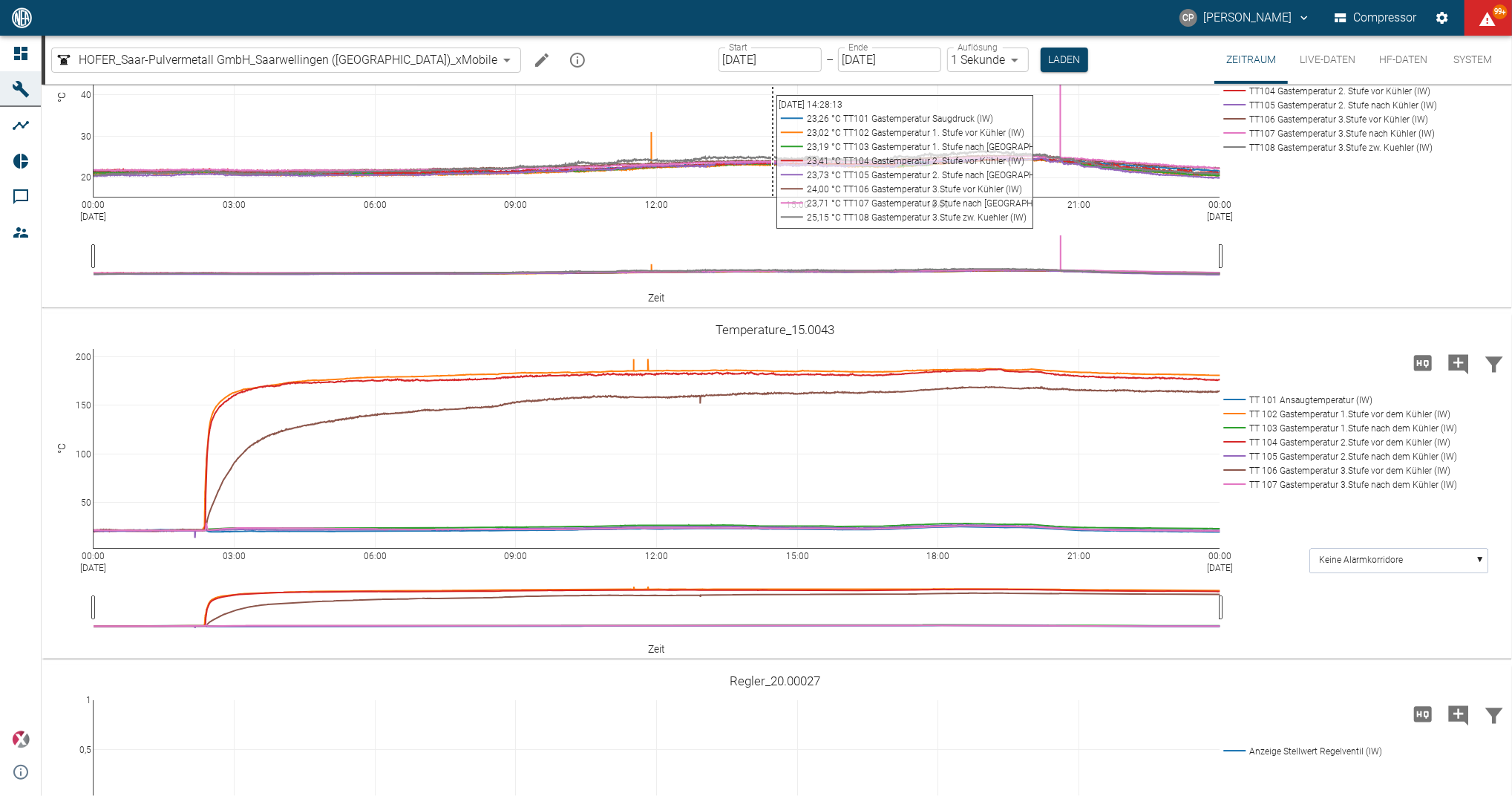
scroll to position [198, 0]
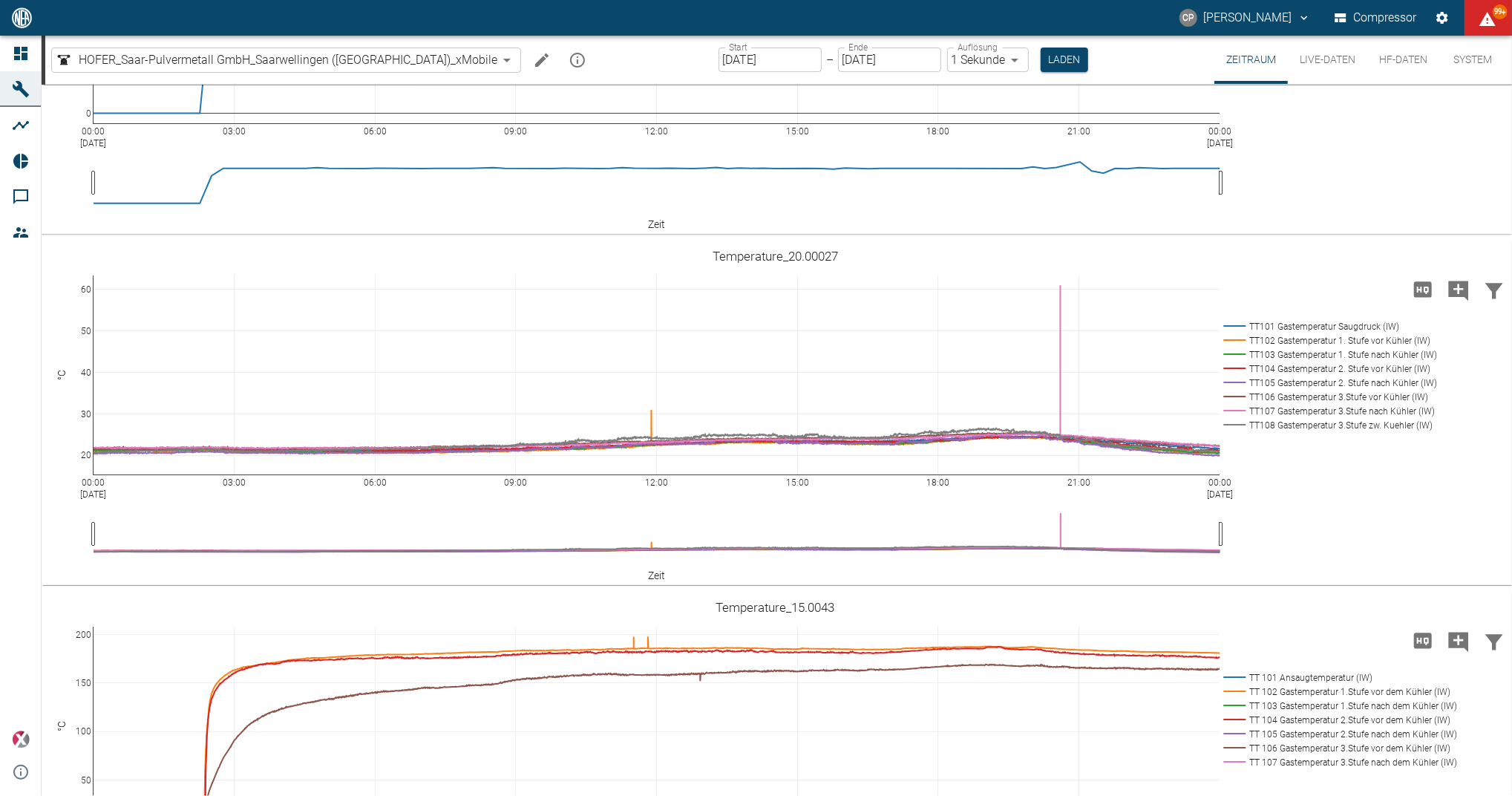
click at [735, 62] on input "28.08.2025" at bounding box center [771, 59] width 103 height 24
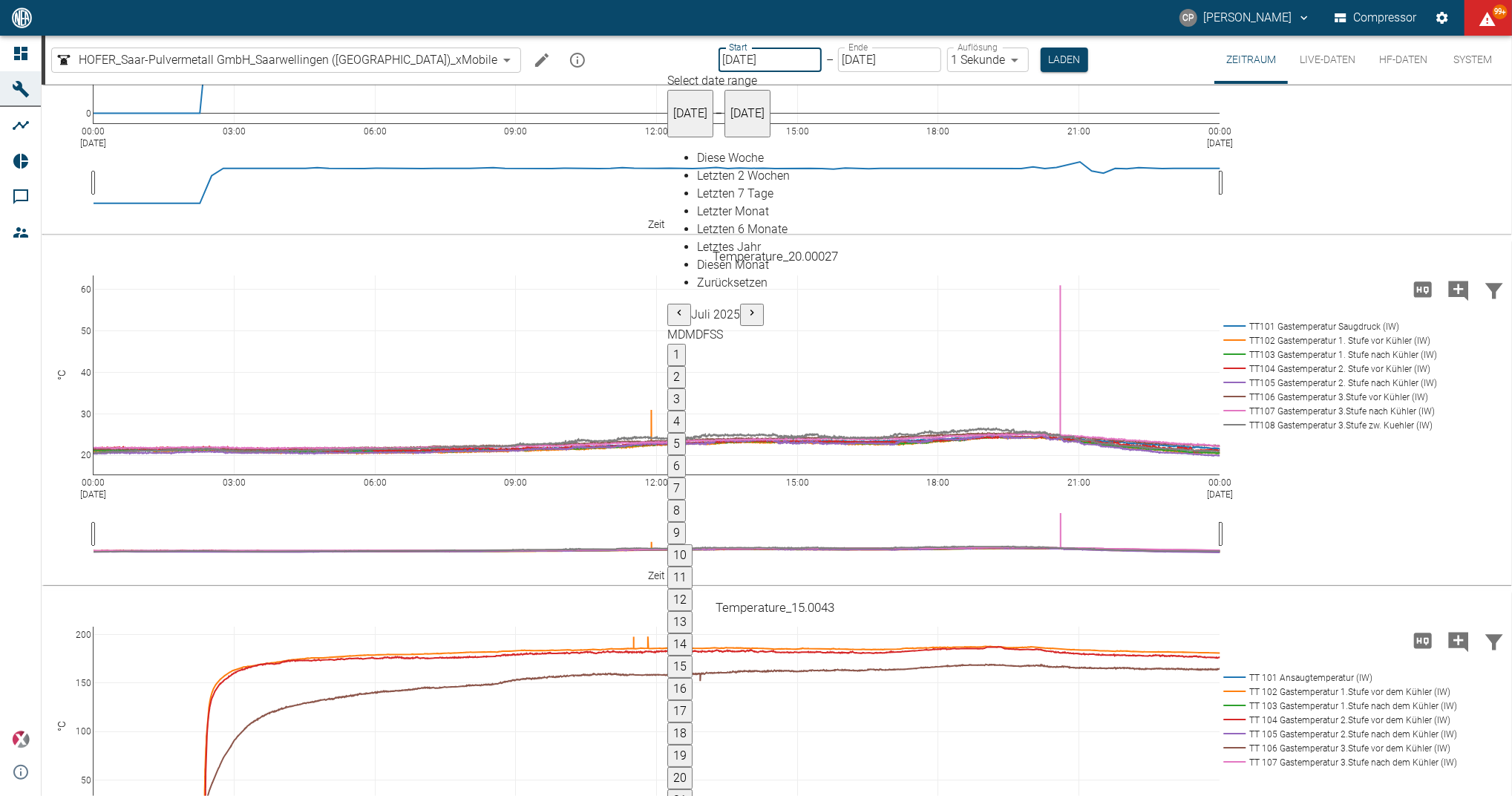
type input "25.08.2025"
type input "31.08.2025"
click at [956, 67] on body "CP Christoph Palm Compressor 99+ Dashboard Maschinen Analysen Reports Kommentar…" at bounding box center [756, 398] width 1512 height 796
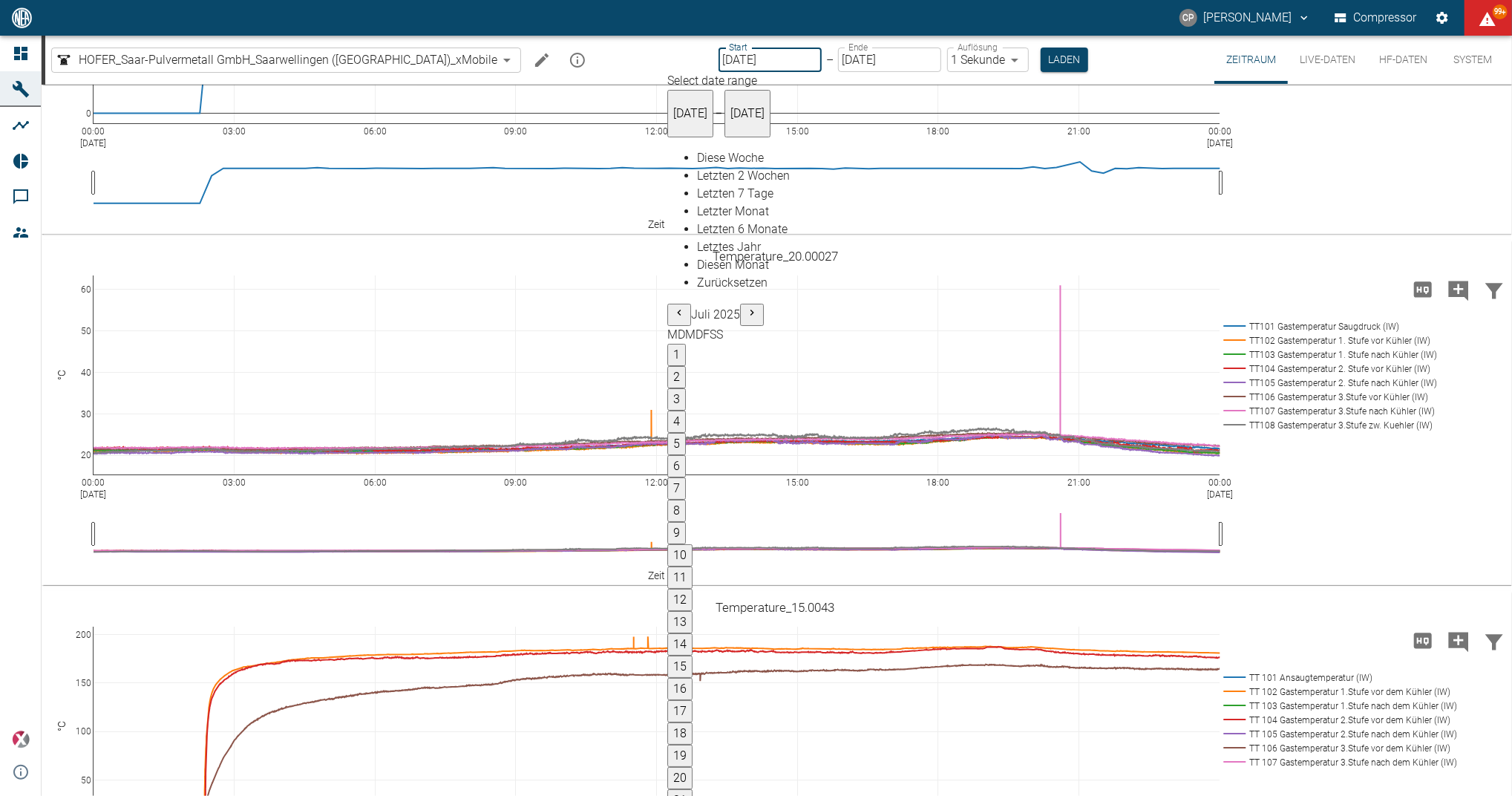
type input "2min"
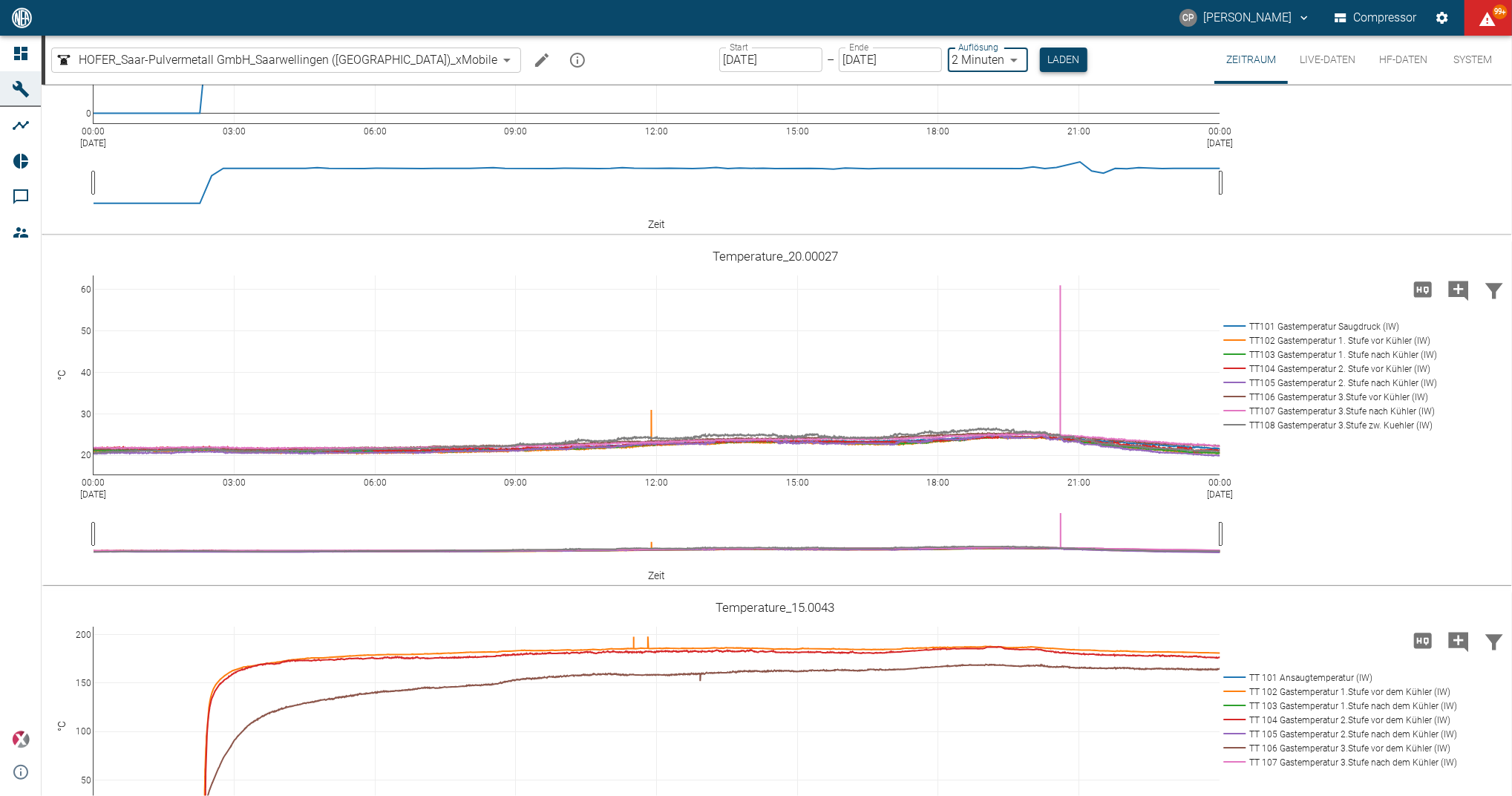
click at [1040, 63] on button "Laden" at bounding box center [1063, 59] width 47 height 24
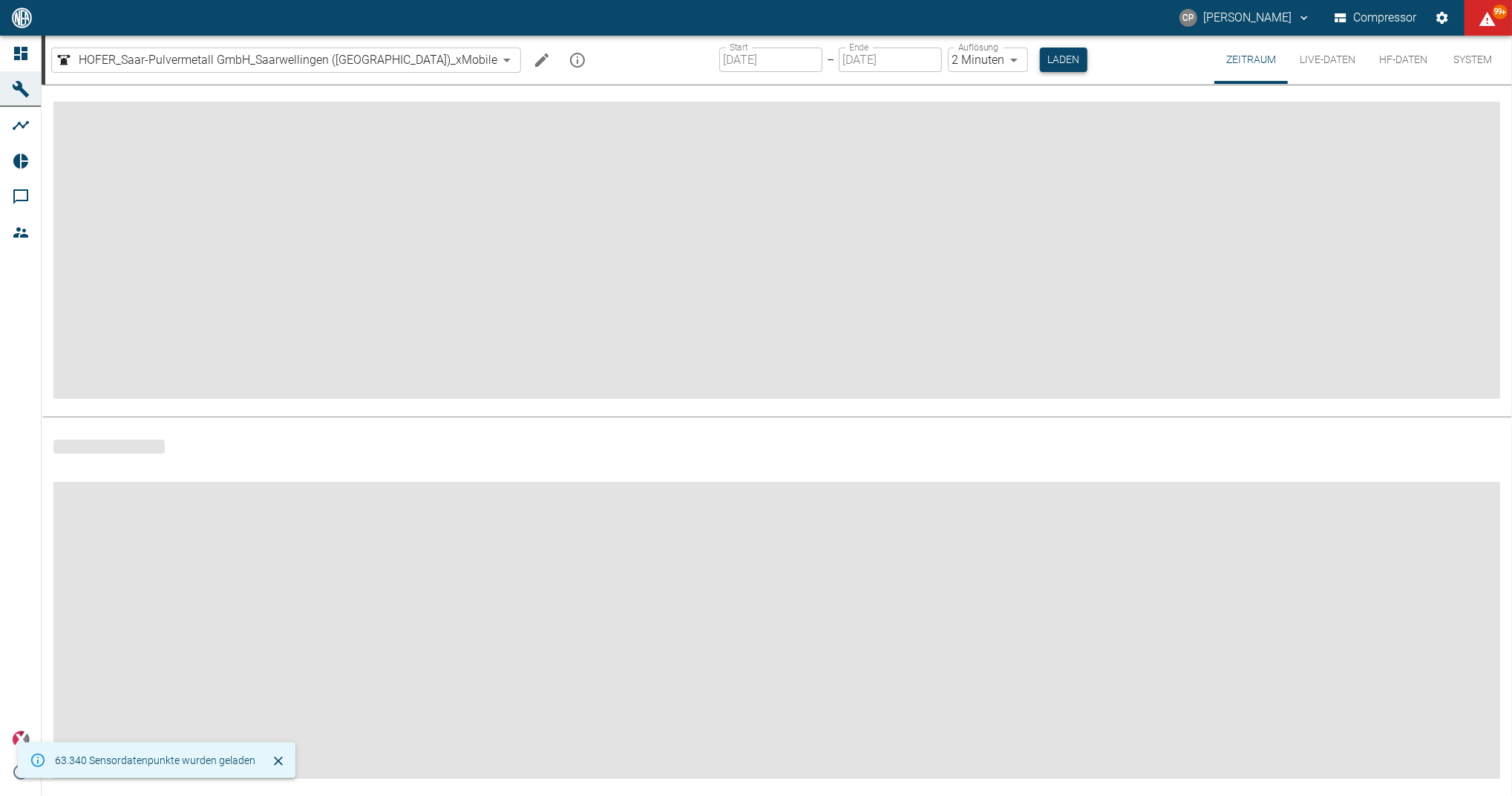
scroll to position [198, 0]
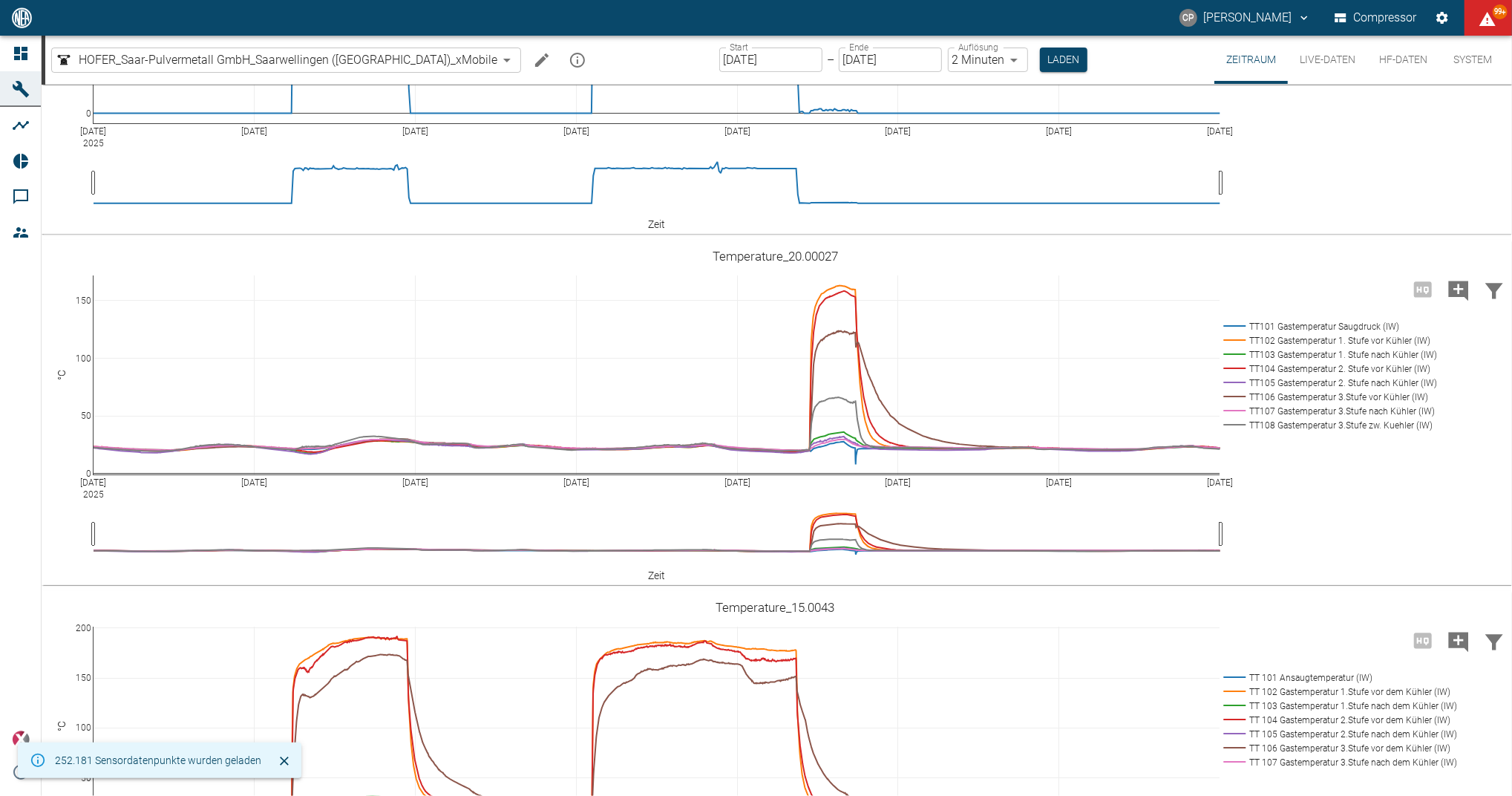
click at [757, 61] on input "25.08.2025" at bounding box center [771, 59] width 103 height 24
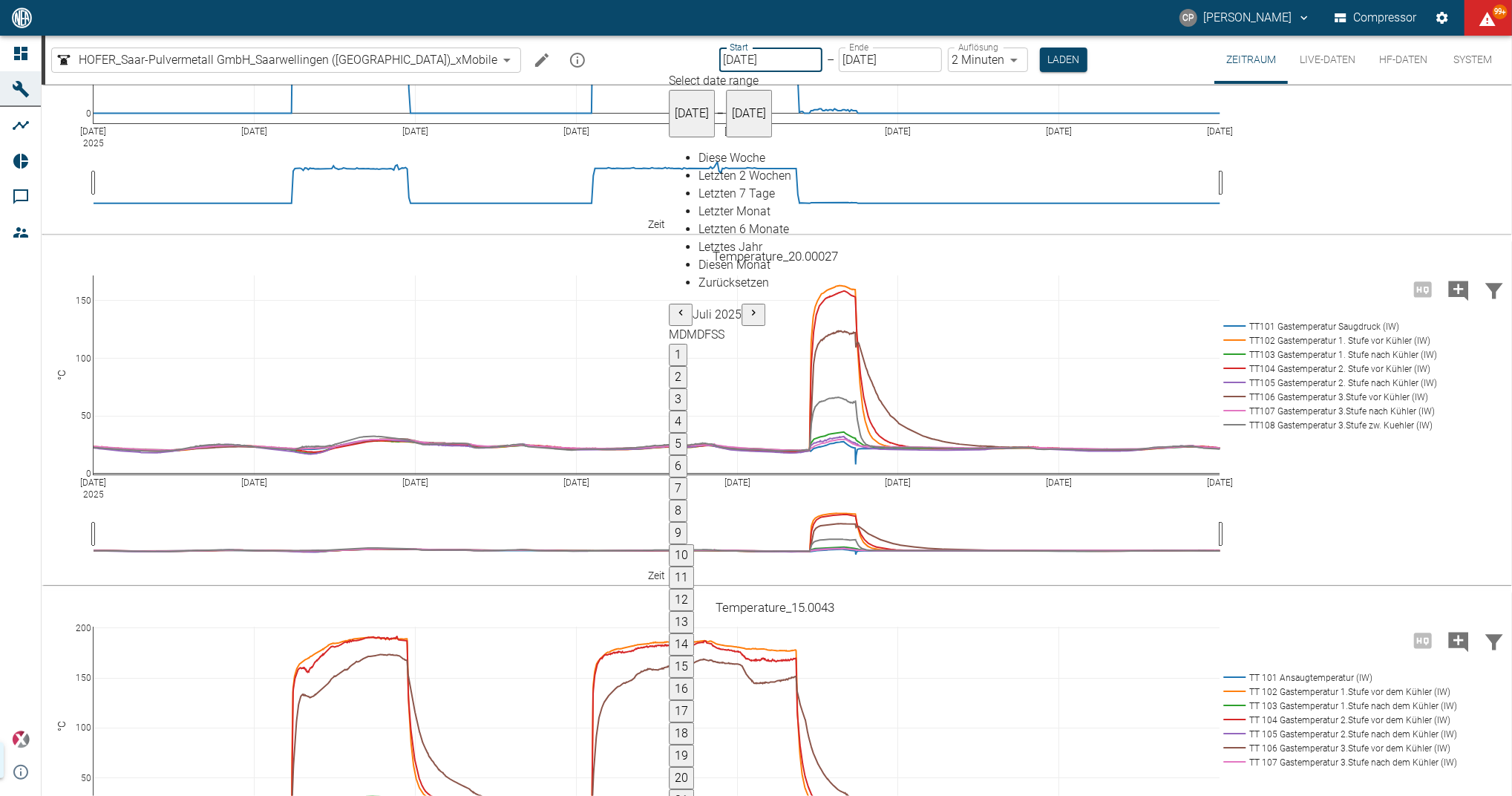
type input "29.08.2025"
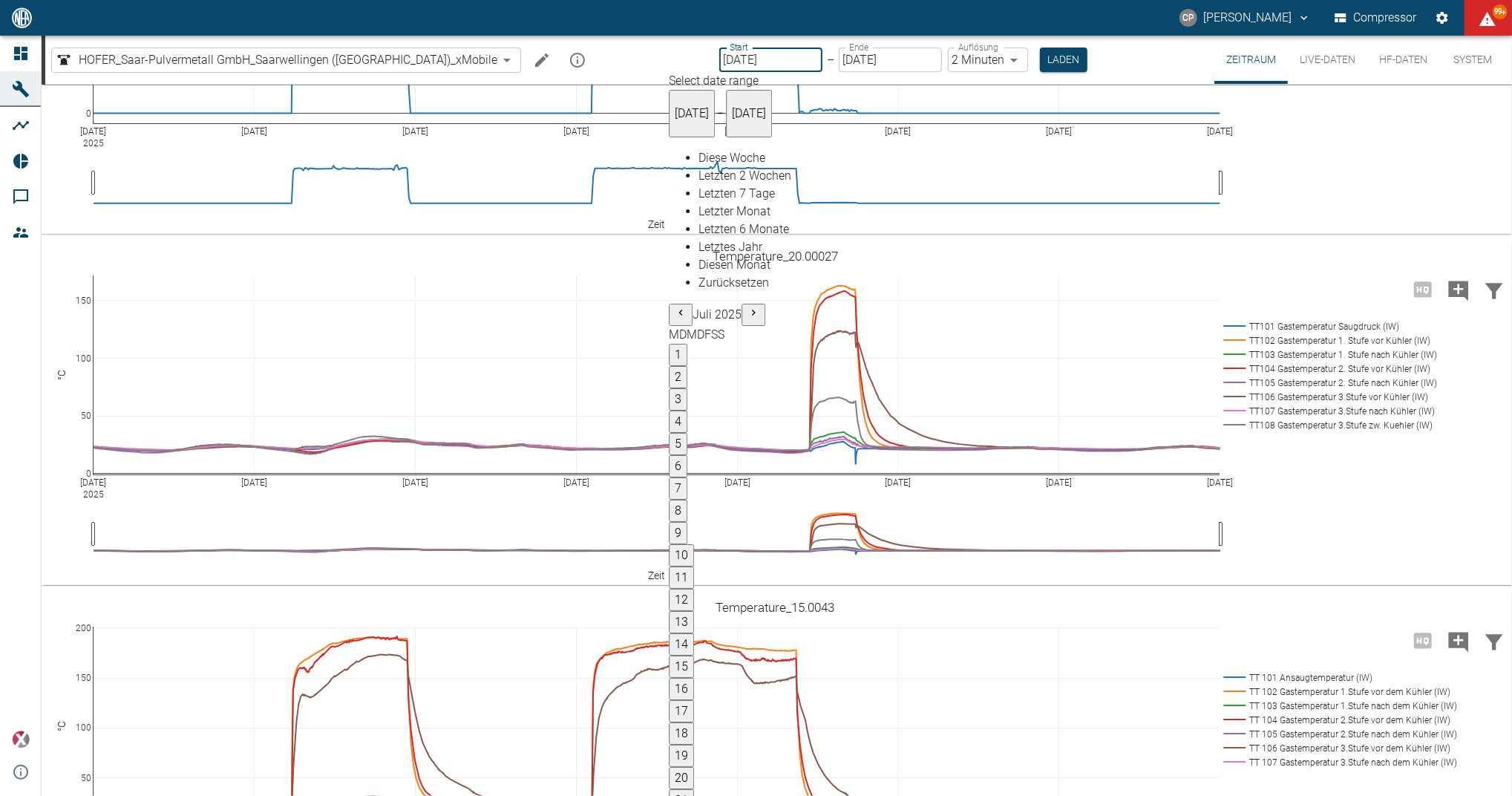
type input "1sec"
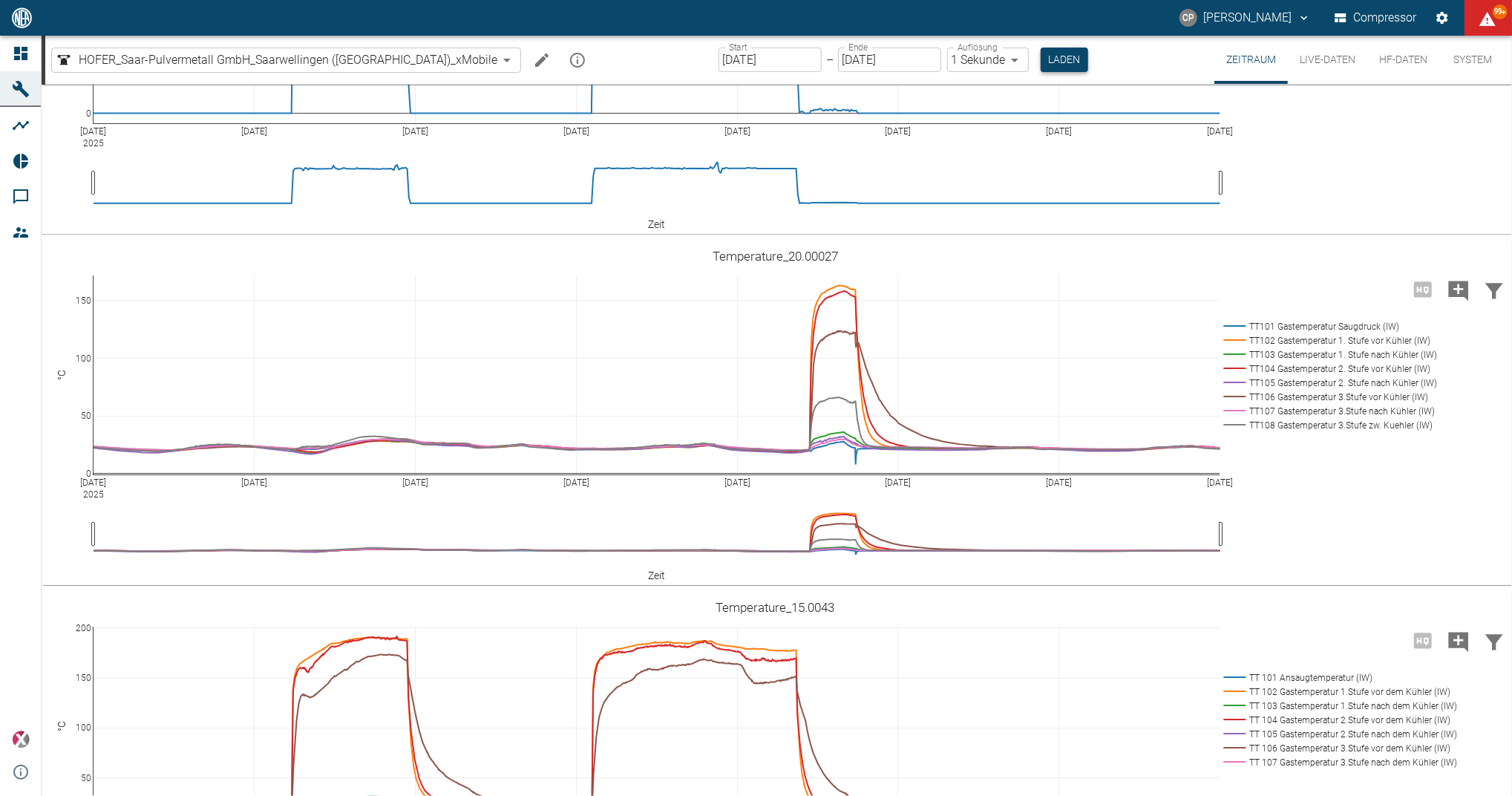
click at [1041, 61] on button "Laden" at bounding box center [1064, 59] width 47 height 24
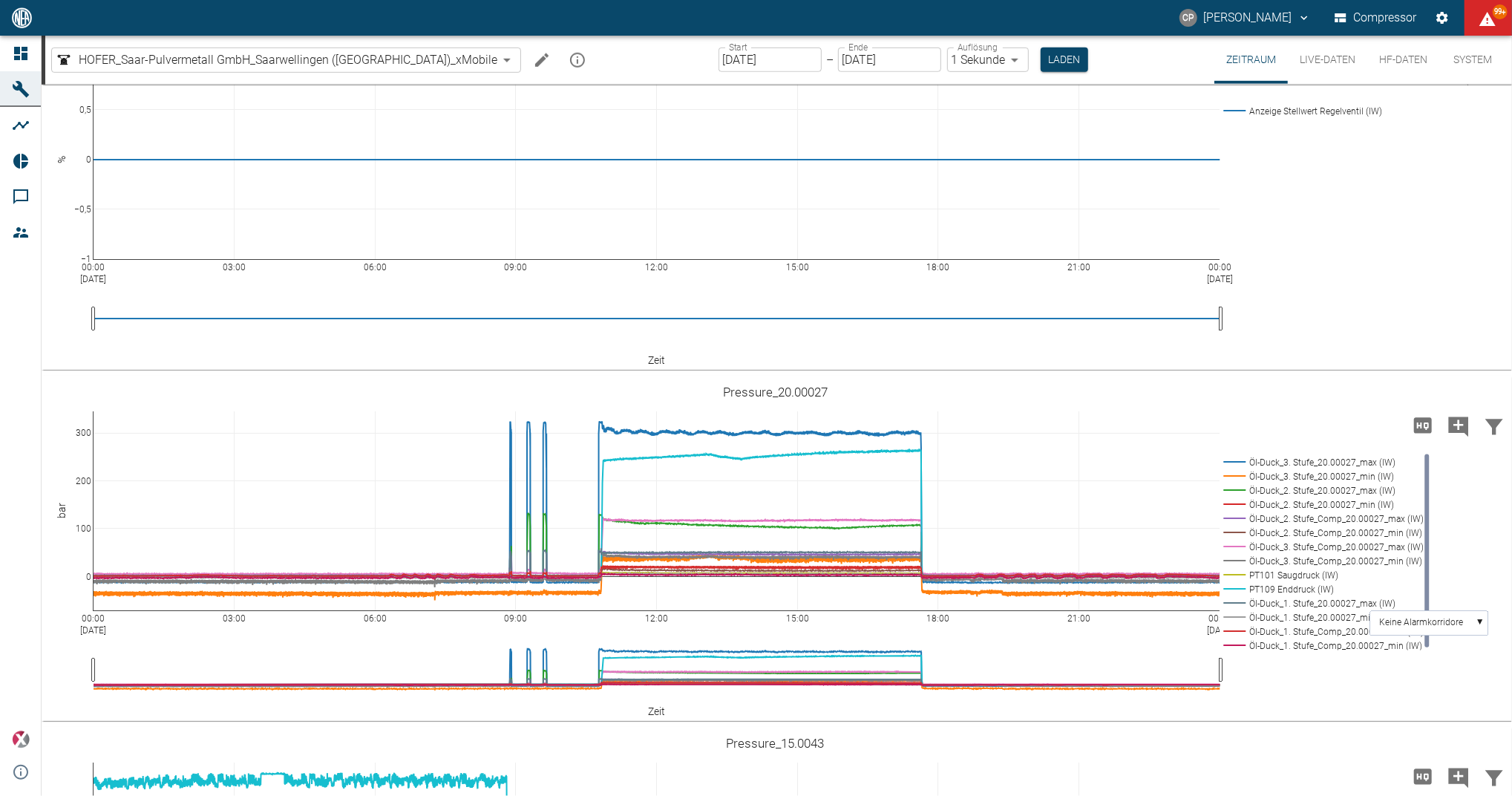
scroll to position [1187, 0]
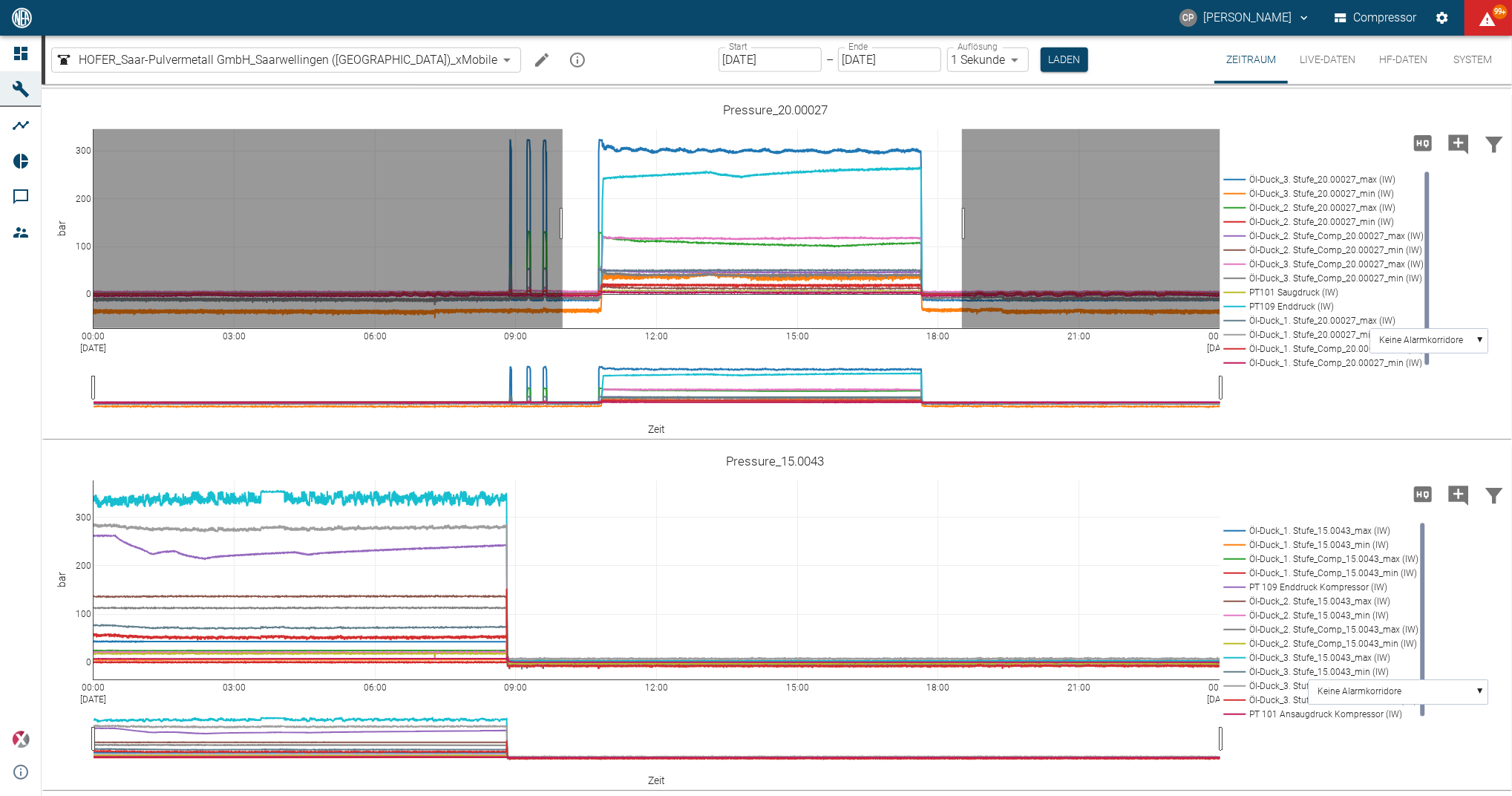
drag, startPoint x: 563, startPoint y: 433, endPoint x: 962, endPoint y: 433, distance: 399.0
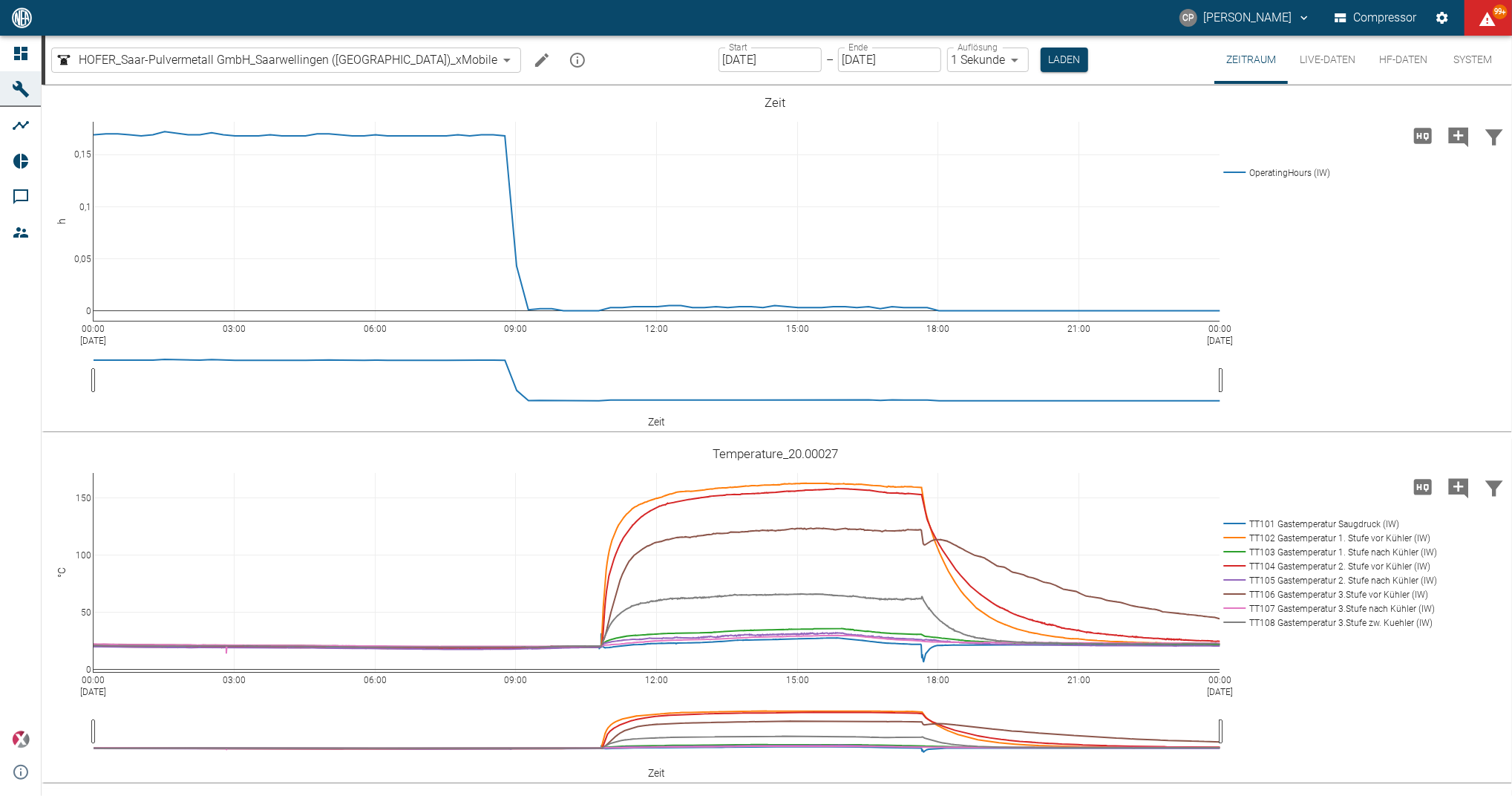
scroll to position [1187, 0]
